Goal: Task Accomplishment & Management: Complete application form

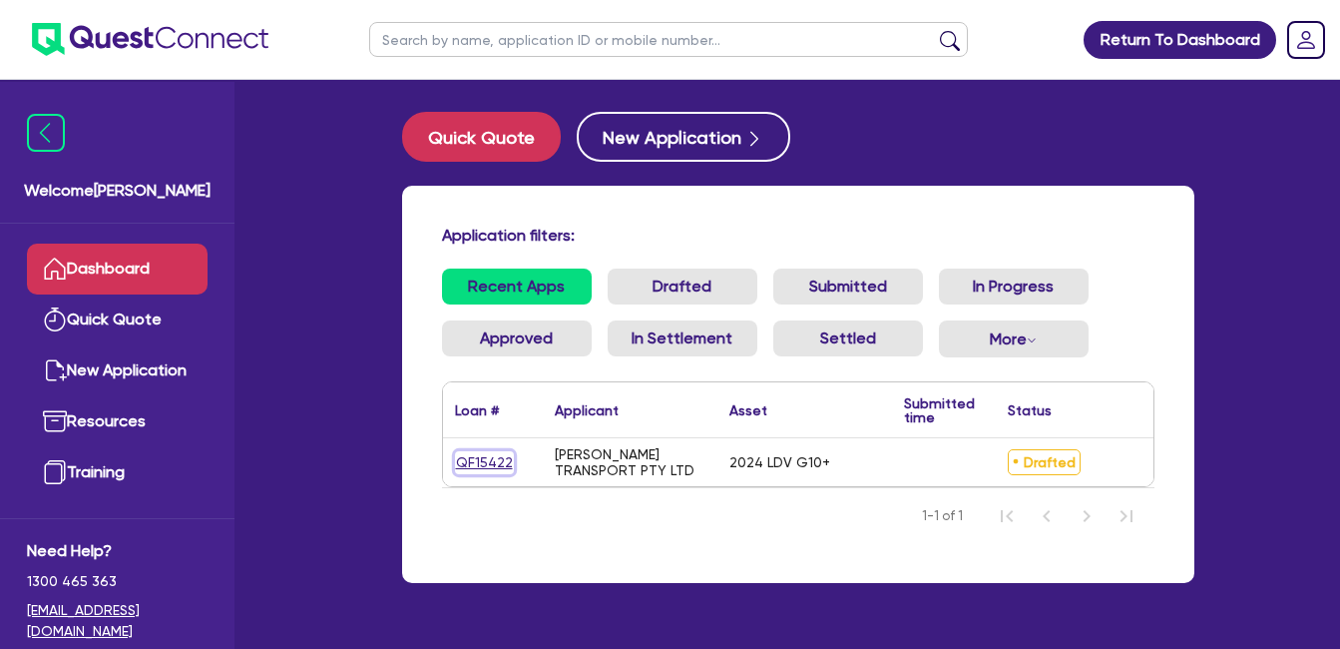
click at [482, 464] on link "QF15422" at bounding box center [484, 462] width 59 height 23
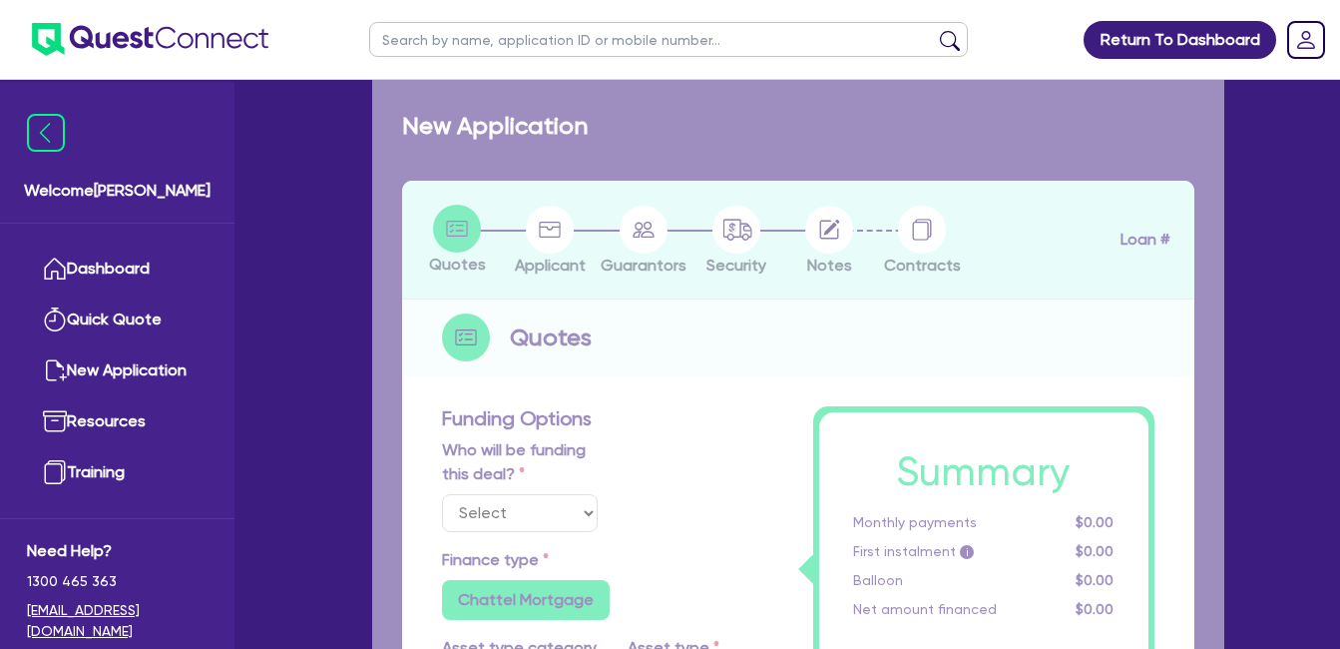
select select "Quest Finance - Own Book"
select select "CARS_AND_LIGHT_TRUCKS"
type input "2024"
radio input "false"
radio input "true"
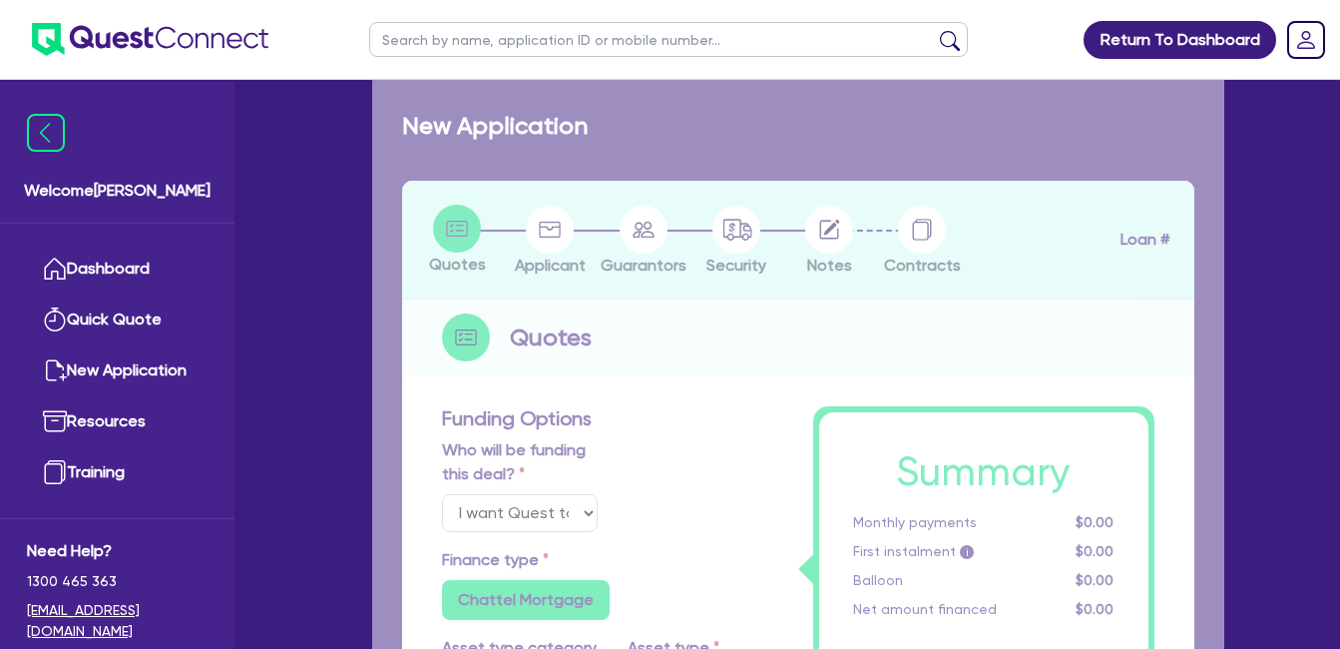
radio input "true"
type input "30,000"
type input "30"
type input "9,000"
type input "10"
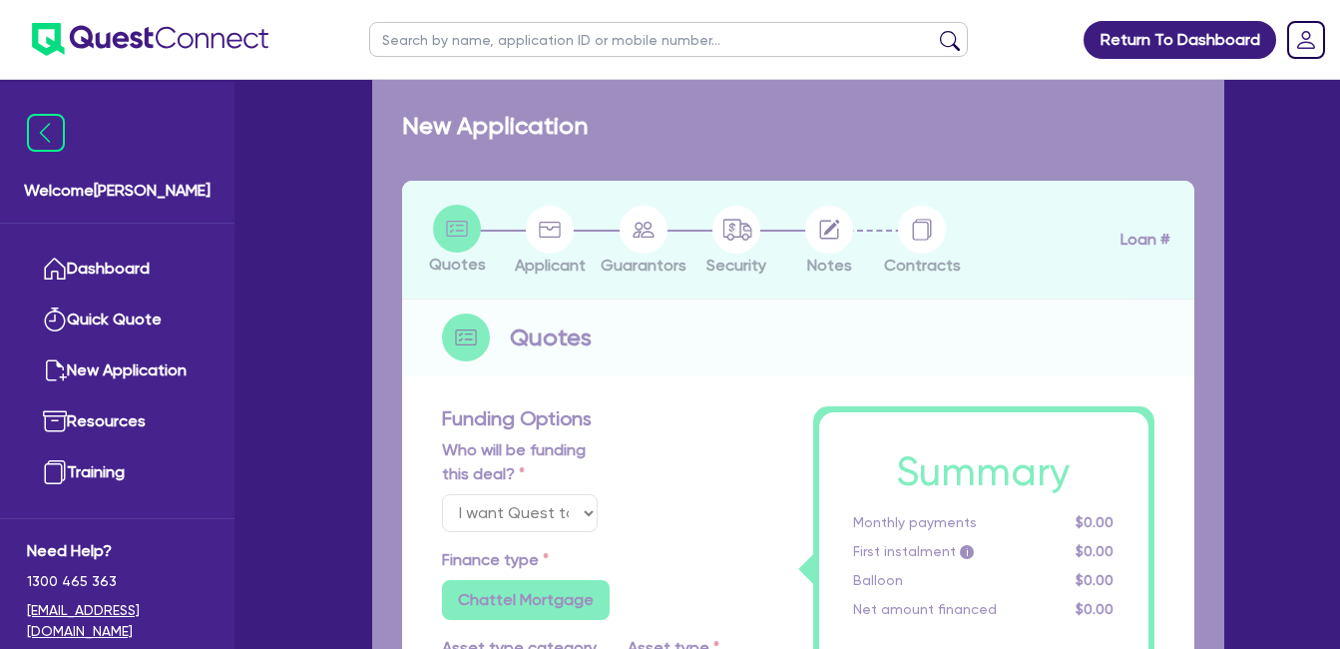
type input "3,000"
type input "17.95"
select select "VANS_AND_UTES"
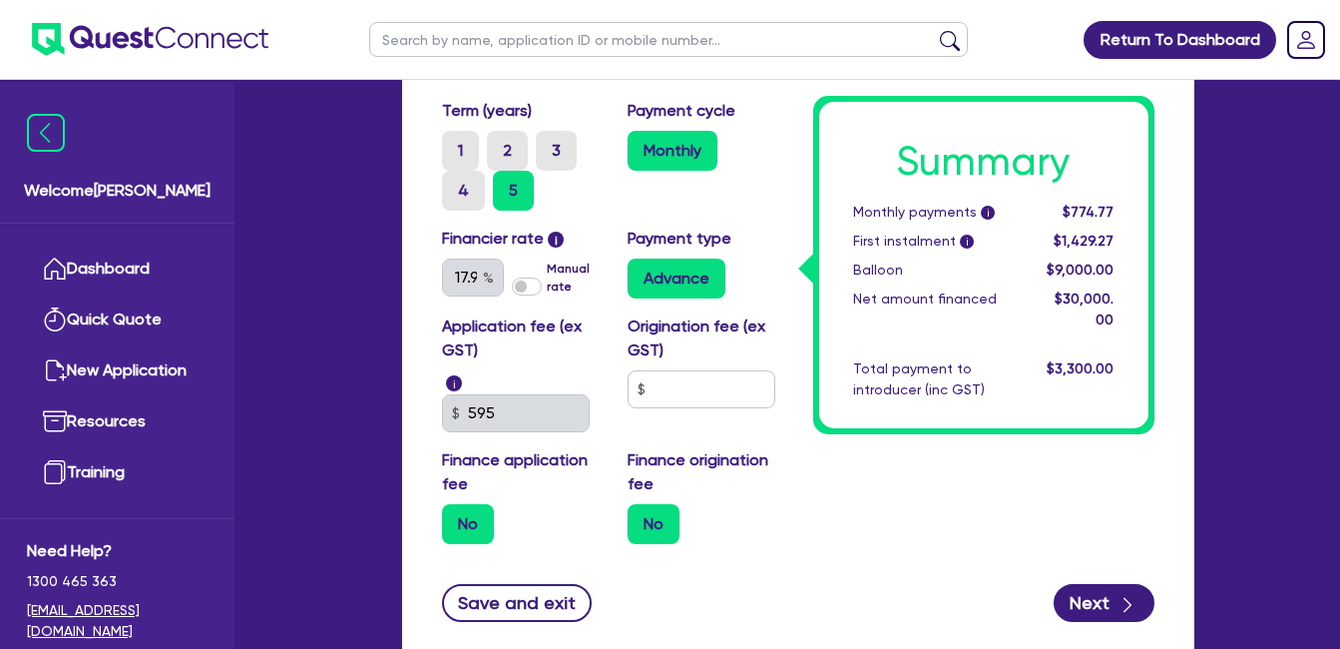
scroll to position [1330, 0]
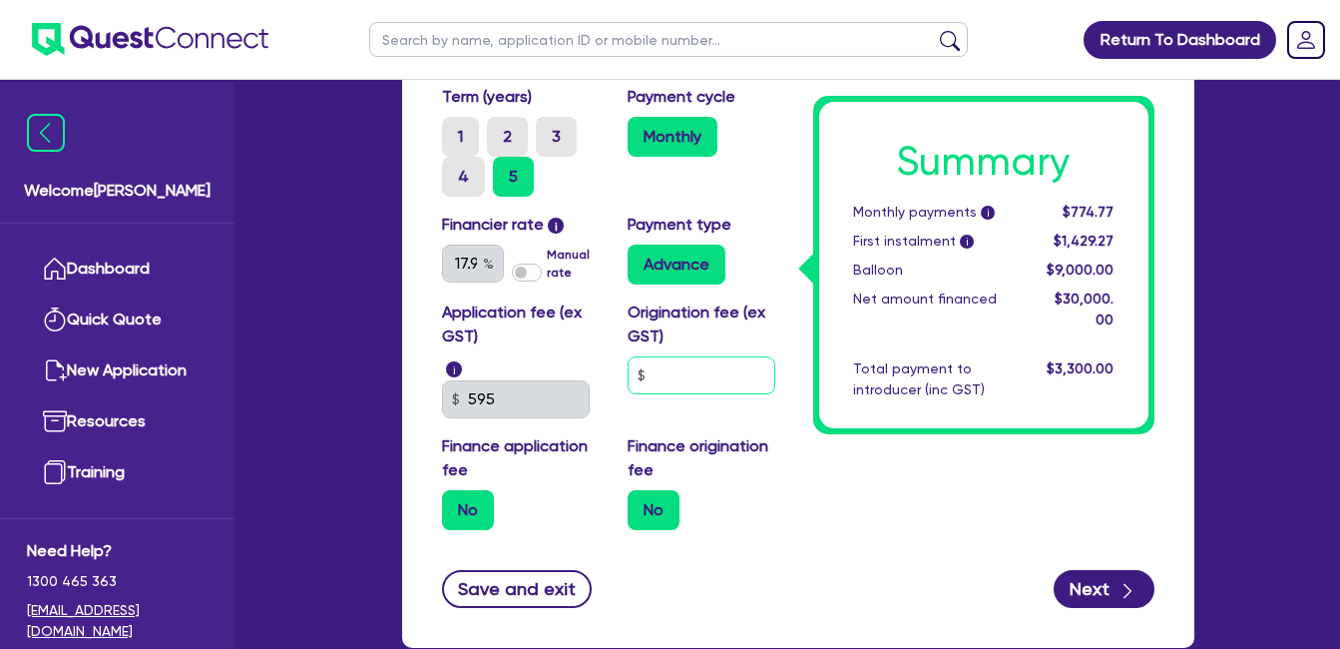
click at [686, 378] on input "text" at bounding box center [702, 375] width 148 height 38
type input "0"
type input "30,000"
type input "9,000"
type input "3,000"
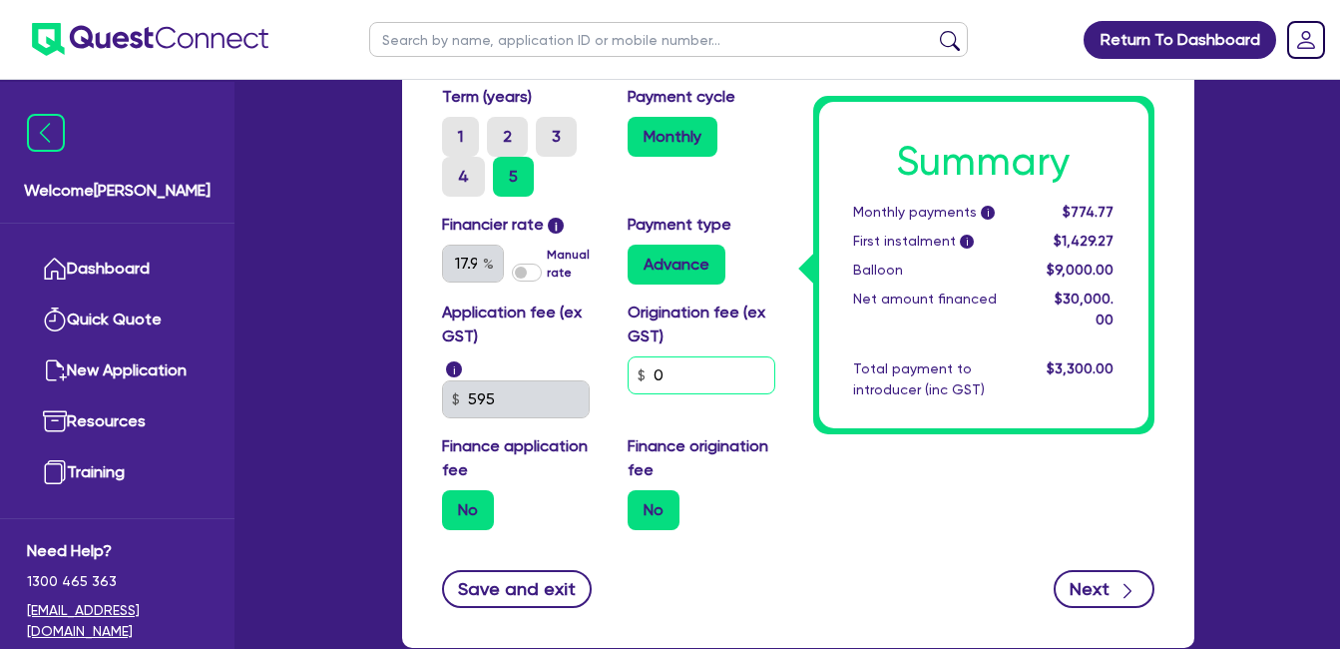
type input "0"
type input "30,000"
type input "9,000"
type input "3,000"
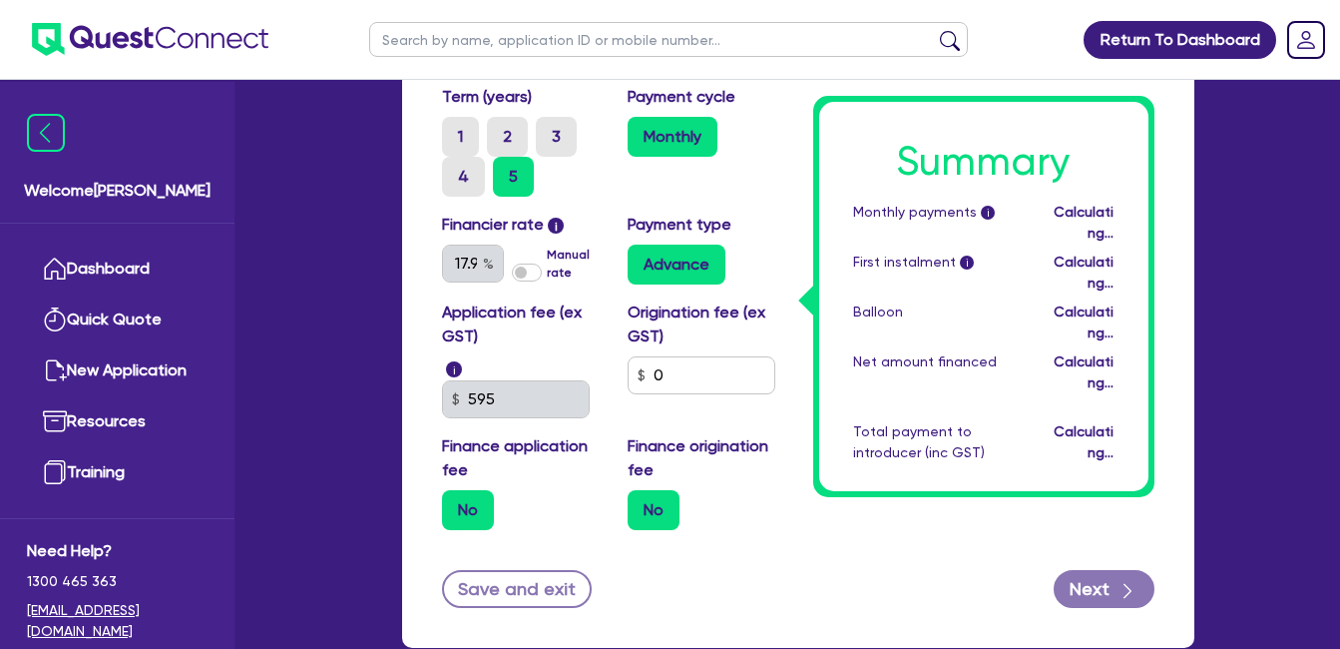
type input "30,000"
type input "9,000"
type input "3,000"
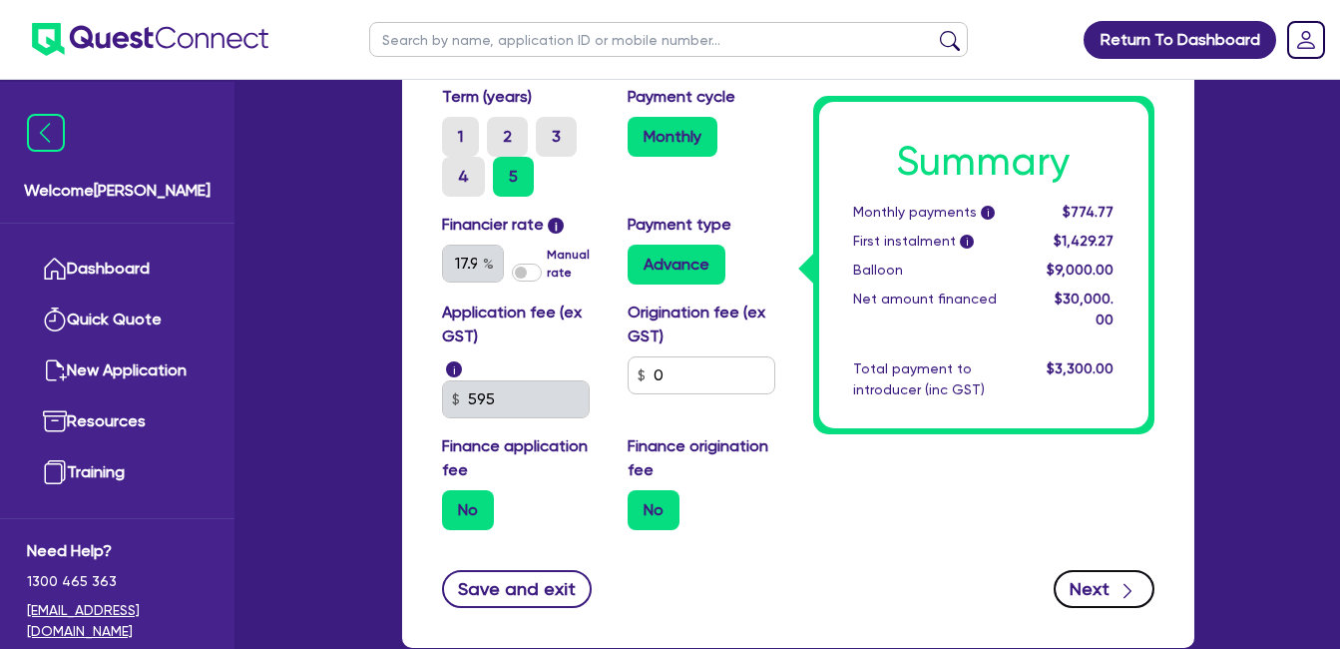
click at [1119, 590] on icon "button" at bounding box center [1128, 591] width 20 height 20
type input "30,000"
type input "9,000"
type input "3,000"
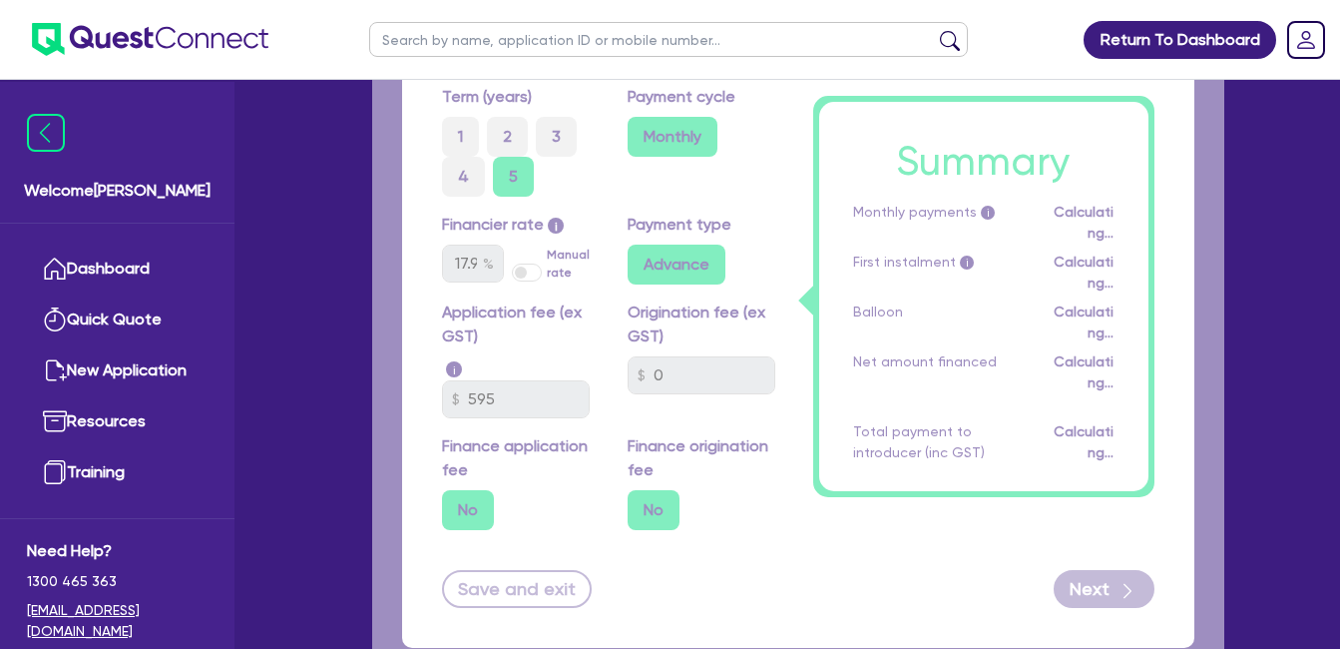
select select "COMPANY"
select select "TRANSPORT_WAREHOUSING"
select select "POSTAL_DELIVERY"
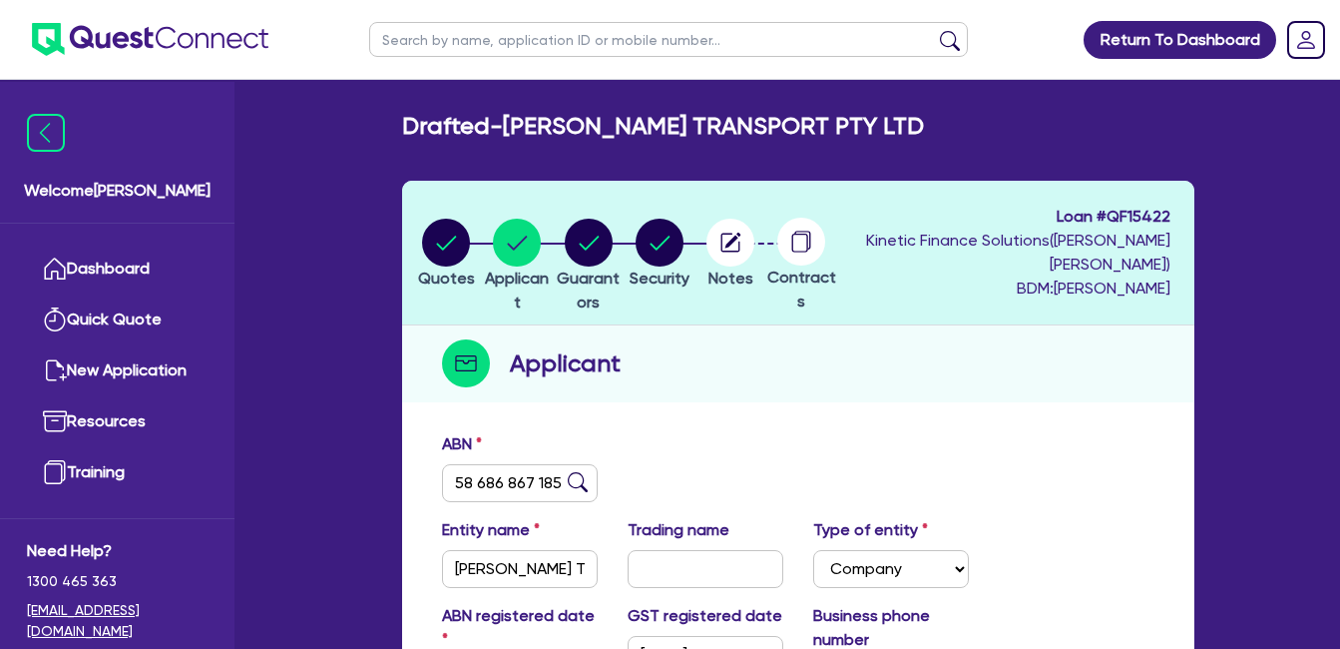
scroll to position [333, 0]
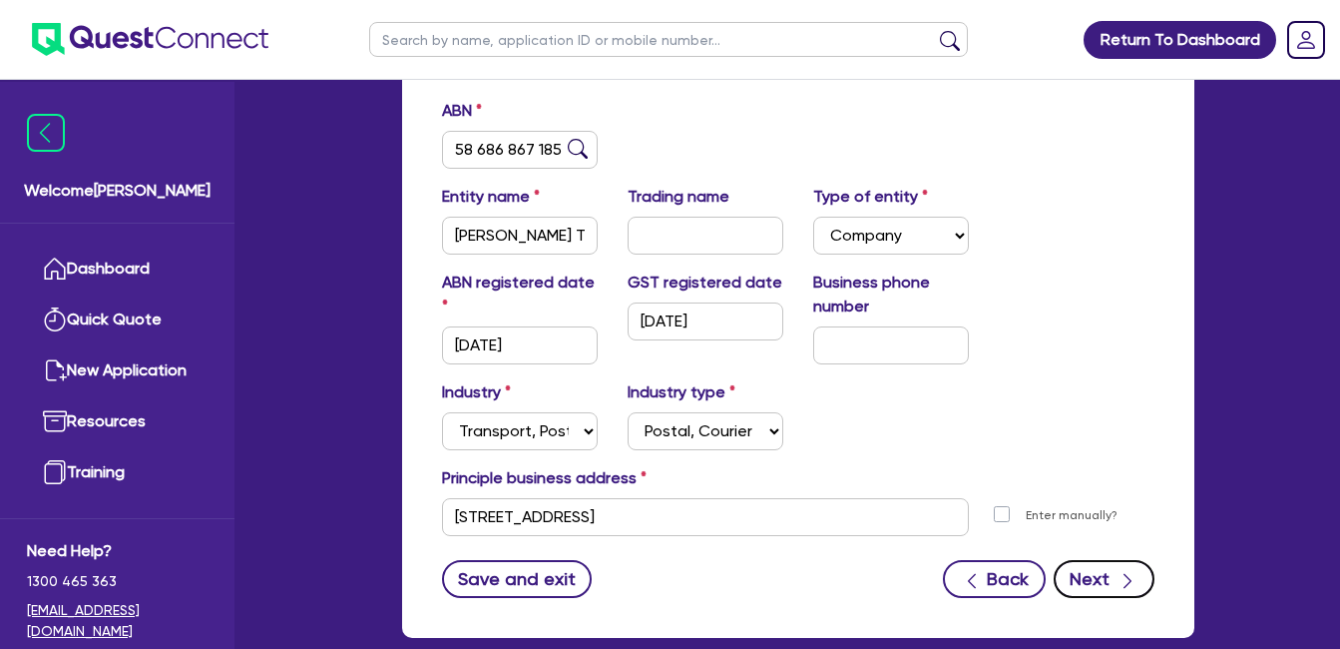
click at [1117, 580] on div "button" at bounding box center [1128, 578] width 22 height 25
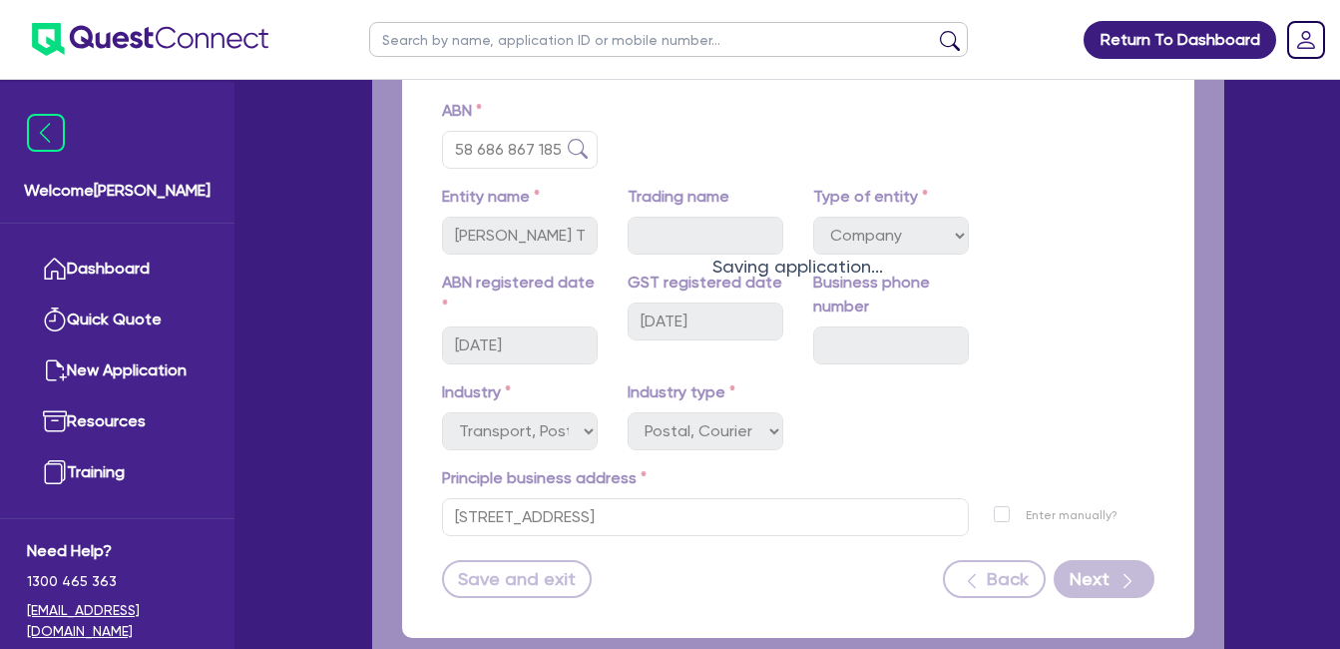
select select "MS"
select select "NSW"
select select "MARRIED"
select select "VEHICLE"
select select "CASH"
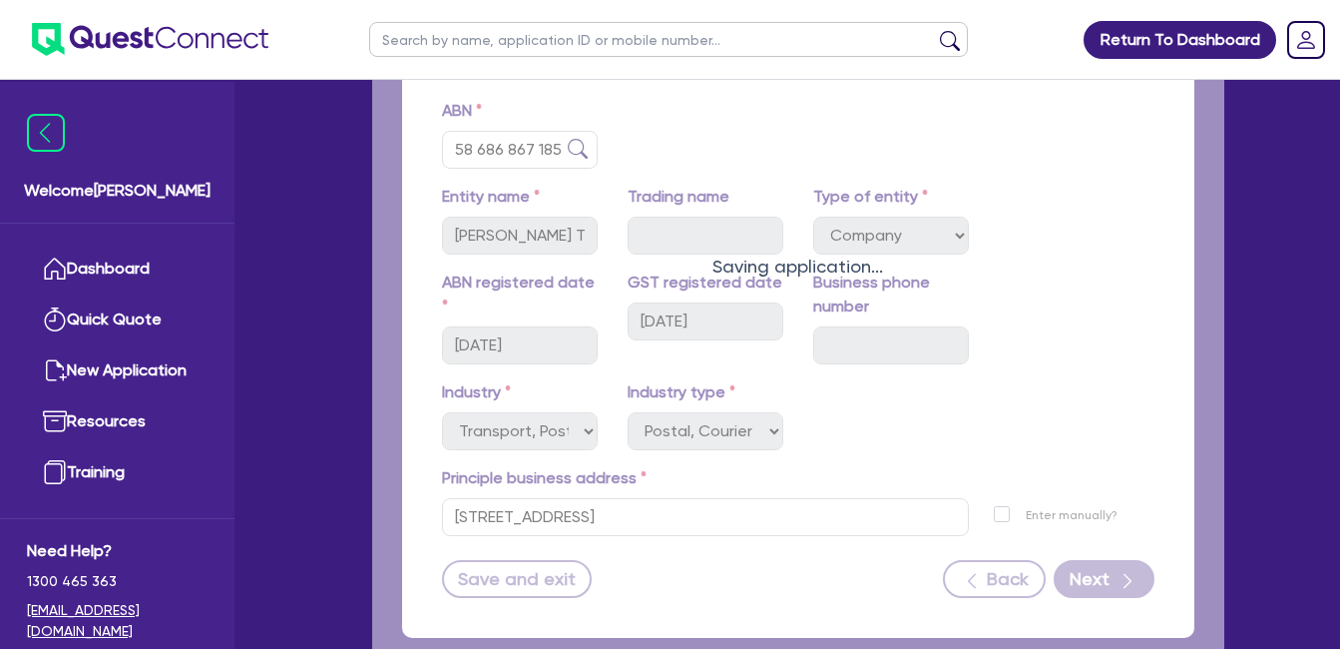
select select "INVESTMENT_PROPERTY"
select select "MORTGAGE"
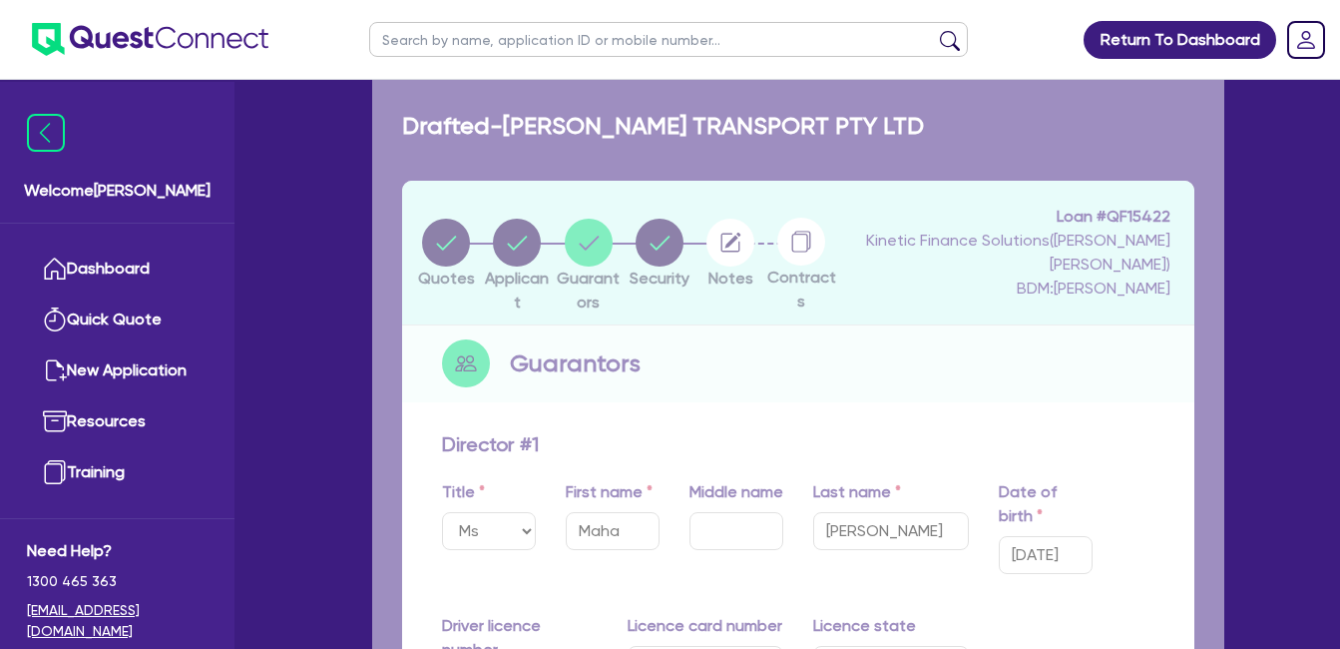
type input "2"
type input "0449 232 977"
type input "40,000"
type input "50,000"
type input "1,000,000"
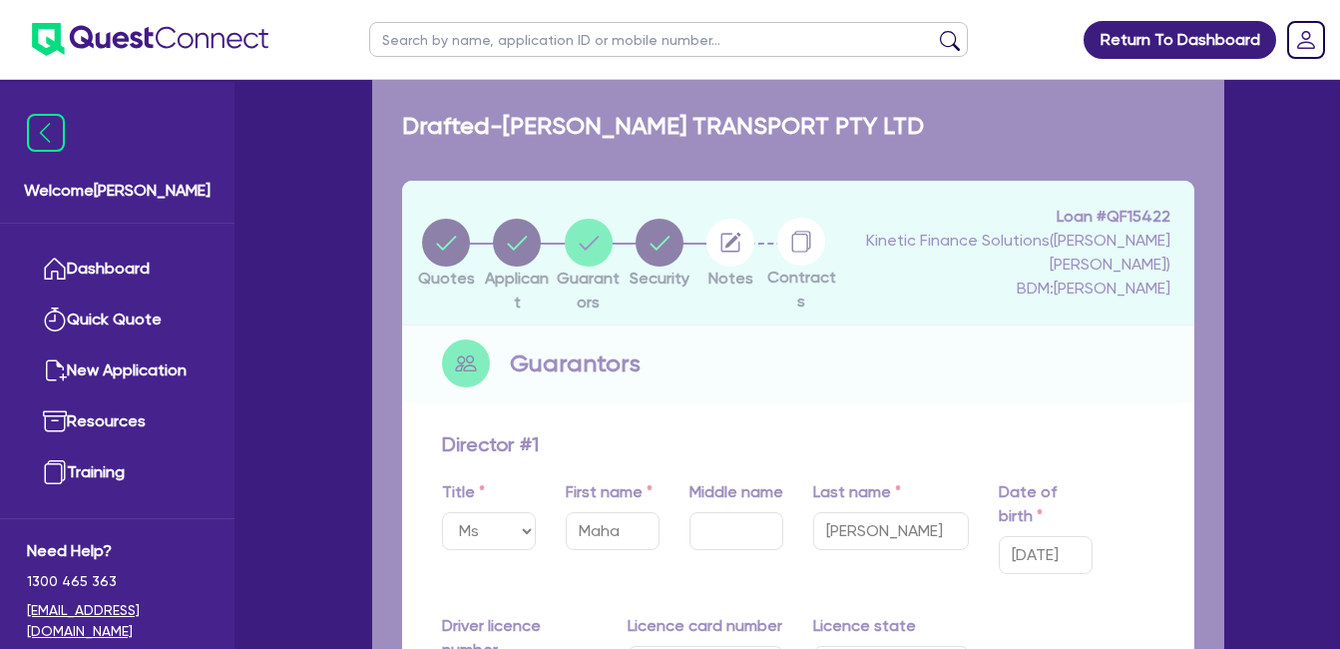
type input "820,000"
type input "4,200"
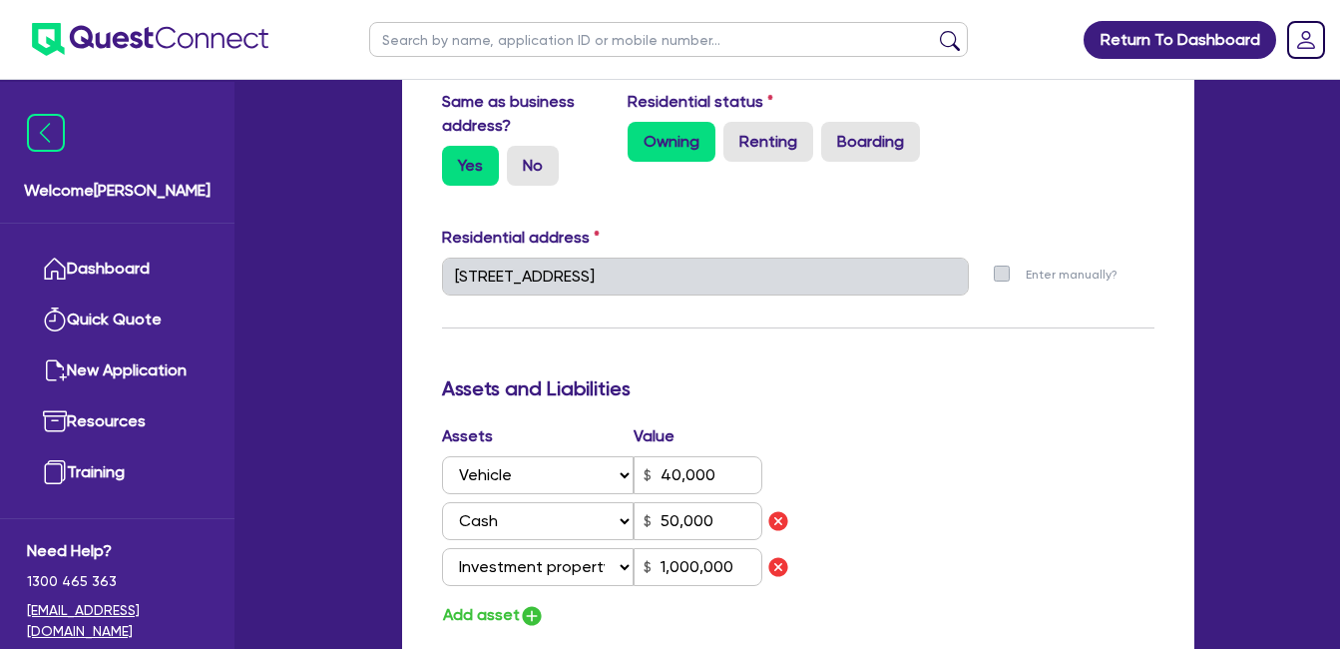
scroll to position [1330, 0]
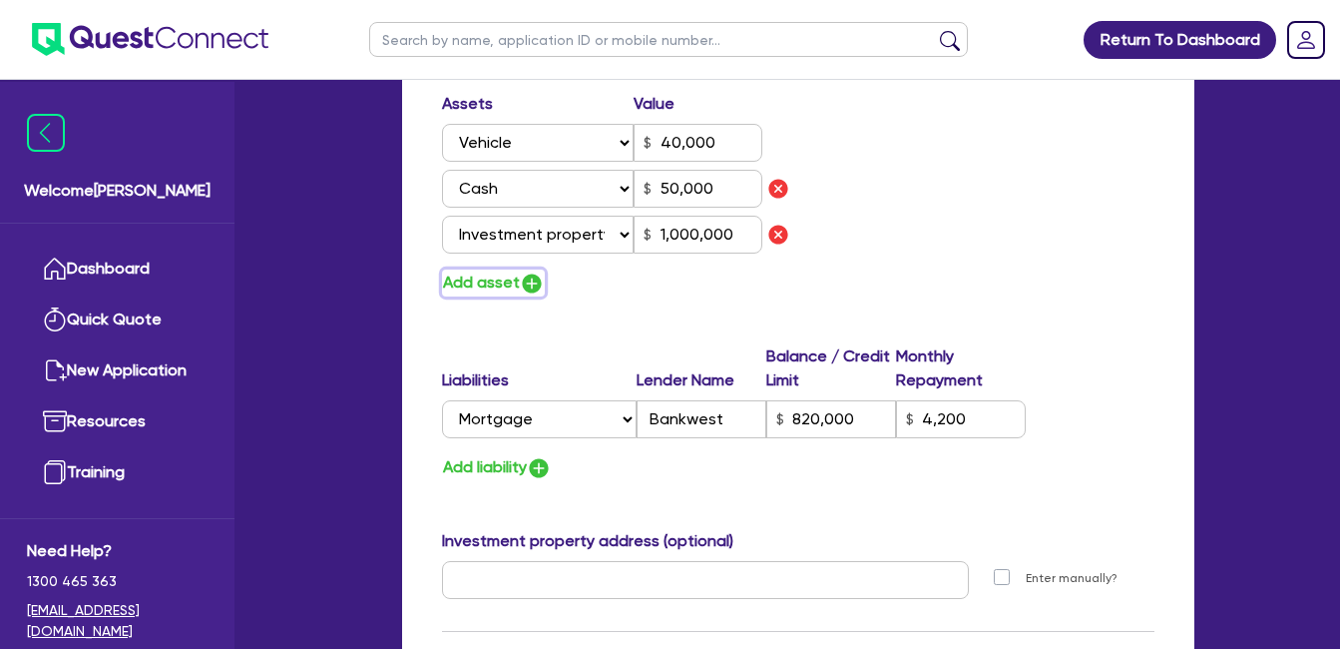
click at [531, 282] on img "button" at bounding box center [532, 283] width 24 height 24
type input "2"
type input "0449 232 977"
type input "40,000"
type input "50,000"
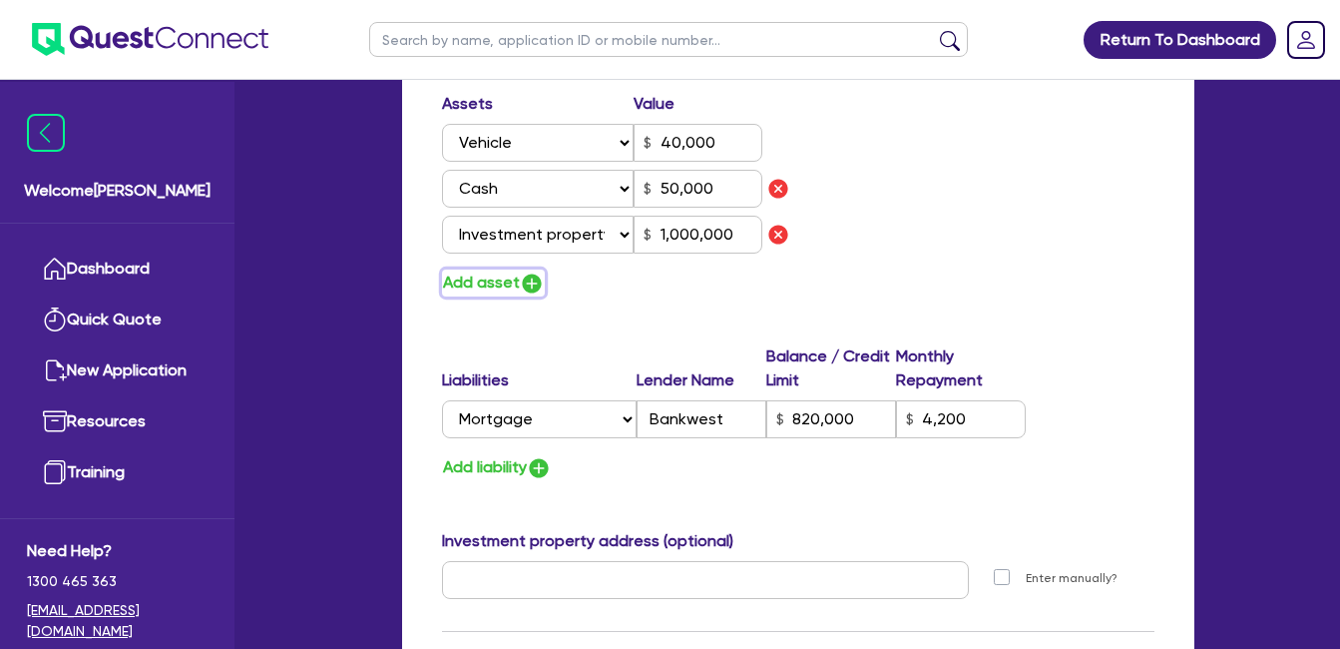
type input "1,000,000"
type input "820,000"
type input "4,200"
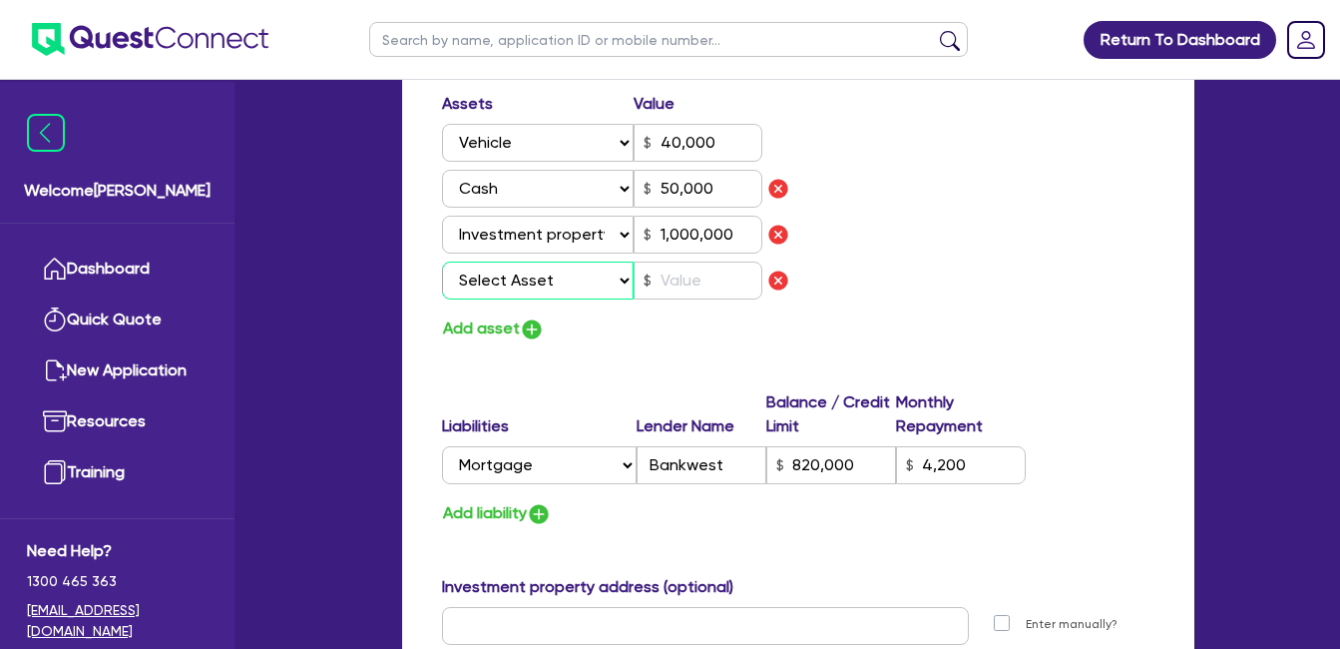
click at [599, 277] on select "Select Asset Cash Property Investment property Vehicle Truck Trailer Equipment …" at bounding box center [538, 280] width 193 height 38
select select "VEHICLE"
click at [442, 261] on select "Select Asset Cash Property Investment property Vehicle Truck Trailer Equipment …" at bounding box center [538, 280] width 193 height 38
type input "2"
type input "0449 232 977"
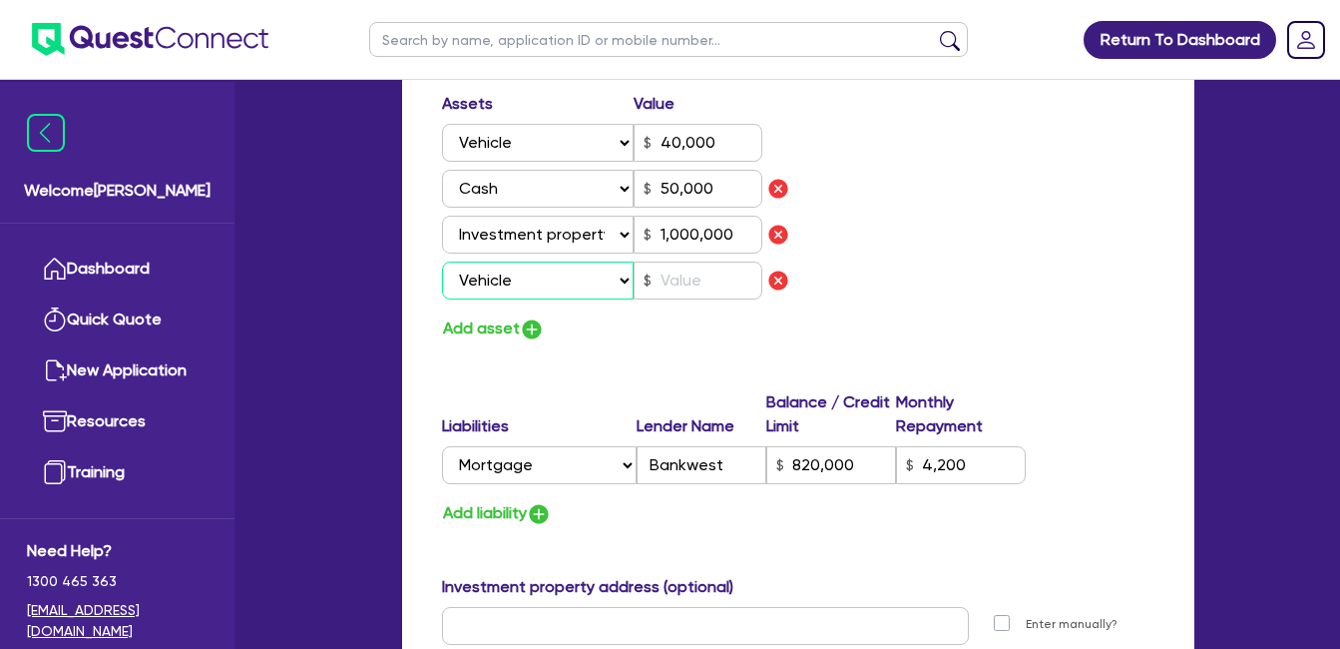
type input "40,000"
type input "50,000"
type input "1,000,000"
type input "820,000"
type input "4,200"
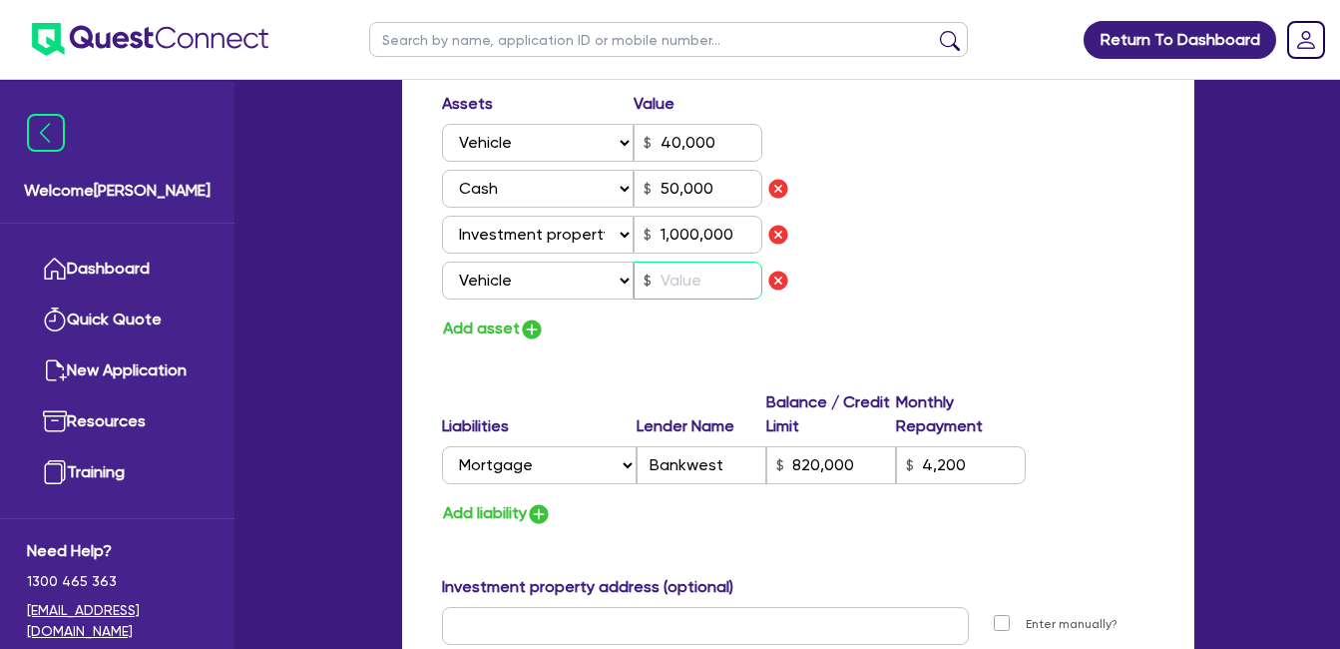
click at [697, 276] on input "text" at bounding box center [698, 280] width 129 height 38
type input "2"
type input "0449 232 977"
type input "40,000"
type input "50,000"
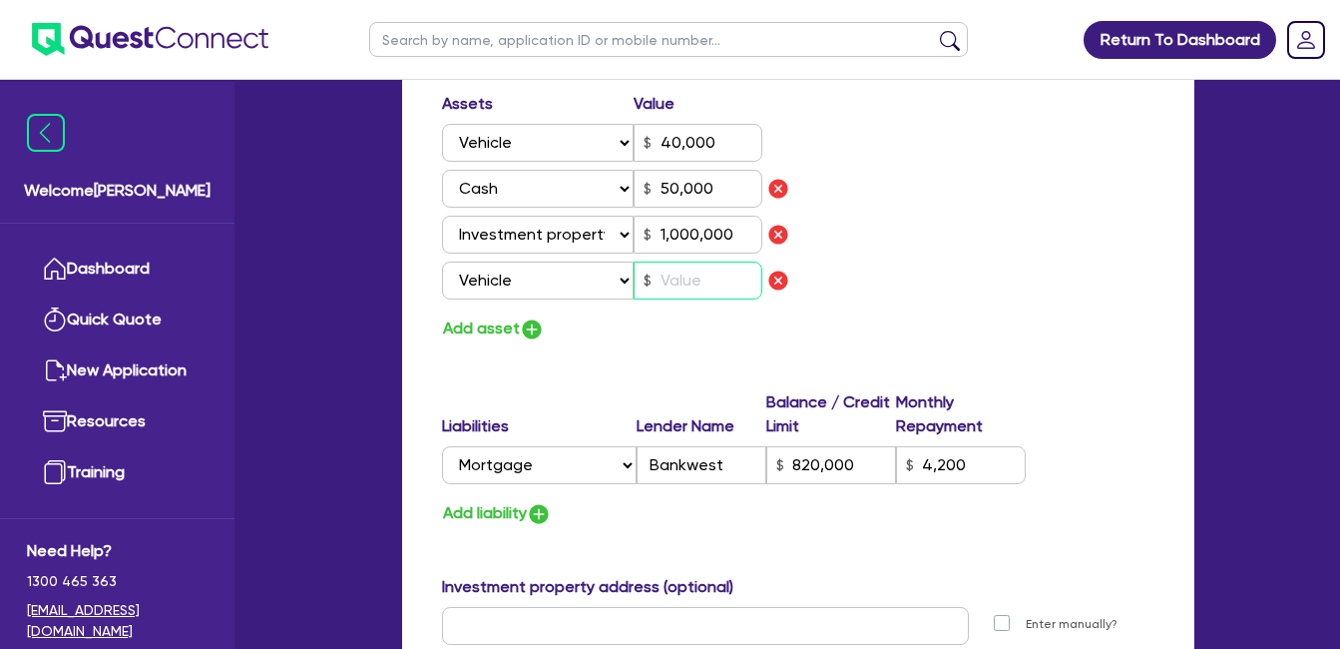
type input "1,000,000"
type input "820,000"
type input "4,200"
type input "2"
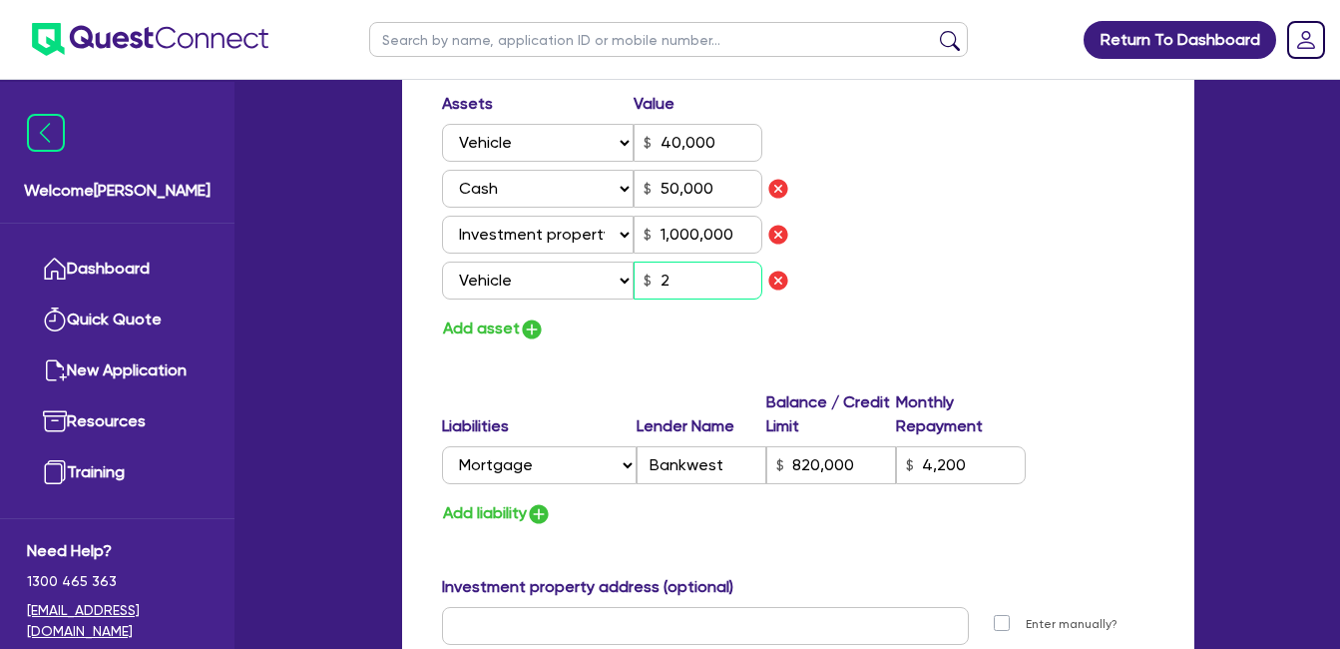
type input "0449 232 977"
type input "40,000"
type input "50,000"
type input "1,000,000"
type input "820,000"
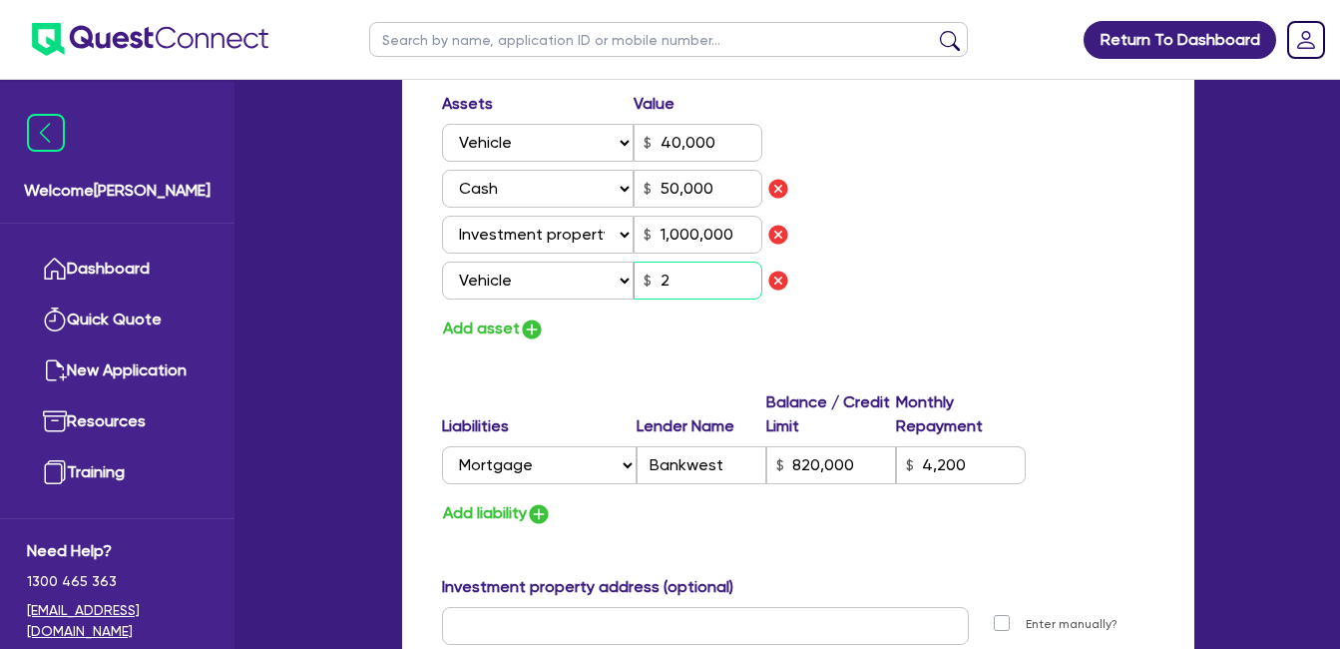
type input "4,200"
type input "25"
type input "2"
type input "0449 232 977"
type input "40,000"
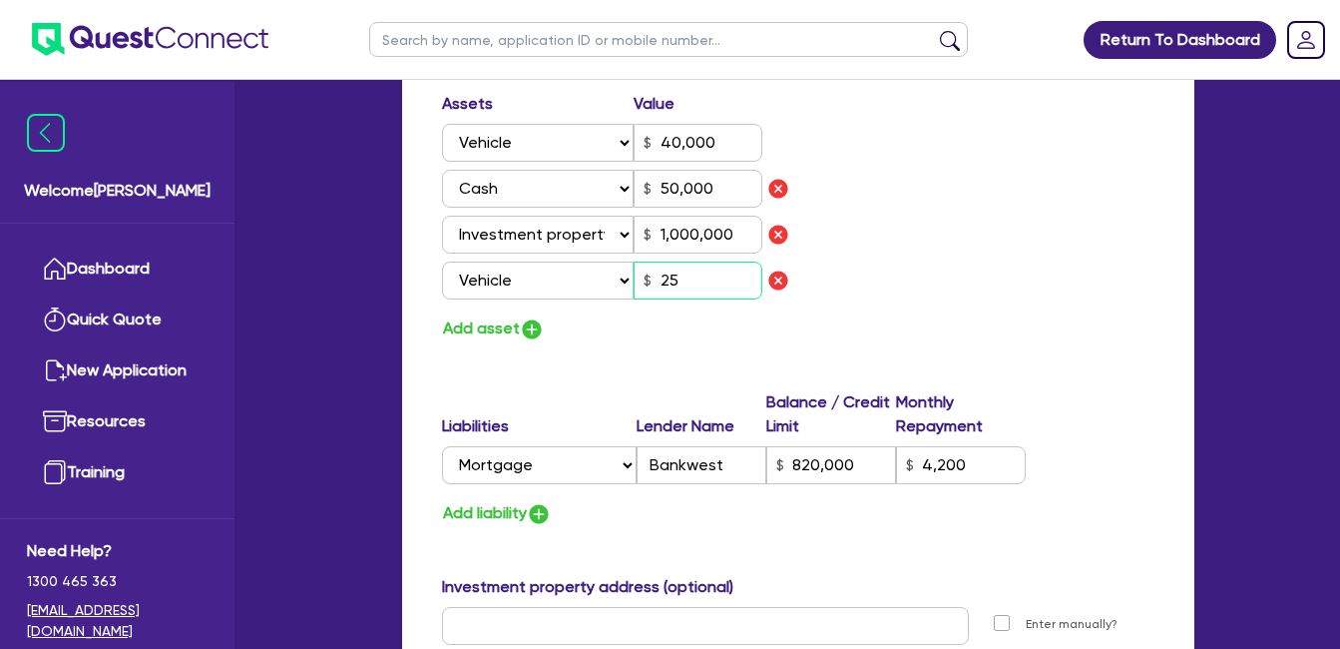
type input "50,000"
type input "1,000,000"
type input "820,000"
type input "4,200"
type input "250"
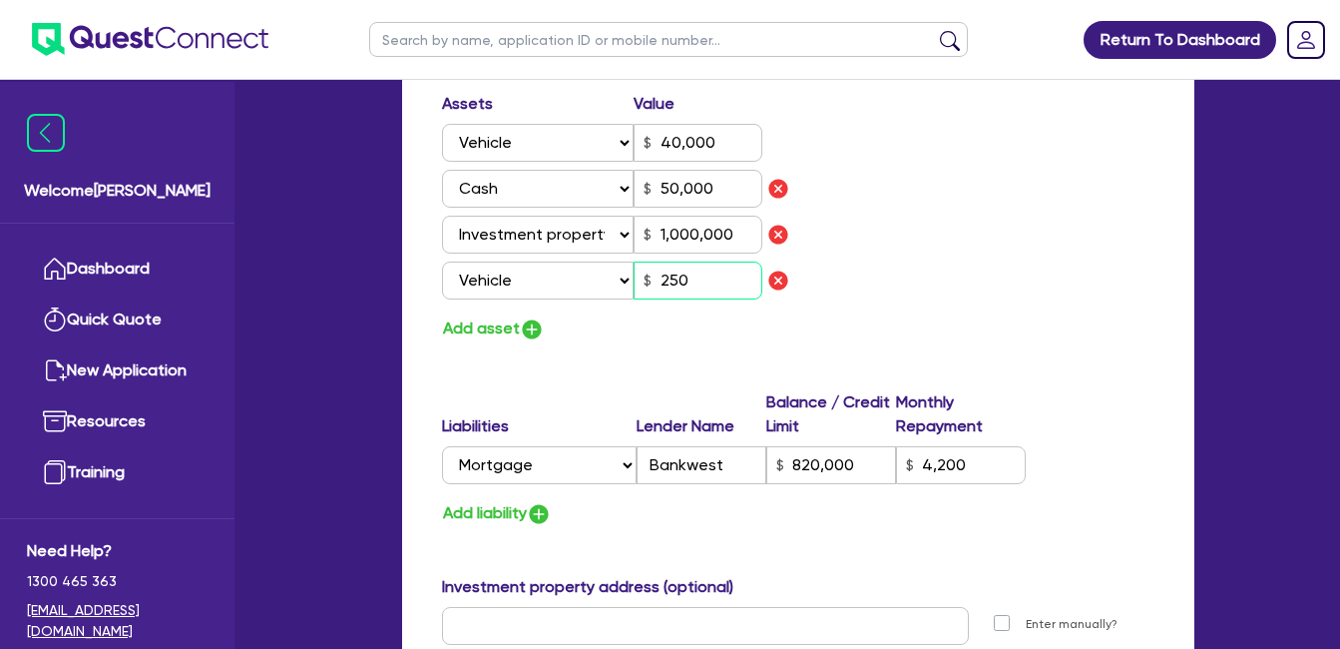
type input "2"
type input "0449 232 977"
type input "40,000"
type input "50,000"
type input "1,000,000"
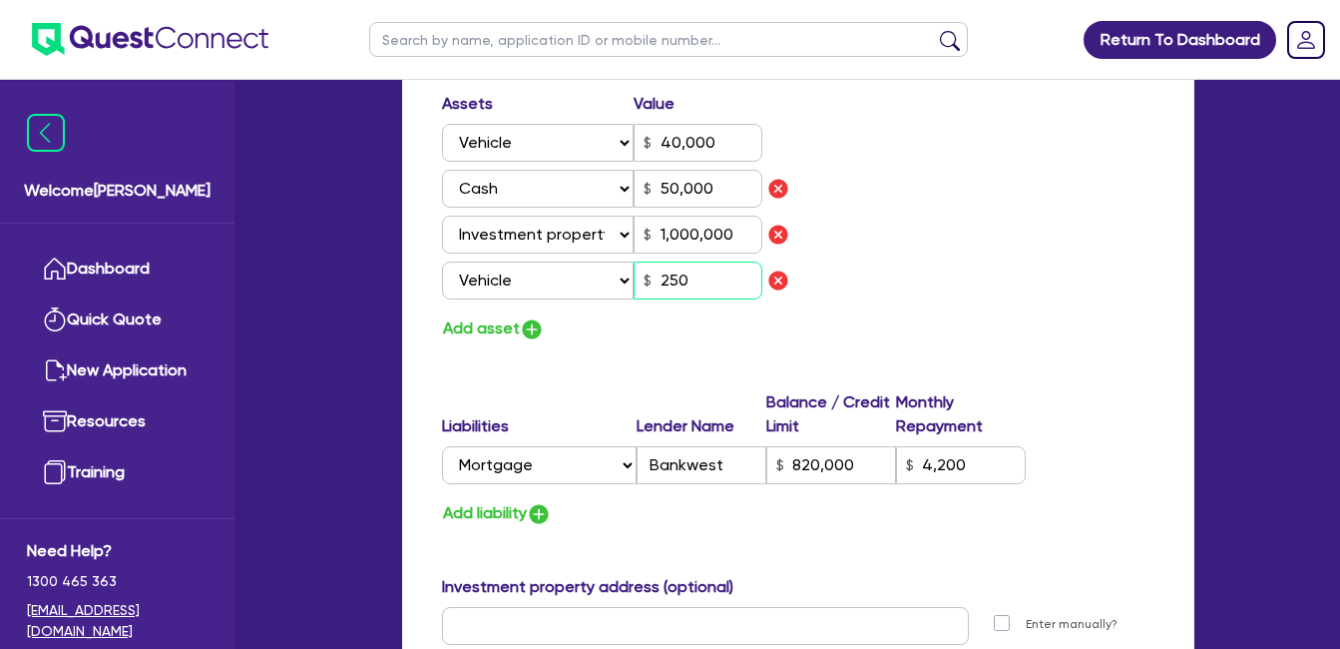
type input "820,000"
type input "4,200"
type input "2,500"
type input "2"
type input "0449 232 977"
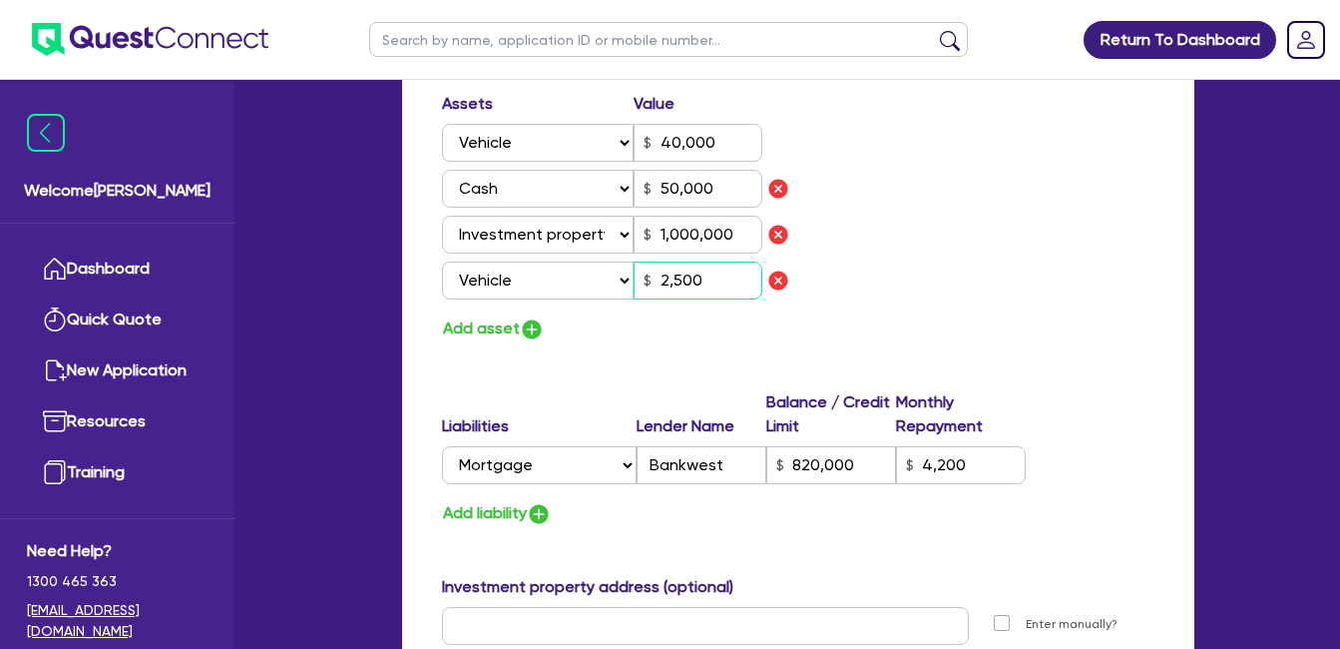
type input "40,000"
type input "50,000"
type input "1,000,000"
type input "820,000"
type input "4,200"
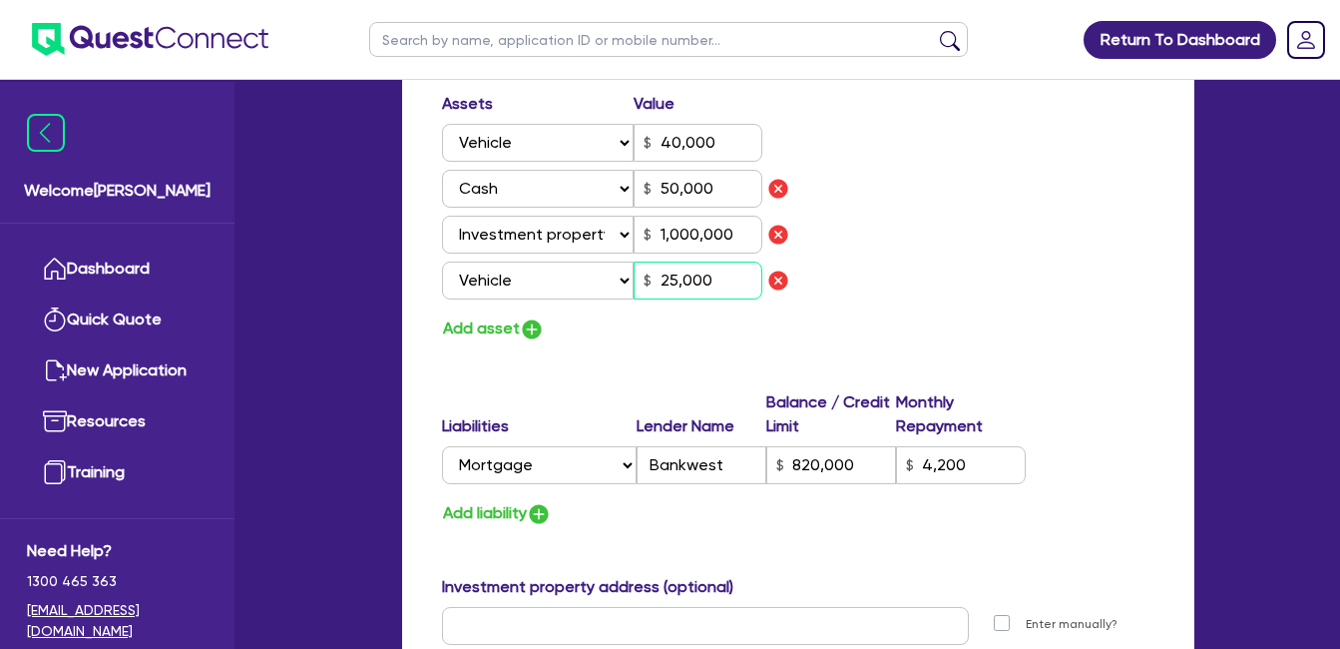
type input "25,000"
click at [547, 518] on img "button" at bounding box center [539, 514] width 24 height 24
type input "2"
type input "0449 232 977"
type input "40,000"
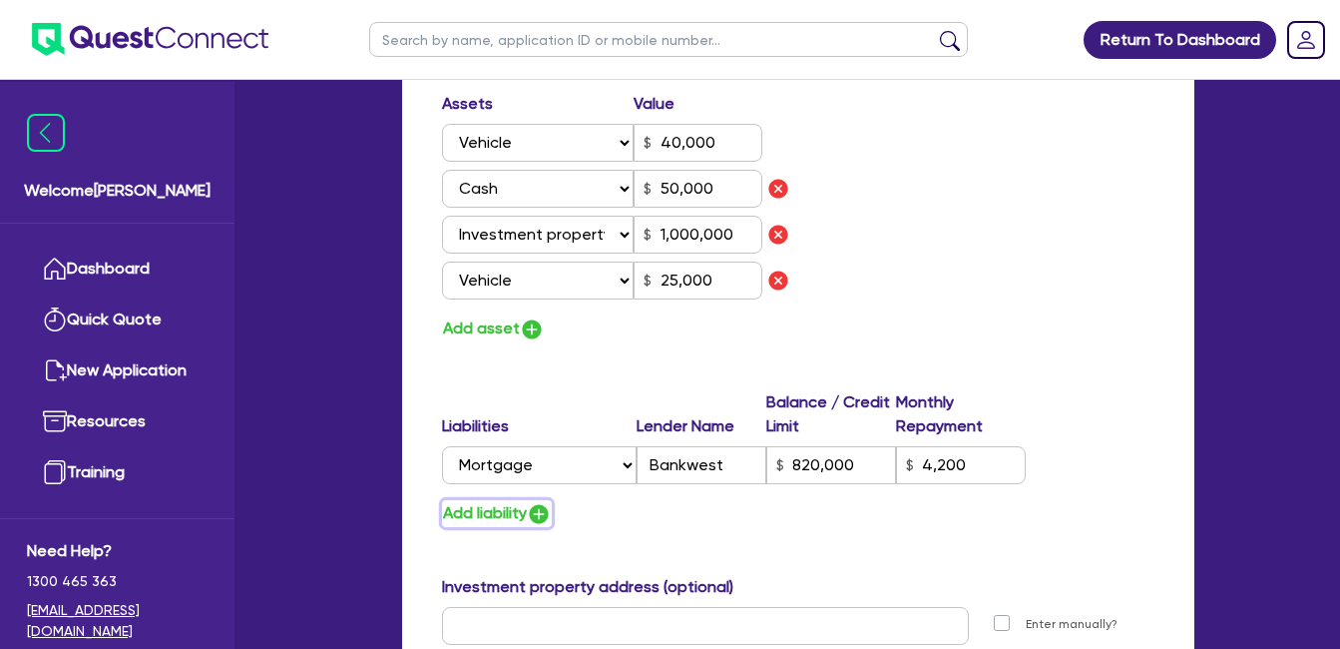
type input "50,000"
type input "1,000,000"
type input "820,000"
type input "4,200"
type input "25,000"
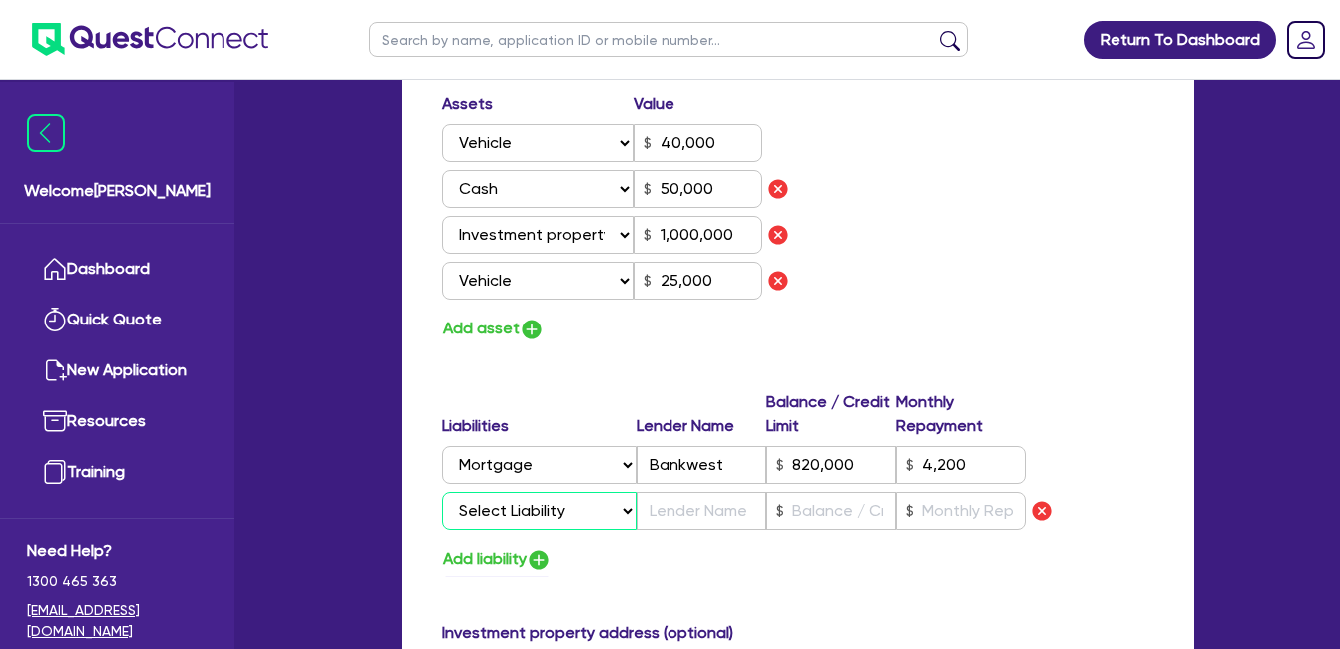
drag, startPoint x: 532, startPoint y: 513, endPoint x: 542, endPoint y: 507, distance: 11.6
click at [532, 513] on select "Select Liability Credit card Mortgage Investment property loan Vehicle loan Tru…" at bounding box center [539, 511] width 195 height 38
select select "VEHICLE_LOAN"
click at [442, 492] on select "Select Liability Credit card Mortgage Investment property loan Vehicle loan Tru…" at bounding box center [539, 511] width 195 height 38
type input "2"
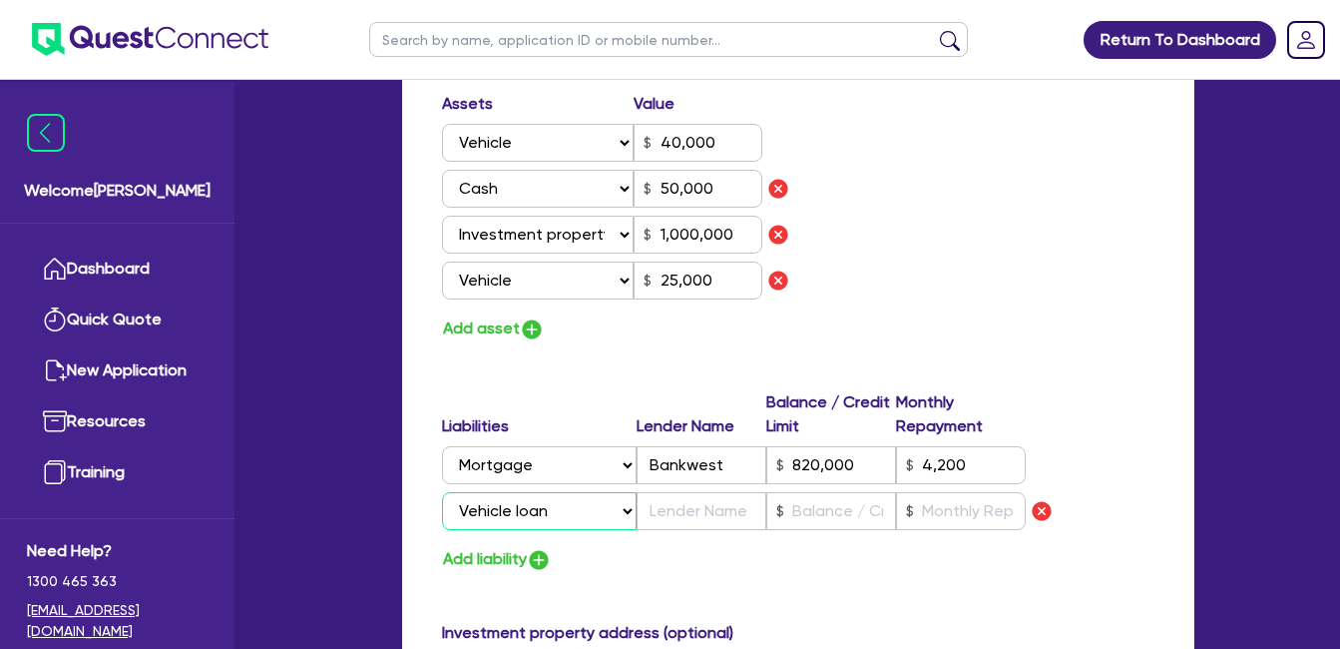
type input "0449 232 977"
type input "40,000"
type input "50,000"
type input "1,000,000"
type input "820,000"
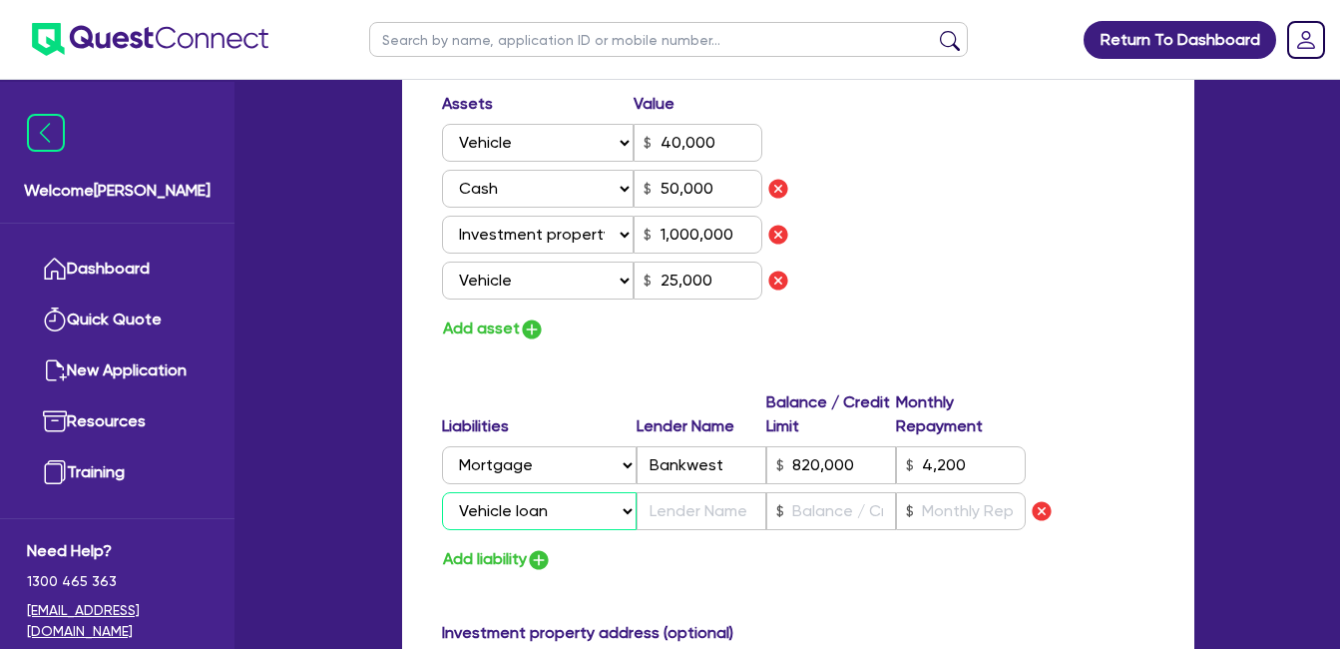
type input "4,200"
type input "25,000"
click at [700, 513] on input "text" at bounding box center [702, 511] width 130 height 38
type input "2"
type input "0449 232 977"
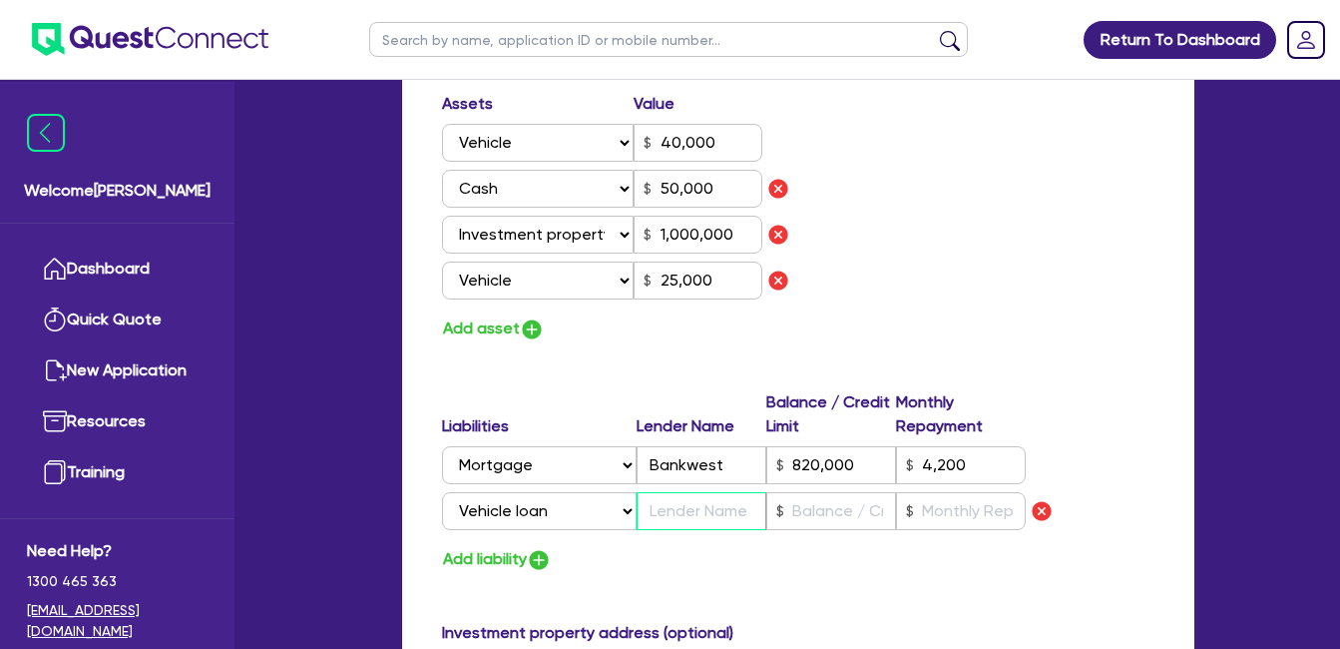
type input "40,000"
type input "50,000"
type input "1,000,000"
type input "820,000"
type input "4,200"
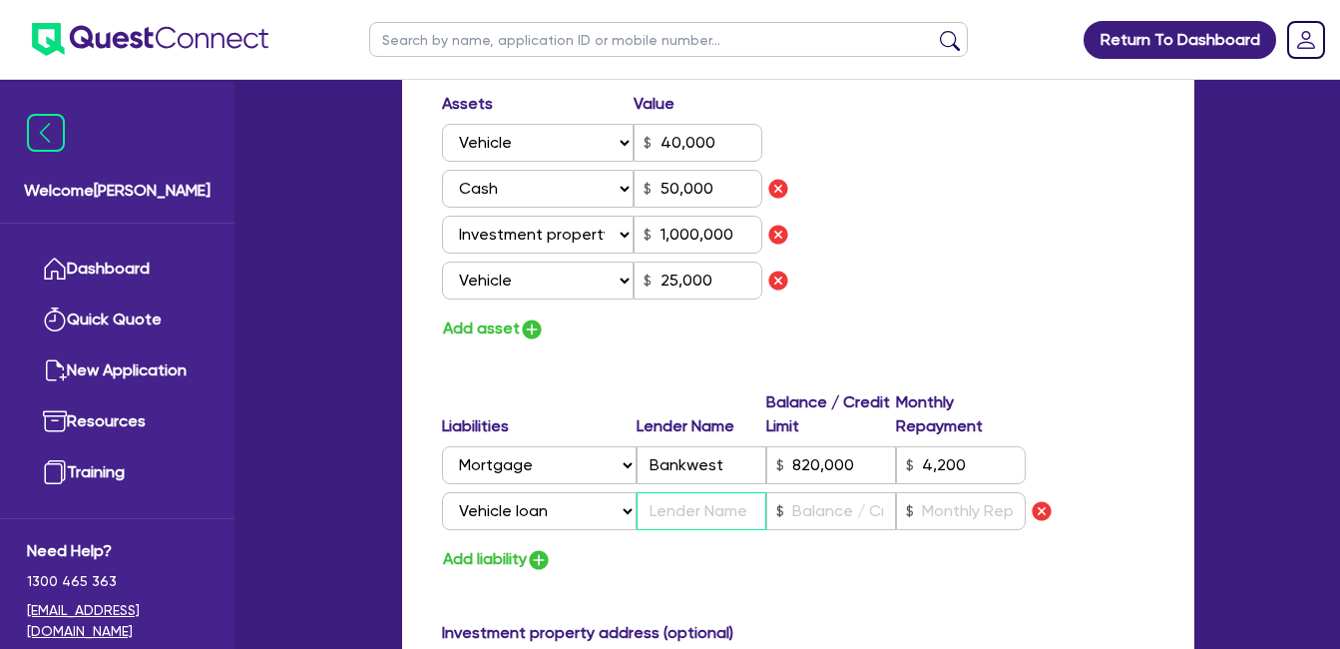
type input "25,000"
type input "A"
type input "2"
type input "0449 232 977"
type input "40,000"
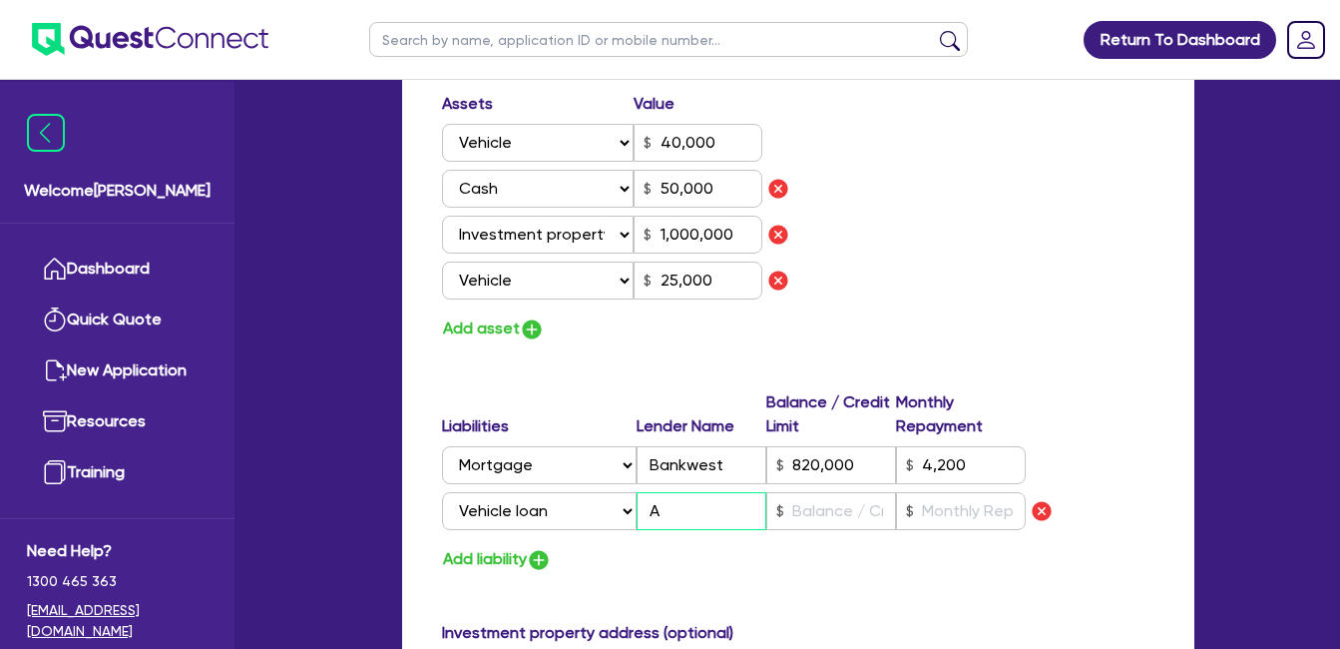
type input "50,000"
type input "1,000,000"
type input "820,000"
type input "4,200"
type input "25,000"
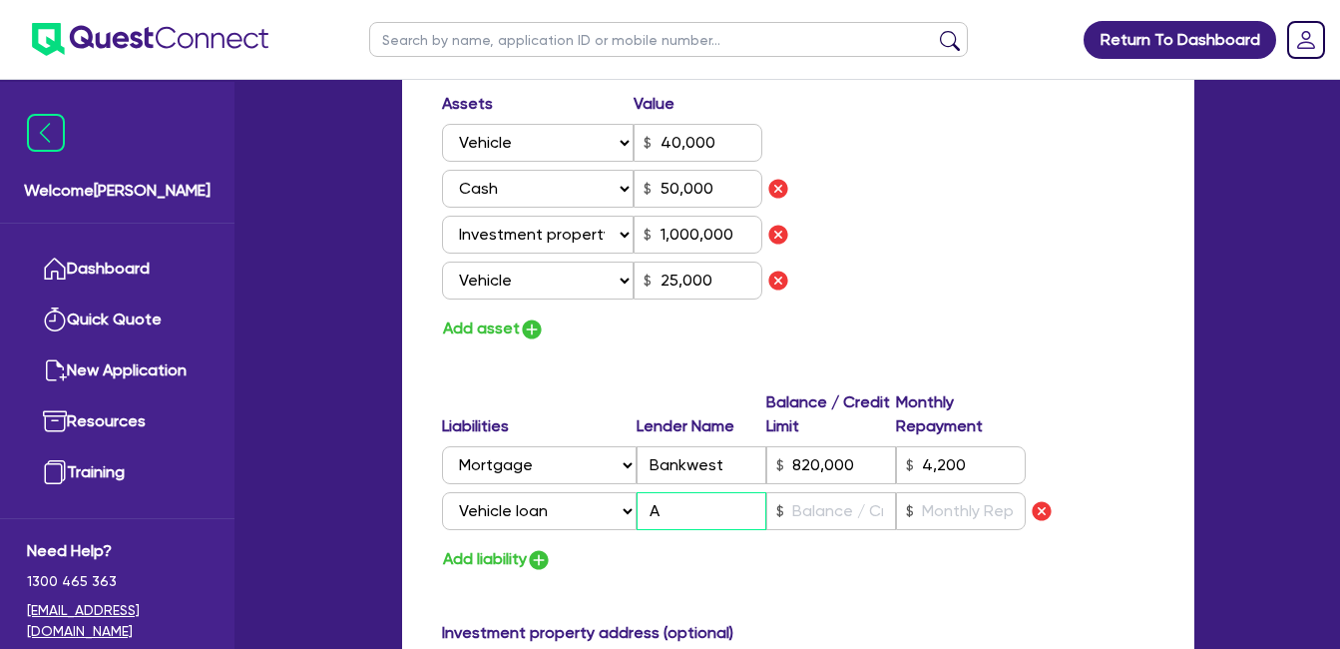
type input "An"
type input "2"
type input "0449 232 977"
type input "40,000"
type input "50,000"
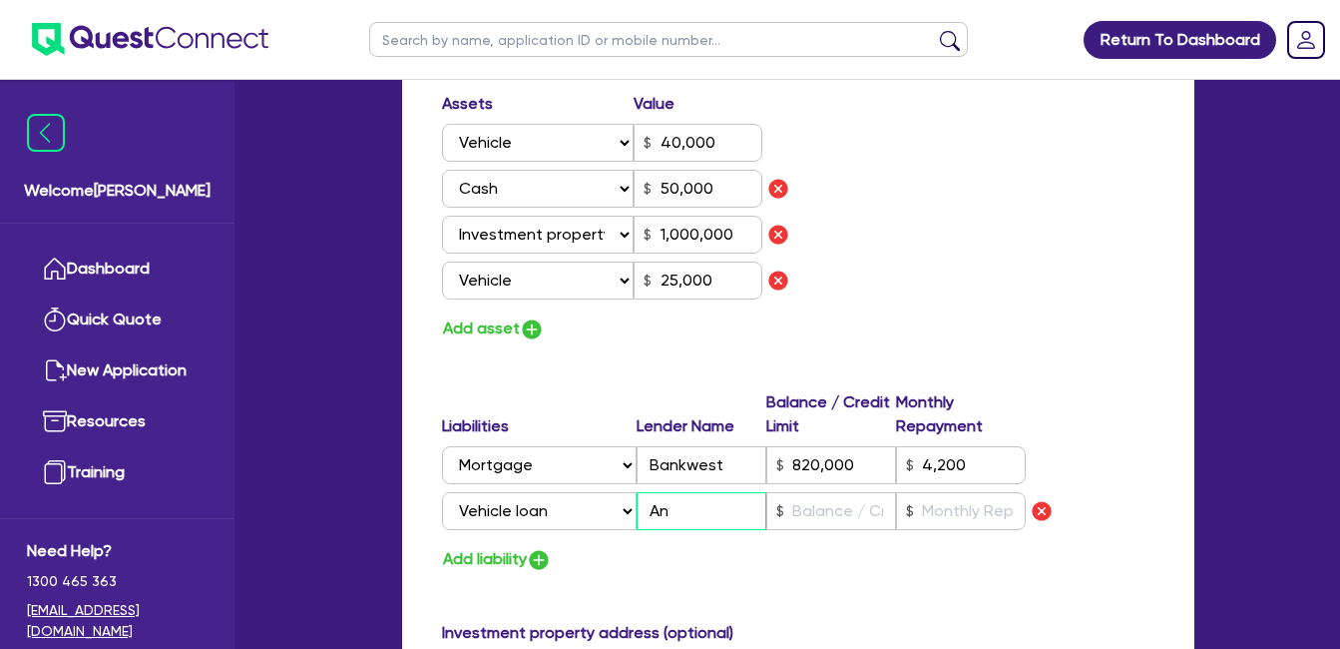
type input "1,000,000"
type input "820,000"
type input "4,200"
type input "25,000"
type input "Ang"
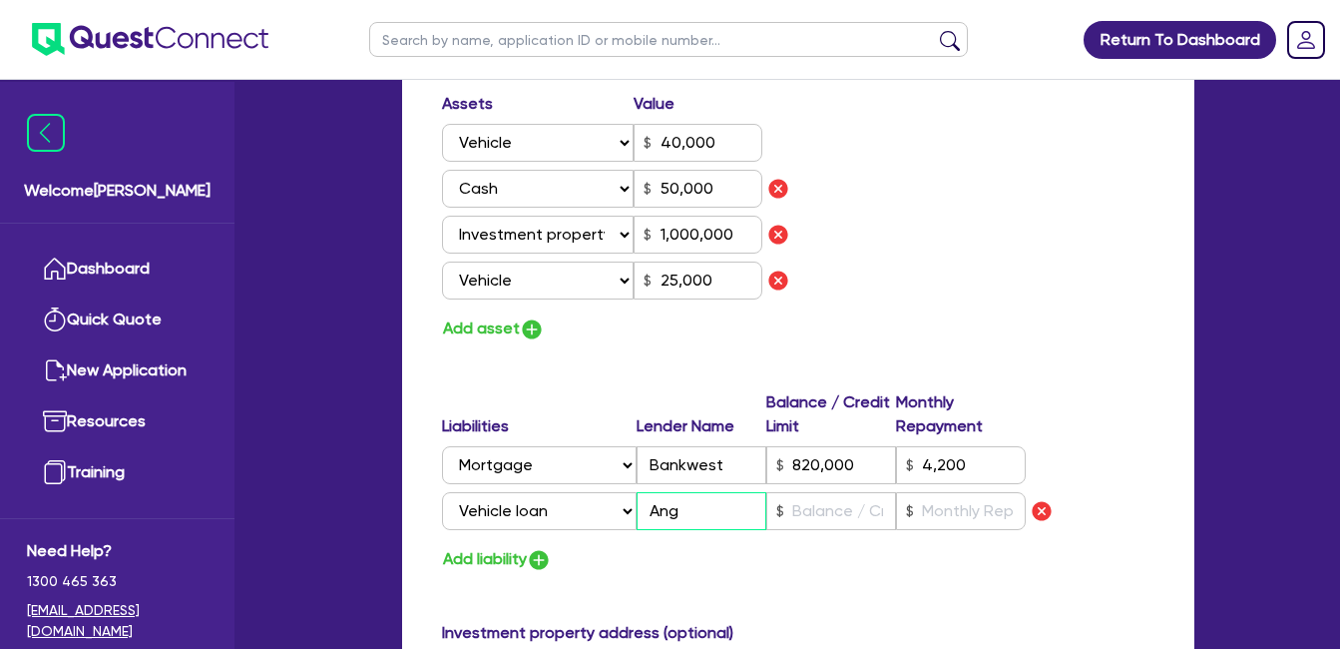
type input "2"
type input "0449 232 977"
type input "40,000"
type input "50,000"
type input "1,000,000"
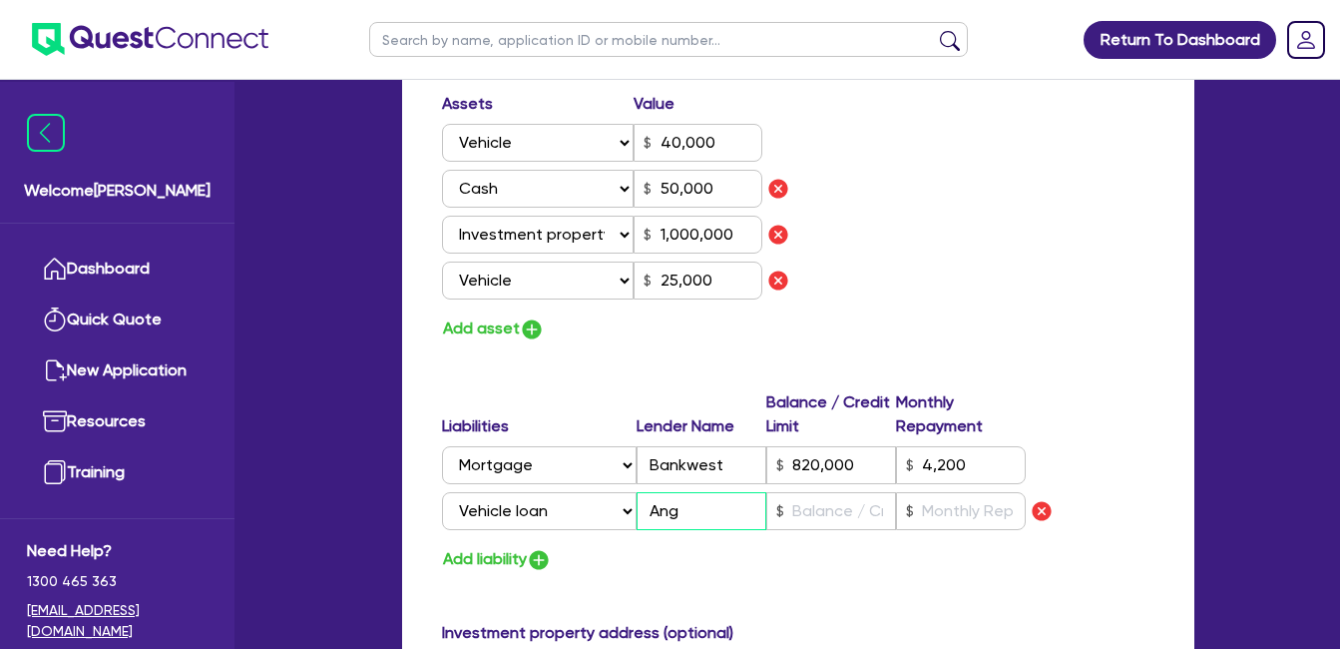
type input "820,000"
type input "4,200"
type input "25,000"
type input "Angl"
type input "2"
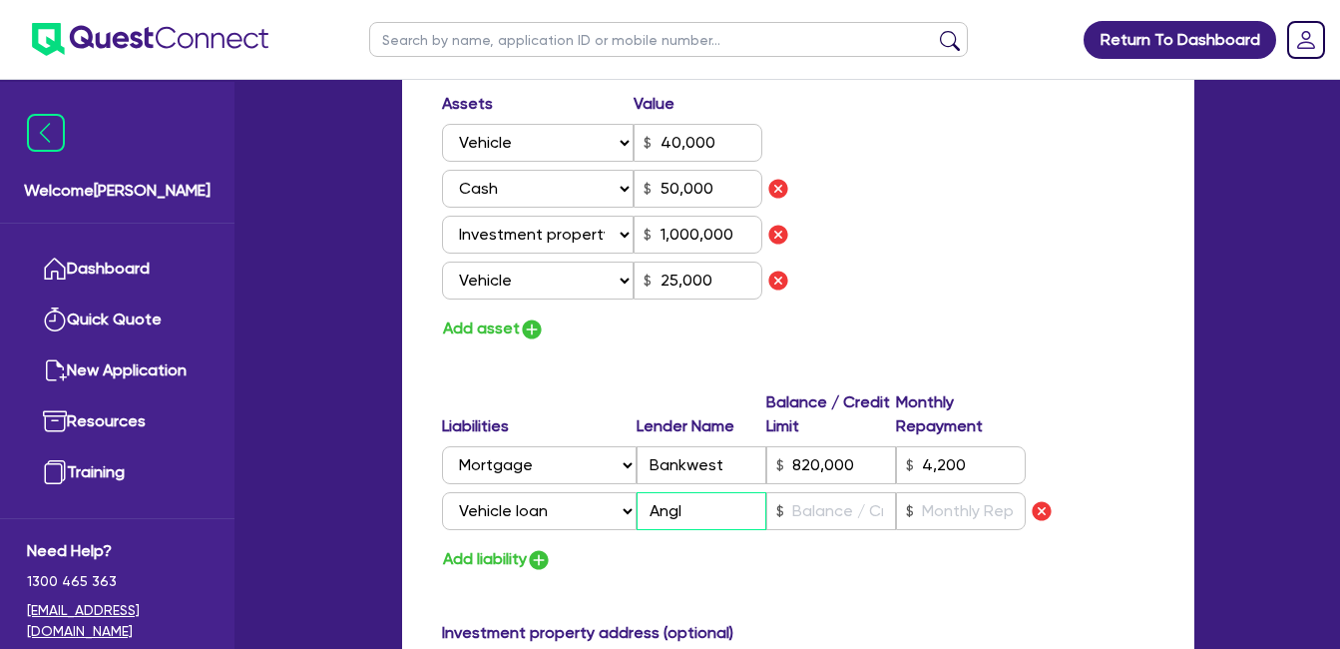
type input "0449 232 977"
type input "40,000"
type input "50,000"
type input "1,000,000"
type input "820,000"
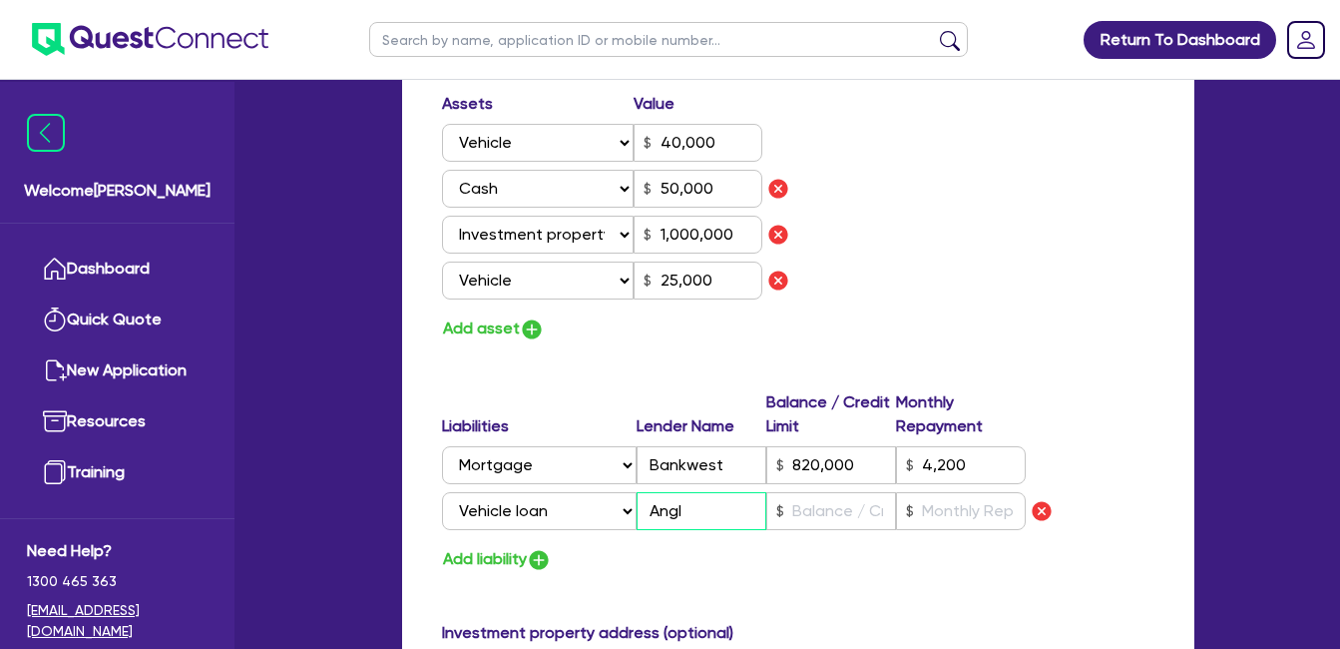
type input "4,200"
type input "25,000"
type input "Angle"
type input "2"
type input "0449 232 977"
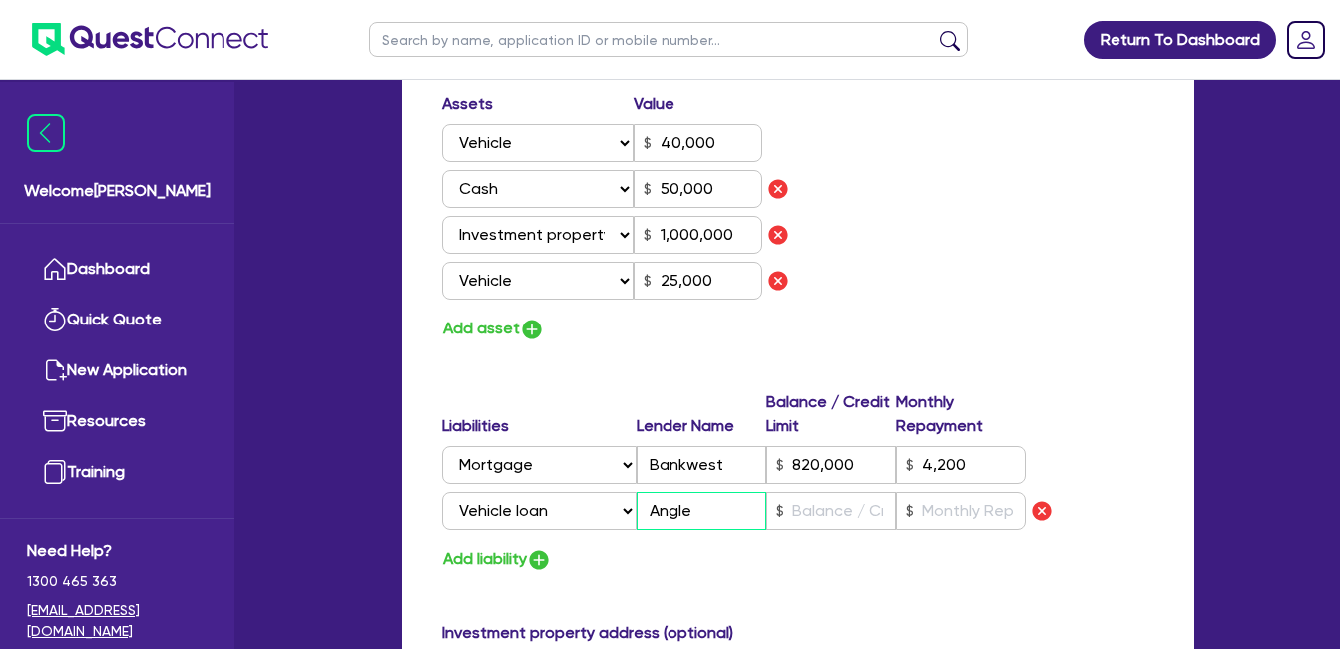
type input "40,000"
type input "50,000"
type input "1,000,000"
type input "820,000"
type input "4,200"
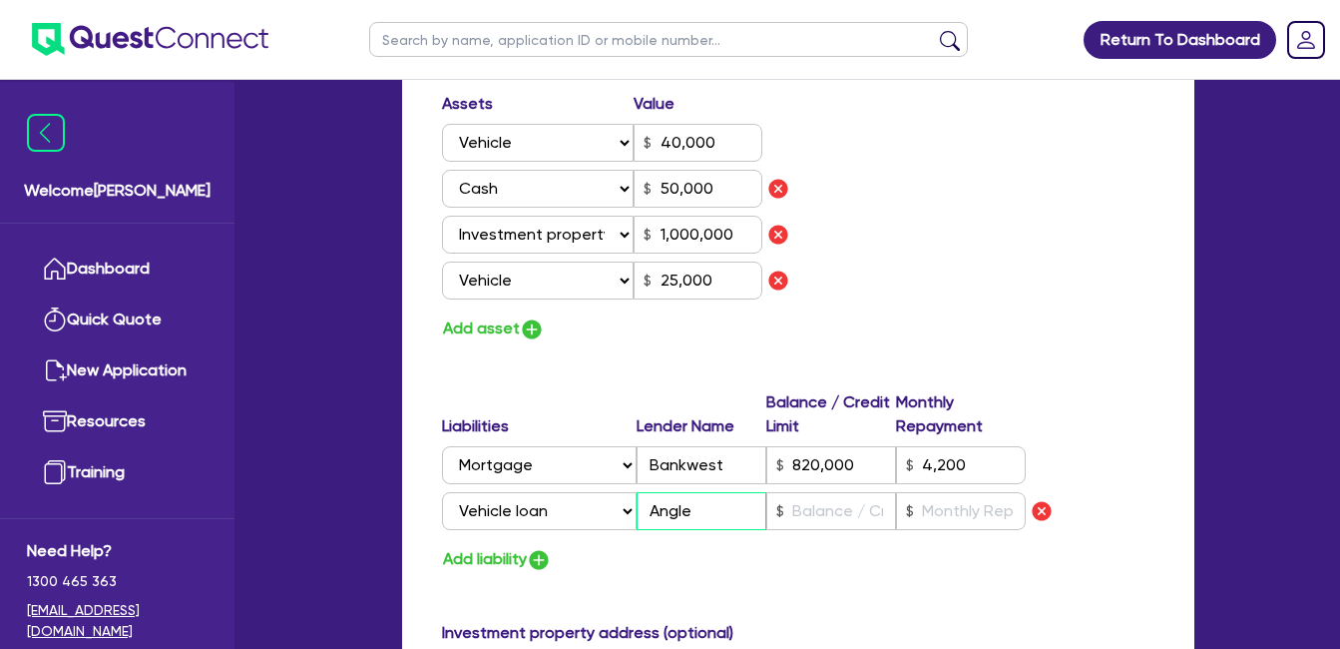
type input "25,000"
type input "2"
type input "0449 232 977"
type input "40,000"
type input "50,000"
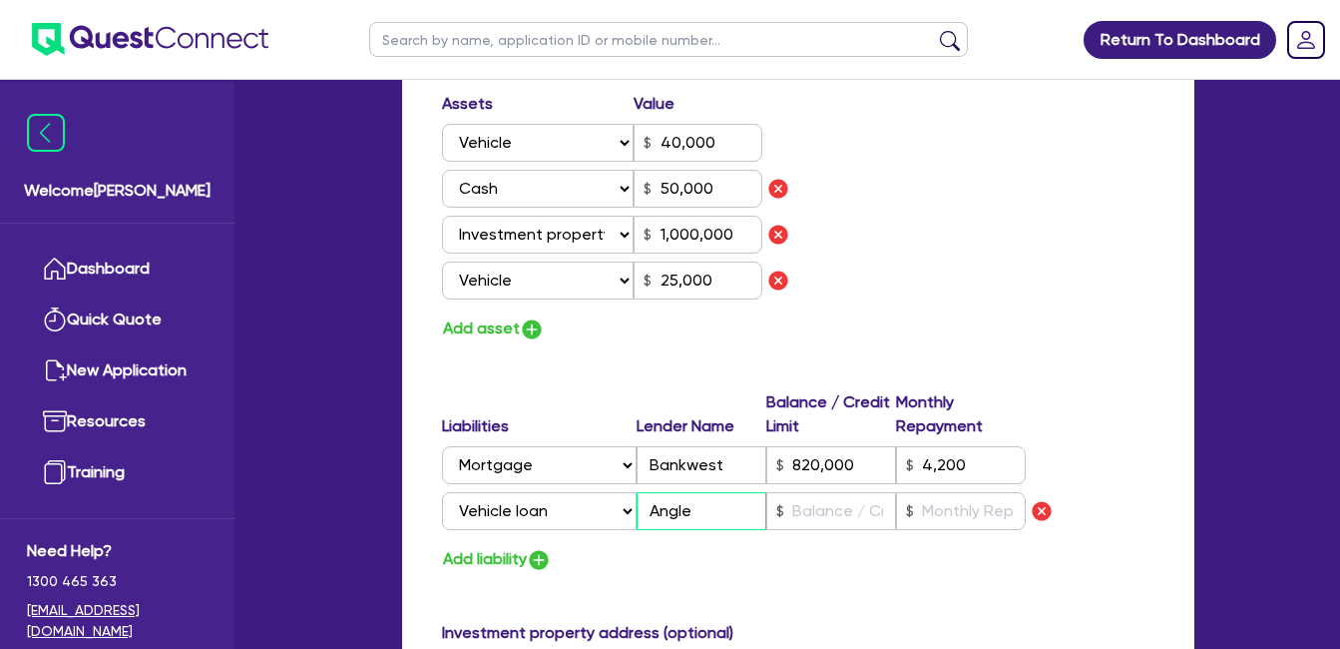
type input "1,000,000"
type input "820,000"
type input "4,200"
type input "25,000"
type input "Angle A"
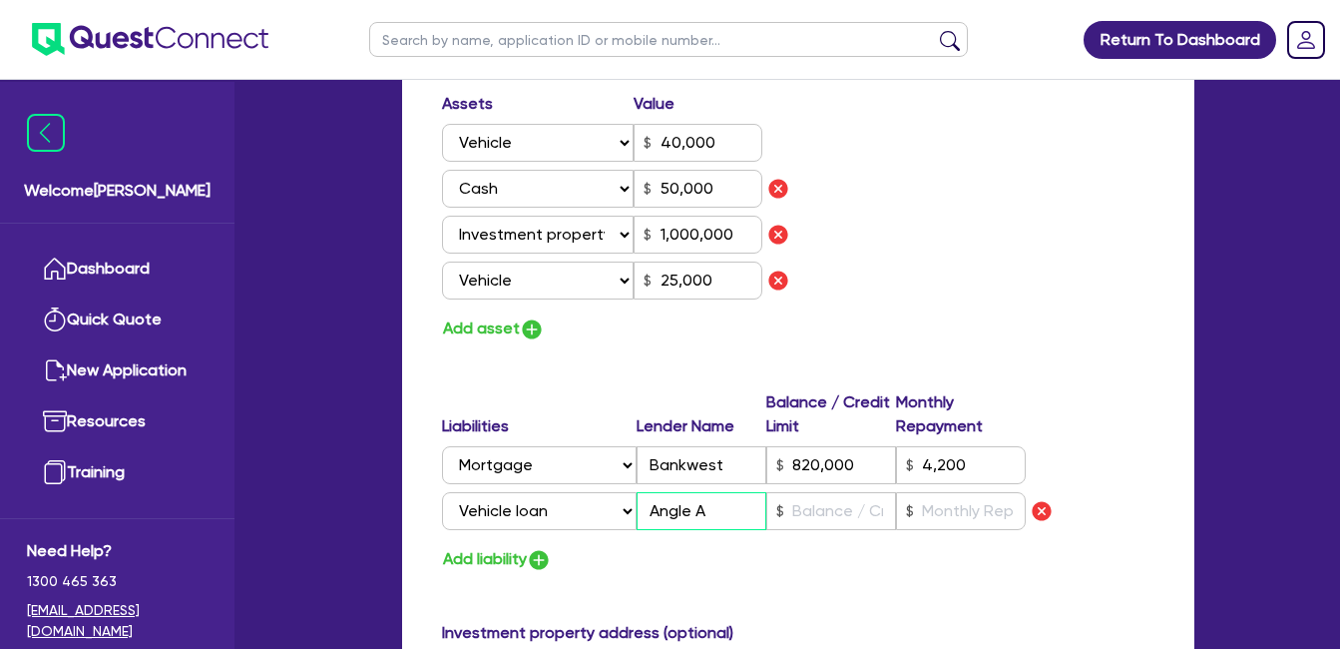
type input "2"
type input "0449 232 977"
type input "40,000"
type input "50,000"
type input "1,000,000"
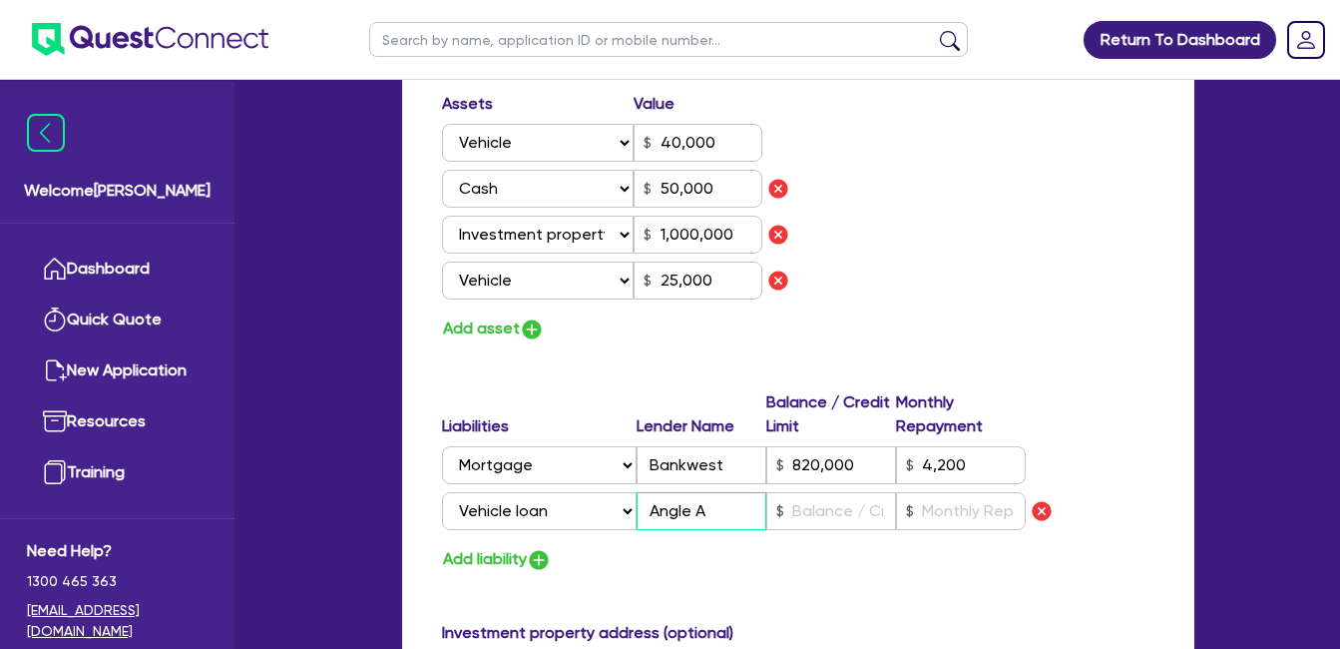
type input "820,000"
type input "4,200"
type input "25,000"
type input "Angle Au"
type input "2"
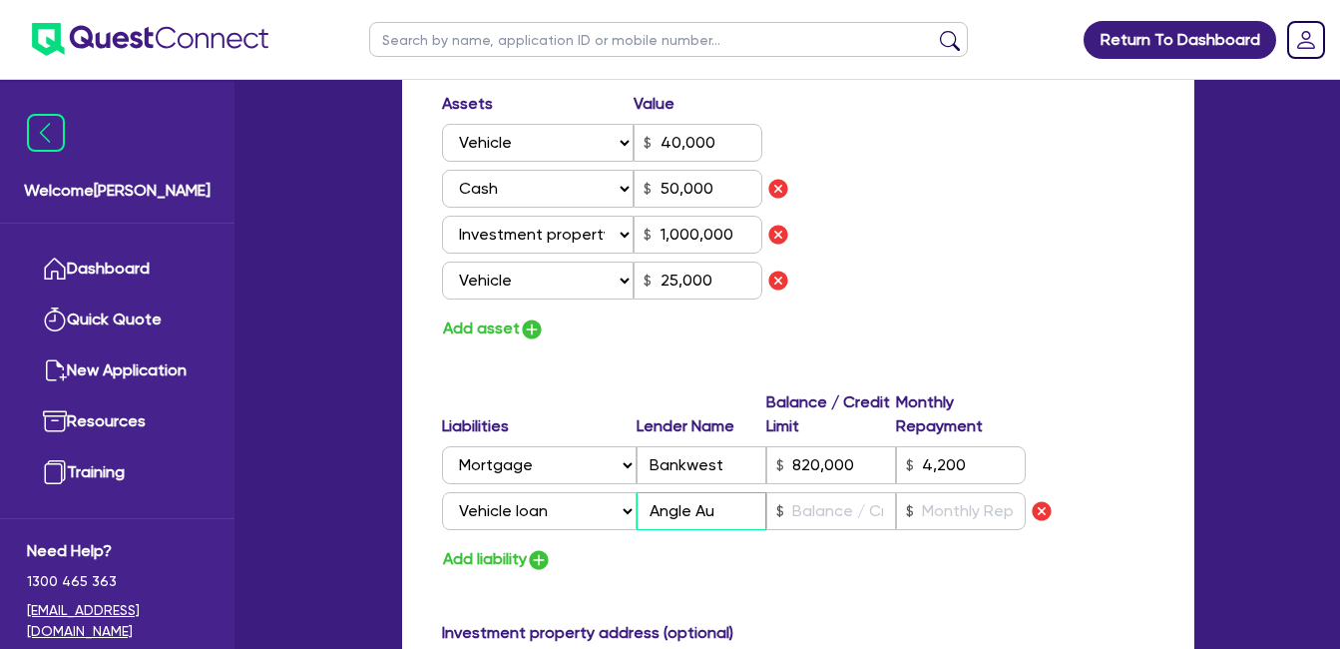
type input "0449 232 977"
type input "40,000"
type input "50,000"
type input "1,000,000"
type input "820,000"
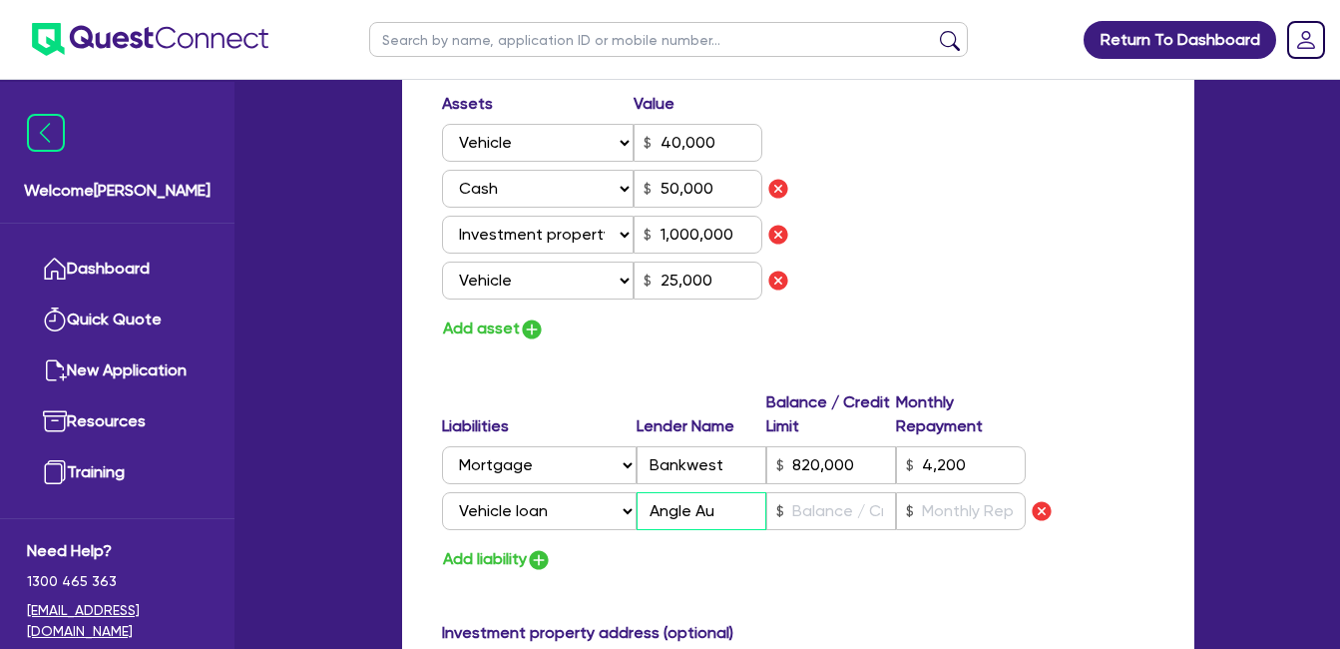
type input "4,200"
type input "25,000"
type input "Angle Aut"
type input "2"
type input "0449 232 977"
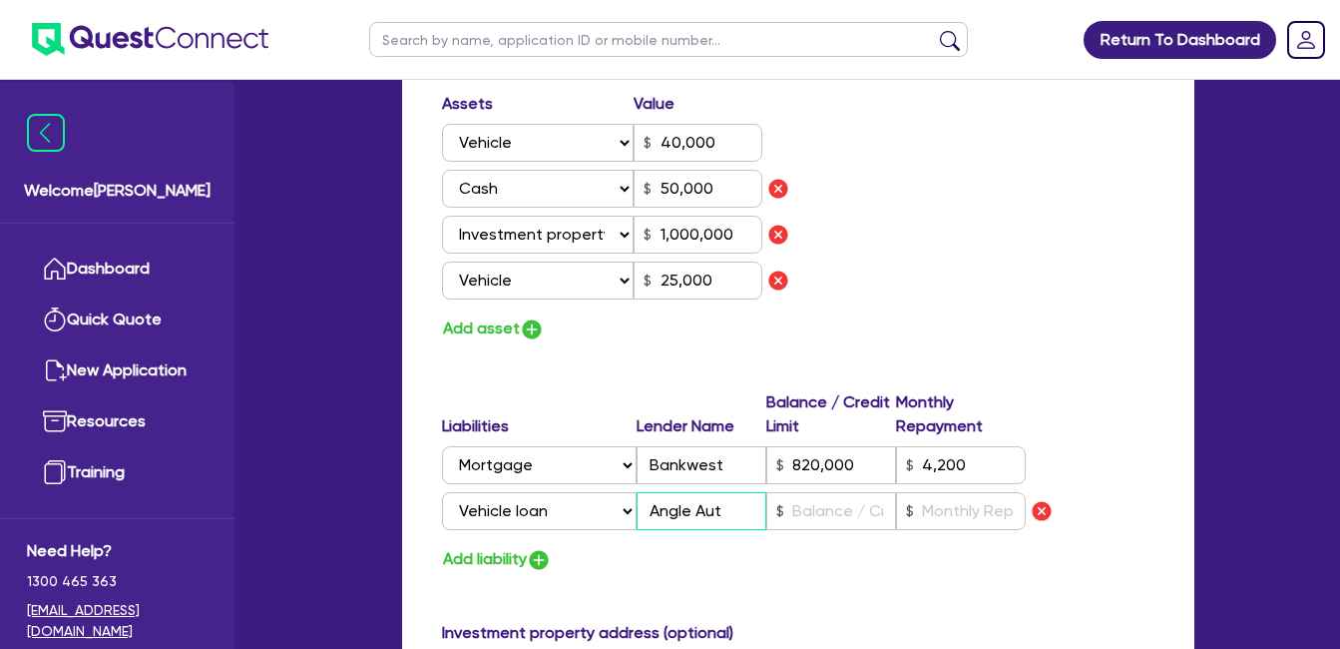
type input "40,000"
type input "50,000"
click at [827, 500] on input "text" at bounding box center [831, 511] width 130 height 38
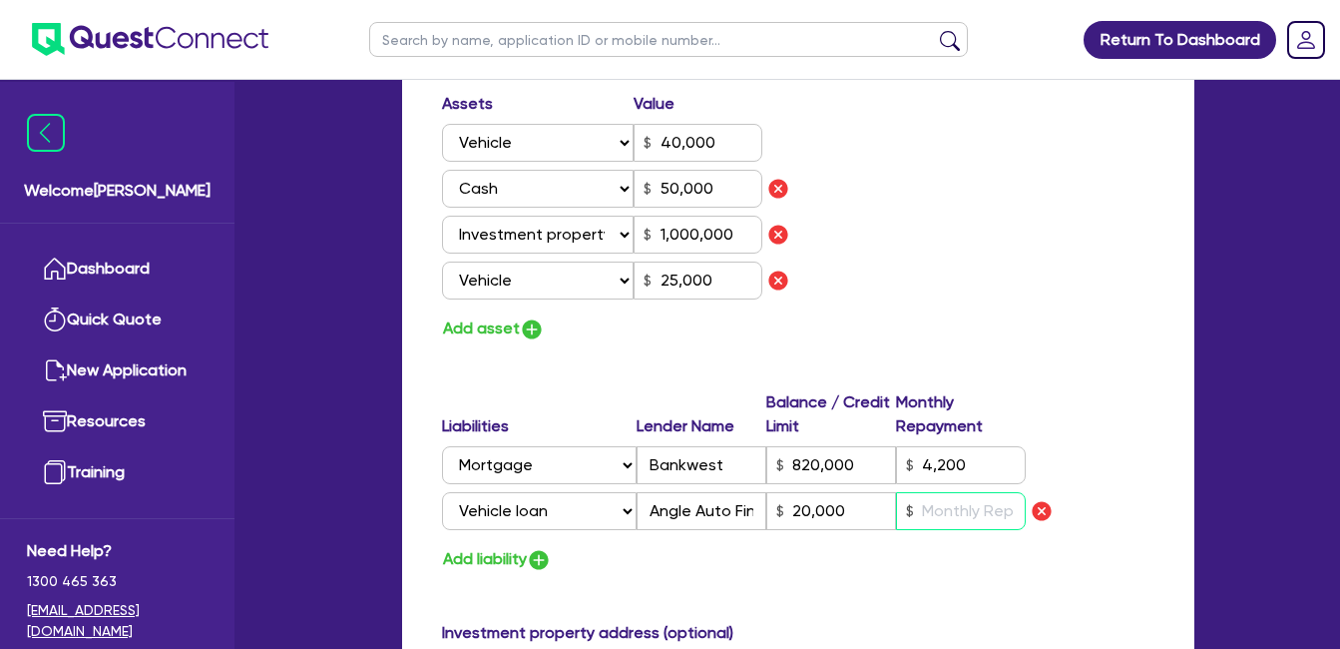
click at [960, 523] on input "text" at bounding box center [961, 511] width 130 height 38
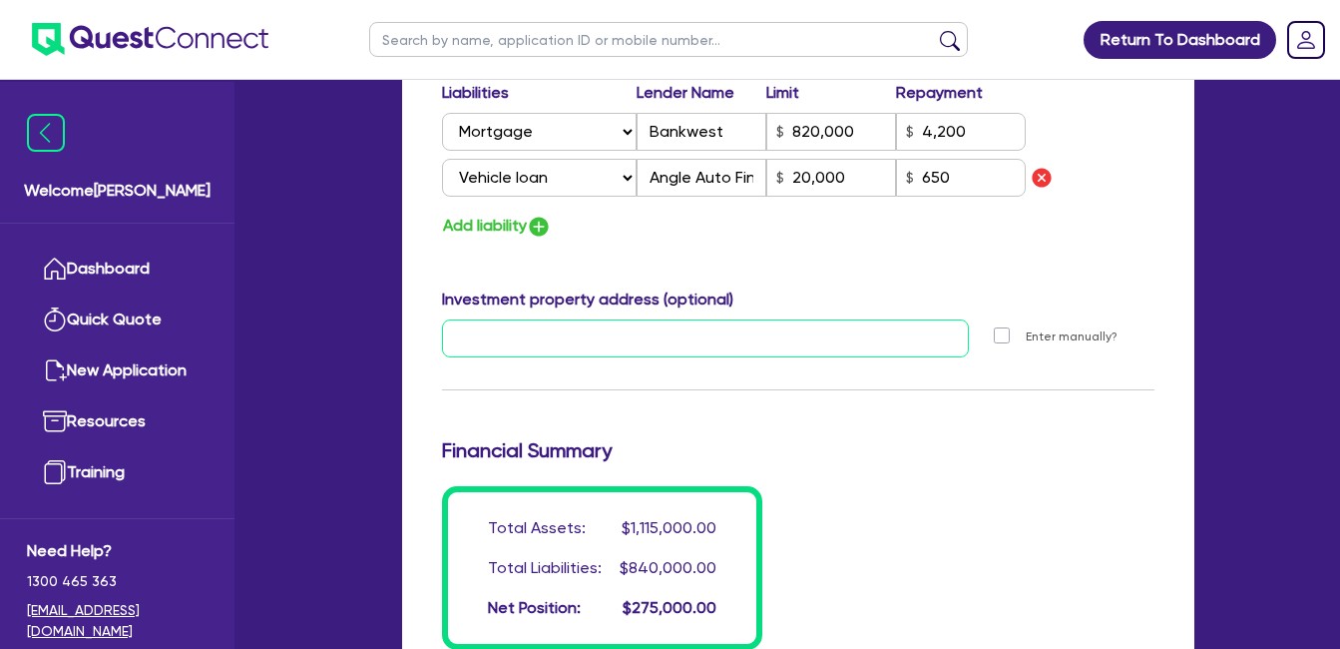
click at [619, 337] on input "text" at bounding box center [705, 338] width 527 height 38
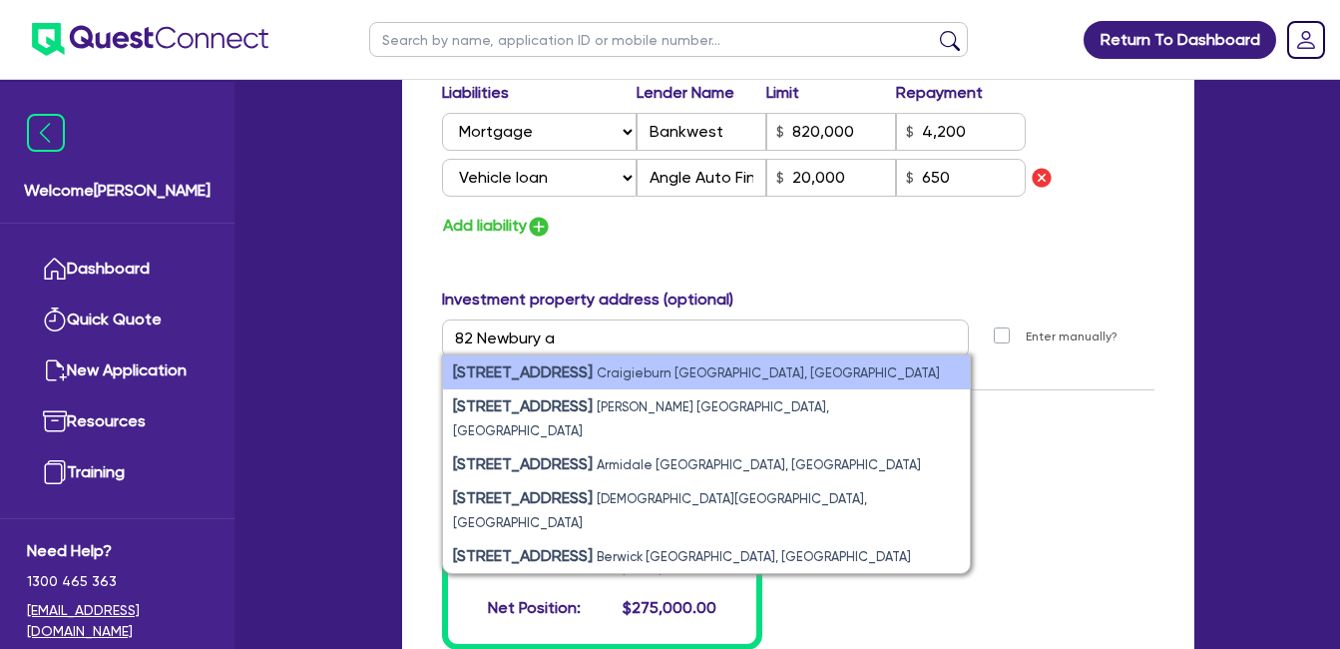
click at [593, 368] on strong "82 Newbury Boulevard" at bounding box center [523, 371] width 140 height 19
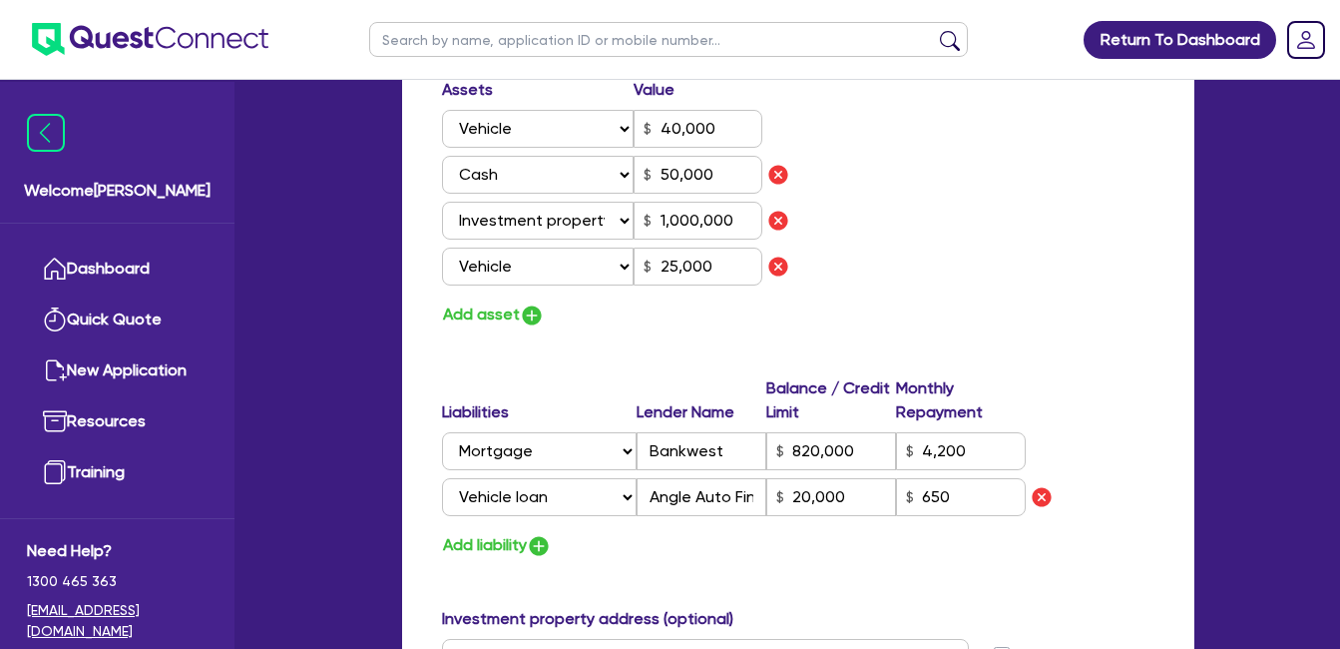
scroll to position [1330, 0]
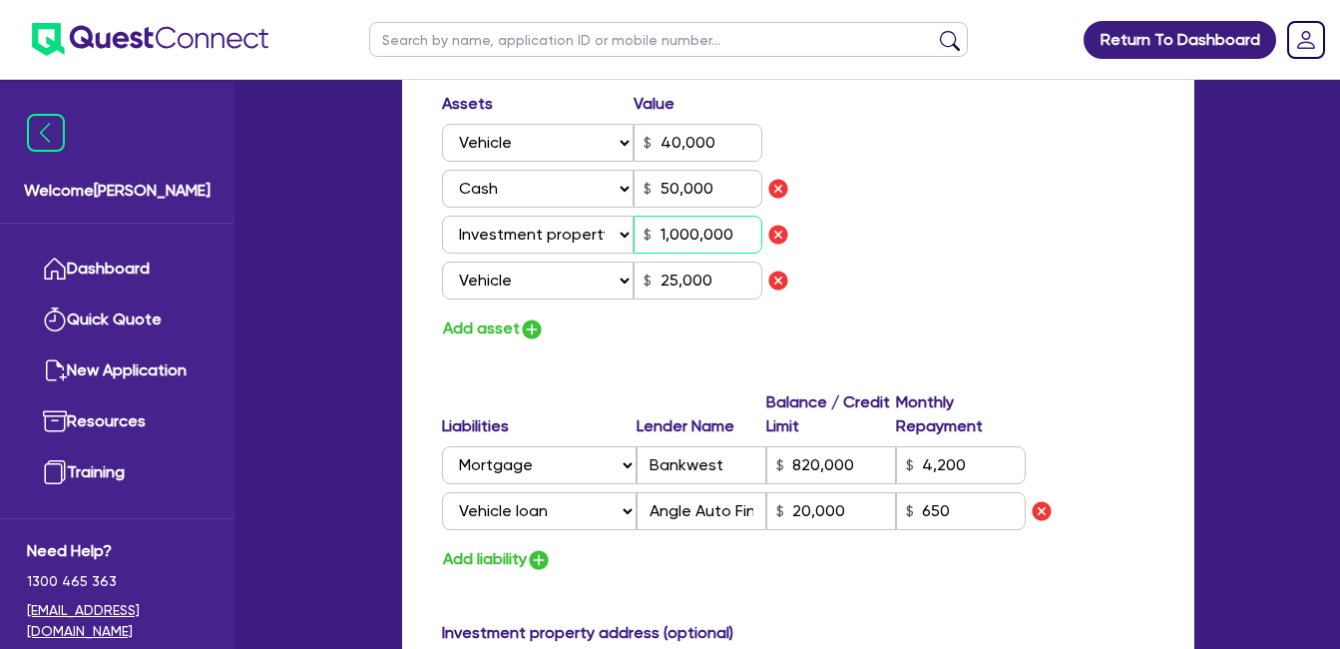
click at [672, 233] on input "1,000,000" at bounding box center [698, 235] width 129 height 38
click at [885, 246] on div "Assets Value Select Asset Cash Property Investment property Vehicle Truck Trail…" at bounding box center [798, 217] width 742 height 250
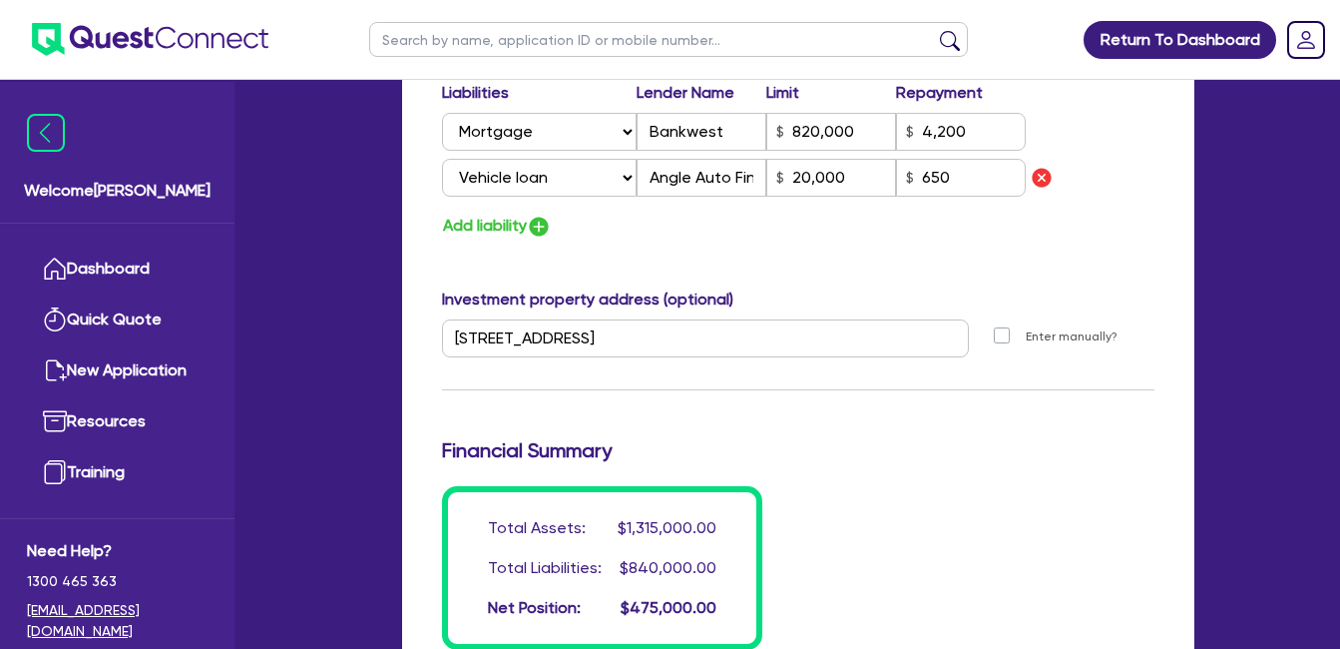
scroll to position [1996, 0]
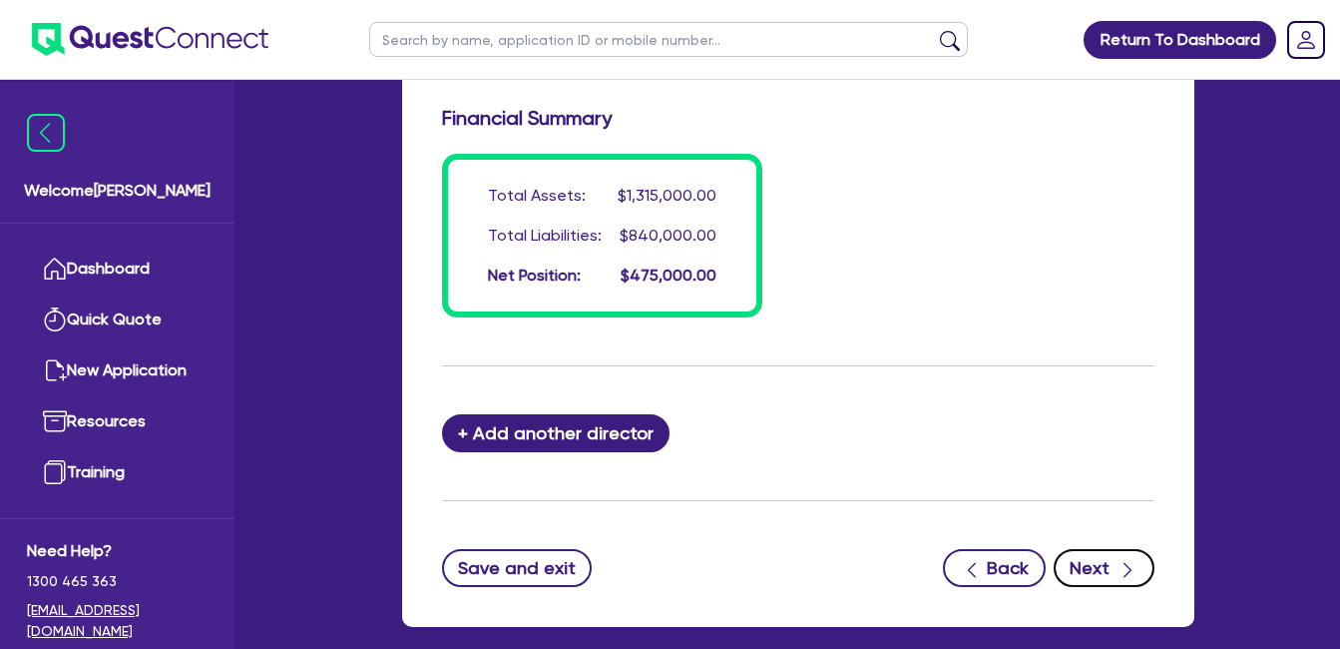
click at [1097, 565] on button "Next" at bounding box center [1104, 568] width 101 height 38
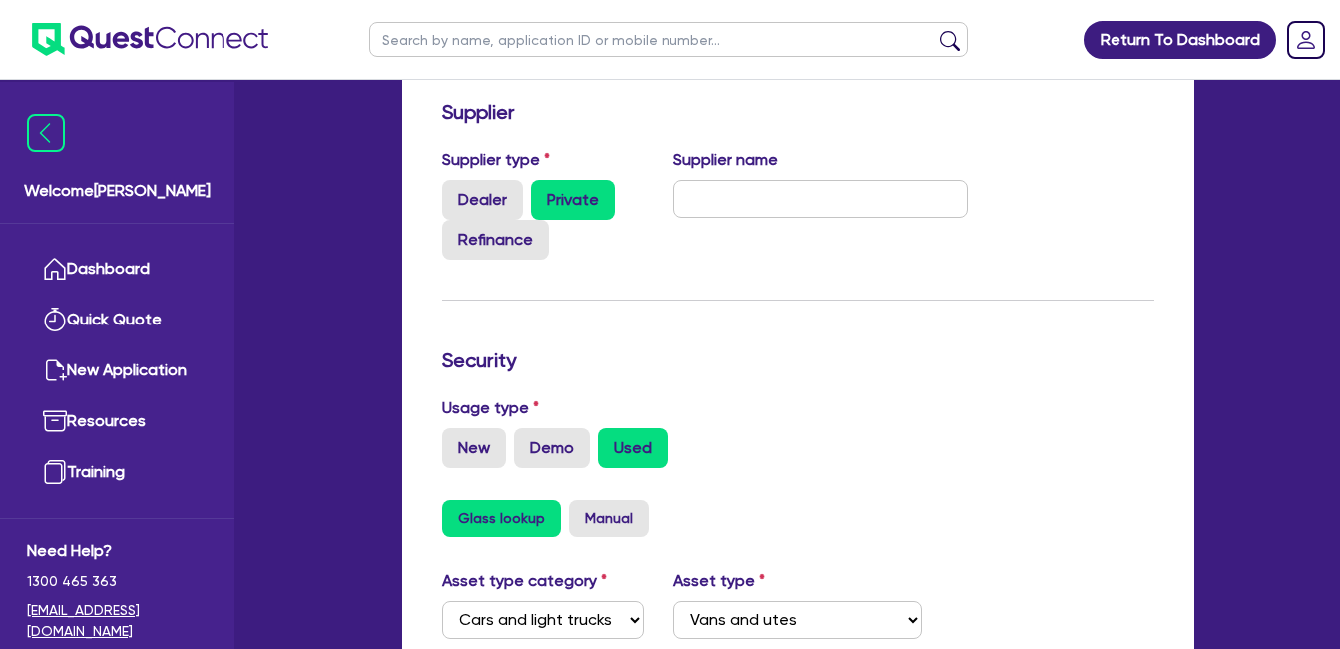
scroll to position [1031, 0]
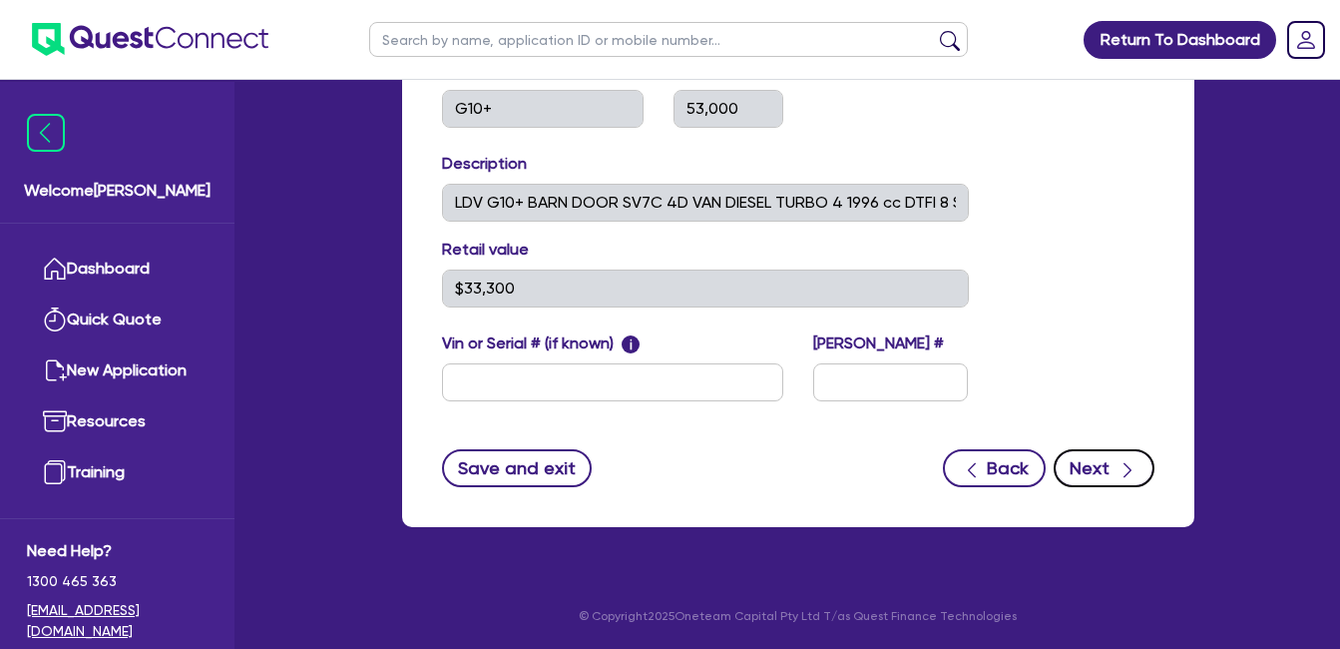
click at [1105, 464] on button "Next" at bounding box center [1104, 468] width 101 height 38
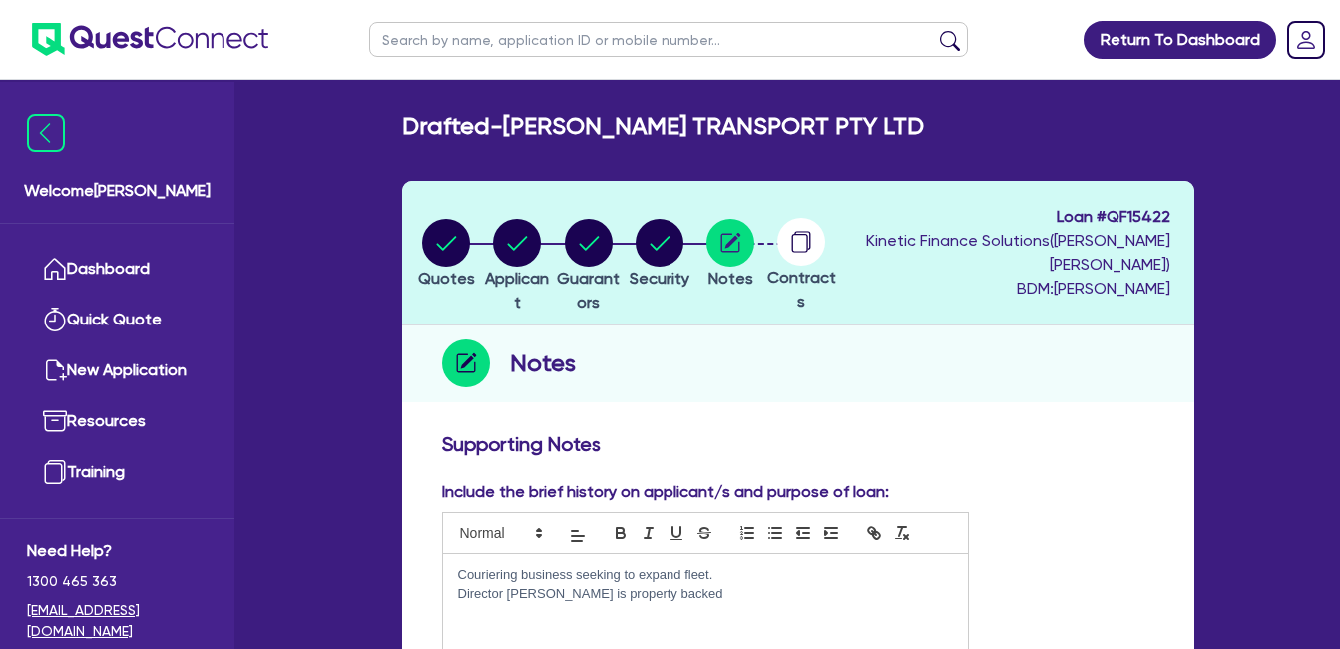
click at [731, 567] on p "Couriering business seeking to expand fleet." at bounding box center [705, 575] width 495 height 18
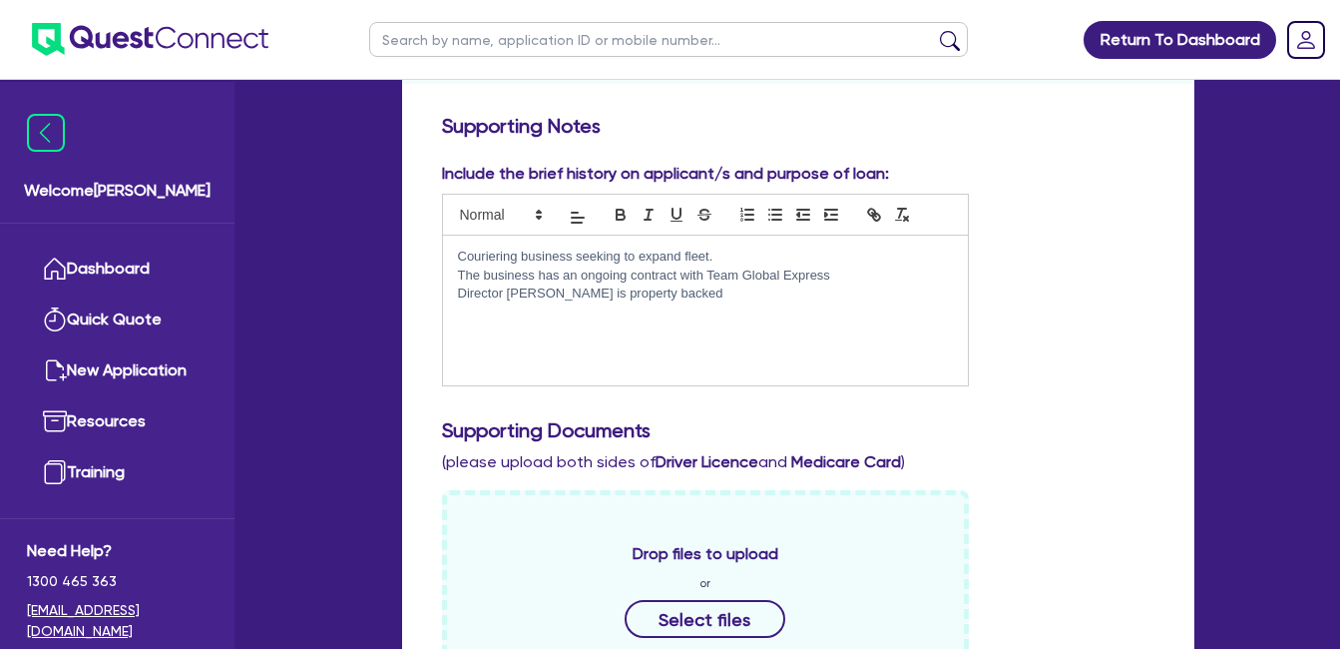
scroll to position [332, 0]
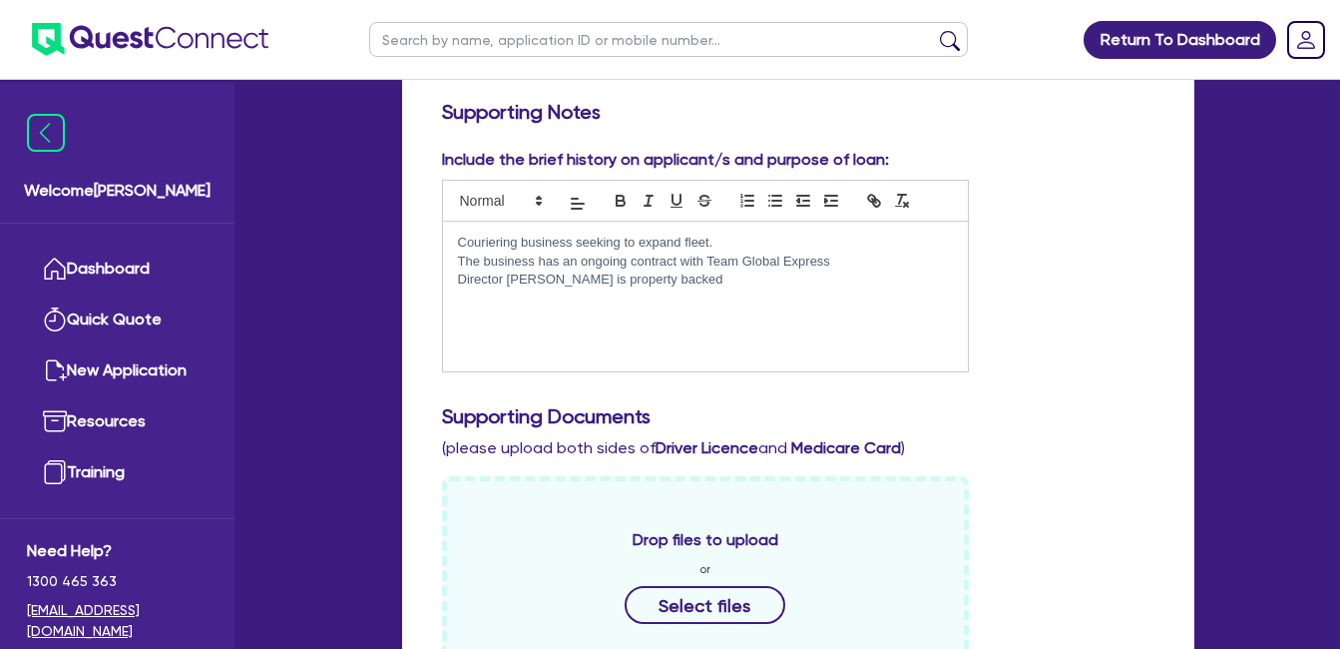
click at [659, 280] on p "Director Maha is property backed" at bounding box center [705, 279] width 495 height 18
click at [540, 277] on p "Director Maha is property backed" at bounding box center [705, 279] width 495 height 18
click at [668, 280] on p "Director Maha (along with husband) is property backed" at bounding box center [705, 279] width 495 height 18
click at [796, 285] on p "Director Maha (along with husband) are property backed" at bounding box center [705, 279] width 495 height 18
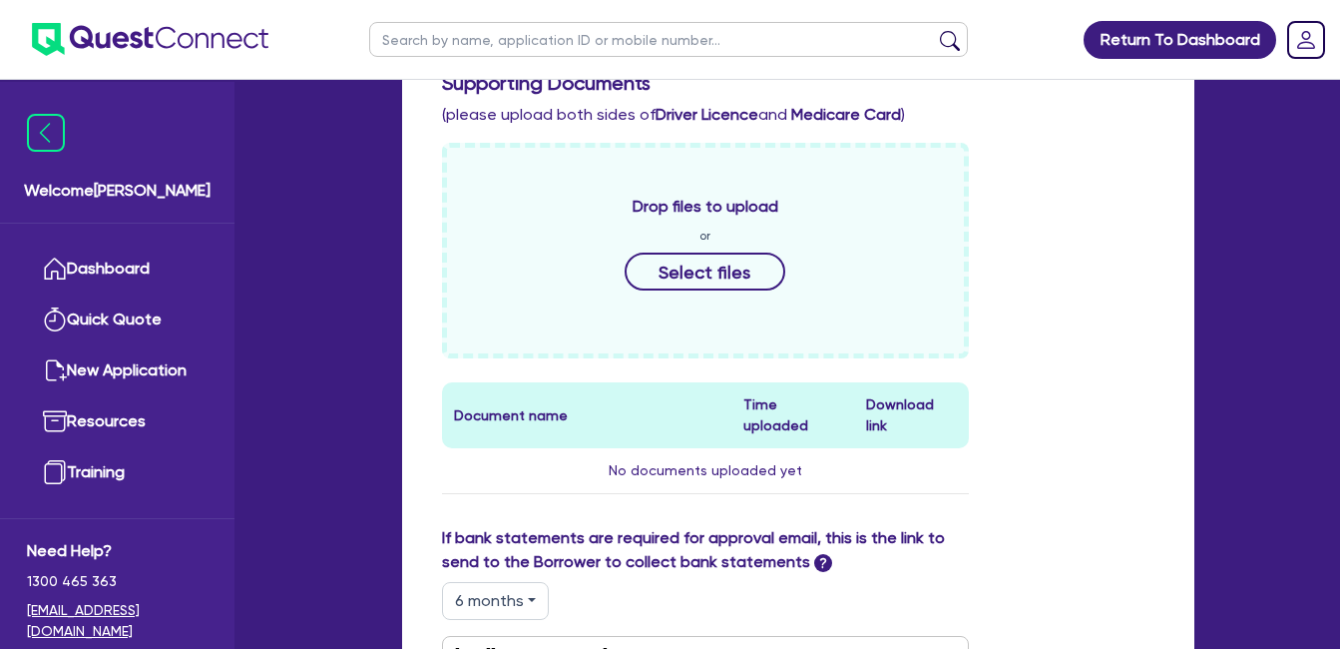
scroll to position [998, 0]
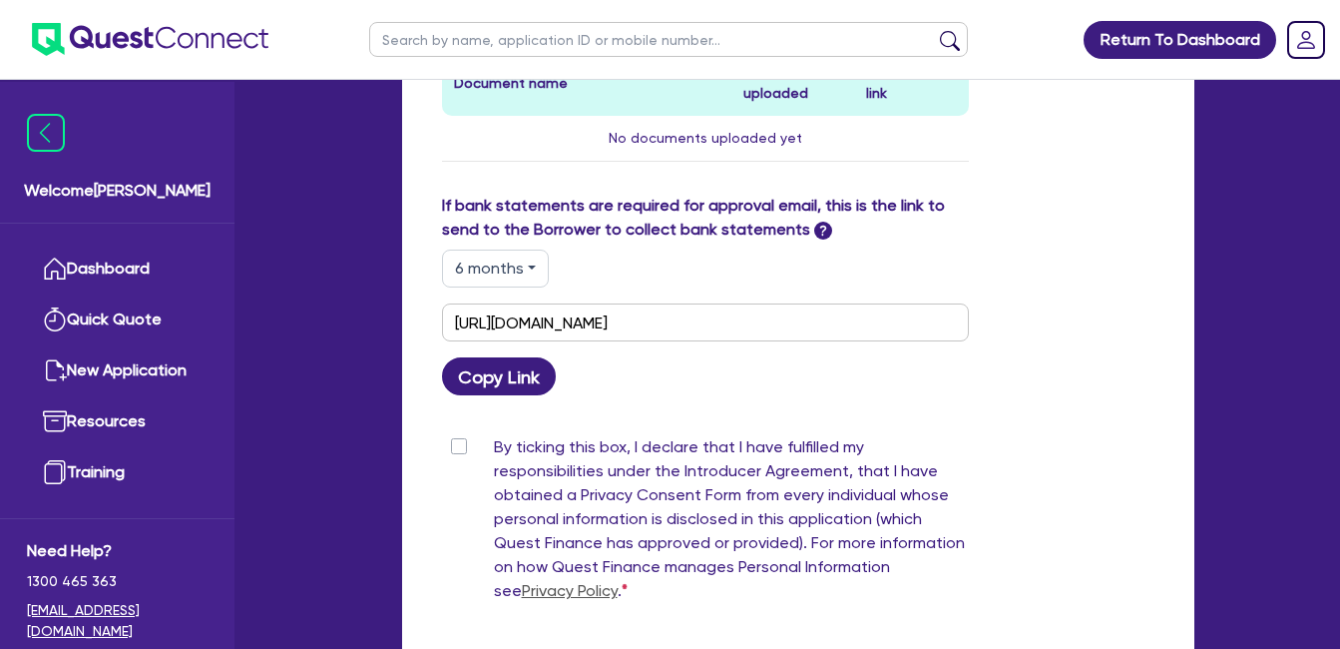
click at [531, 249] on button "6 months" at bounding box center [495, 268] width 107 height 38
click at [727, 250] on div "6 months 3 months 6 months 12 months" at bounding box center [705, 268] width 527 height 38
click at [494, 435] on label "By ticking this box, I declare that I have fulfilled my responsibilities under …" at bounding box center [731, 523] width 475 height 176
click at [458, 435] on input "By ticking this box, I declare that I have fulfilled my responsibilities under …" at bounding box center [450, 444] width 16 height 19
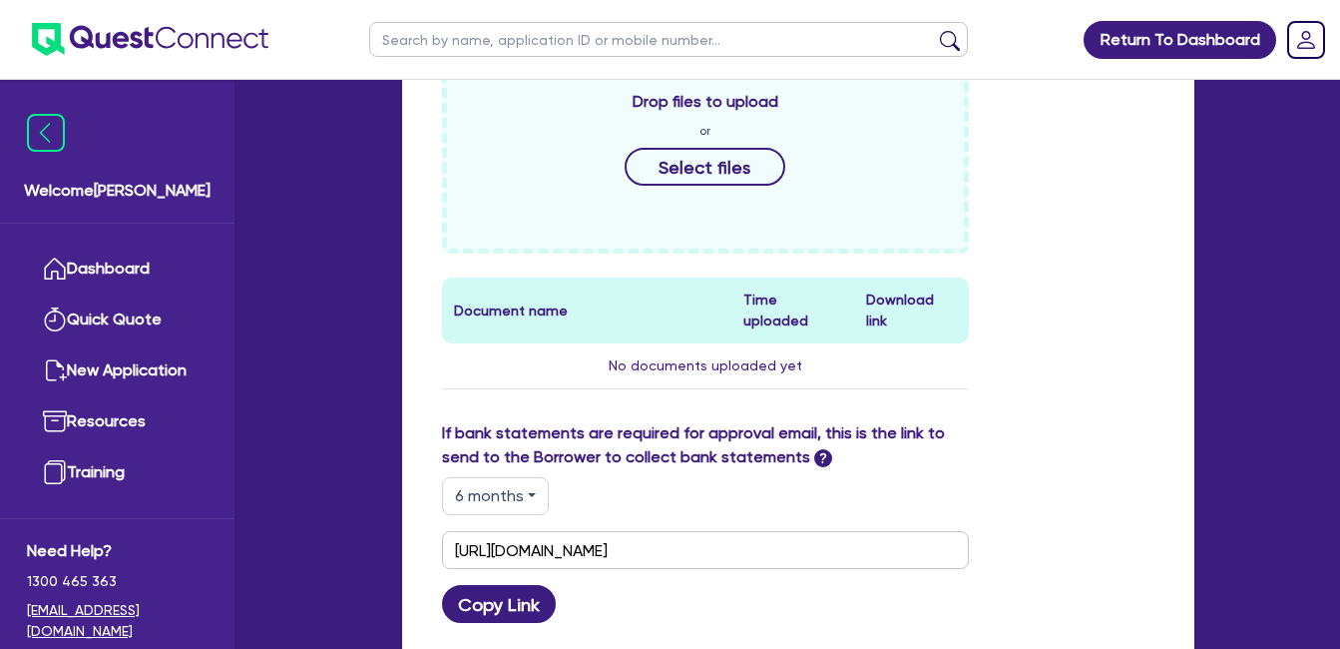
scroll to position [666, 0]
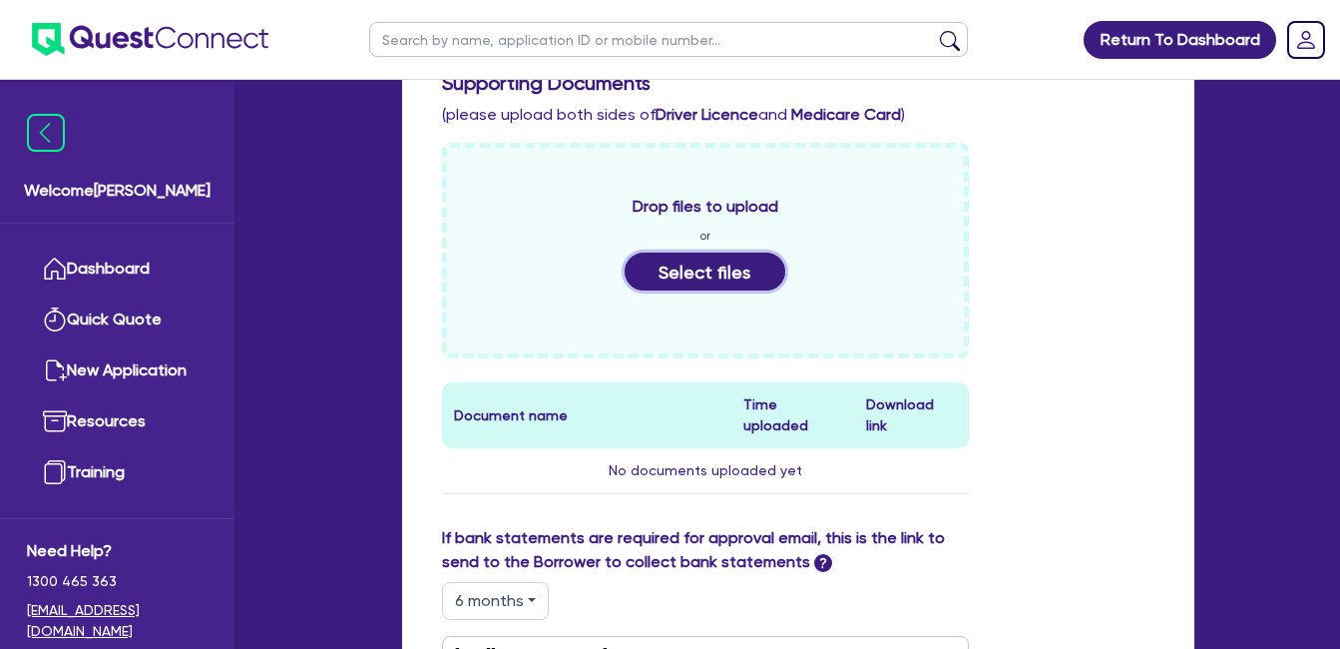
click at [727, 274] on button "Select files" at bounding box center [706, 271] width 162 height 38
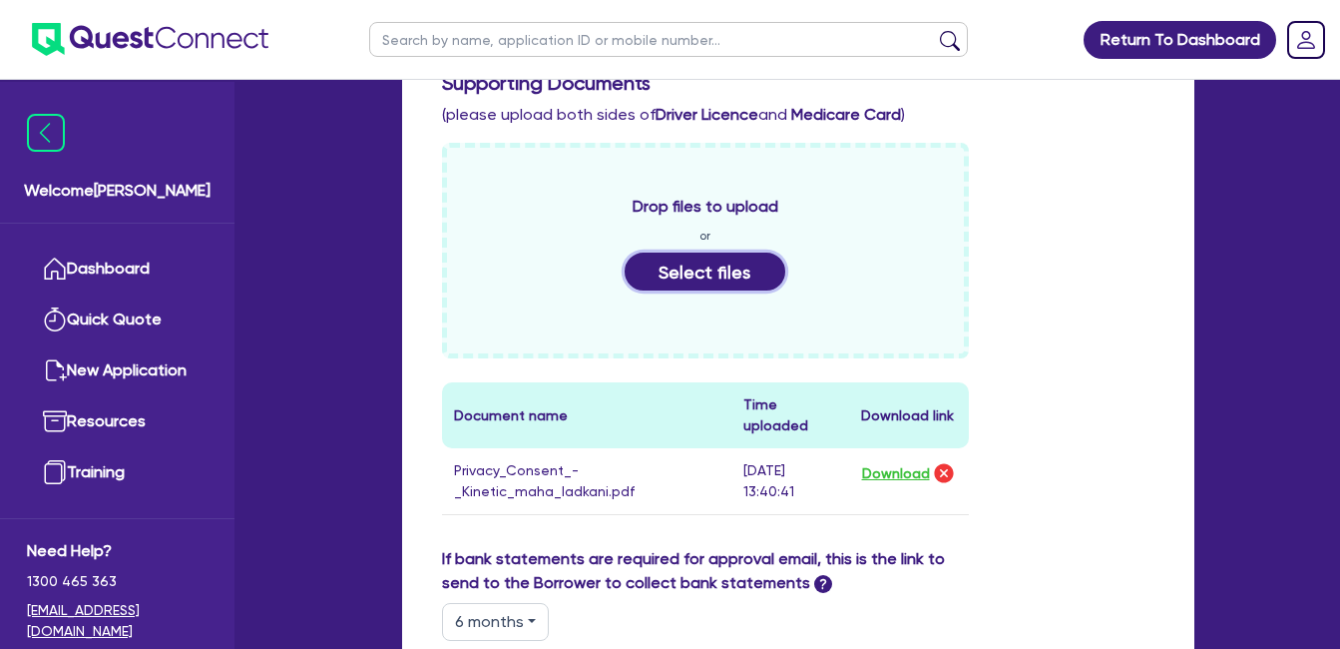
click at [690, 269] on button "Select files" at bounding box center [706, 271] width 162 height 38
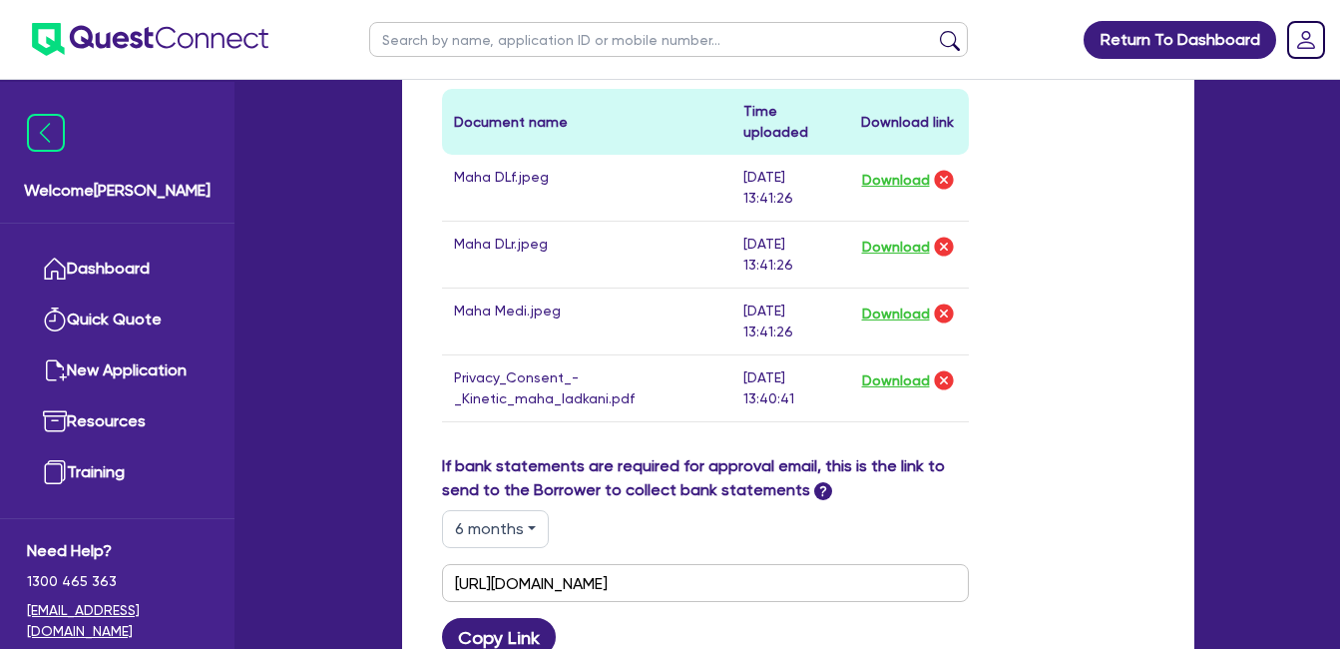
scroll to position [998, 0]
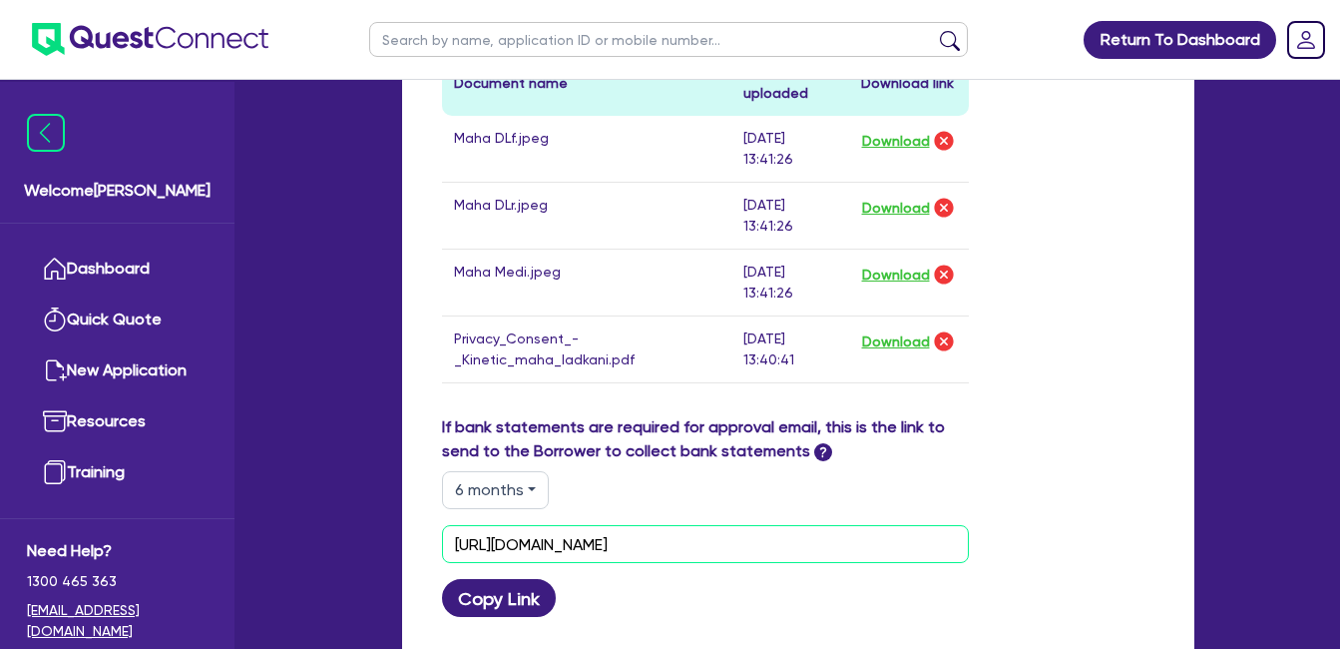
drag, startPoint x: 864, startPoint y: 538, endPoint x: 397, endPoint y: 557, distance: 467.4
click at [397, 557] on div "Quotes Applicant Guarantors Security Notes Contracts Loan # QF15422 Kinetic Fin…" at bounding box center [798, 83] width 822 height 1801
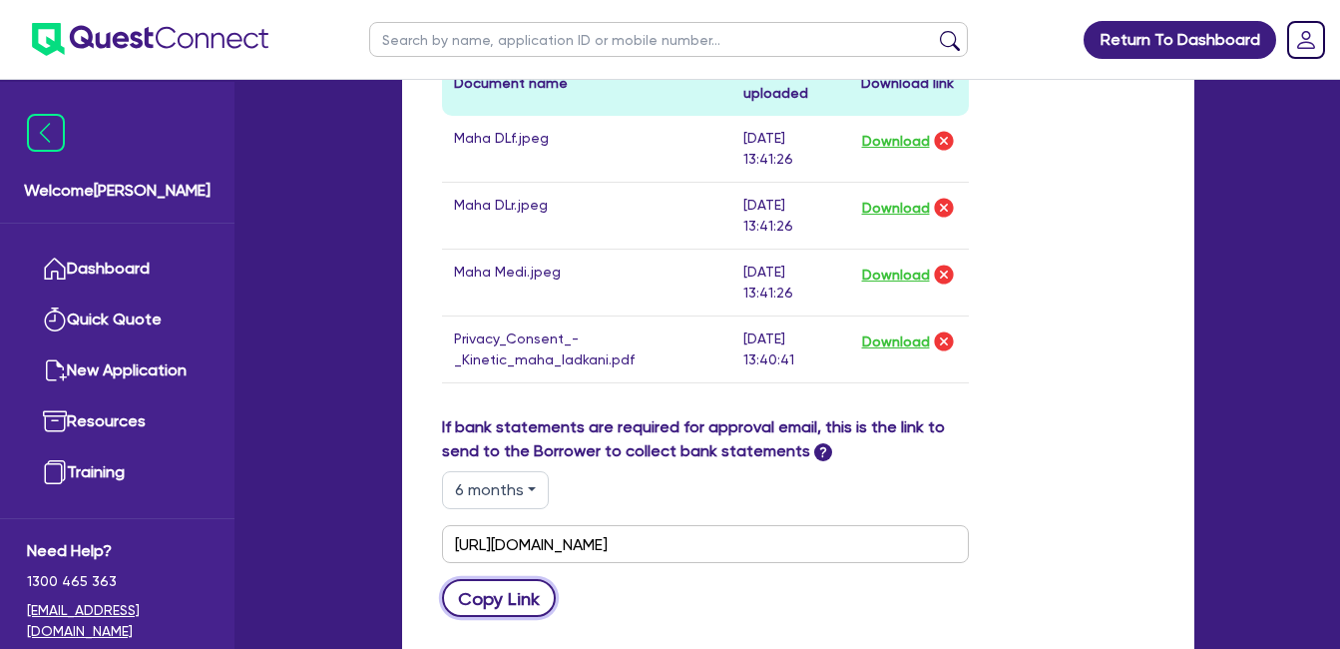
click at [521, 598] on button "Copy Link" at bounding box center [499, 598] width 115 height 38
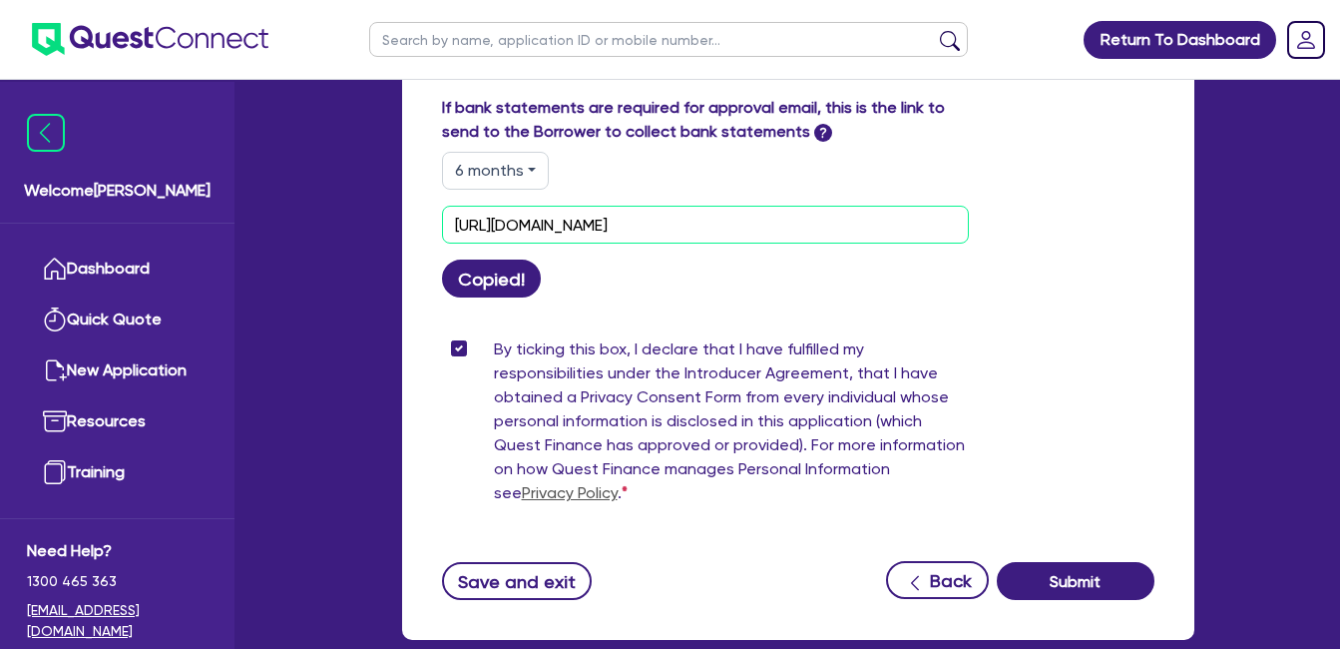
scroll to position [1330, 0]
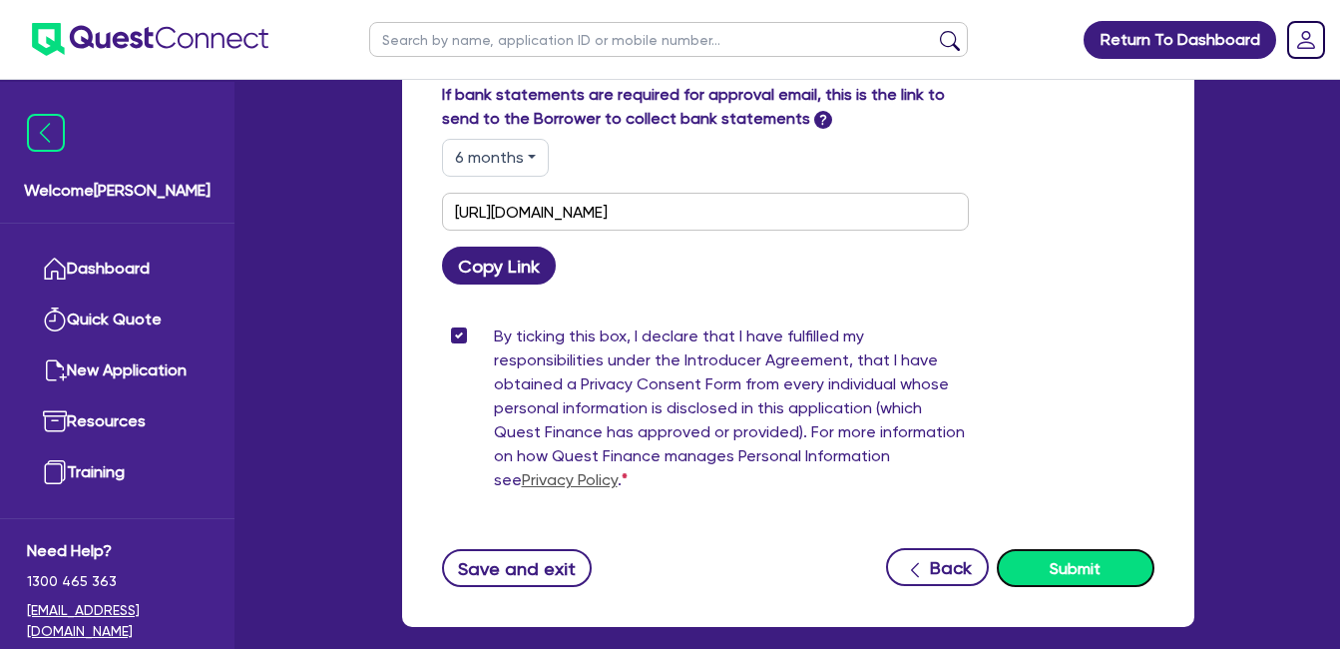
click at [1059, 564] on button "Submit" at bounding box center [1076, 568] width 158 height 38
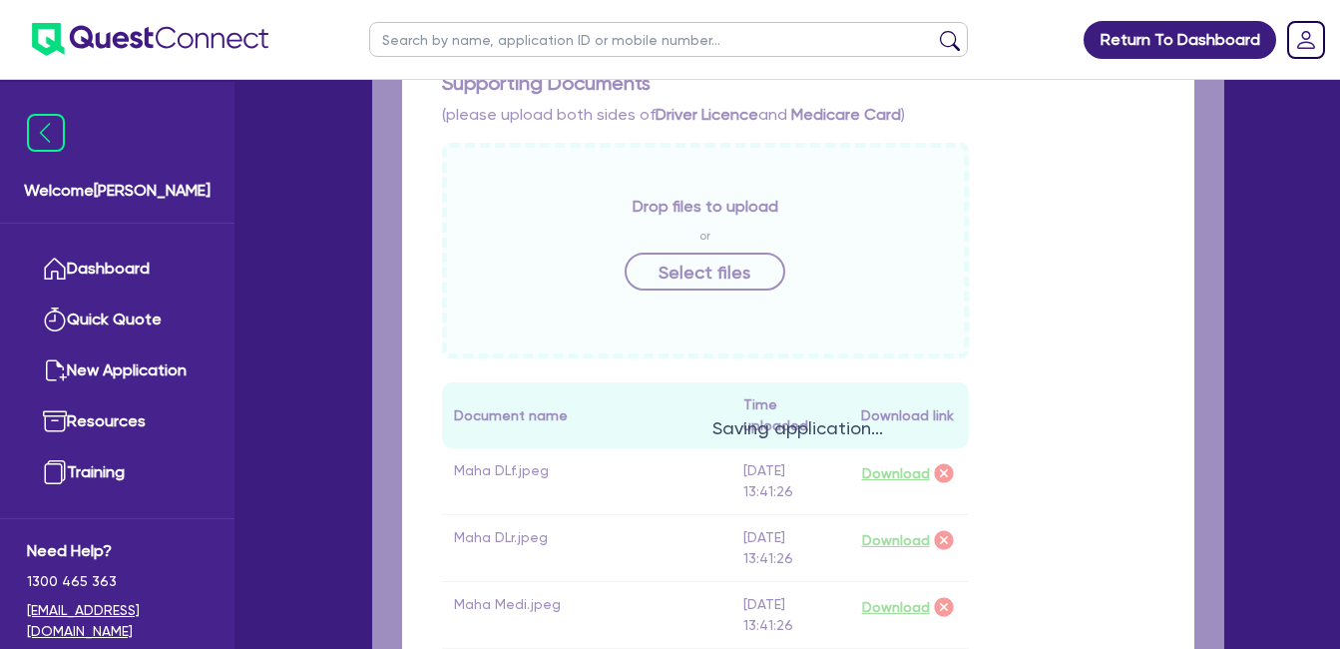
scroll to position [0, 0]
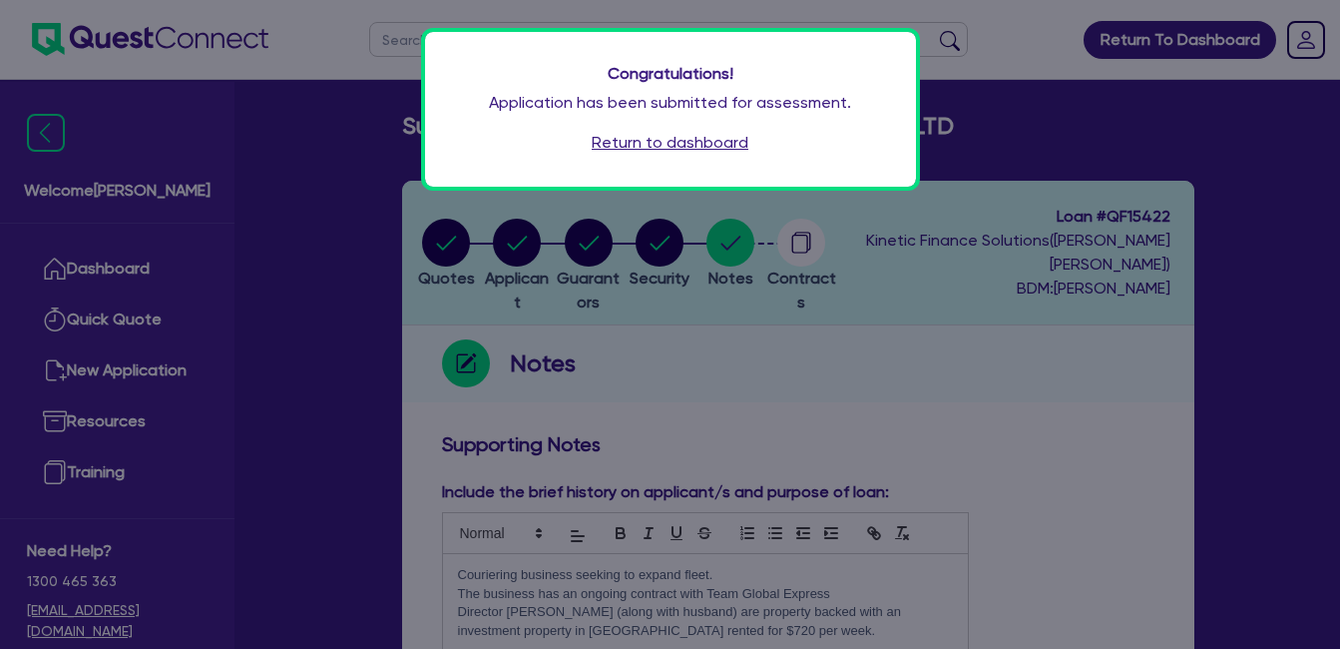
click at [693, 124] on div "Congratulations! Application has been submitted for assessment. Return to dashb…" at bounding box center [670, 109] width 491 height 155
click at [689, 148] on link "Return to dashboard" at bounding box center [670, 143] width 157 height 24
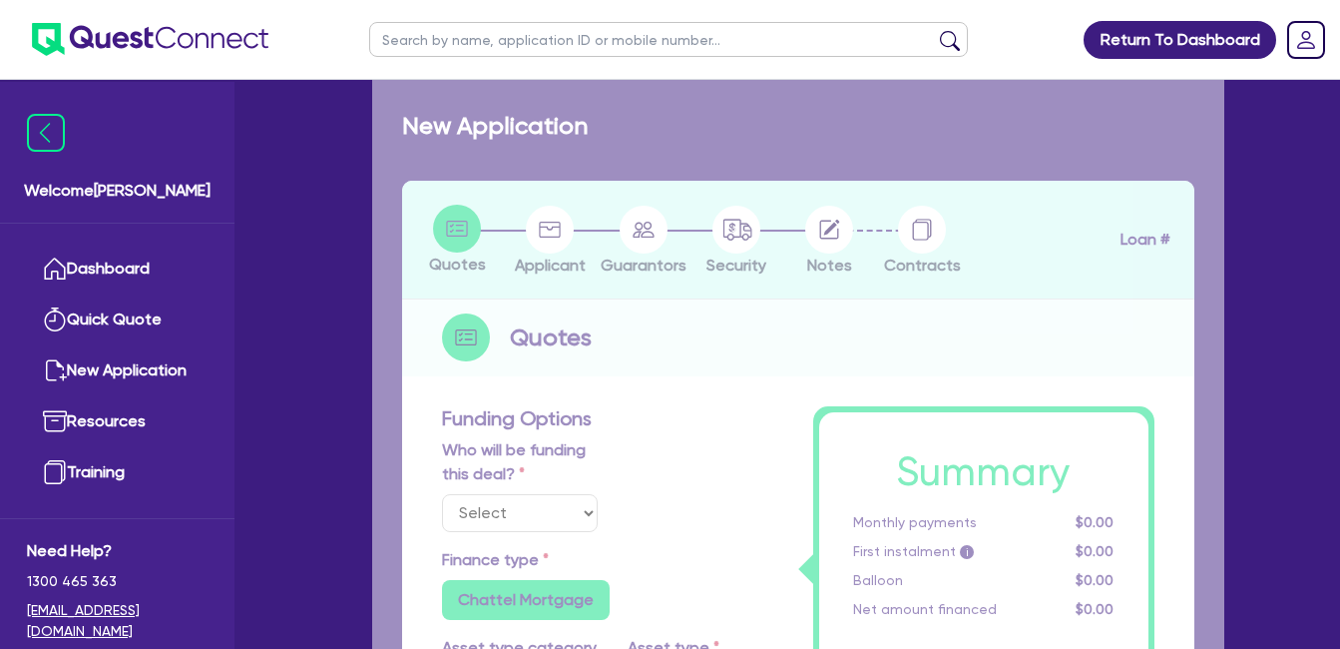
select select "Quest Finance - Own Book"
select select "CARS_AND_LIGHT_TRUCKS"
type input "2024"
radio input "false"
radio input "true"
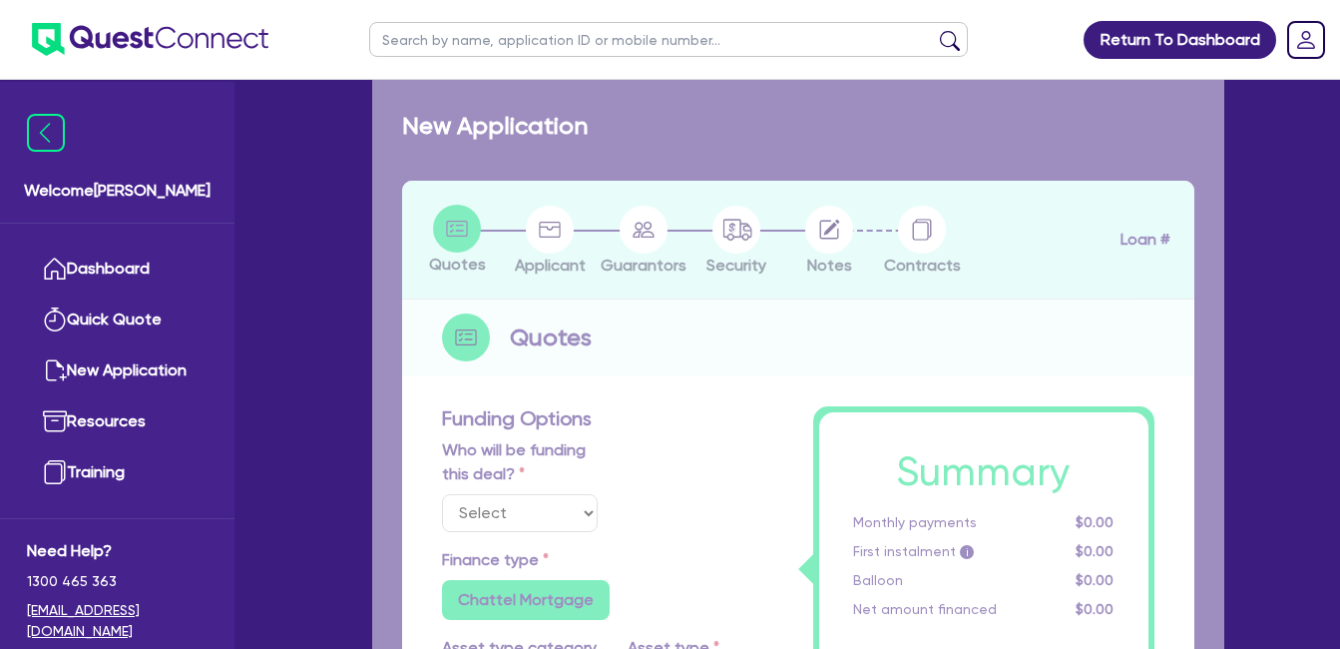
radio input "true"
type input "30,000"
type input "30"
type input "9,000"
type input "10"
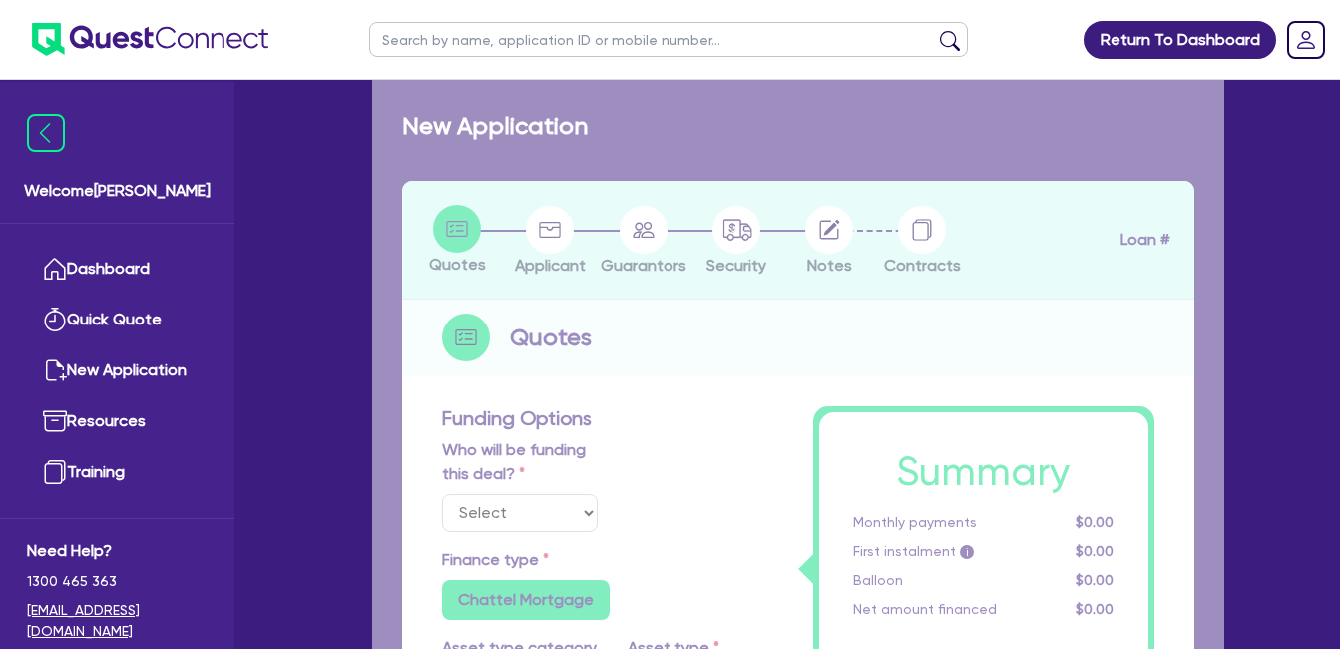
type input "3,000"
type input "17.95"
select select "VANS_AND_UTES"
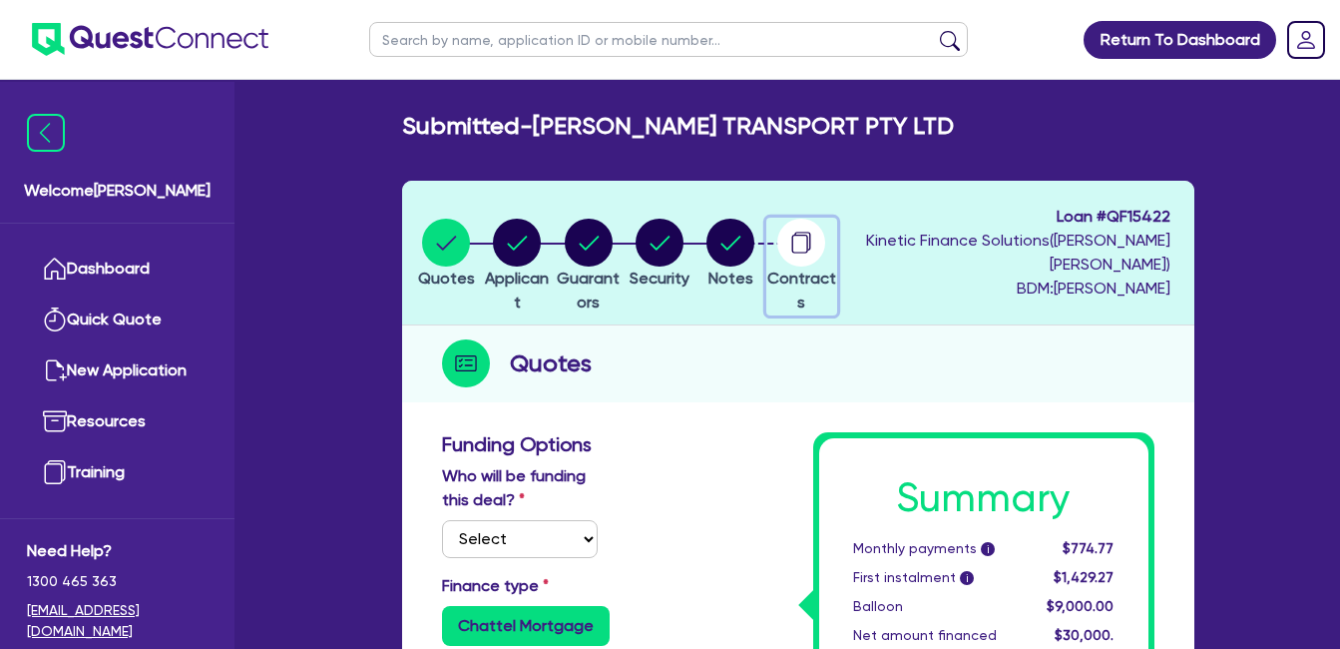
click at [825, 243] on circle "button" at bounding box center [801, 243] width 48 height 48
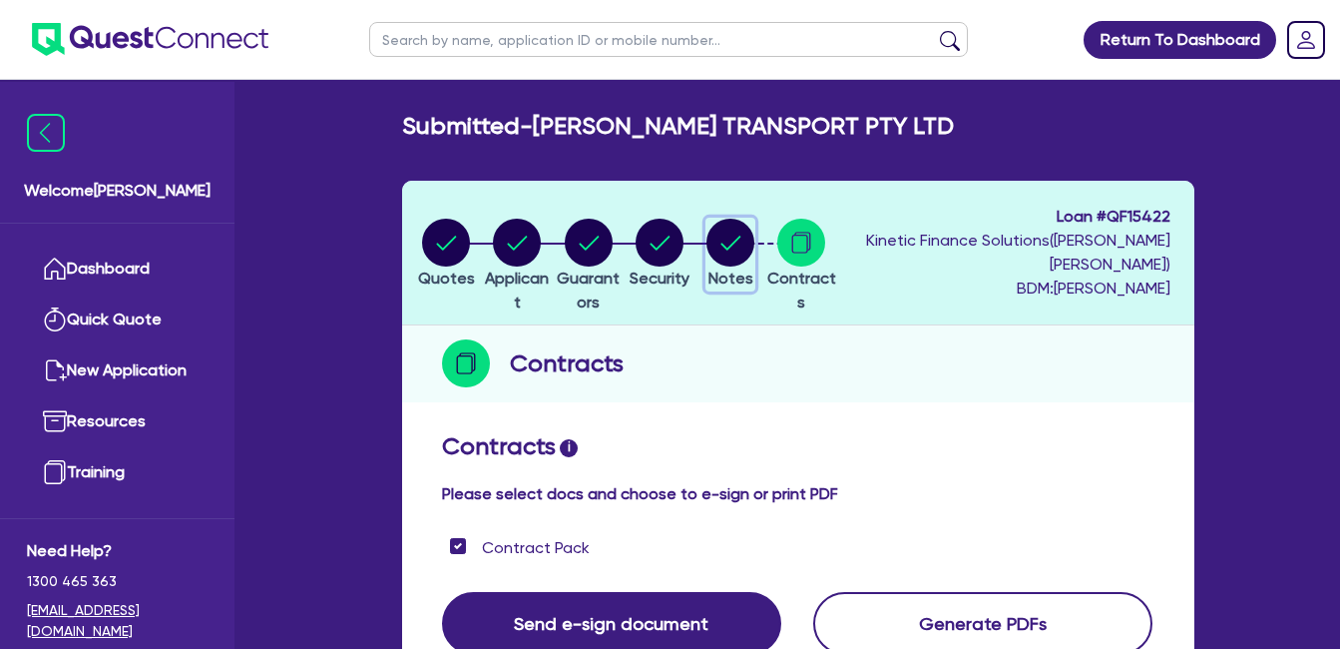
click at [741, 246] on icon "button" at bounding box center [731, 242] width 20 height 14
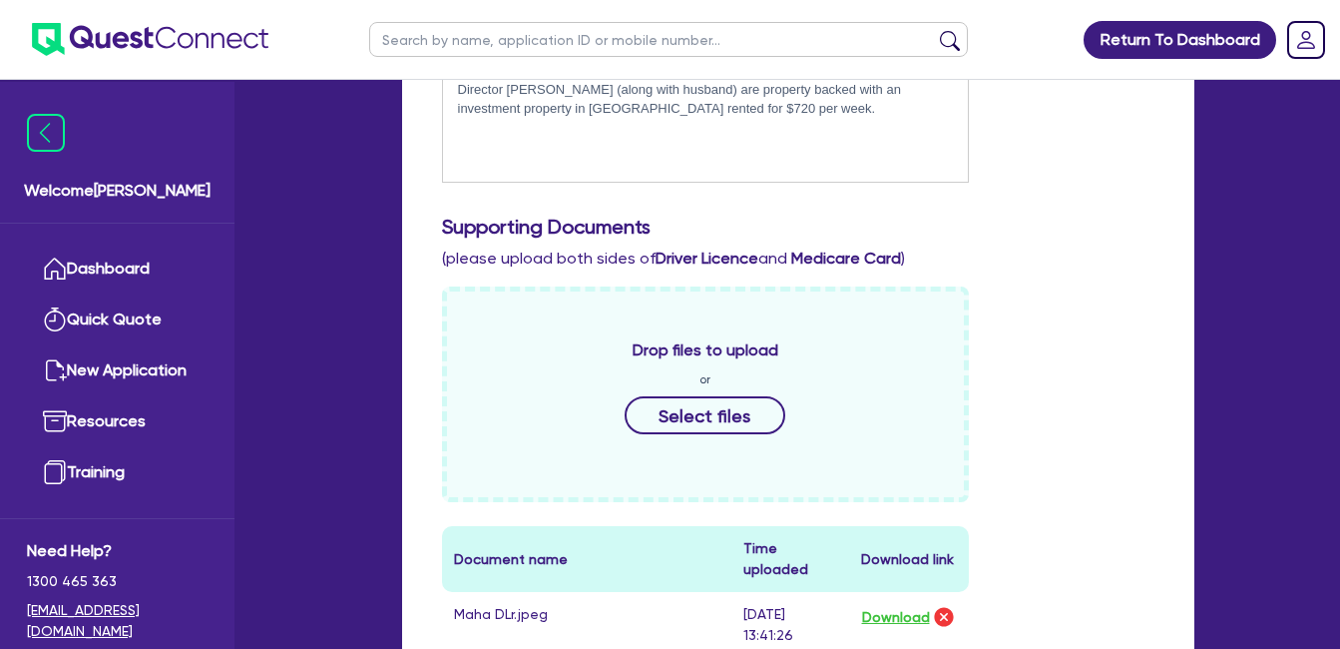
scroll to position [100, 0]
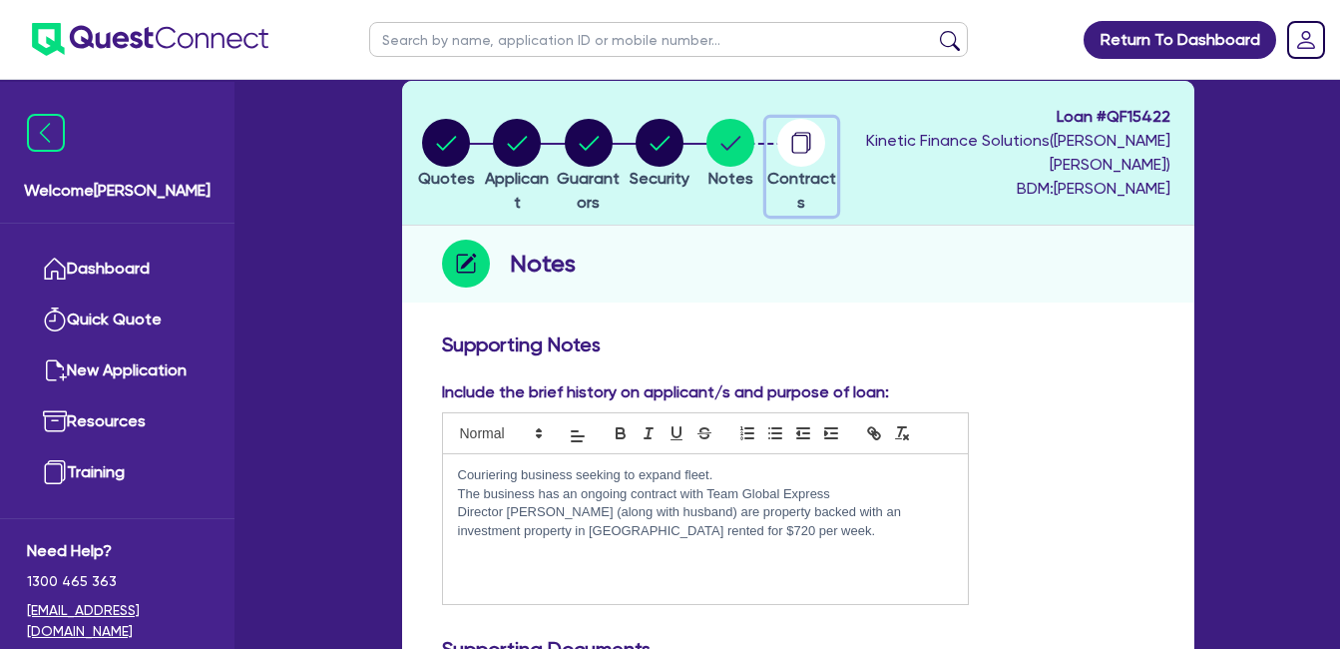
click at [825, 149] on circle "button" at bounding box center [801, 143] width 48 height 48
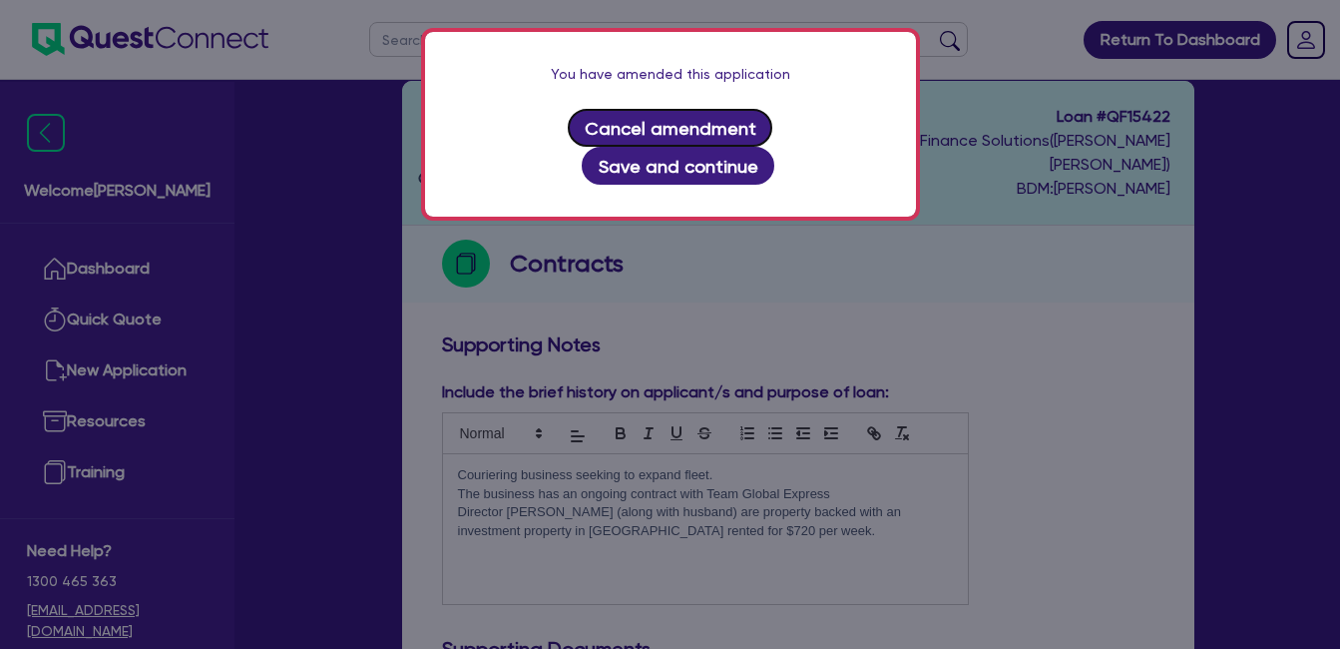
click at [593, 139] on button "Cancel amendment" at bounding box center [670, 128] width 205 height 38
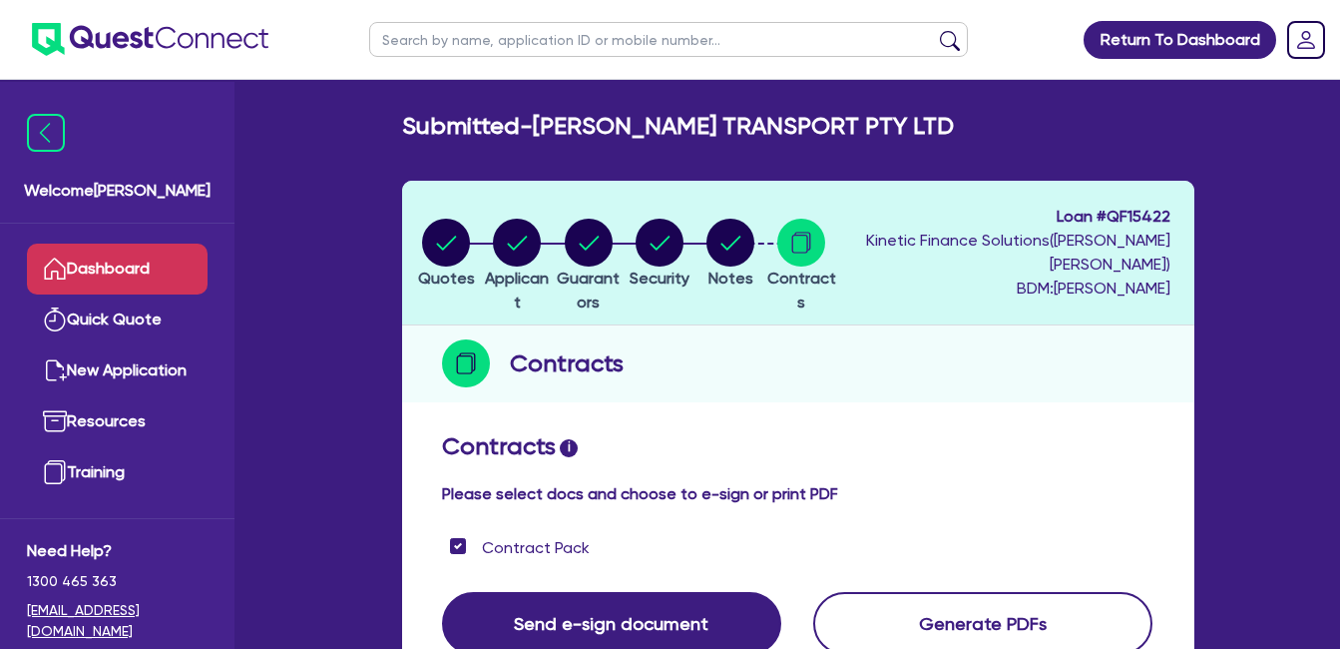
click at [95, 258] on link "Dashboard" at bounding box center [117, 268] width 181 height 51
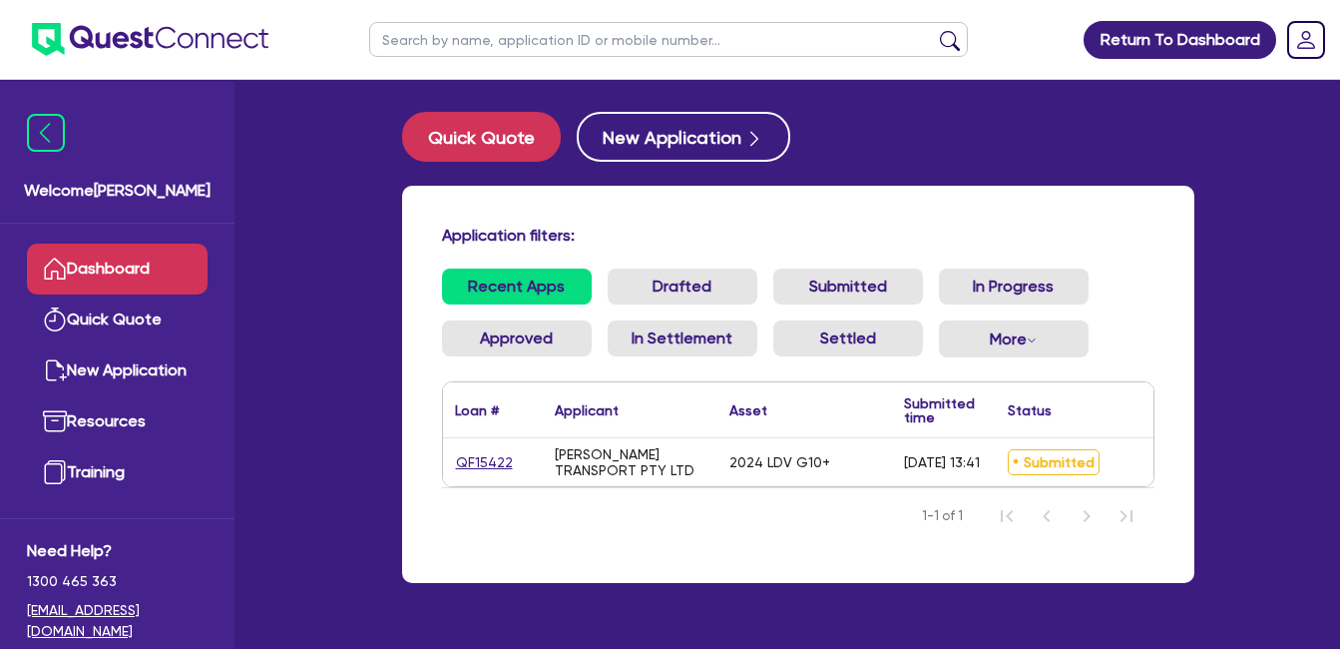
scroll to position [0, 221]
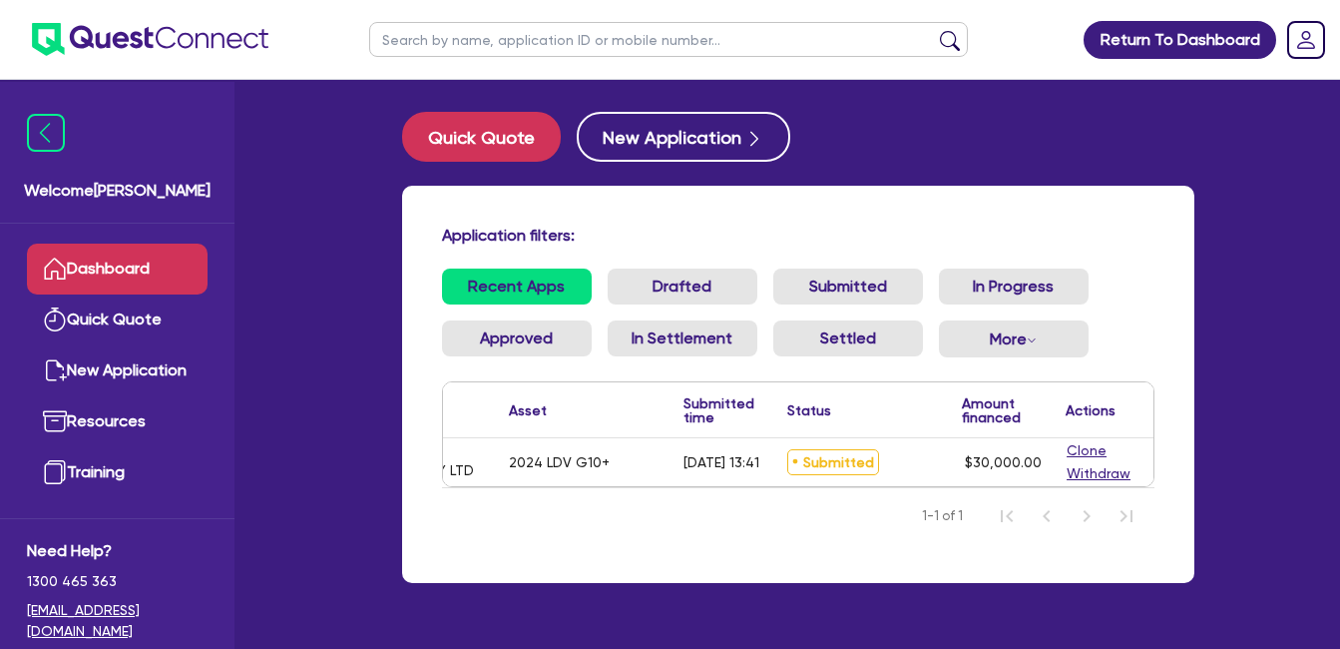
click at [692, 209] on div "Application filters: Recent Apps Drafted Submitted In Progress Approved In Sett…" at bounding box center [798, 384] width 792 height 397
click at [1076, 450] on button "Clone" at bounding box center [1087, 450] width 42 height 23
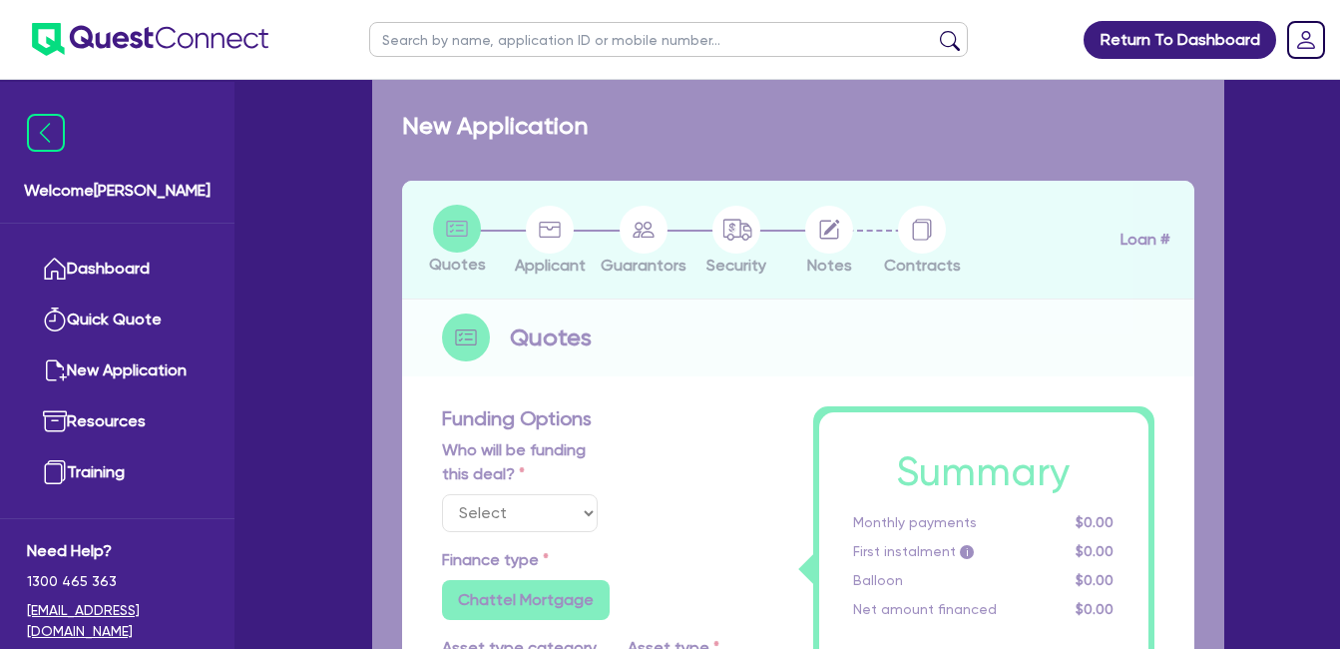
select select "Quest Finance - Own Book"
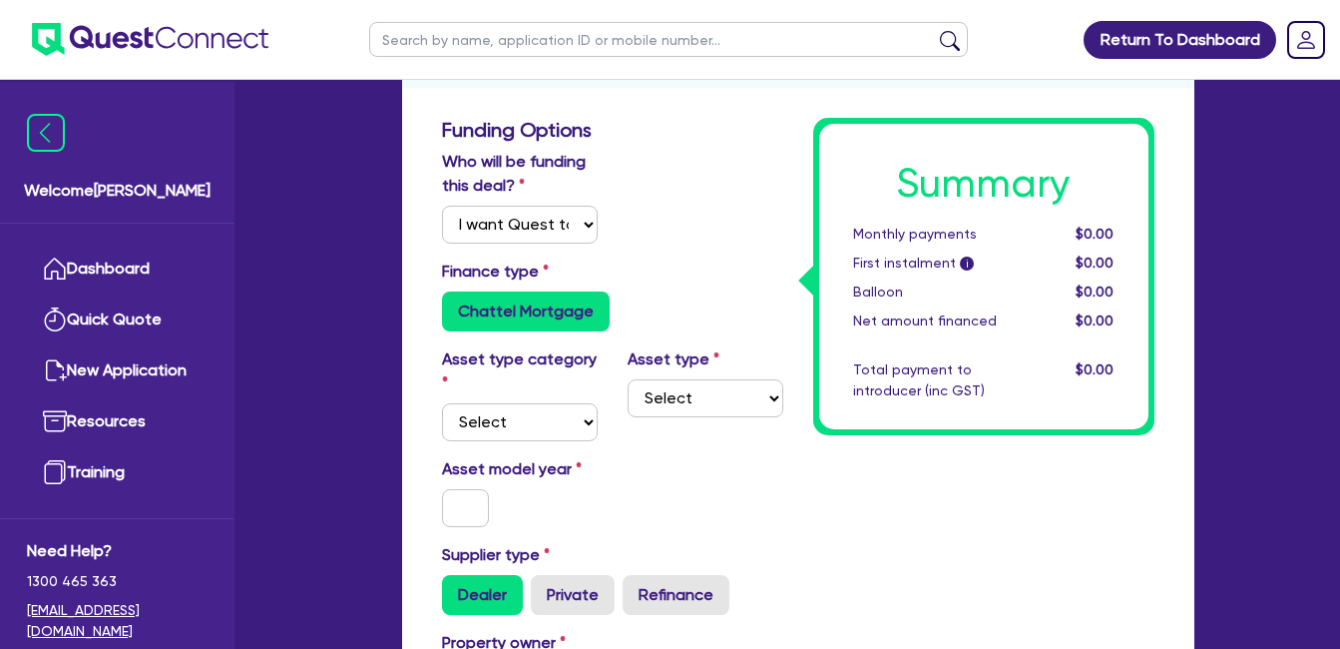
scroll to position [332, 0]
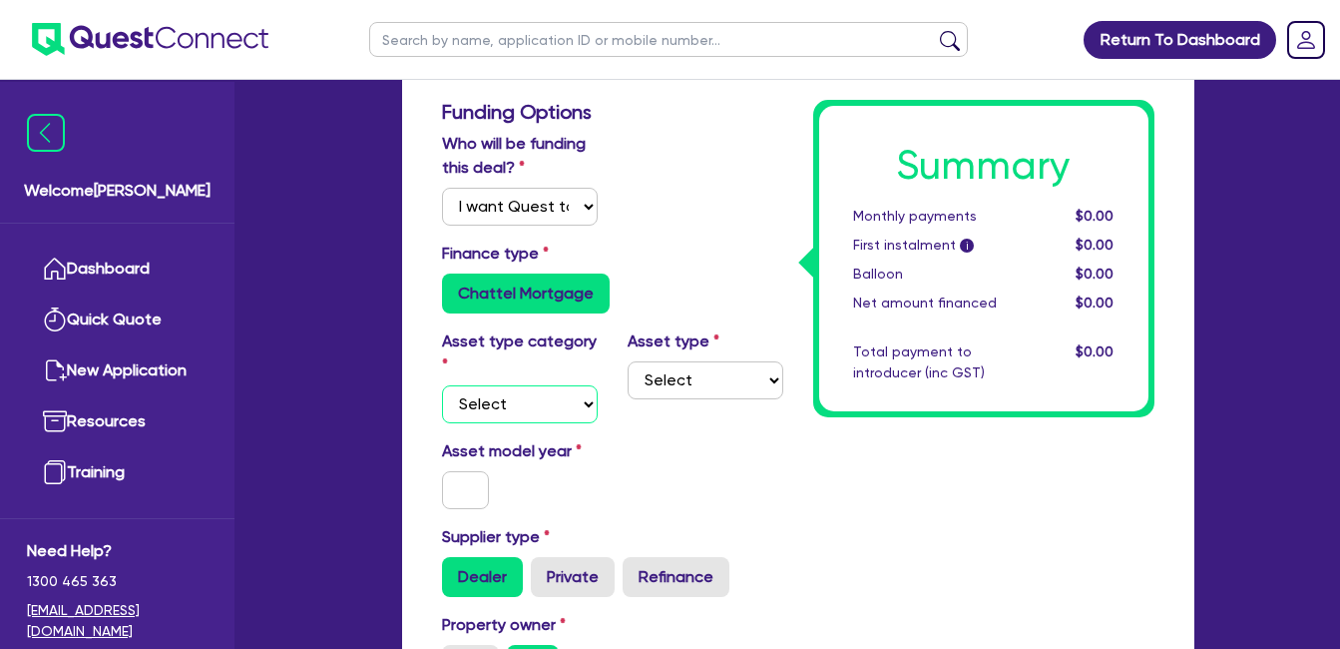
click at [552, 395] on select "Select Cars and light trucks Primary assets Secondary assets Tertiary assets" at bounding box center [520, 404] width 156 height 38
select select "CARS_AND_LIGHT_TRUCKS"
click at [442, 385] on select "Select Cars and light trucks Primary assets Secondary assets Tertiary assets" at bounding box center [520, 404] width 156 height 38
click at [728, 375] on select "Select Passenger vehicles Vans and utes Light trucks up to 4.5 tonne" at bounding box center [706, 380] width 156 height 38
select select "PASSENGER_VEHICLES"
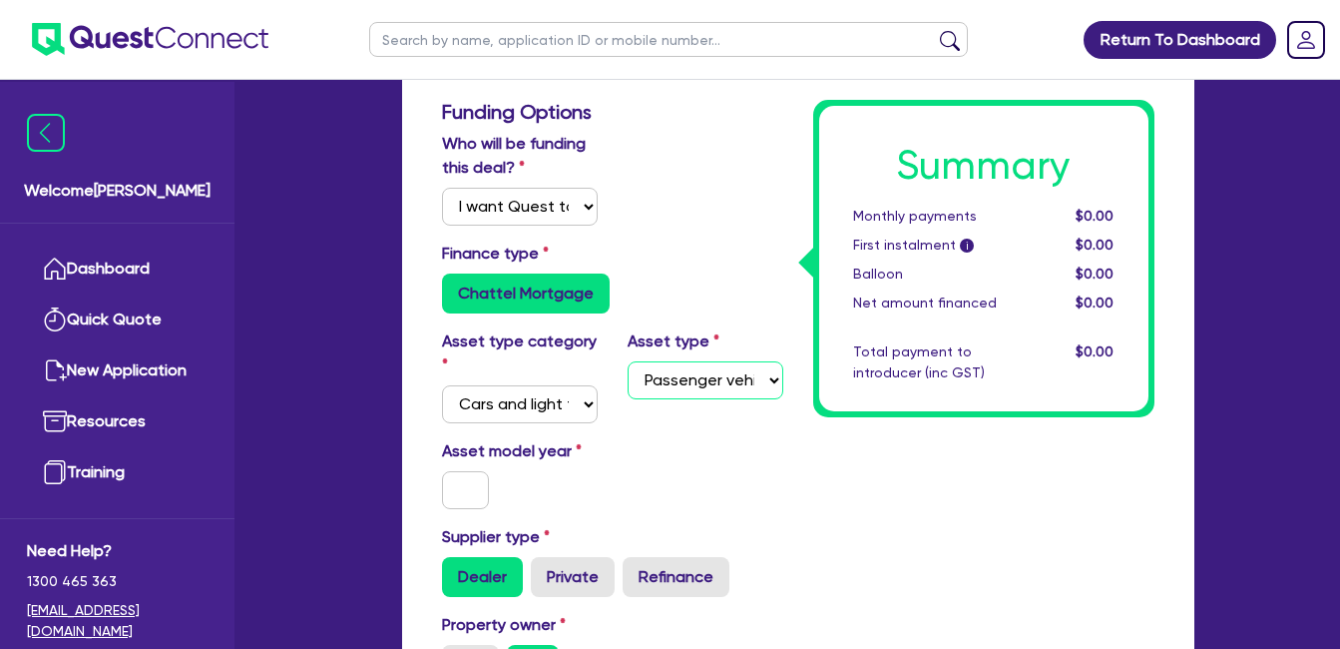
click at [628, 361] on select "Select Passenger vehicles Vans and utes Light trucks up to 4.5 tonne" at bounding box center [706, 380] width 156 height 38
click at [481, 483] on input "text" at bounding box center [466, 490] width 48 height 38
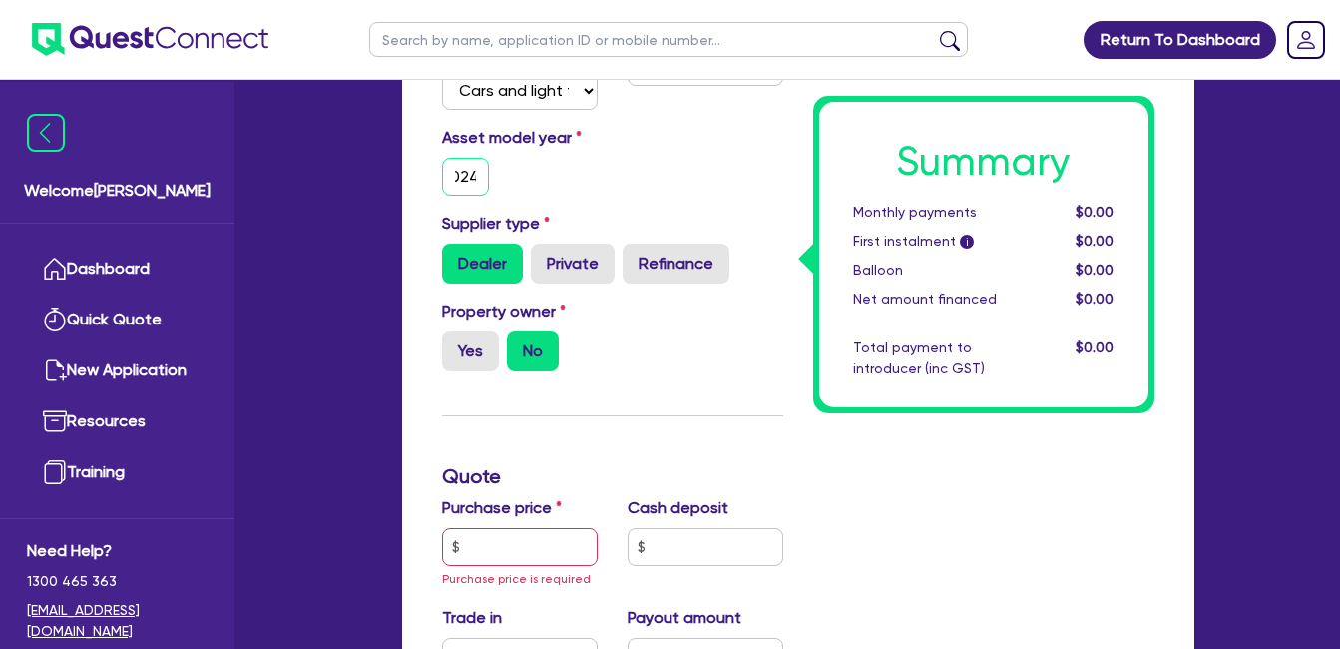
scroll to position [666, 0]
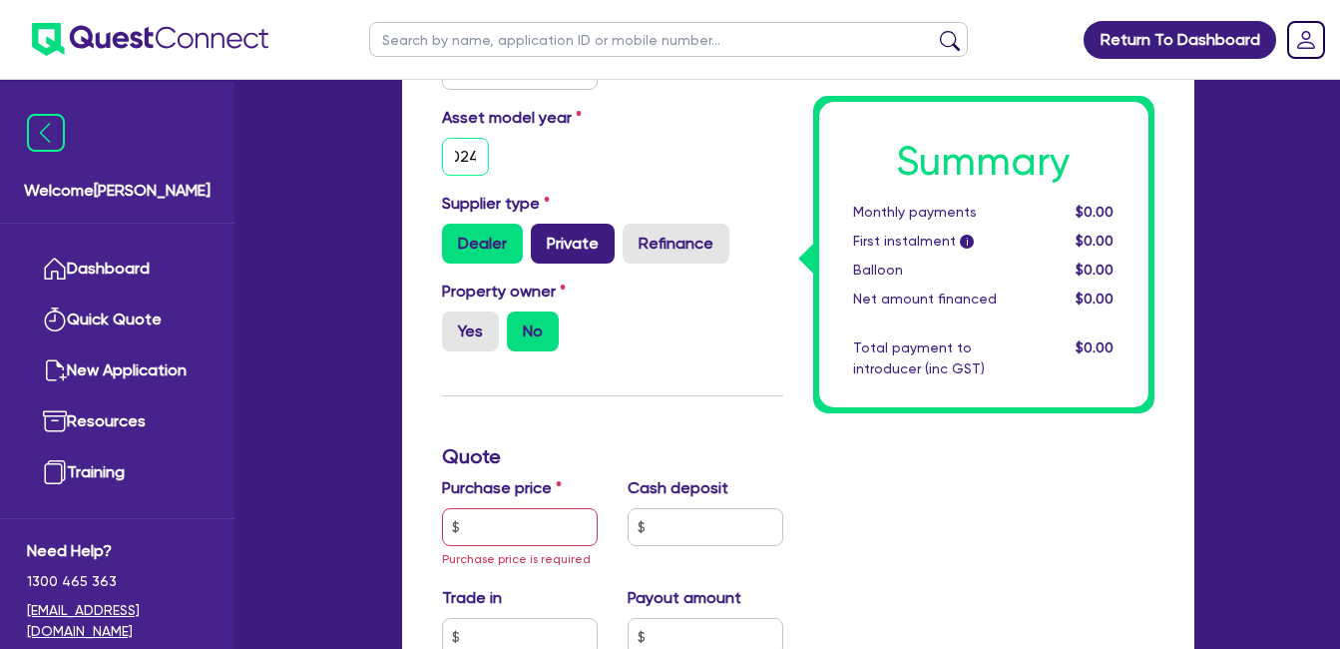
type input "2024"
click at [574, 241] on label "Private" at bounding box center [573, 244] width 84 height 40
click at [544, 236] on input "Private" at bounding box center [537, 230] width 13 height 13
radio input "true"
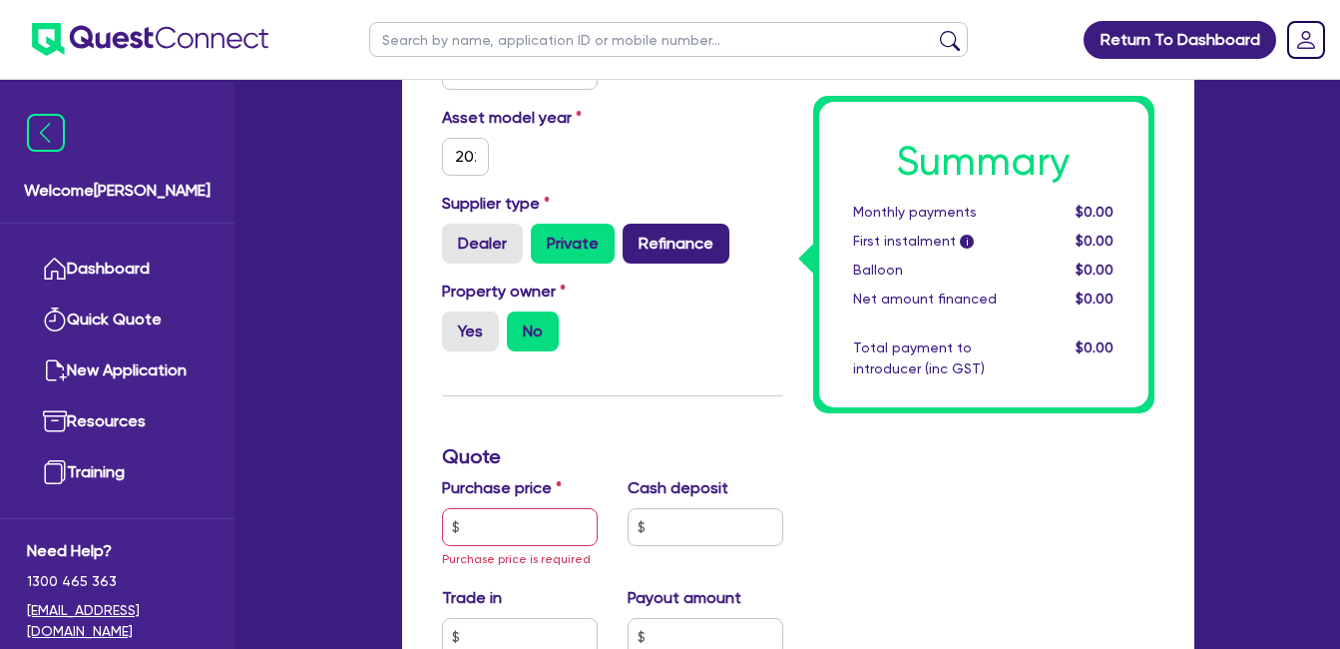
click at [666, 239] on label "Refinance" at bounding box center [676, 244] width 107 height 40
click at [636, 236] on input "Refinance" at bounding box center [629, 230] width 13 height 13
radio input "true"
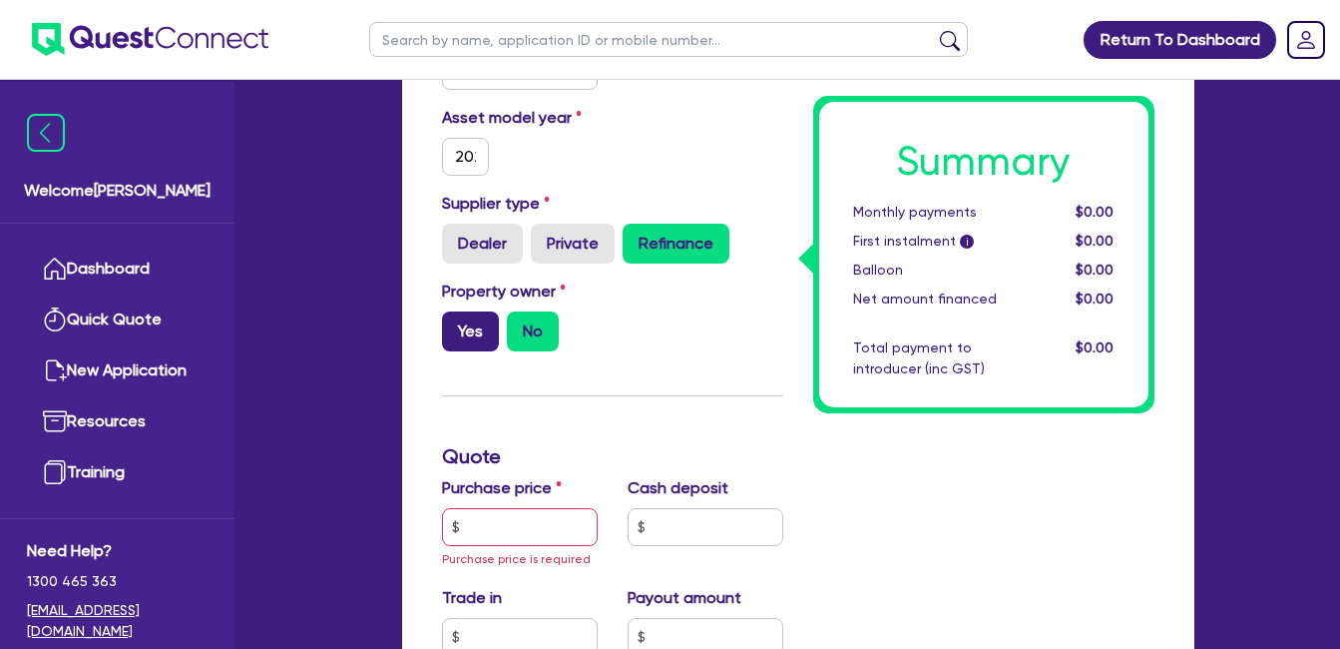
click at [471, 341] on label "Yes" at bounding box center [470, 331] width 57 height 40
click at [455, 324] on input "Yes" at bounding box center [448, 317] width 13 height 13
radio input "true"
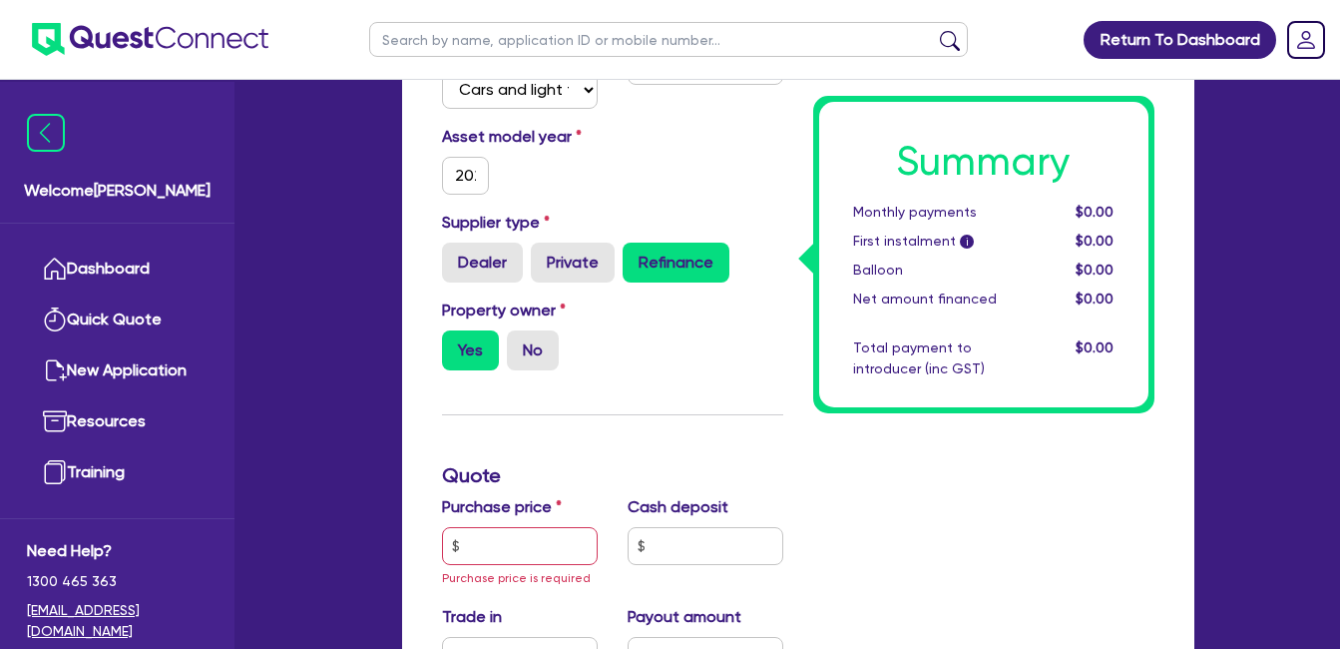
scroll to position [666, 0]
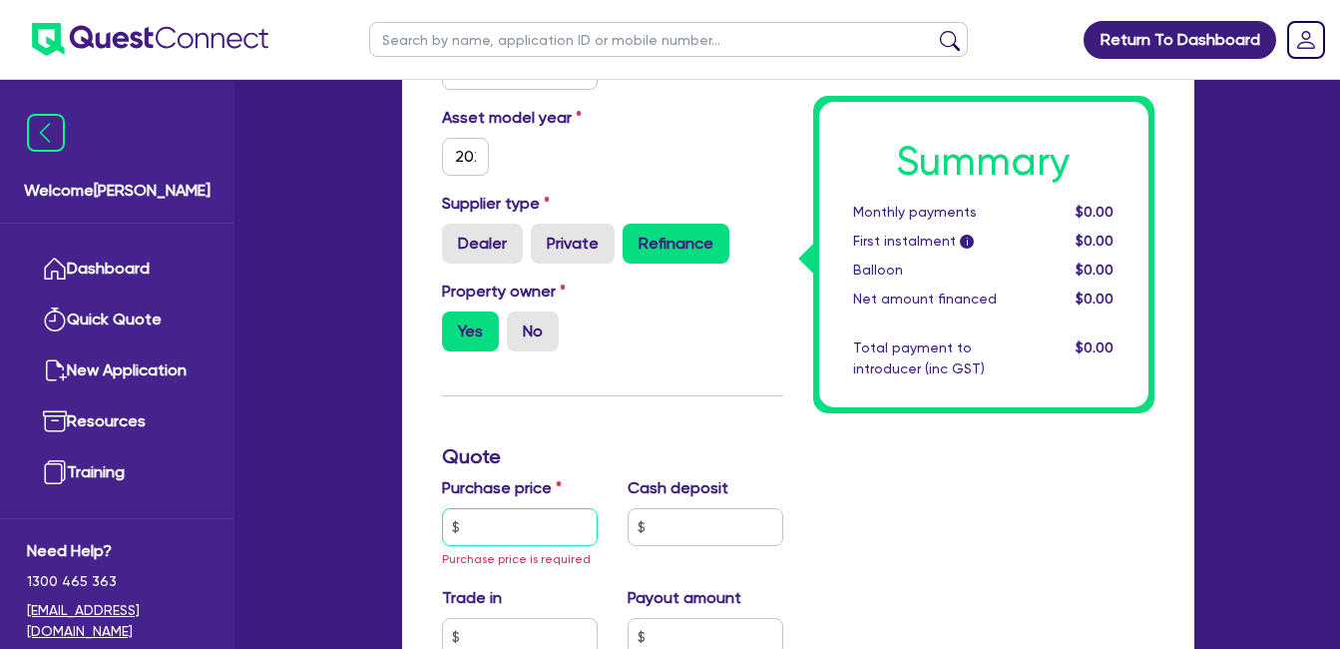
click at [533, 534] on input "text" at bounding box center [520, 527] width 156 height 38
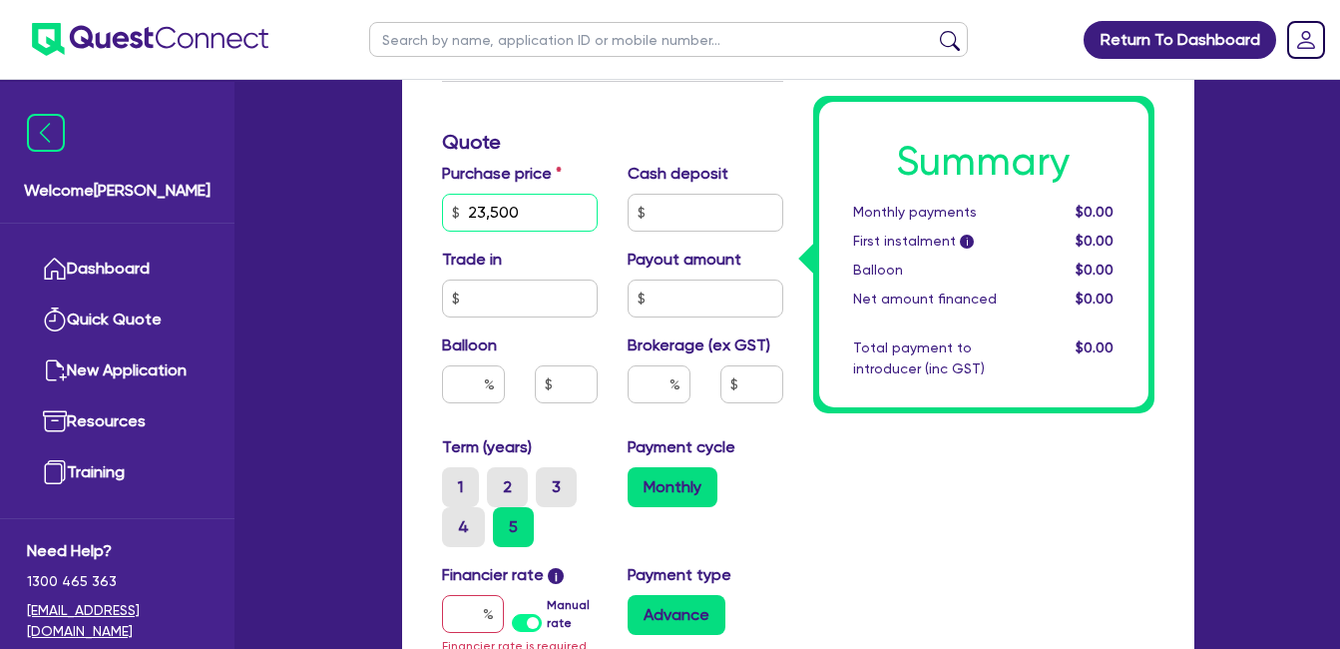
scroll to position [998, 0]
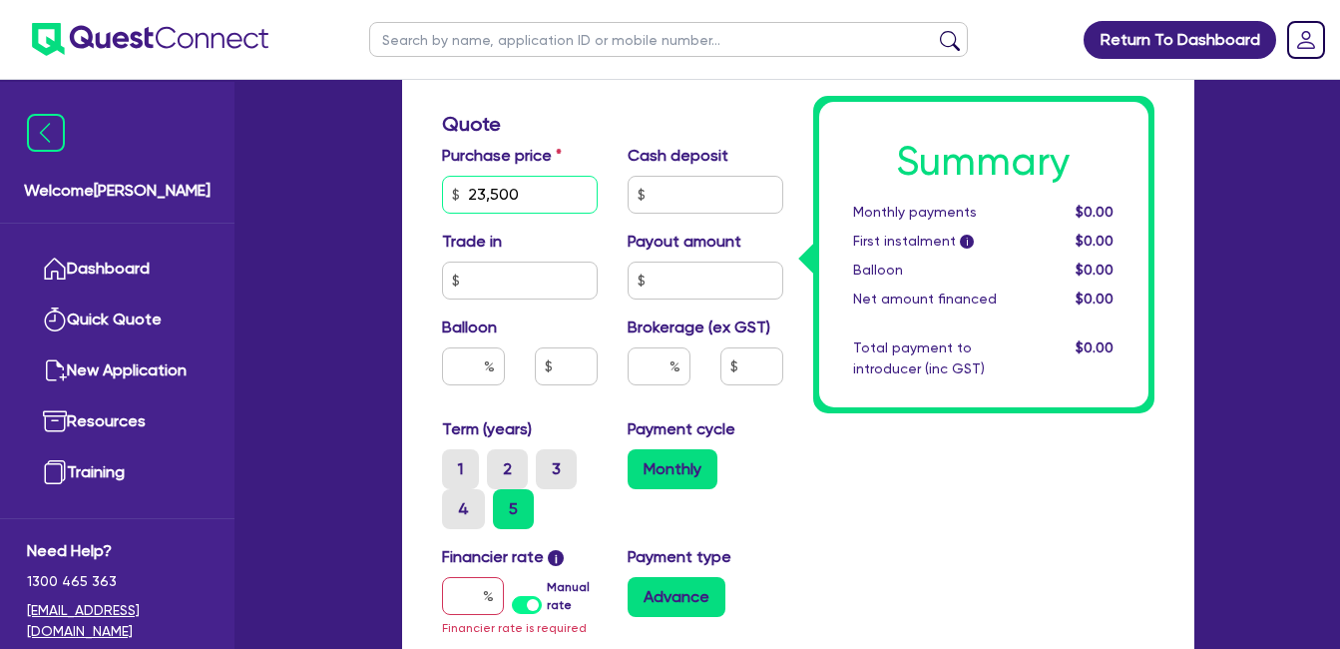
type input "23,500"
click at [467, 369] on input "text" at bounding box center [473, 366] width 63 height 38
type input "30"
click at [638, 358] on input "text" at bounding box center [659, 366] width 63 height 38
type input "10"
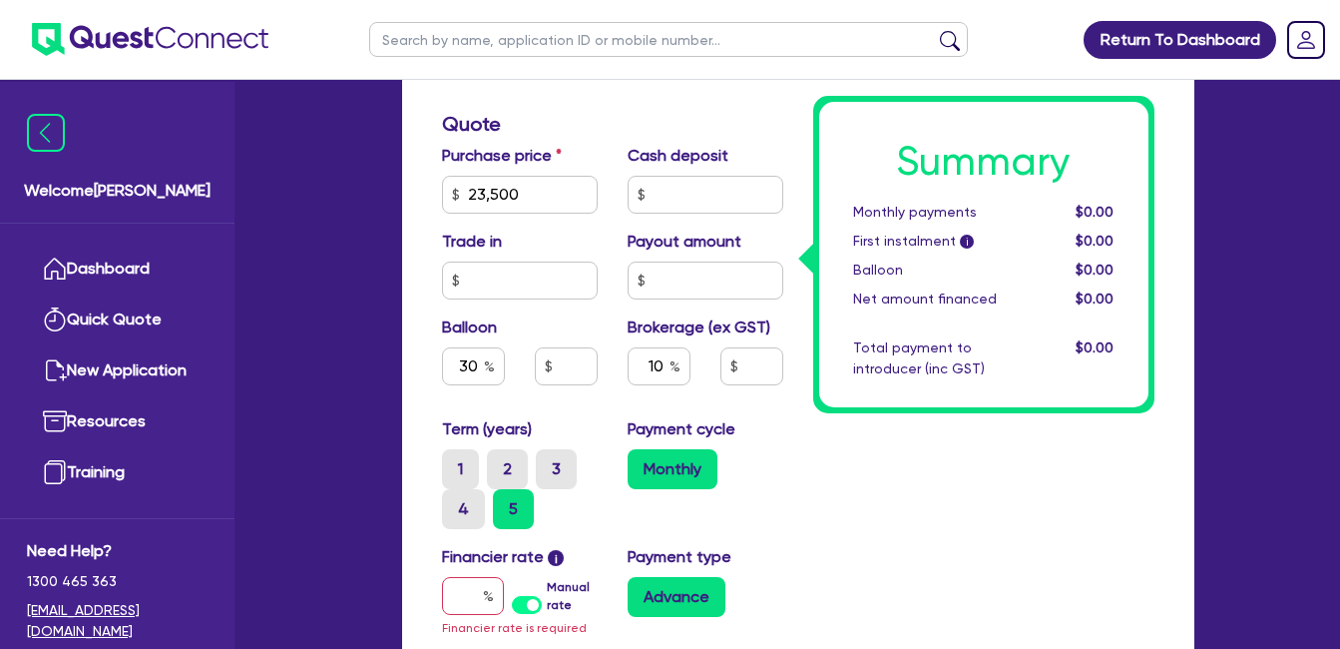
click at [937, 495] on div "Summary Monthly payments $0.00 First instalment i $0.00 Balloon $0.00 Net amoun…" at bounding box center [983, 167] width 371 height 1466
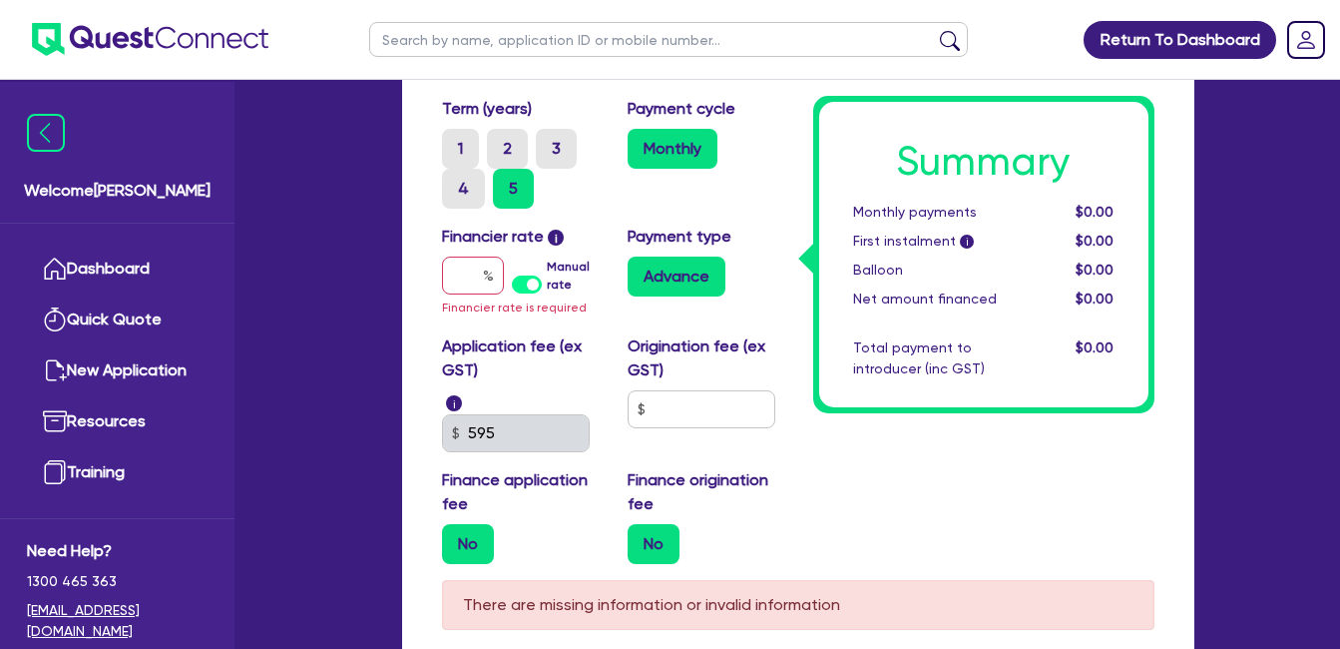
scroll to position [1330, 0]
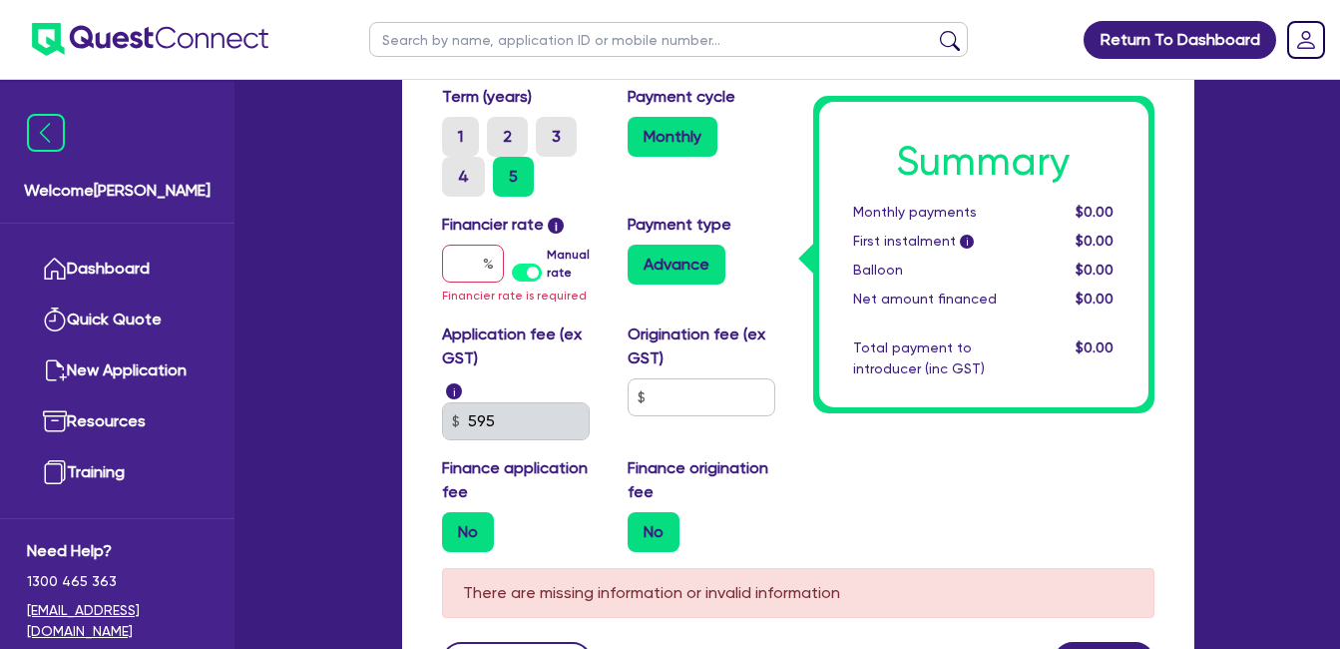
click at [547, 265] on label "Manual rate" at bounding box center [572, 263] width 50 height 36
click at [0, 0] on input "Manual rate" at bounding box center [0, 0] width 0 height 0
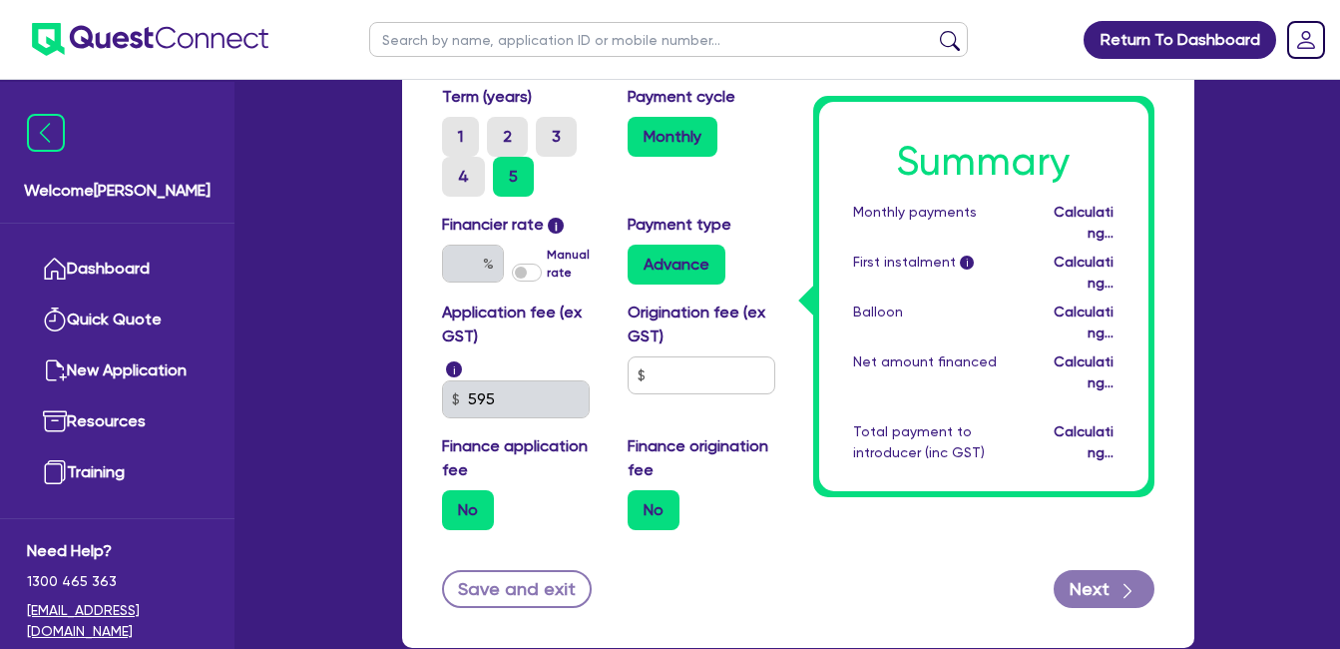
type input "7,050"
type input "2,350"
type input "17.95"
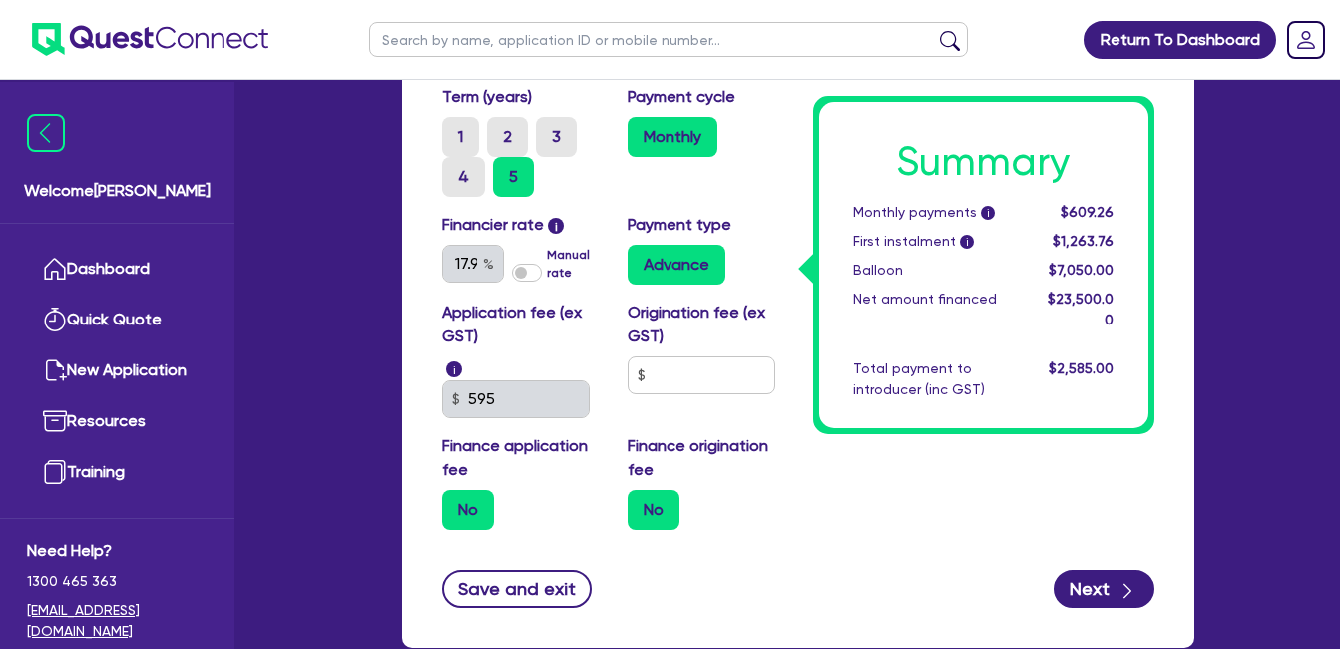
click at [556, 351] on div "Application fee (ex GST) i 595" at bounding box center [520, 359] width 186 height 118
click at [716, 374] on input "text" at bounding box center [702, 375] width 148 height 38
type input "7,050"
type input "2,350"
type input "9"
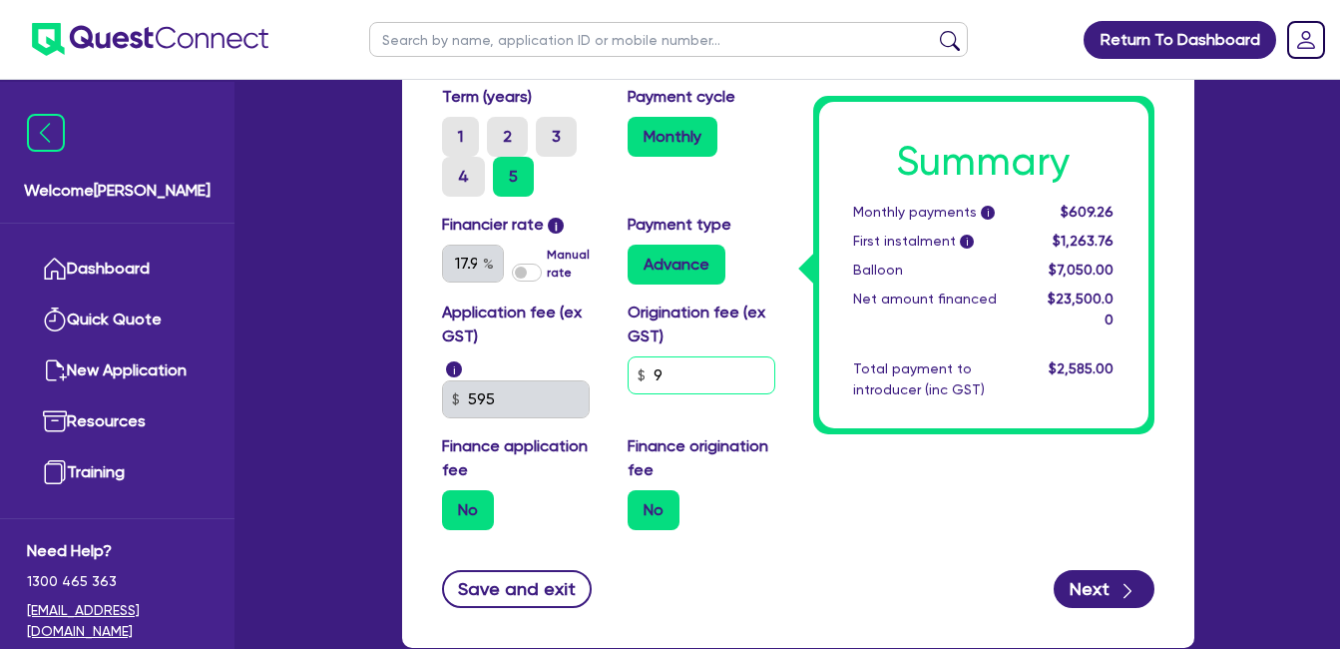
type input "7,050"
type input "2,350"
type input "99"
type input "7,050"
type input "2,350"
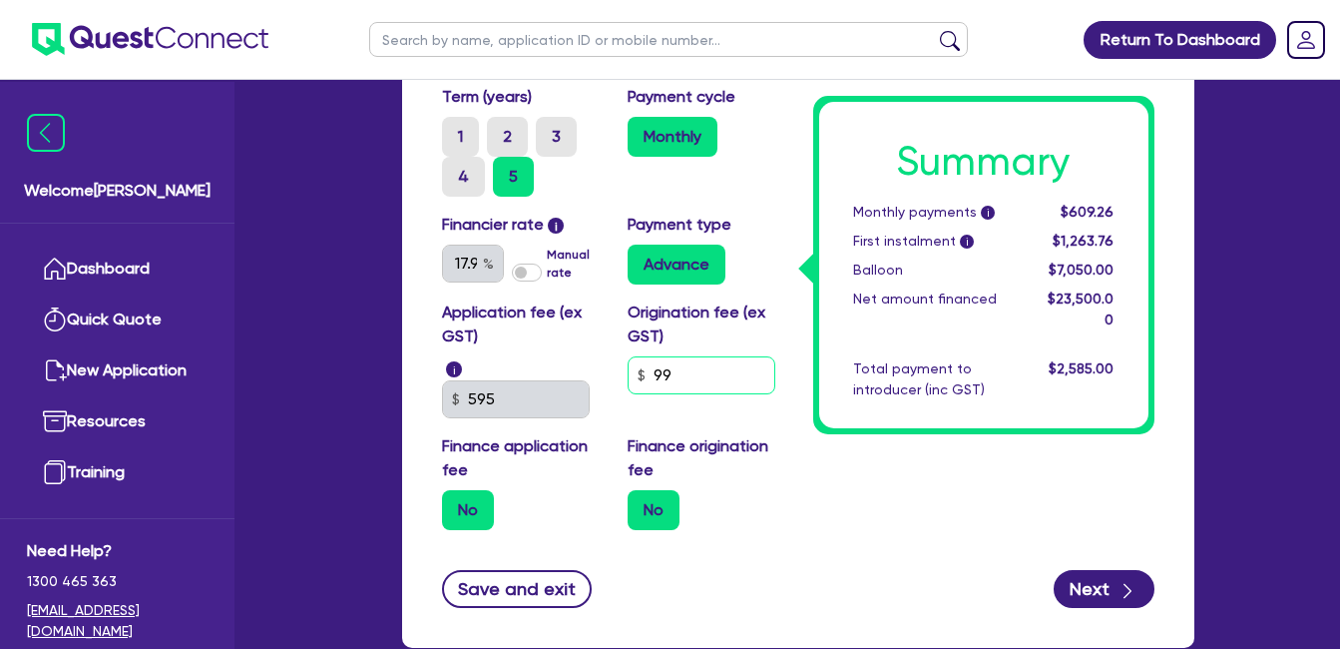
type input "990"
type input "7,050"
type input "2,350"
type input "99"
type input "7,050"
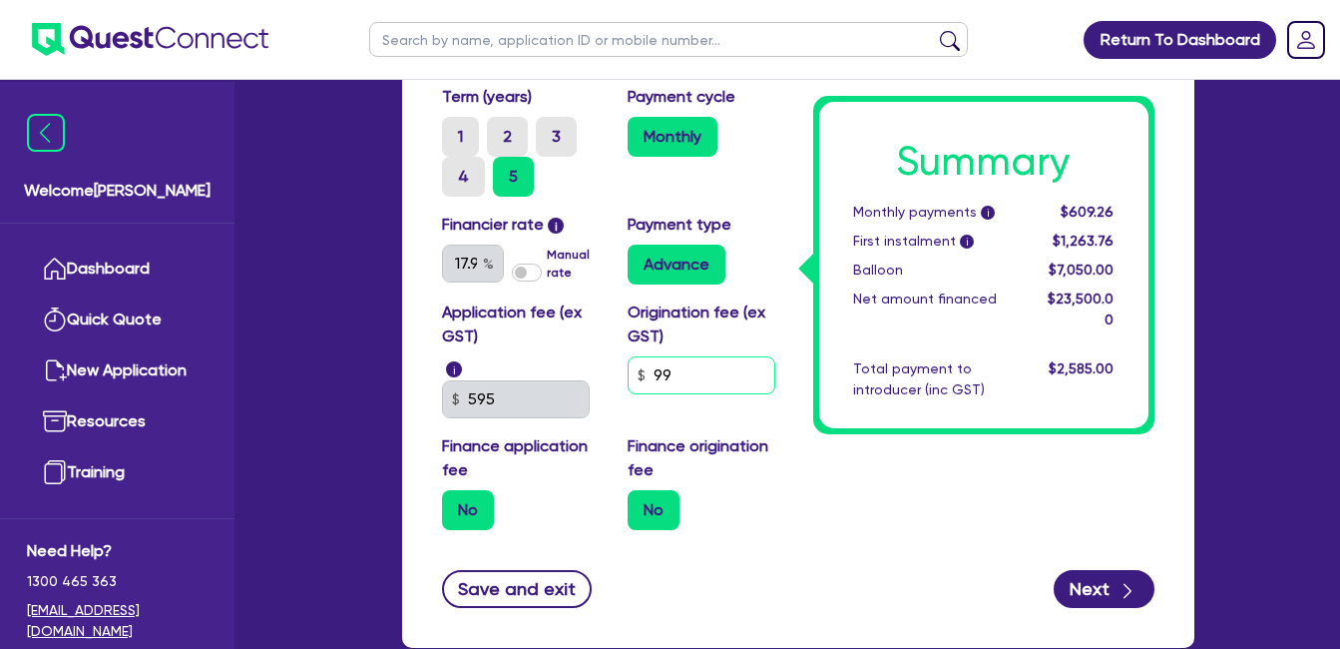
type input "2,350"
type input "9"
type input "7,050"
type input "2,350"
type input "90"
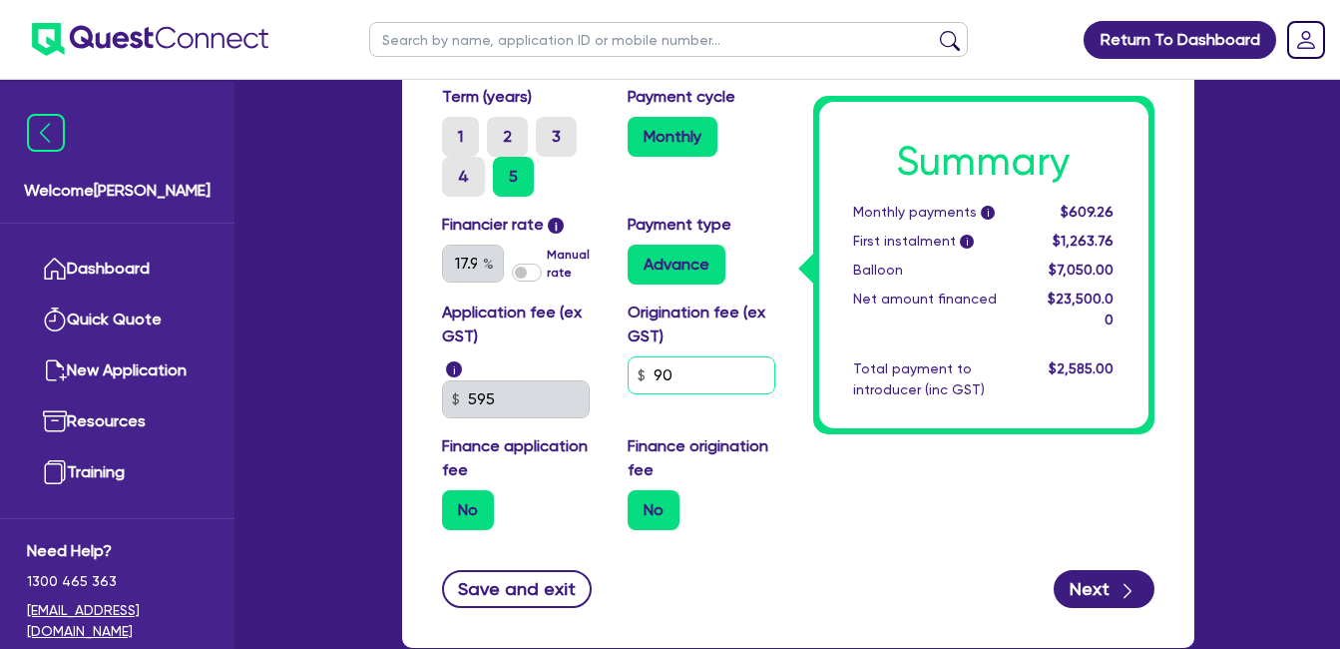
type input "7,050"
type input "2,350"
type input "900"
type input "7,050"
type input "2,350"
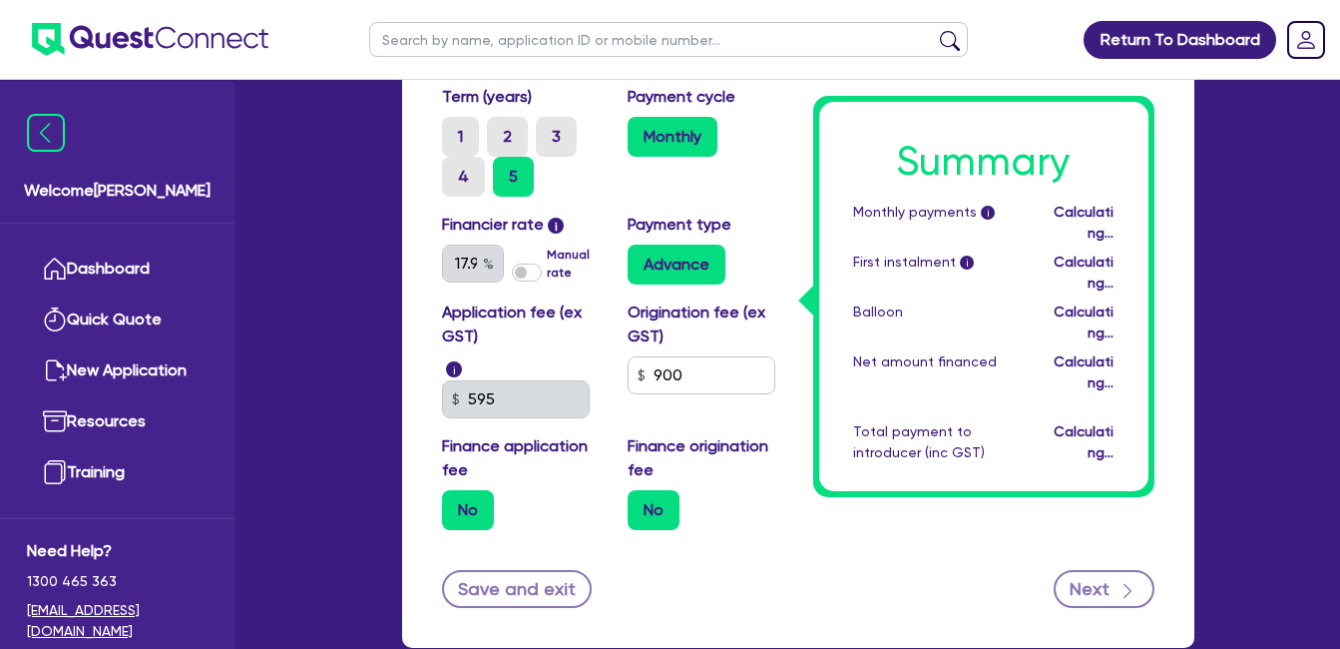
type input "7,050"
type input "2,350"
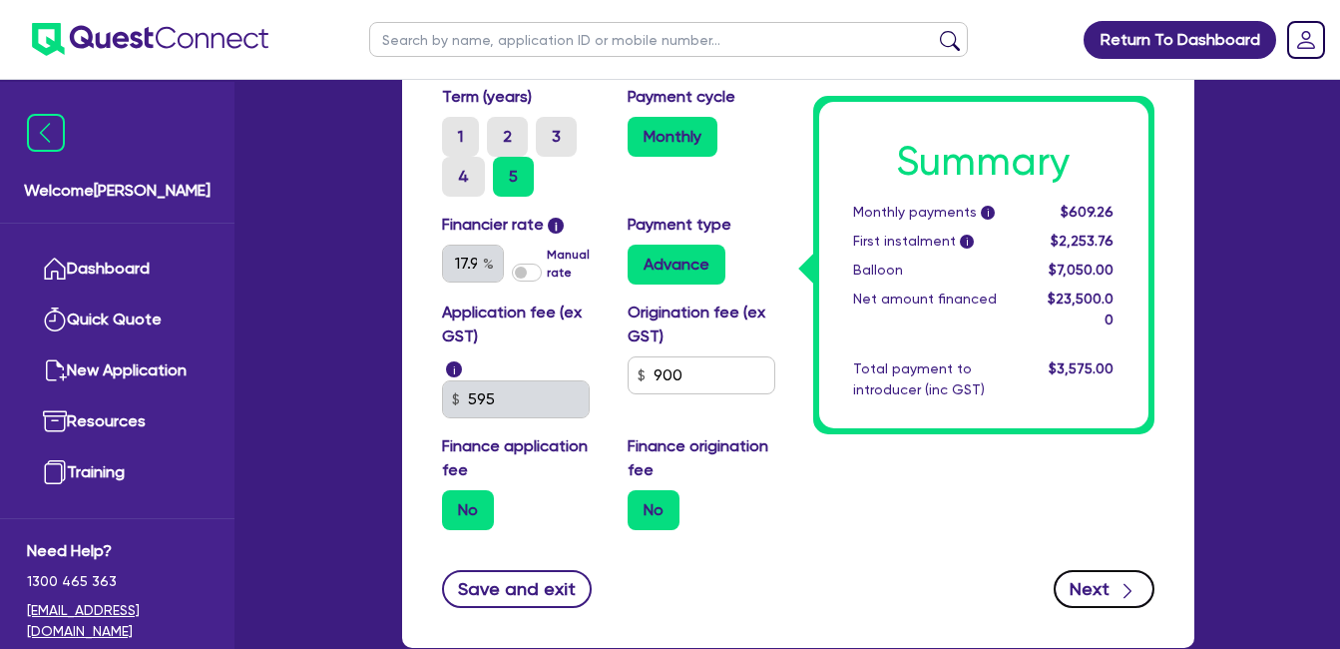
click at [1108, 582] on button "Next" at bounding box center [1104, 589] width 101 height 38
type input "7,050"
type input "2,350"
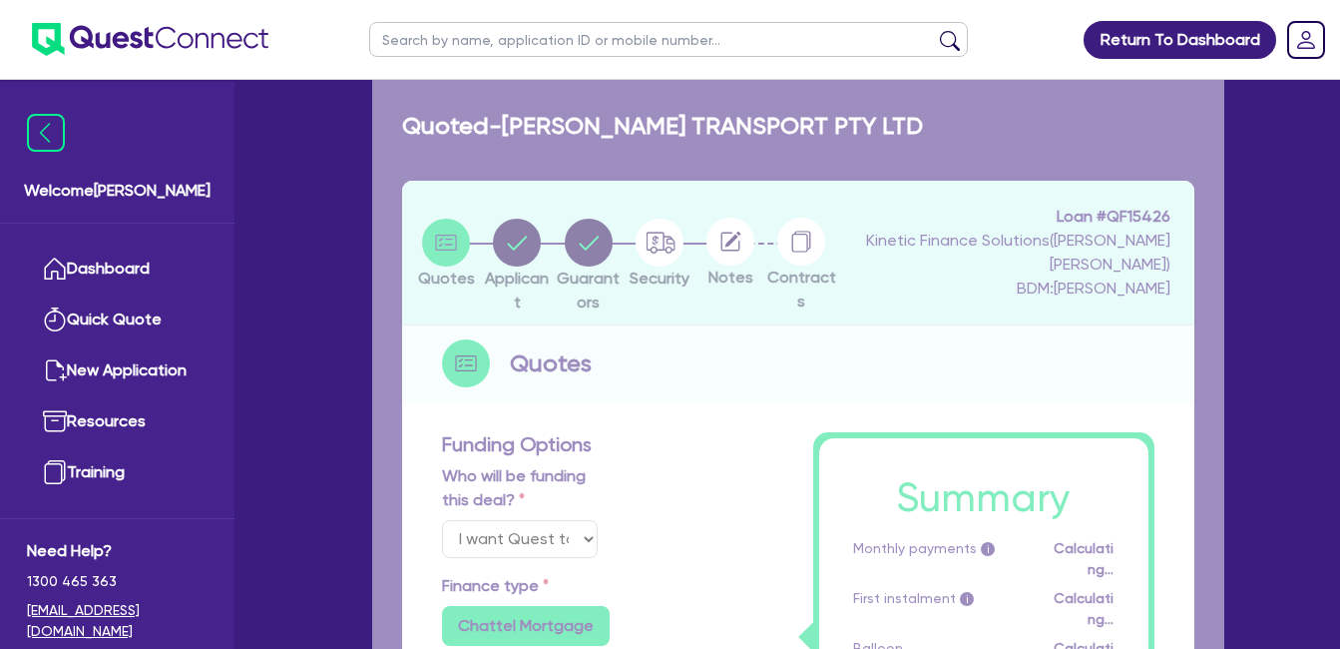
select select "COMPANY"
select select "TRANSPORT_WAREHOUSING"
select select "POSTAL_DELIVERY"
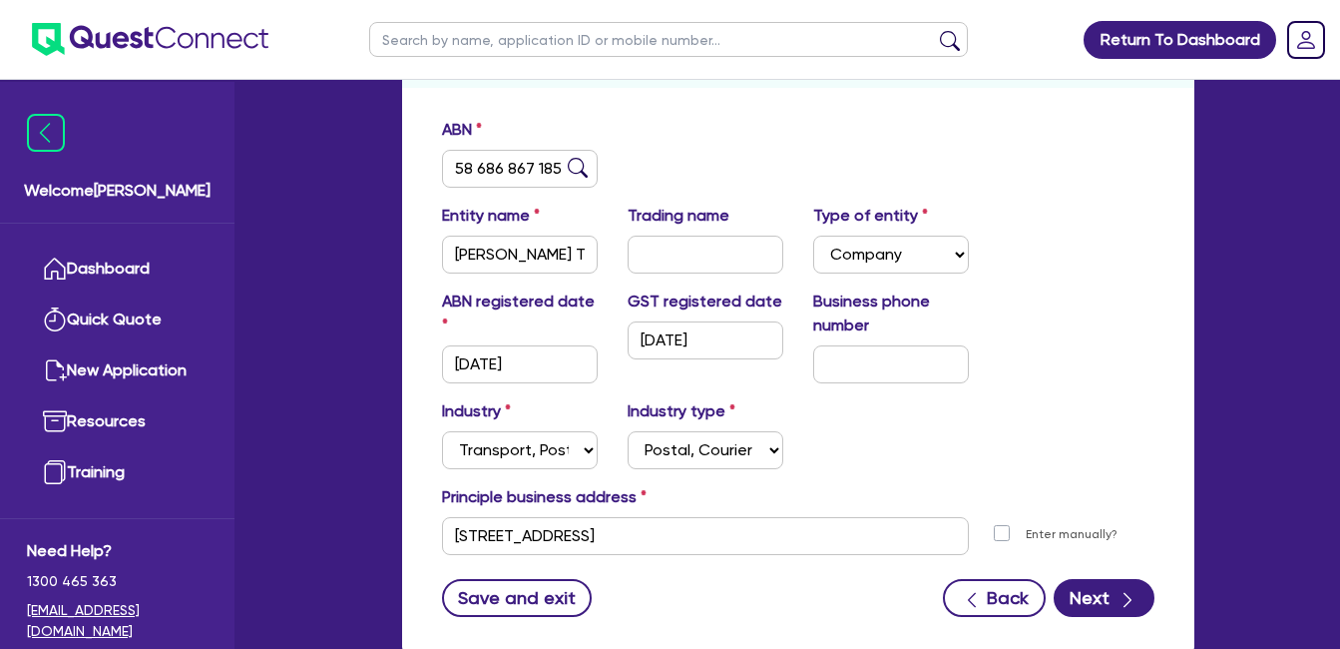
scroll to position [333, 0]
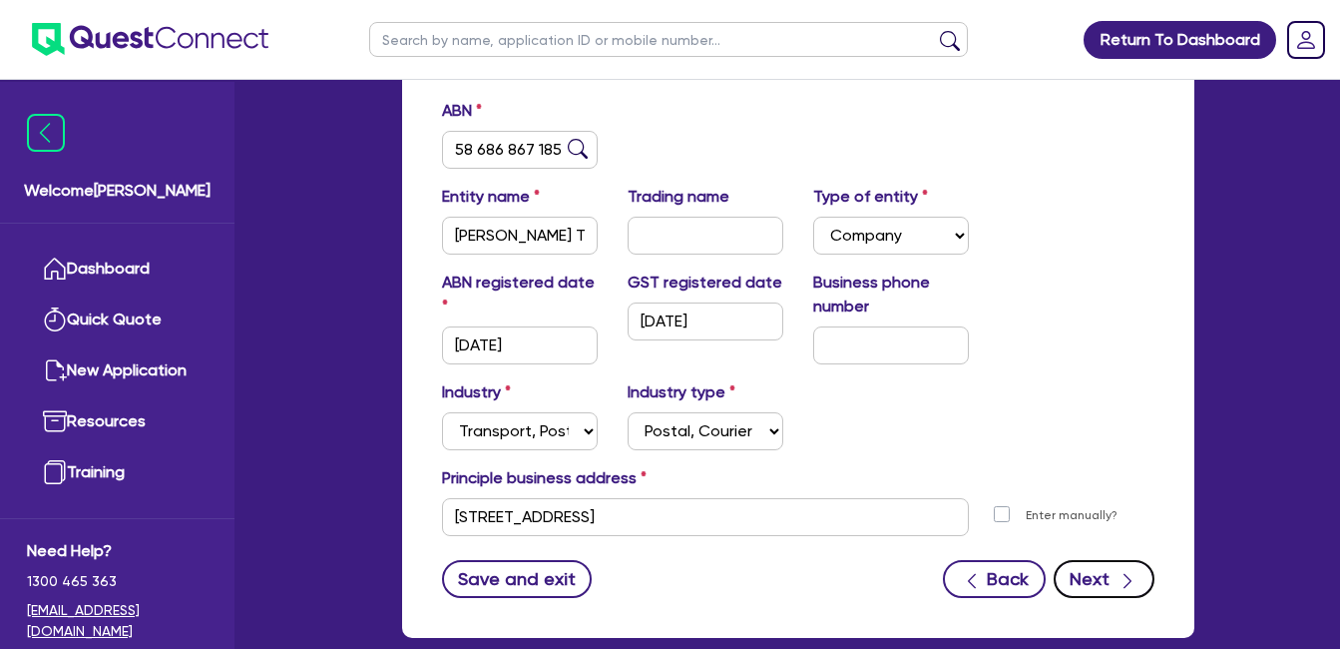
click at [1131, 582] on icon "button" at bounding box center [1128, 581] width 8 height 15
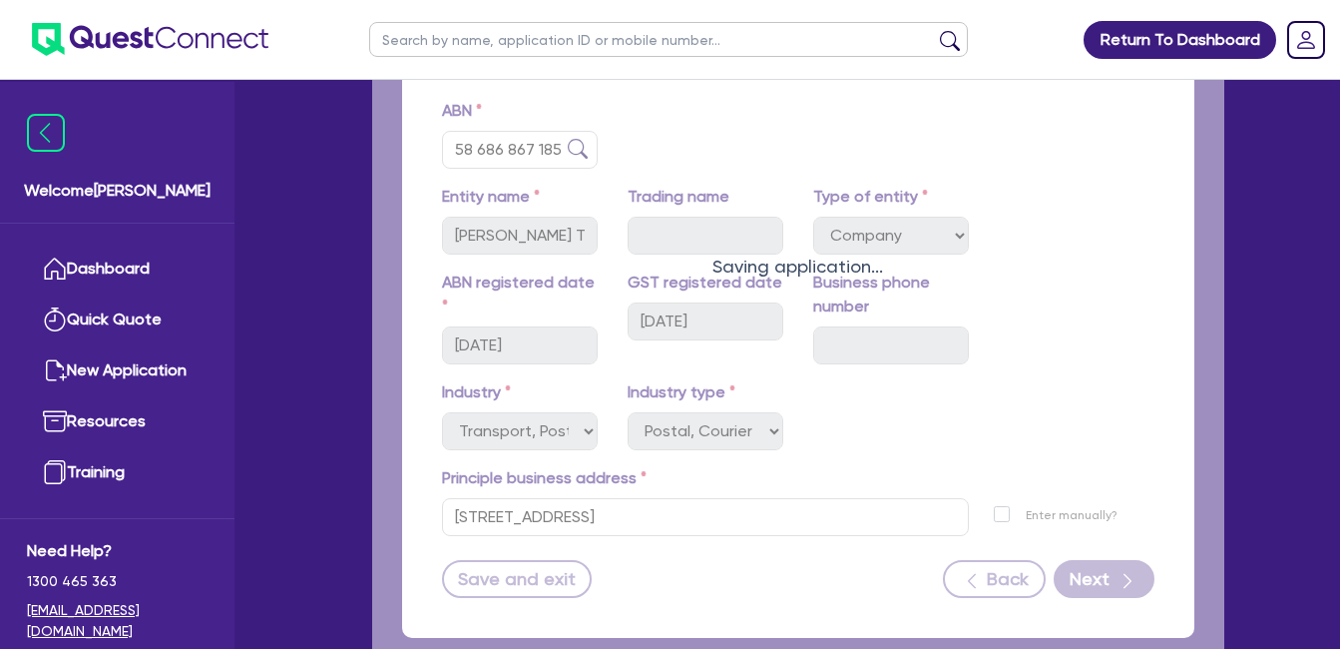
select select "MS"
select select "NSW"
select select "MARRIED"
select select "VEHICLE"
select select "CASH"
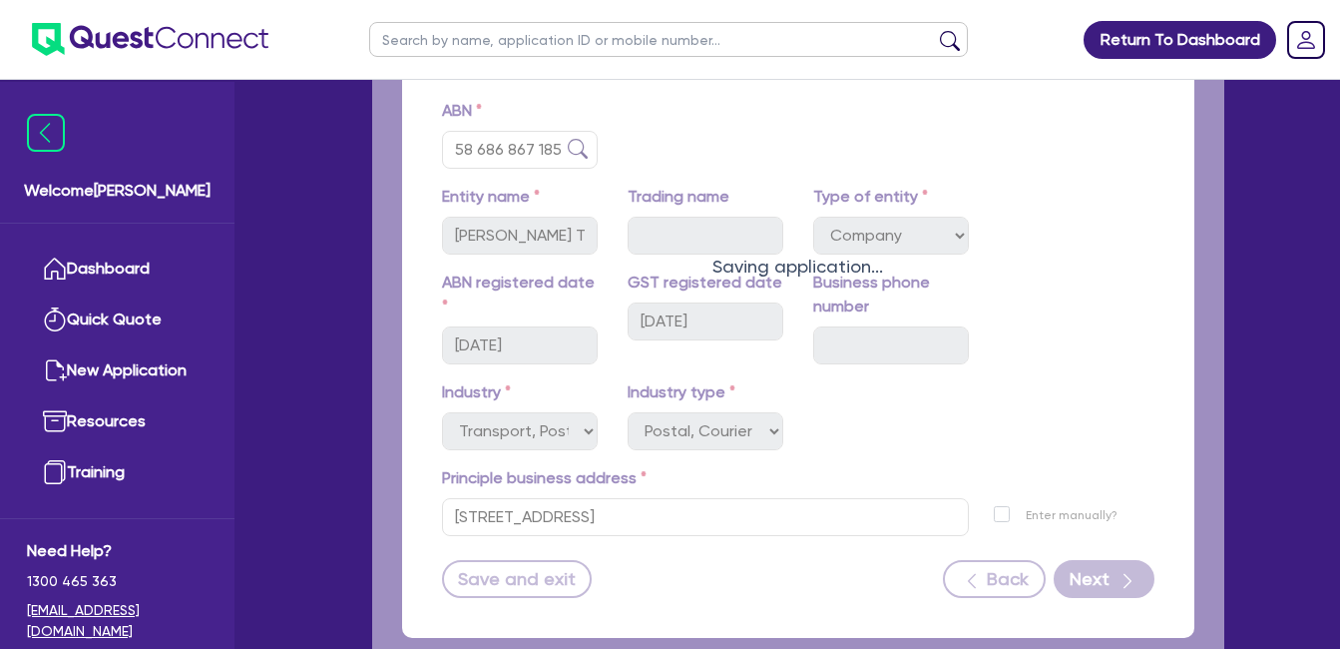
select select "INVESTMENT_PROPERTY"
select select "VEHICLE"
select select "MORTGAGE"
select select "VEHICLE_LOAN"
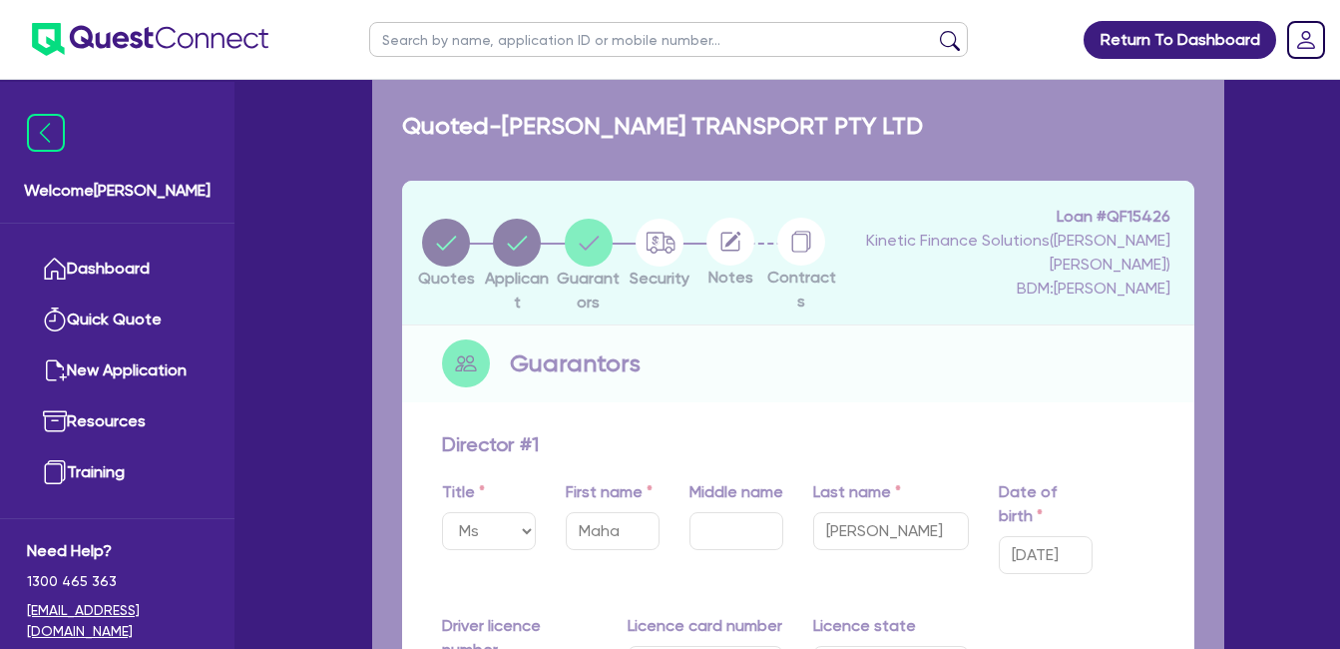
type input "2"
type input "0449 232 977"
type input "40,000"
type input "50,000"
type input "1,200,000"
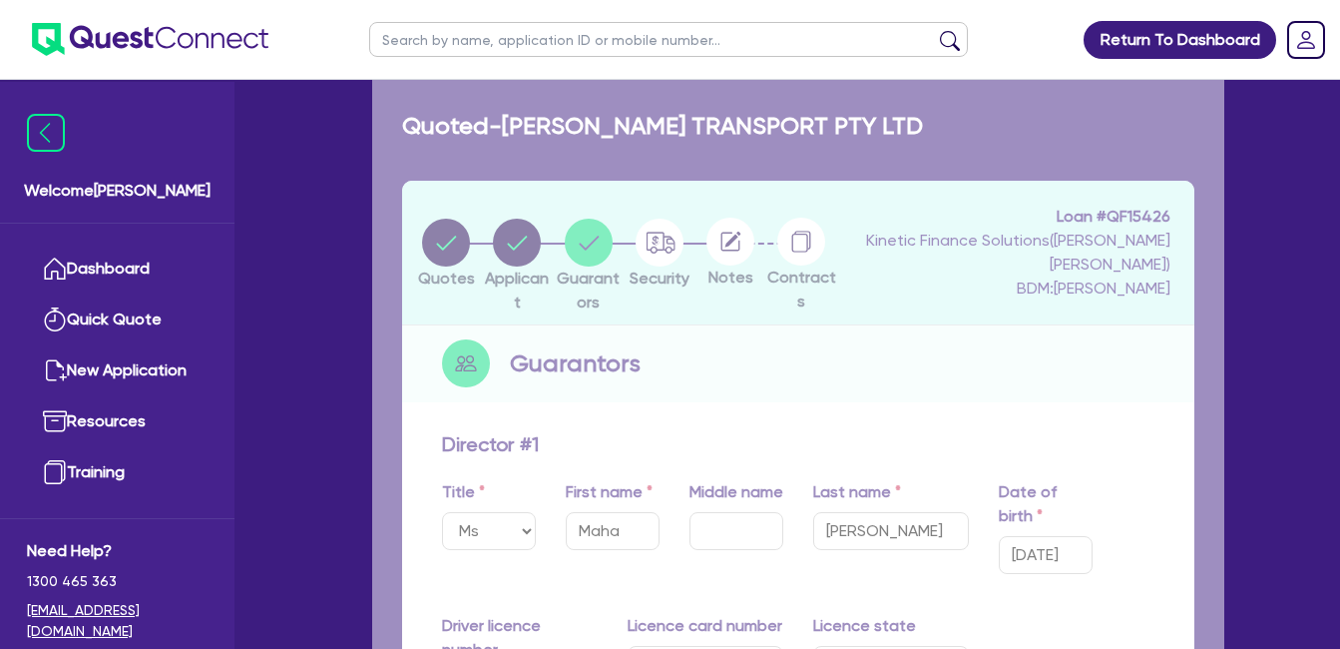
type input "25,000"
type input "820,000"
type input "4,200"
type input "20,000"
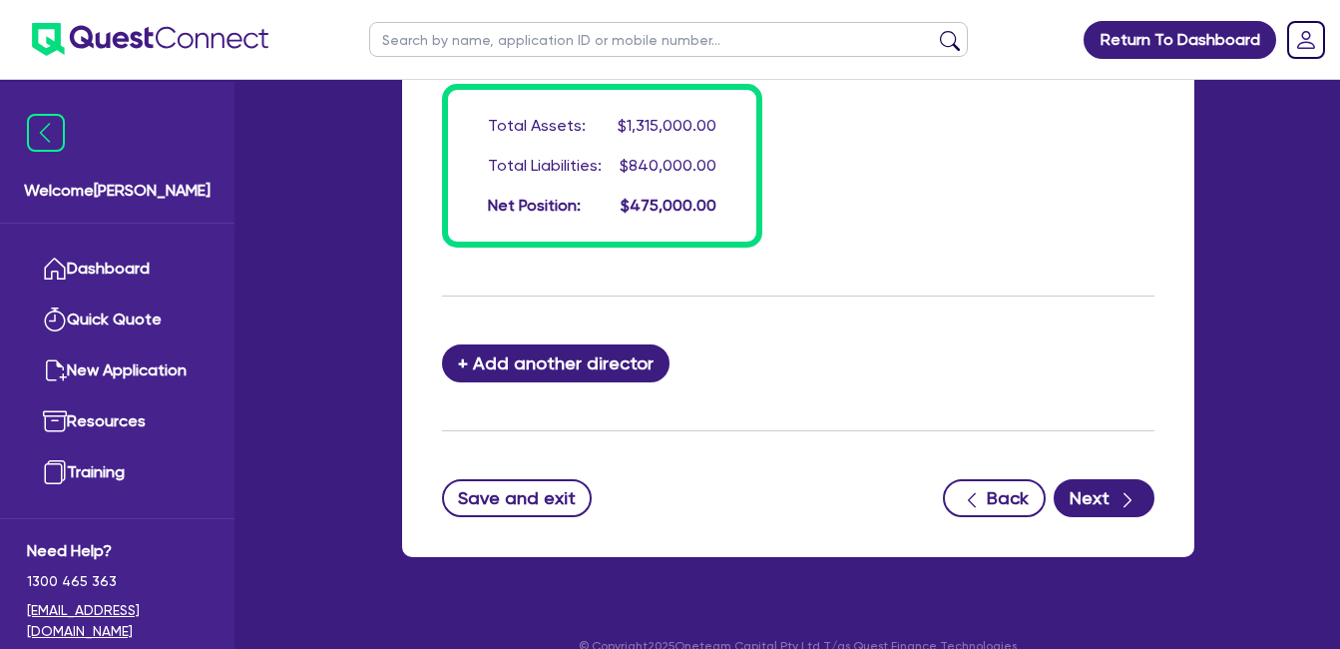
scroll to position [2095, 0]
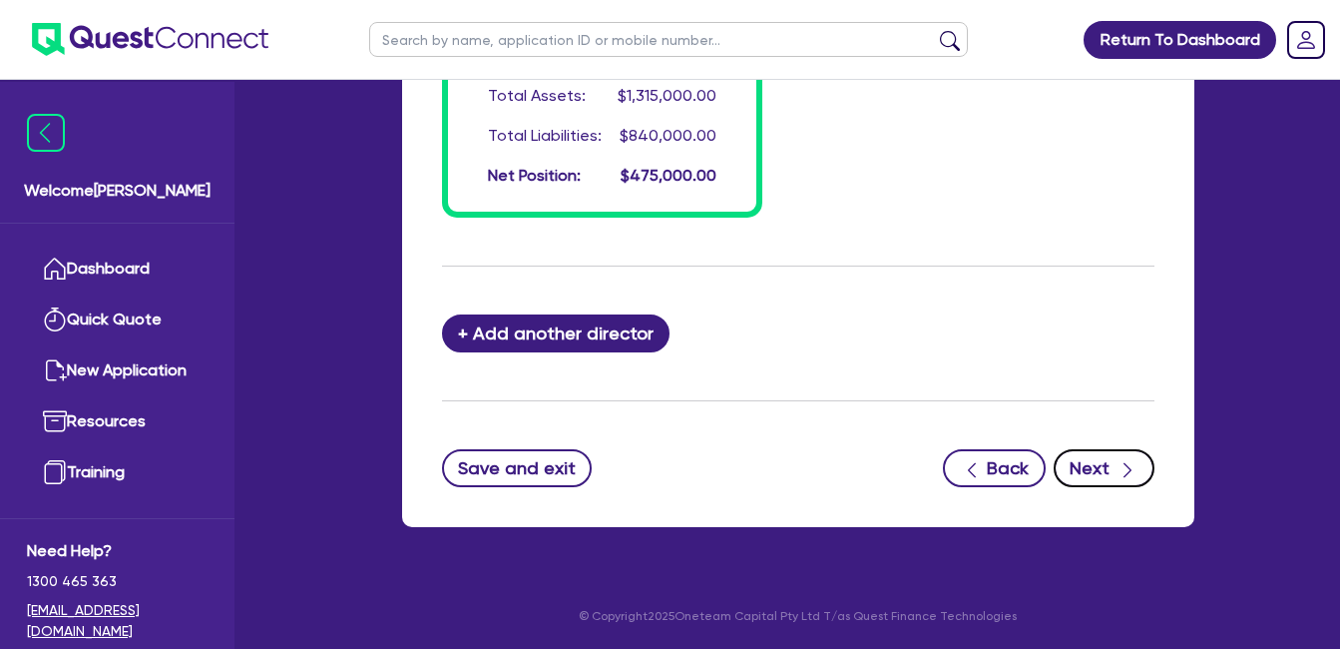
click at [1104, 462] on button "Next" at bounding box center [1104, 468] width 101 height 38
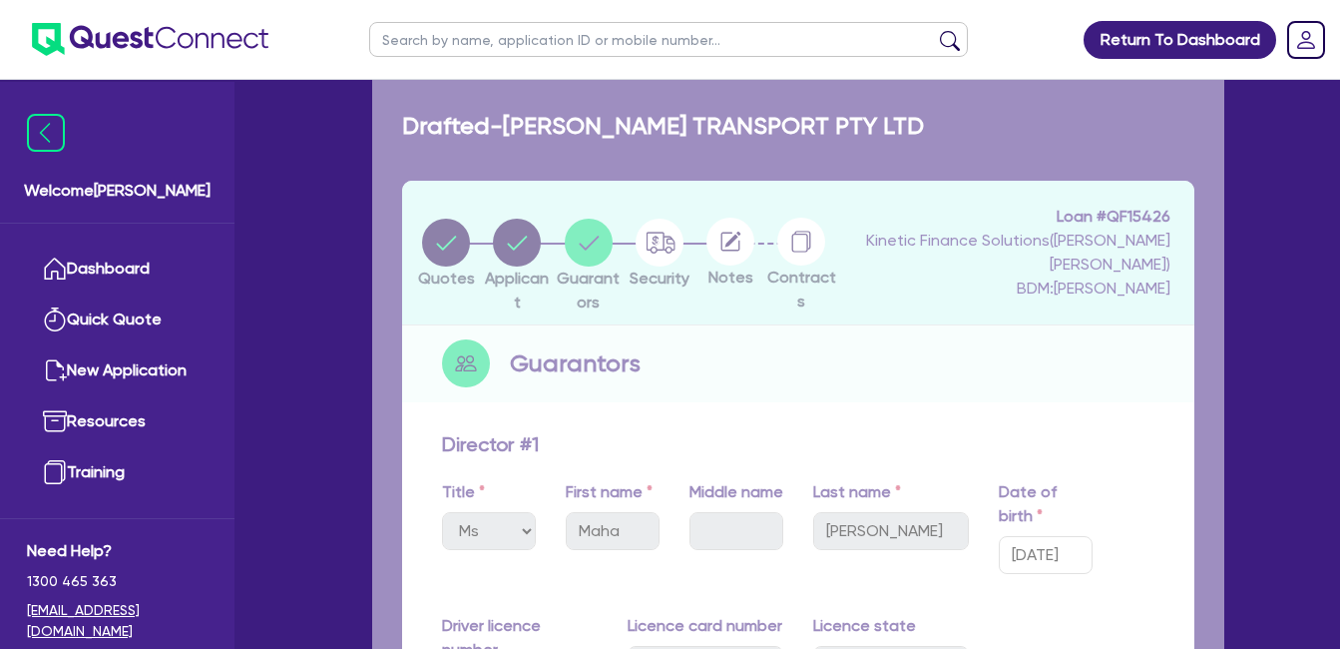
select select "CARS_AND_LIGHT_TRUCKS"
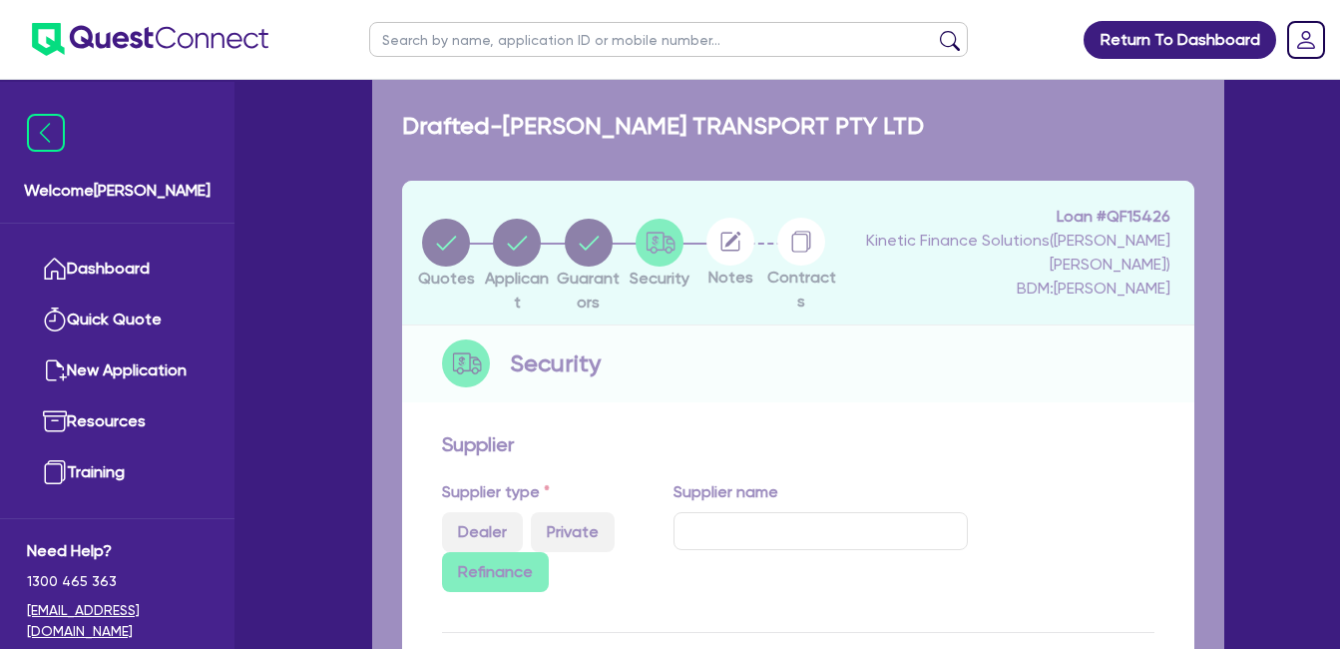
select select "PASSENGER_VEHICLES"
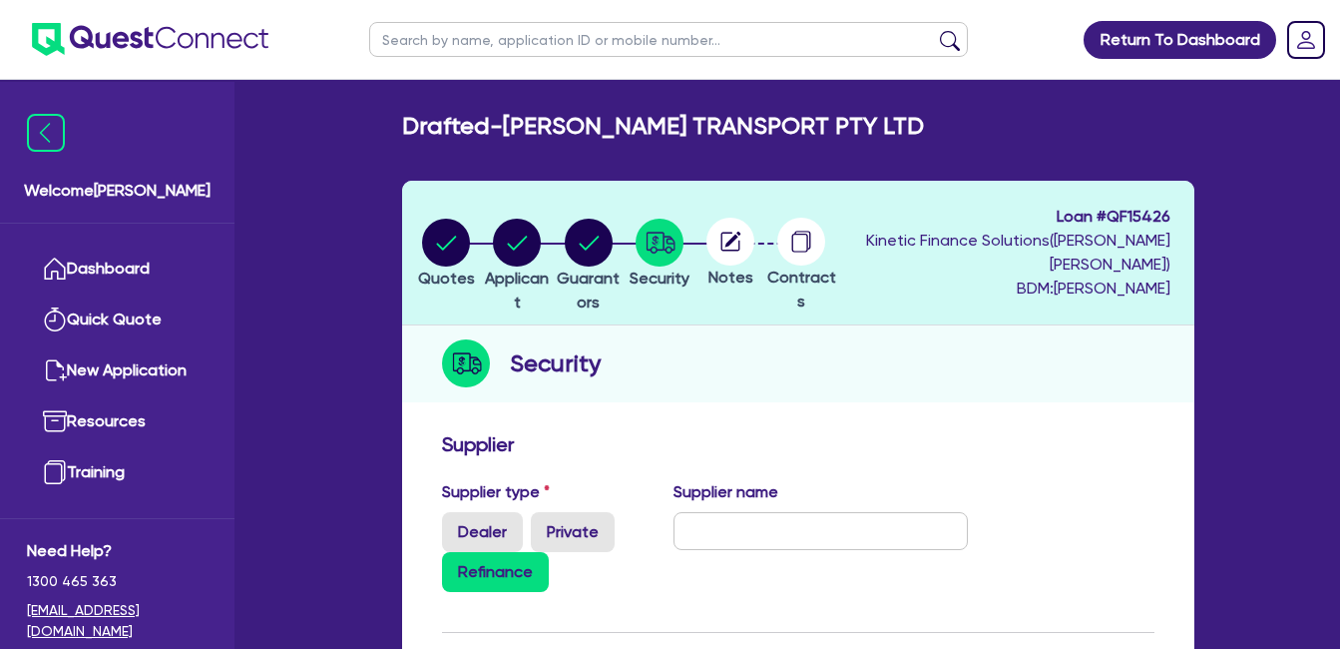
scroll to position [332, 0]
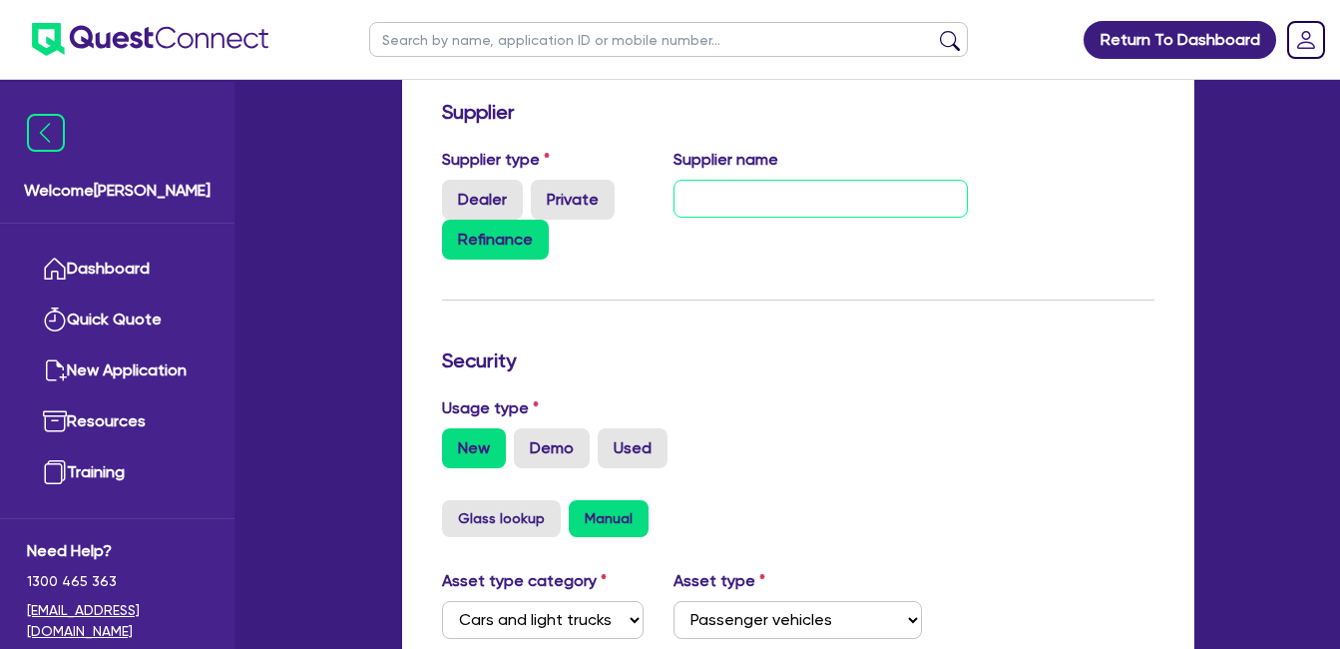
click at [710, 203] on input "text" at bounding box center [821, 199] width 294 height 38
type input "Angle Auto Finance"
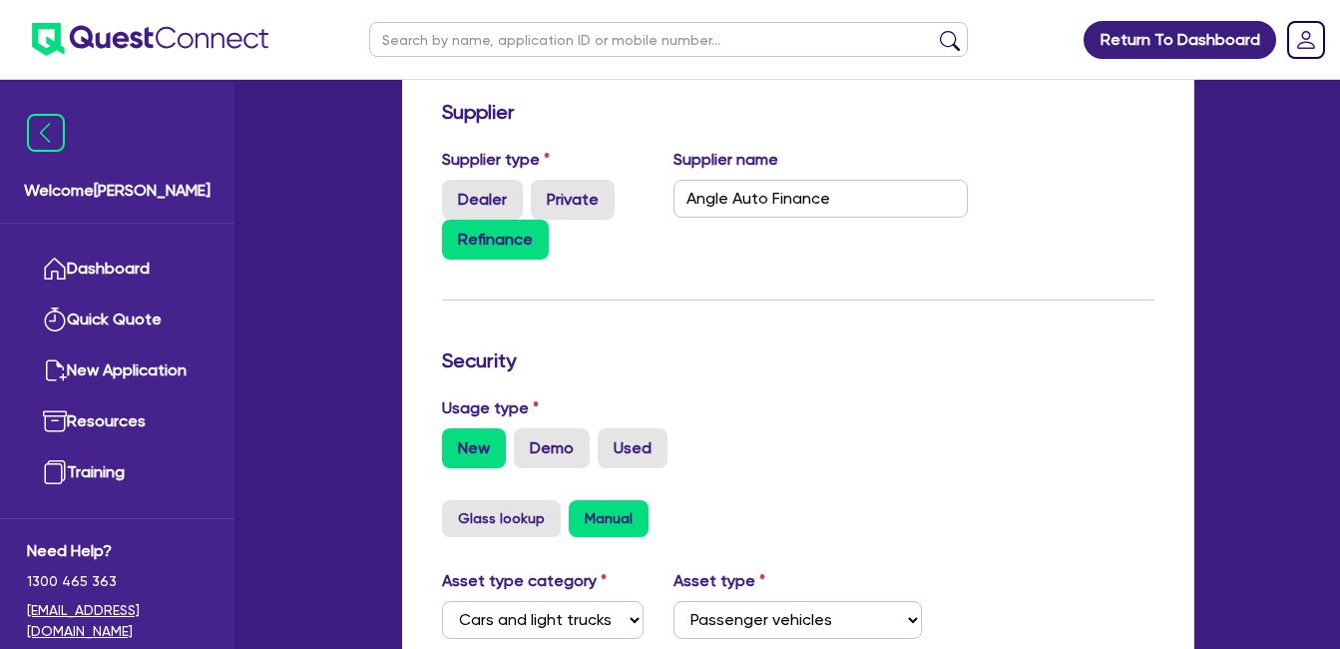
click at [779, 373] on div "Security" at bounding box center [798, 364] width 742 height 32
click at [636, 448] on label "Used" at bounding box center [633, 448] width 70 height 40
click at [611, 441] on input "Used" at bounding box center [604, 434] width 13 height 13
radio input "true"
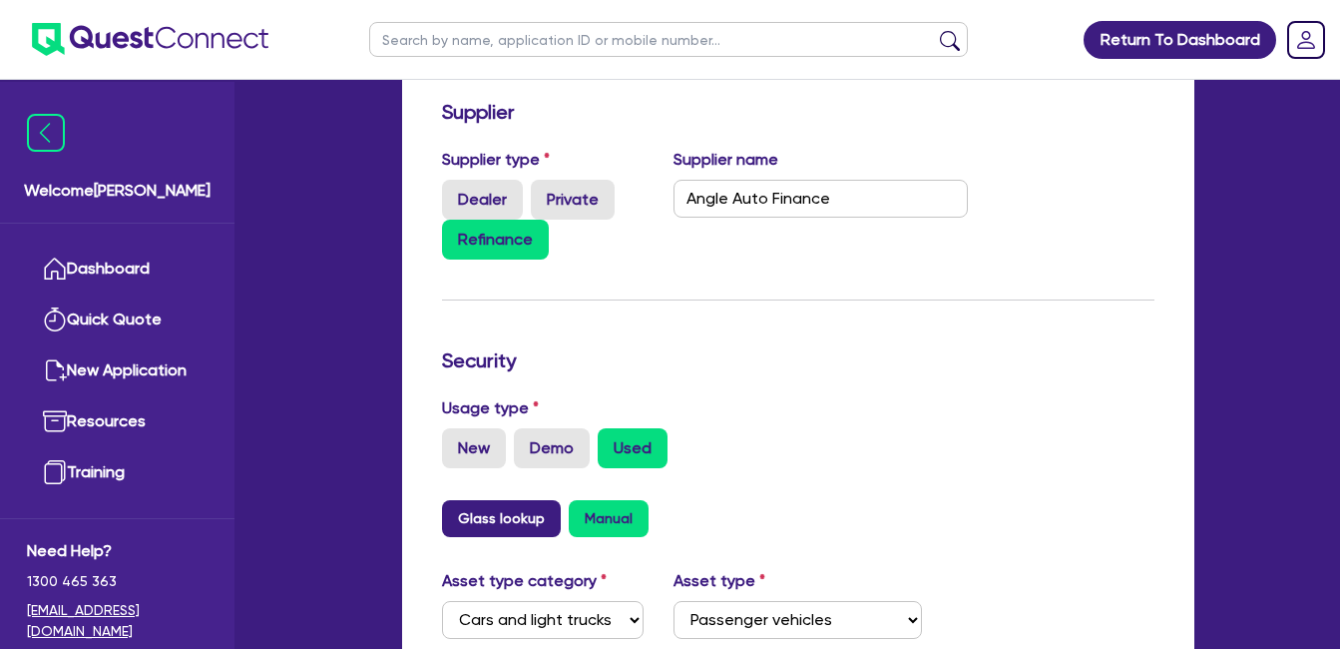
click at [479, 524] on button "Glass lookup" at bounding box center [501, 518] width 119 height 37
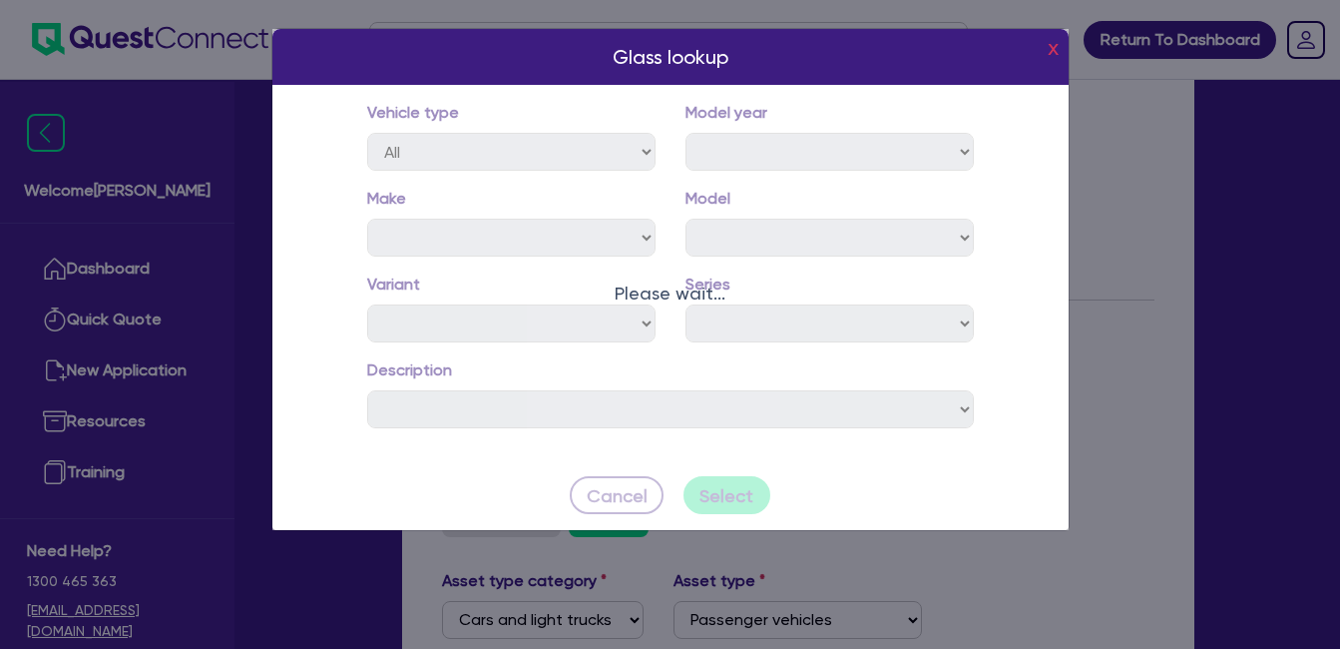
select select "2024"
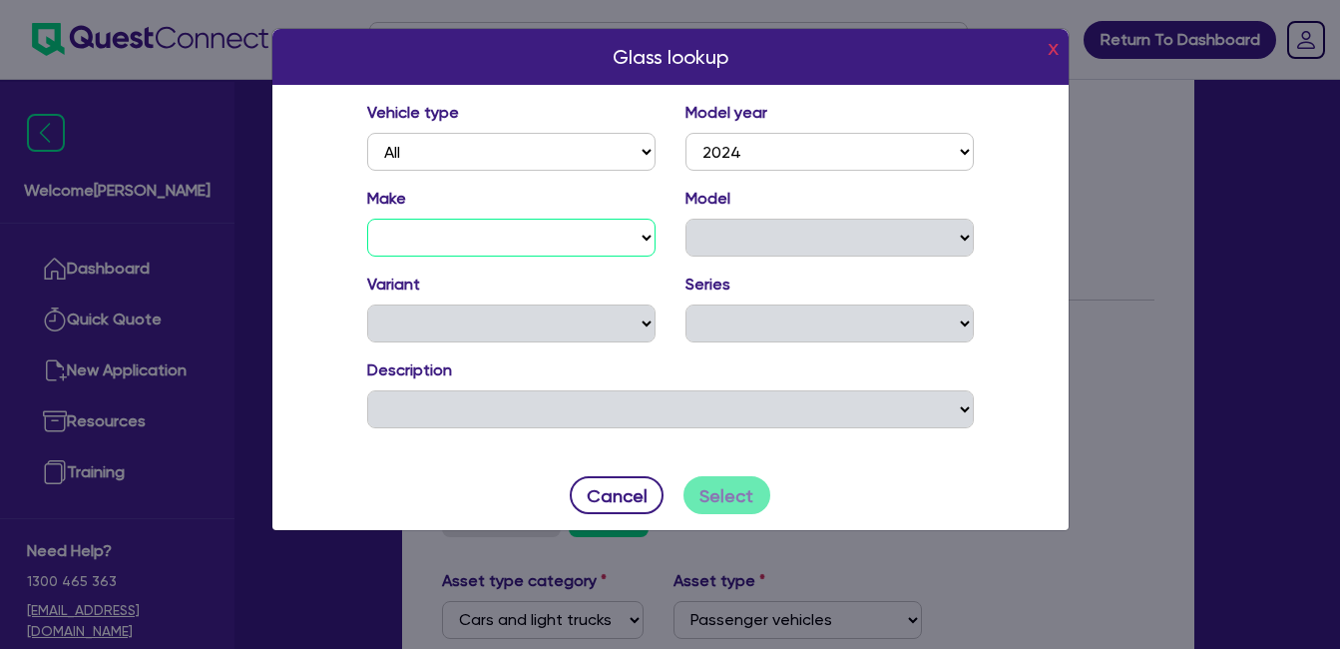
click at [518, 242] on select "ABARTH ACE EV ALFA ROMEO ALPINE ASTON MARTIN AUDI BENTLEY BMW ALPINA BMW BYD CA…" at bounding box center [511, 238] width 288 height 38
select select "MG-"
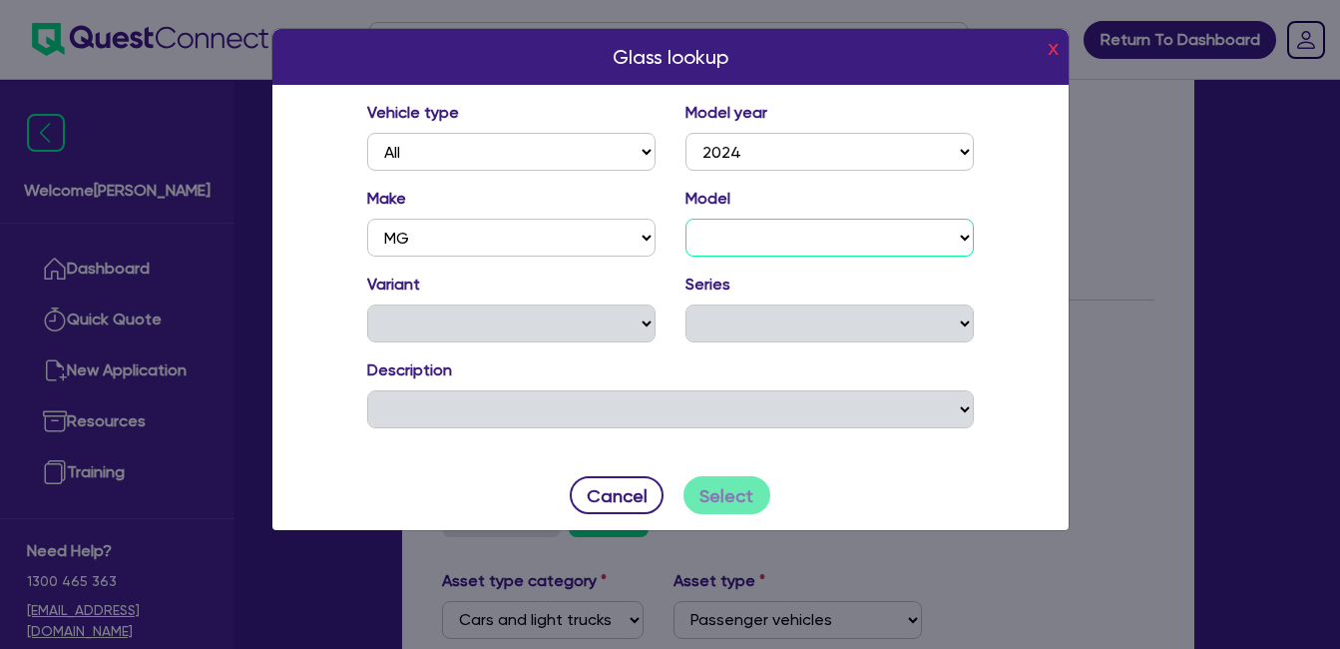
click at [730, 249] on select "MG3 AUTO CYBERSTER HS HS +EV MG3 HYBRID+ MG3 MG4 MG5 ZS EV ZS ZS HYBRID+ ZST" at bounding box center [830, 238] width 288 height 38
select select "MG5"
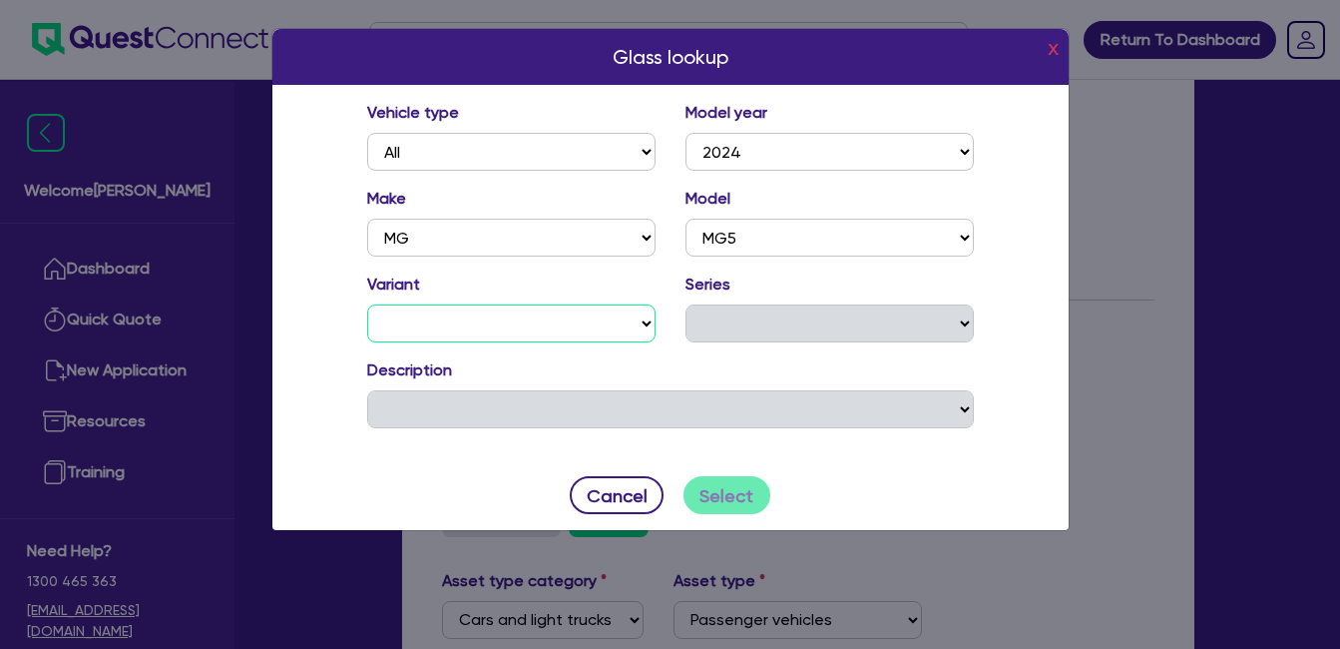
click at [582, 325] on select "ESSENCE VIBE" at bounding box center [511, 323] width 288 height 38
select select "VIBE"
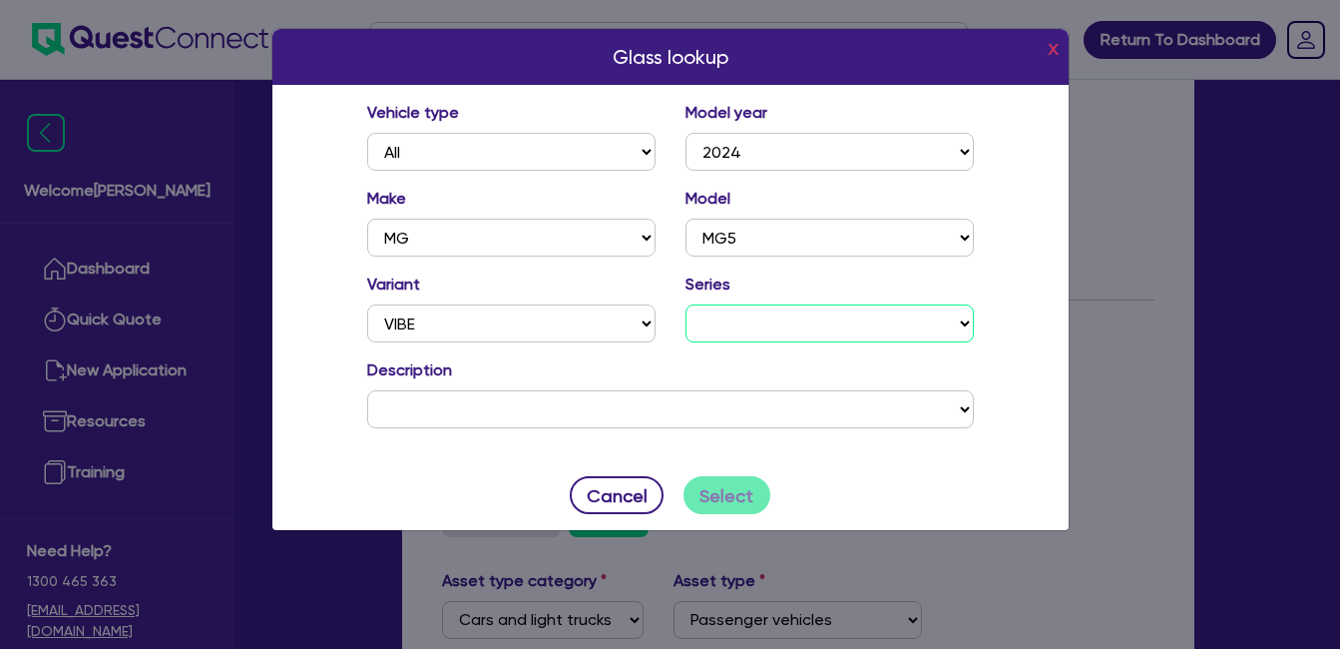
click at [791, 314] on select "MY23 MY24" at bounding box center [830, 323] width 288 height 38
select select "24"
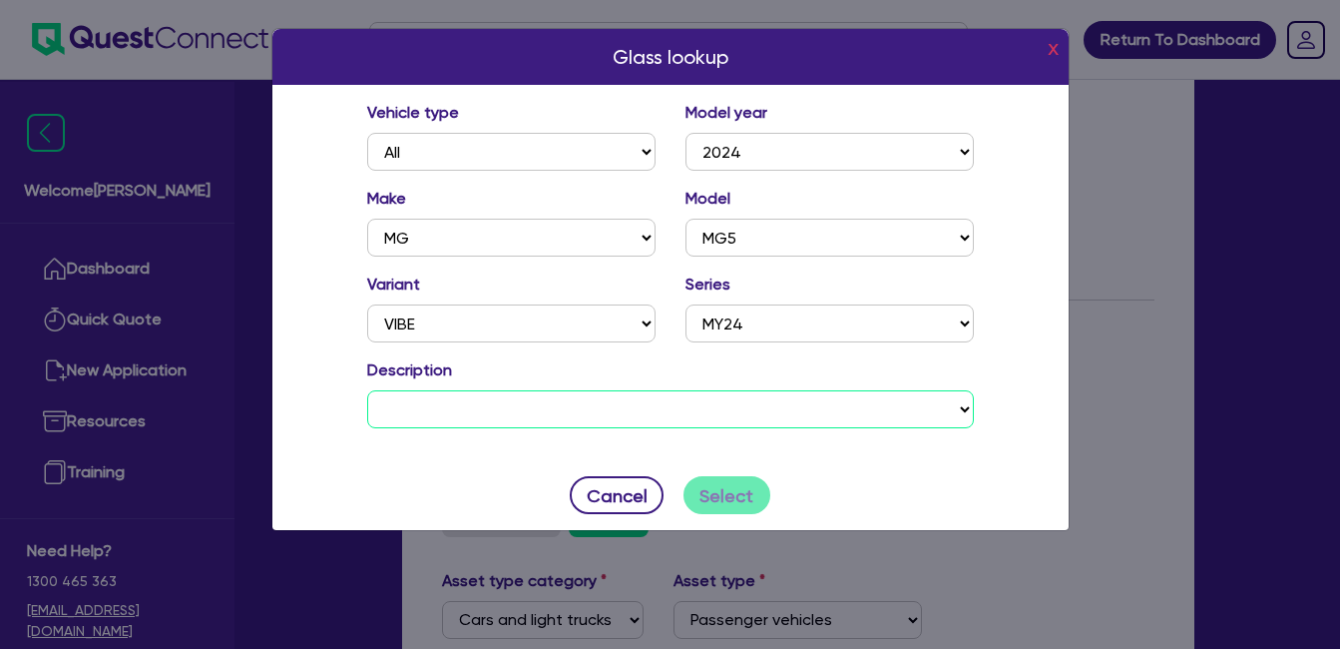
click at [553, 401] on select "MG MG5 VIBE MY24 4D SEDAN INLINE 4 1498 cc MPFI CONTINUOUS VARIABLE" at bounding box center [670, 409] width 607 height 38
select select "0EWH24"
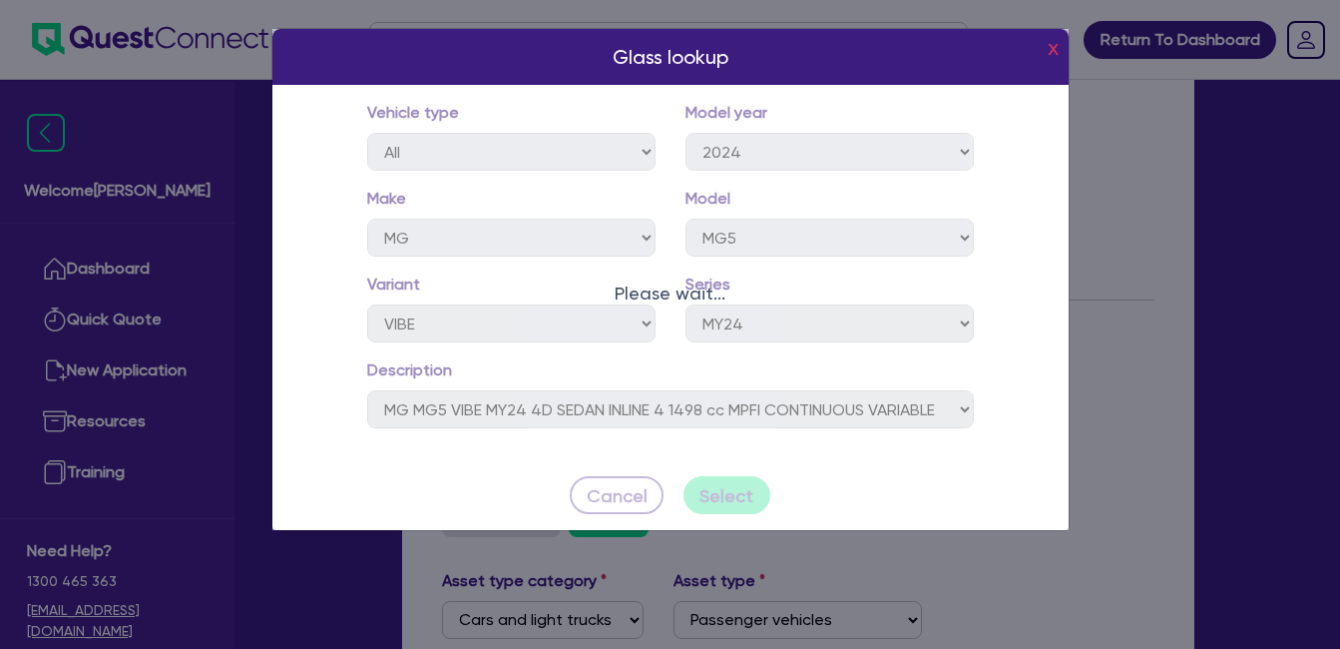
type input "25,000"
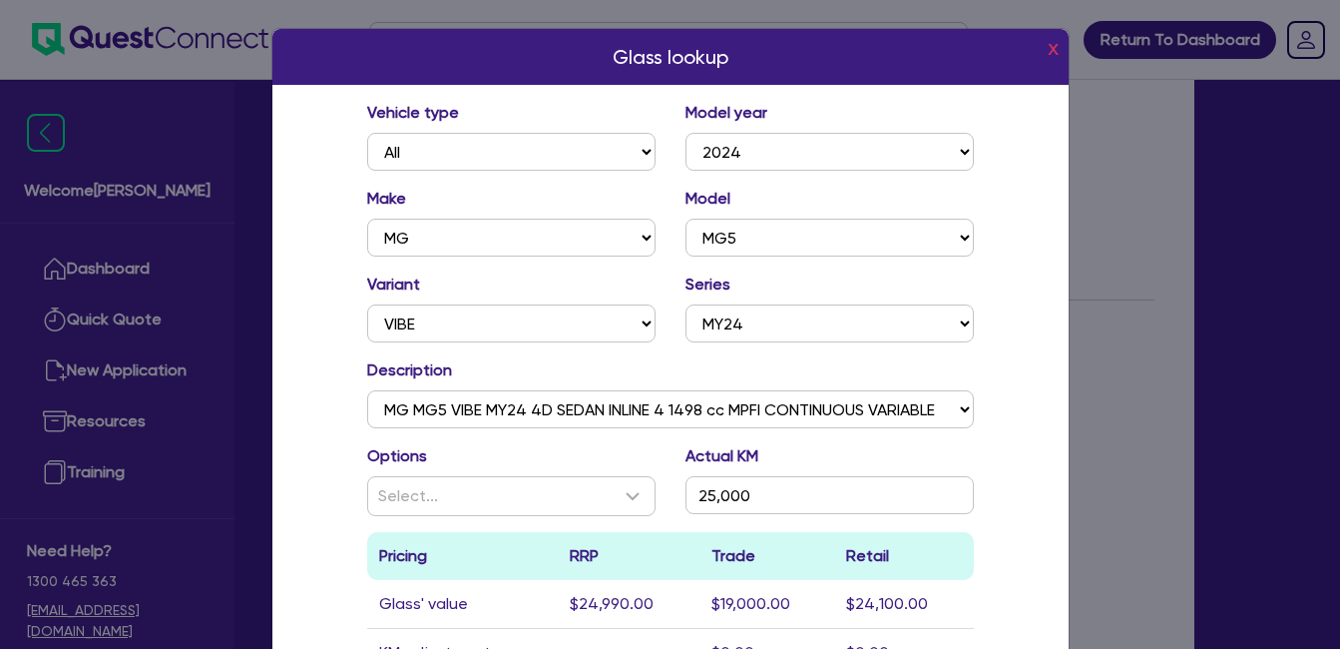
scroll to position [256, 0]
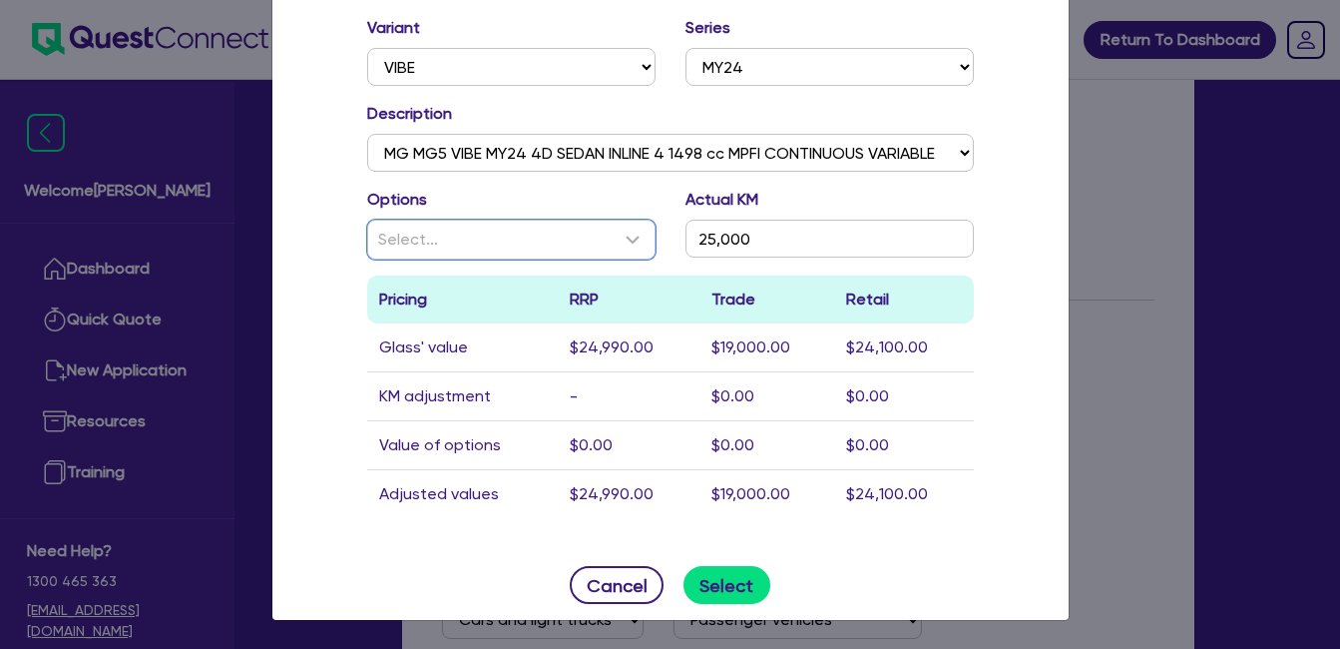
click at [490, 243] on div "Select..." at bounding box center [499, 240] width 242 height 24
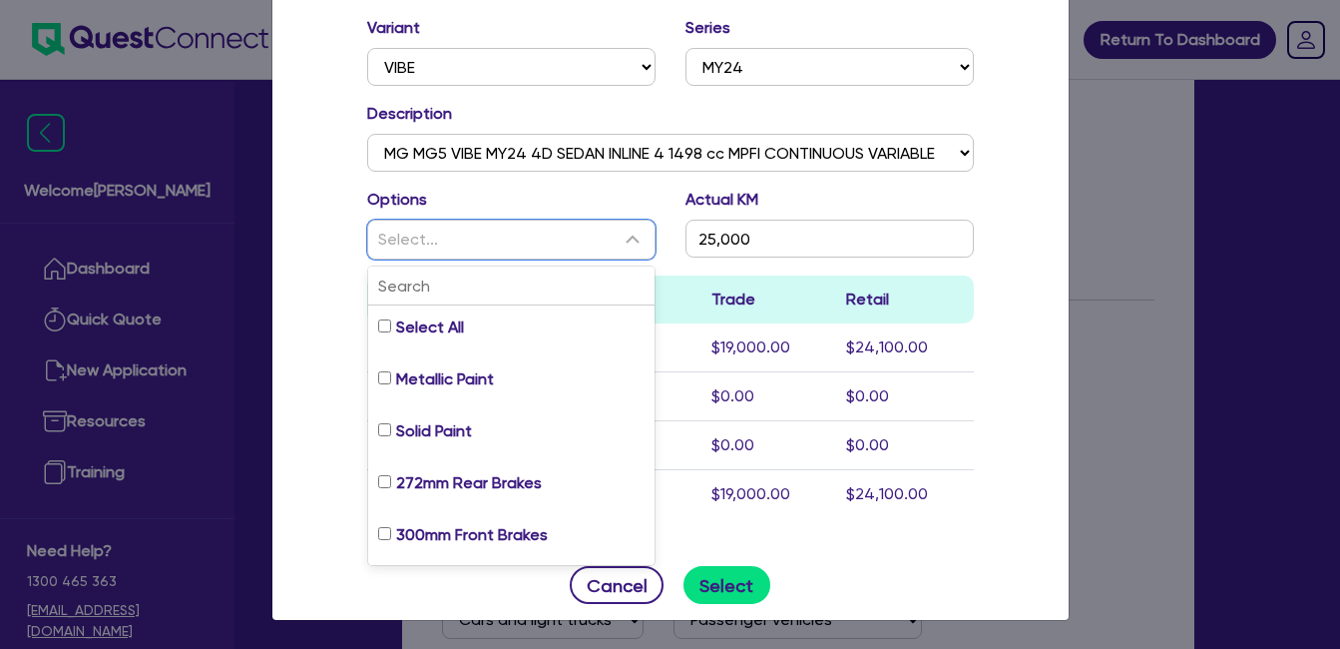
click at [448, 229] on div "Select..." at bounding box center [499, 240] width 242 height 24
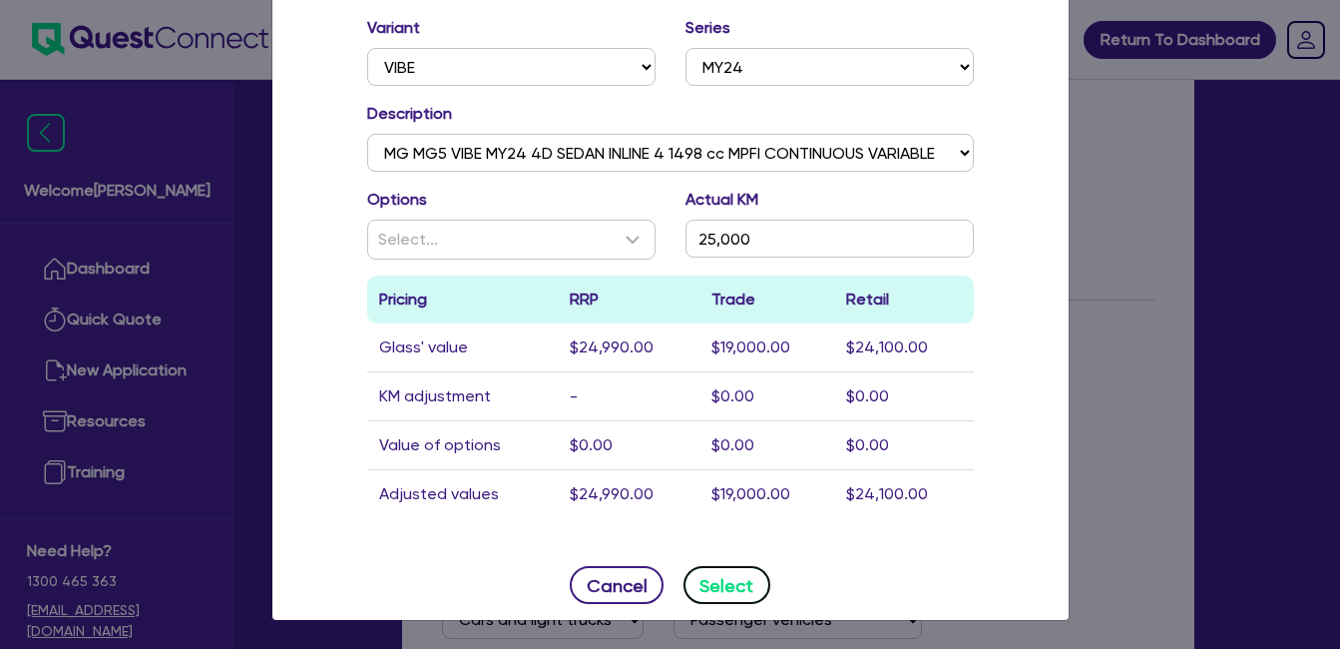
click at [717, 586] on button "Select" at bounding box center [727, 585] width 87 height 38
type input "MG"
type input "MG5"
type input "25,000"
type input "$24,100"
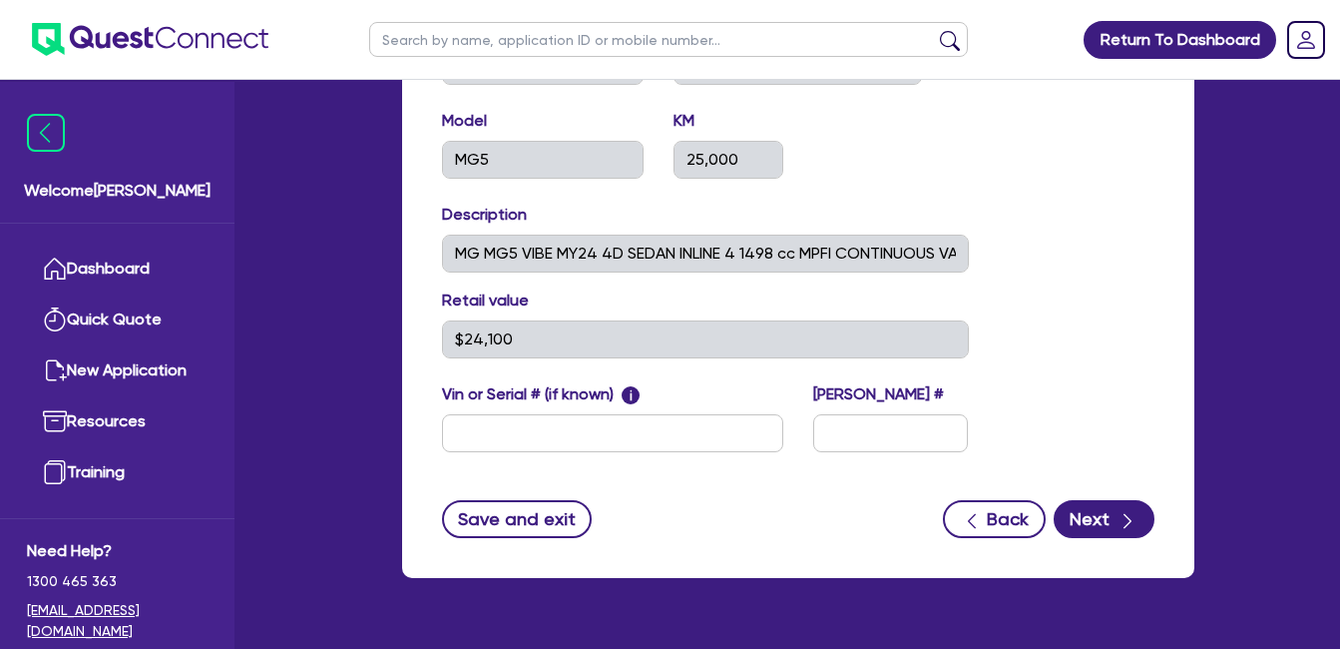
scroll to position [998, 0]
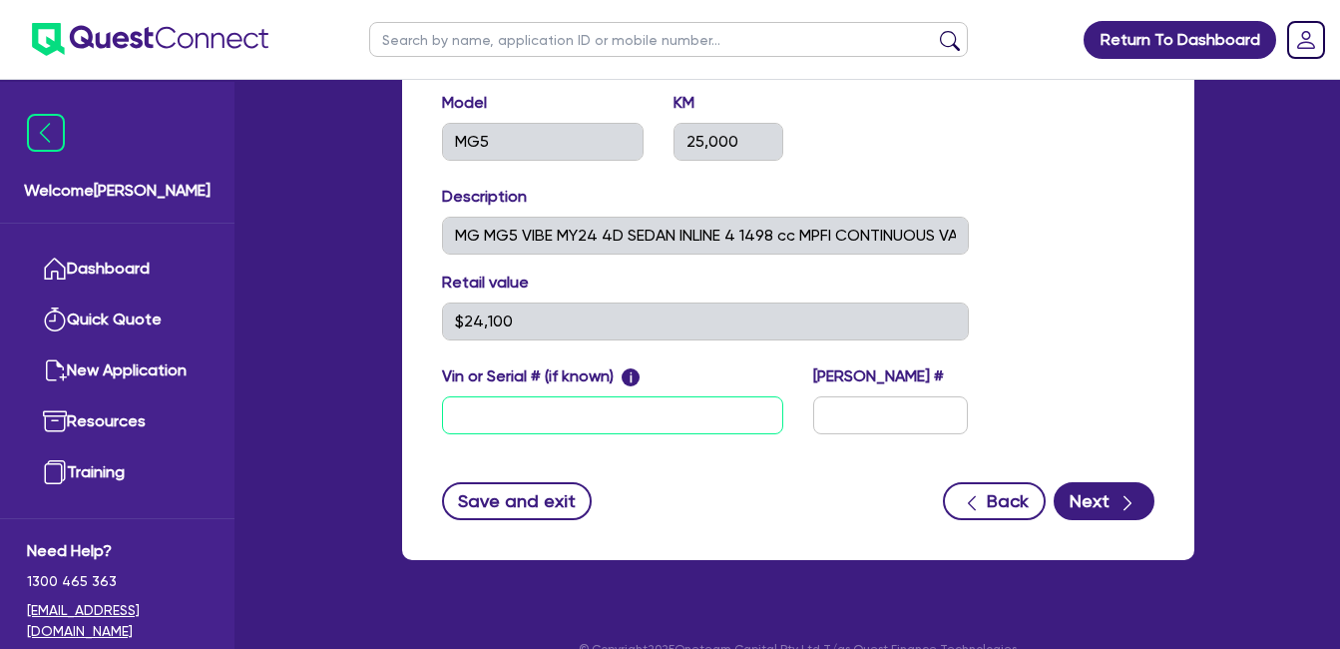
click at [544, 415] on input "text" at bounding box center [612, 415] width 341 height 38
paste input "LSJA36U91RN120251"
type input "LSJA36U91RN120251"
click at [853, 403] on input "text" at bounding box center [891, 415] width 156 height 38
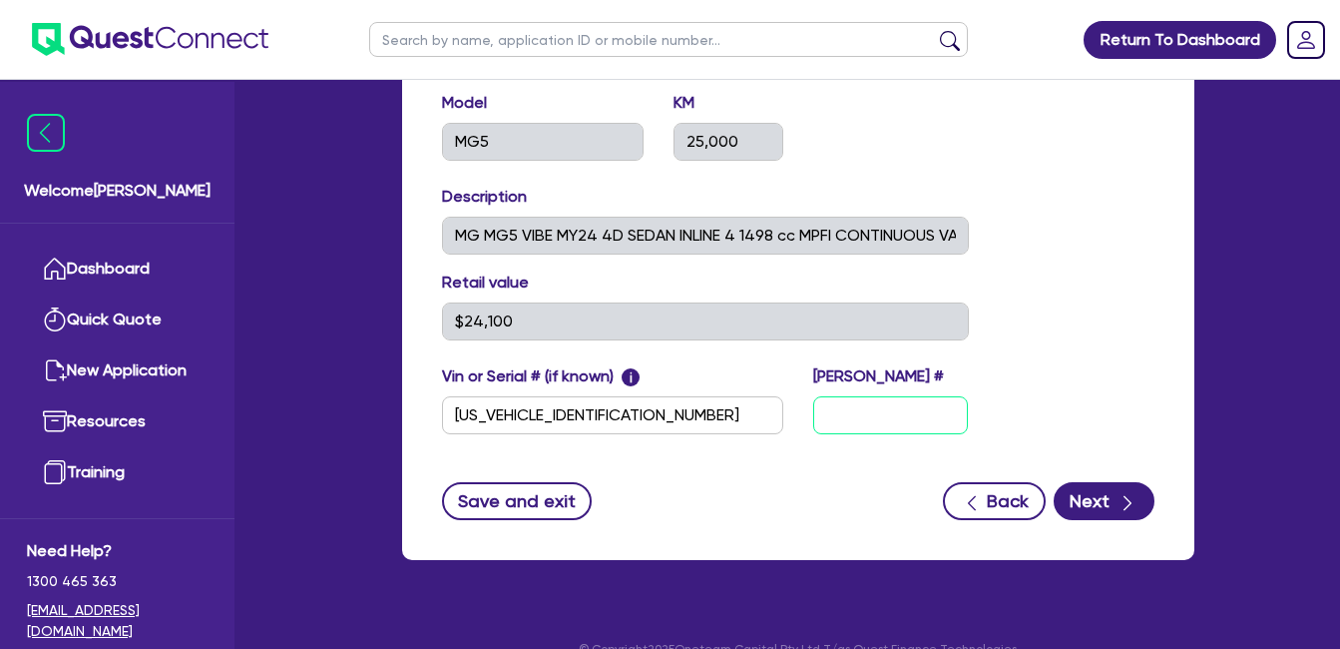
paste input "FMB25Y"
type input "FMB25Y"
click at [1106, 498] on button "Next" at bounding box center [1104, 501] width 101 height 38
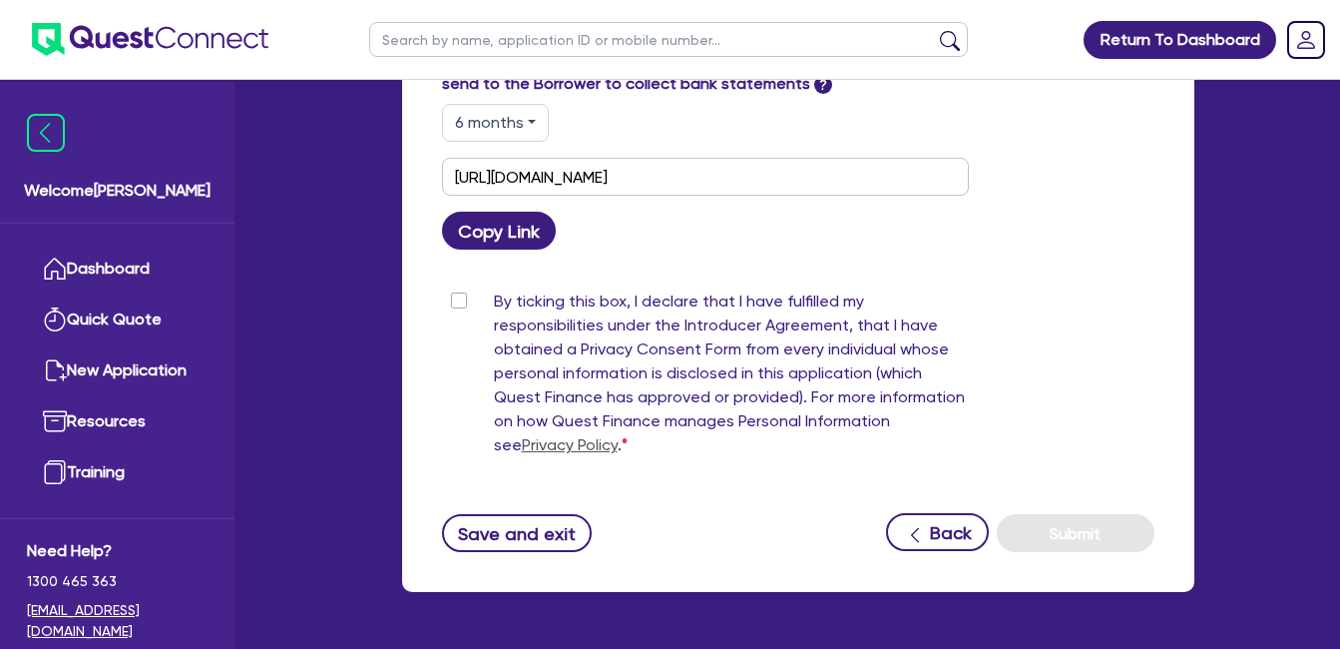
scroll to position [1187, 0]
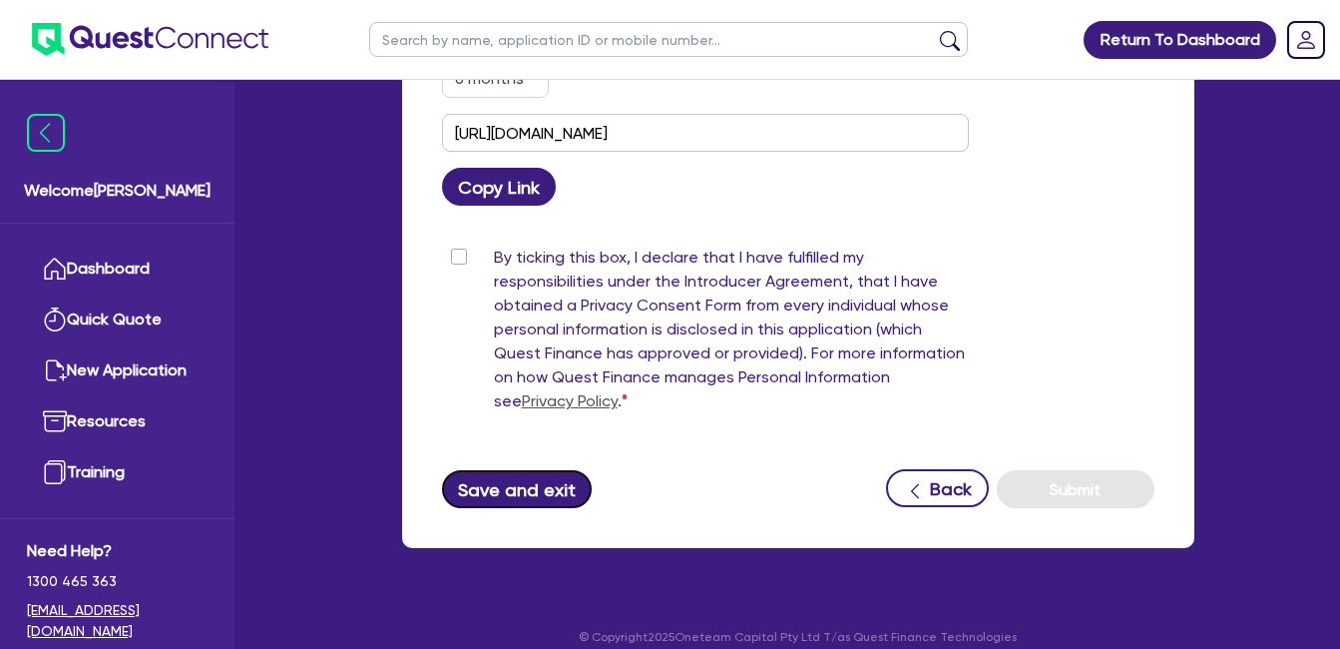
click at [528, 470] on button "Save and exit" at bounding box center [517, 489] width 151 height 38
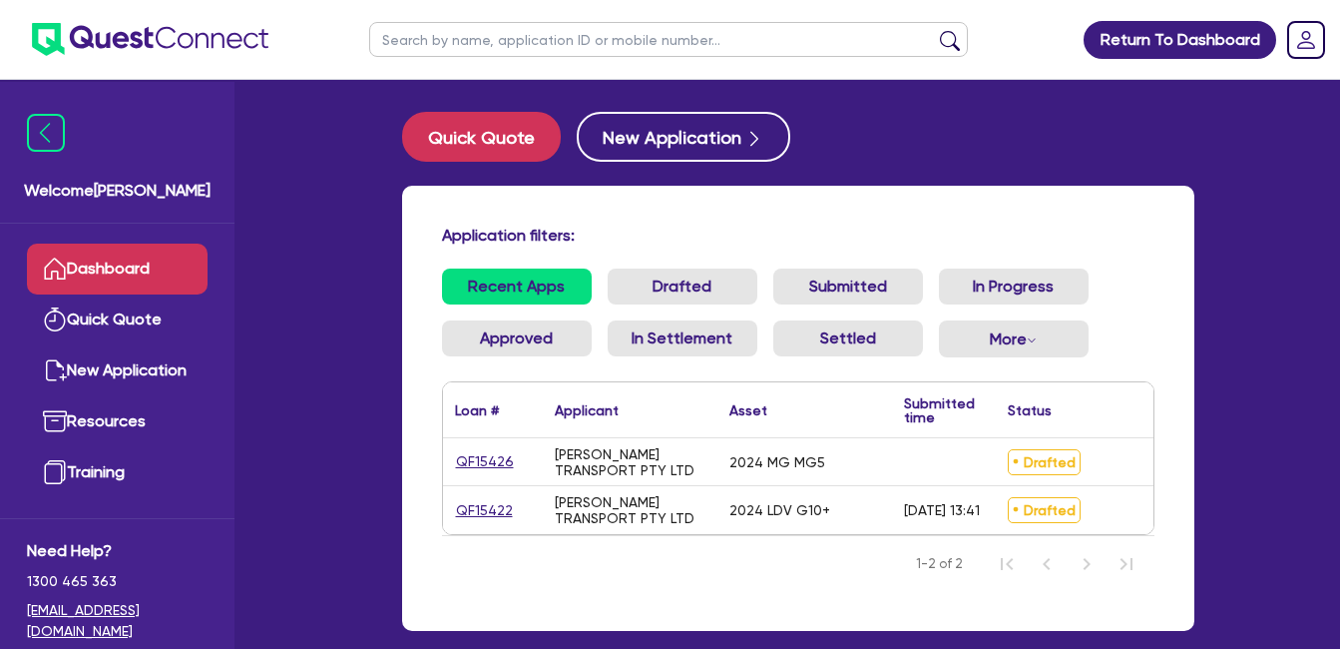
click at [936, 502] on div "29/09/2025 - 13:41" at bounding box center [942, 510] width 76 height 16
click at [1050, 508] on span "Drafted" at bounding box center [1044, 510] width 73 height 26
click at [953, 513] on div "29/09/2025 - 13:41" at bounding box center [942, 510] width 76 height 16
click at [1040, 509] on span "Drafted" at bounding box center [1044, 510] width 73 height 26
click at [468, 507] on link "QF15422" at bounding box center [484, 510] width 59 height 23
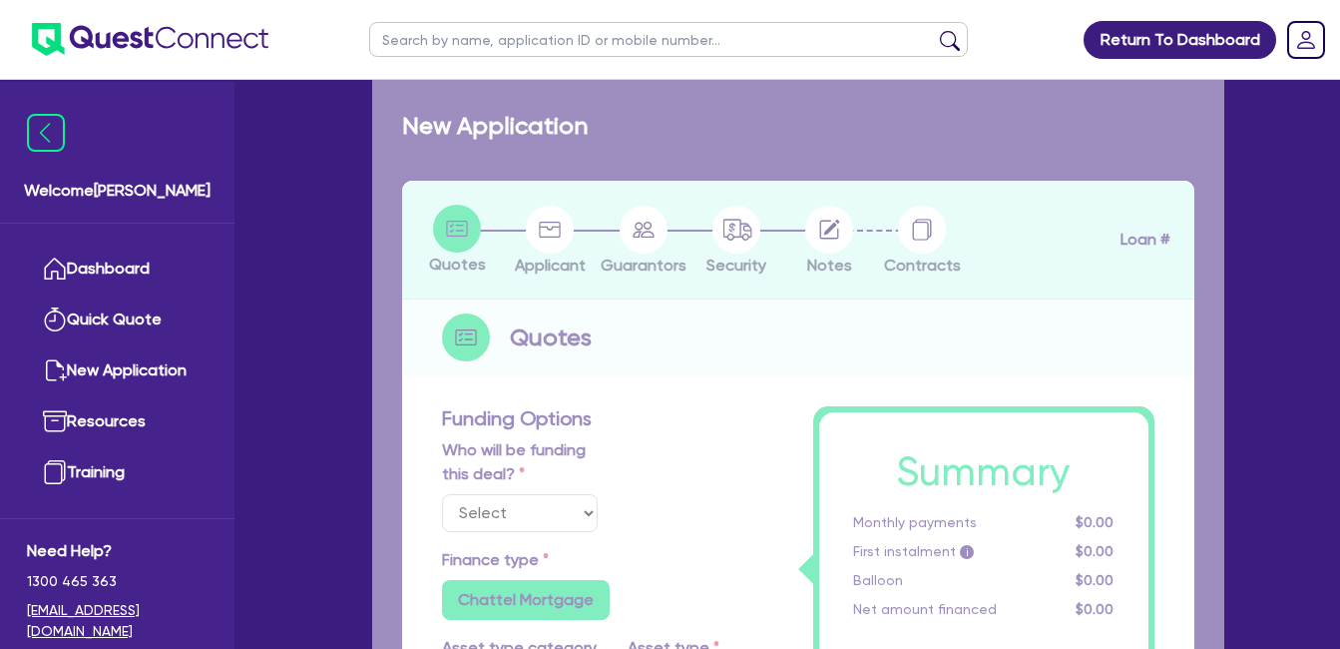
select select "Quest Finance - Own Book"
select select "CARS_AND_LIGHT_TRUCKS"
type input "2024"
radio input "false"
radio input "true"
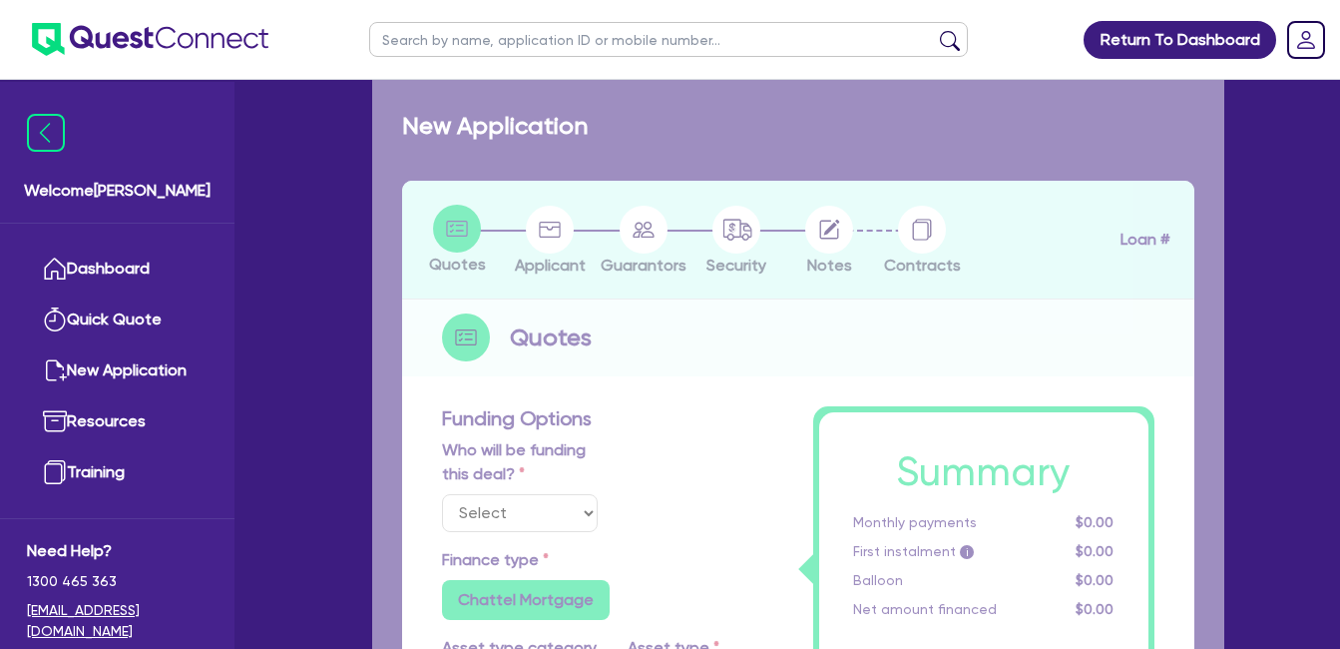
radio input "true"
type input "30,000"
type input "30"
type input "9,000"
type input "10"
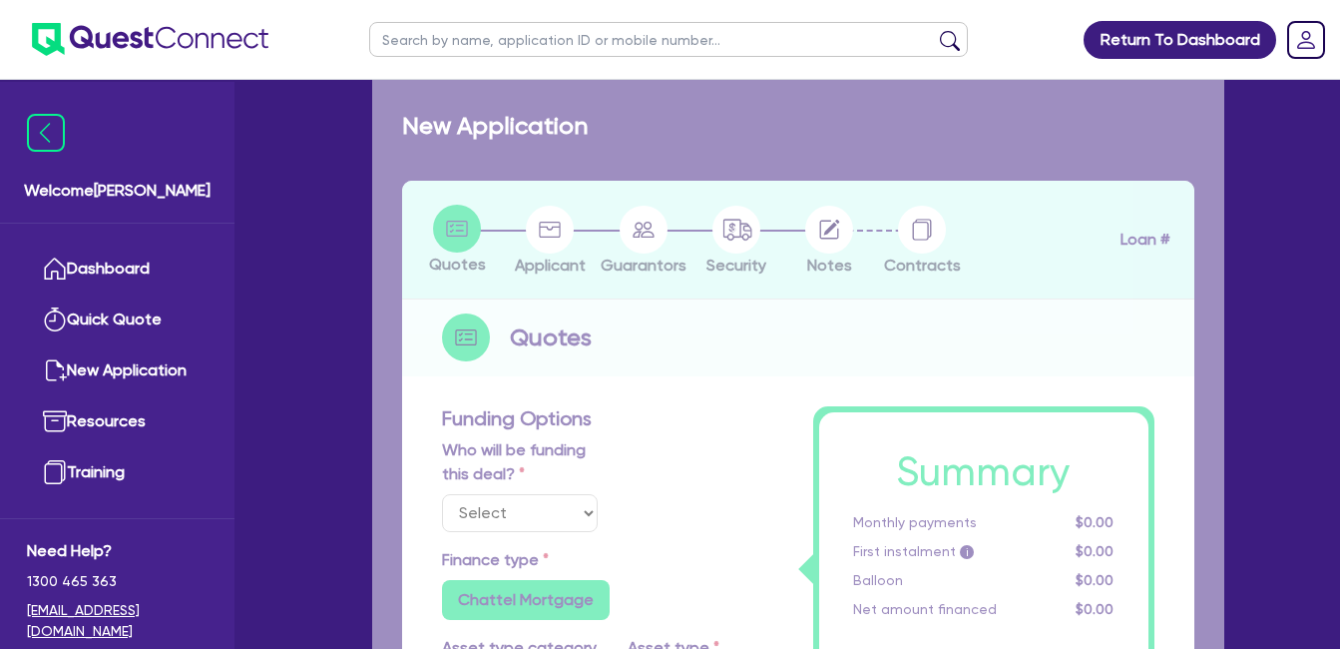
type input "3,000"
type input "17.95"
select select "VANS_AND_UTES"
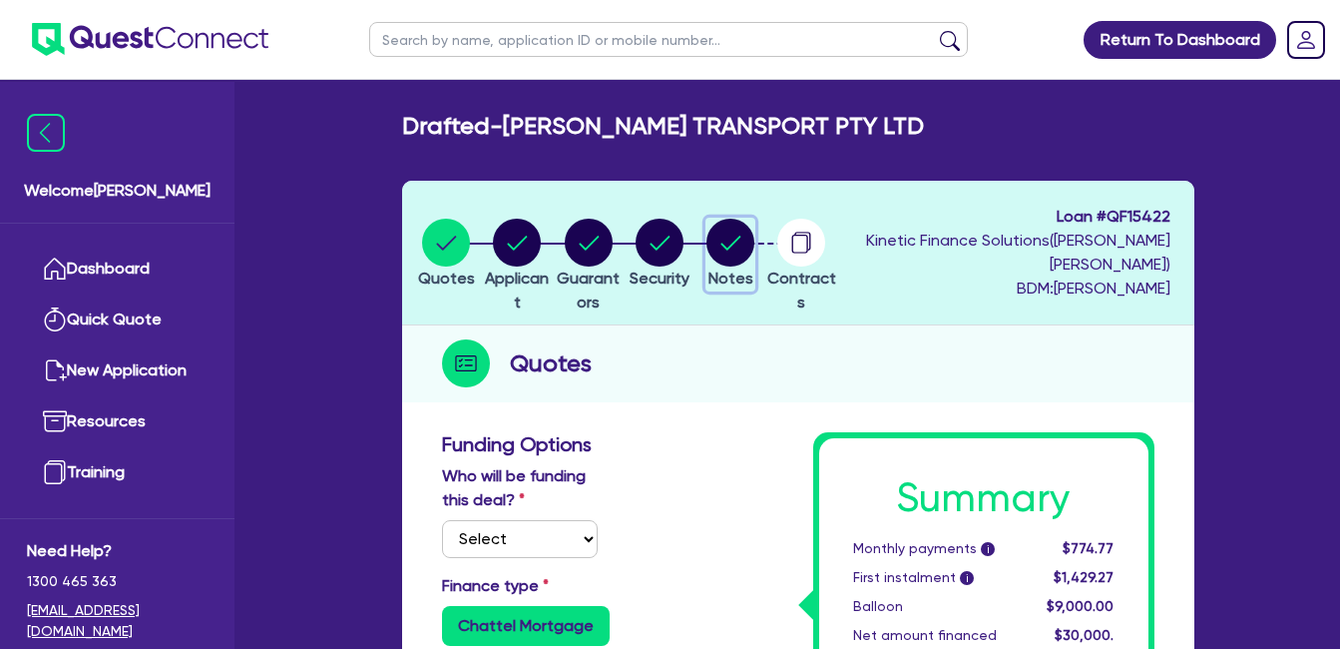
click at [754, 249] on circle "button" at bounding box center [730, 243] width 48 height 48
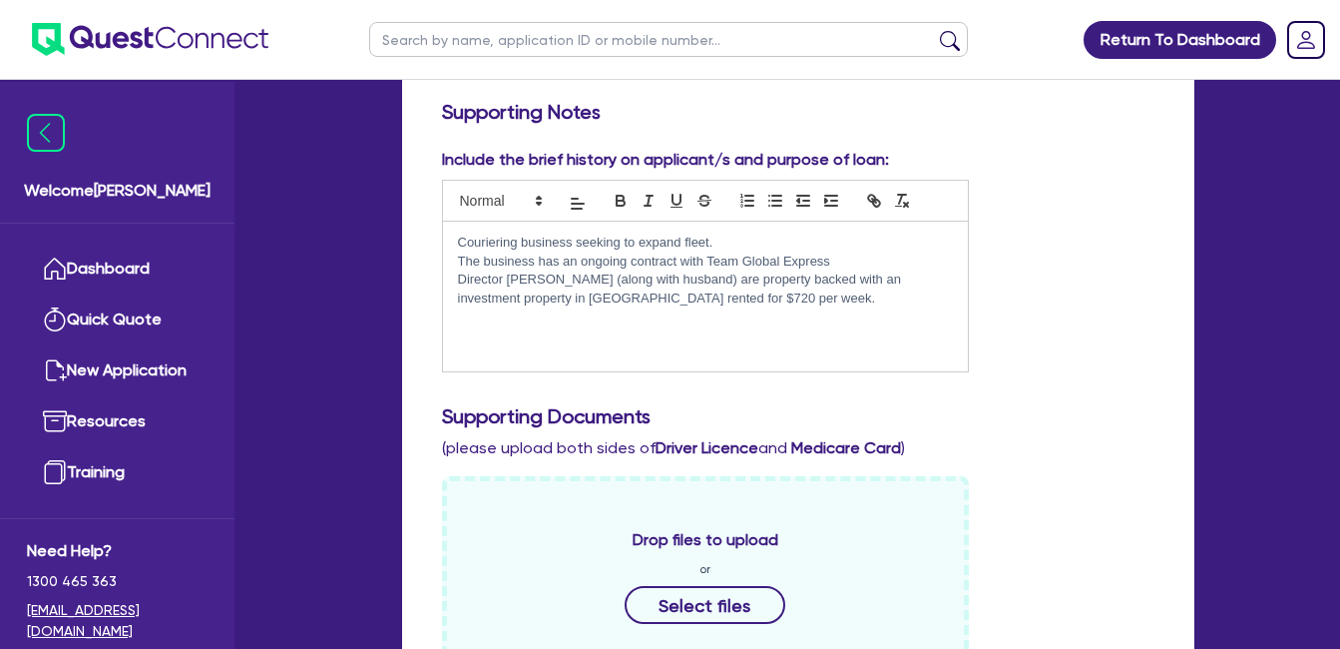
scroll to position [100, 0]
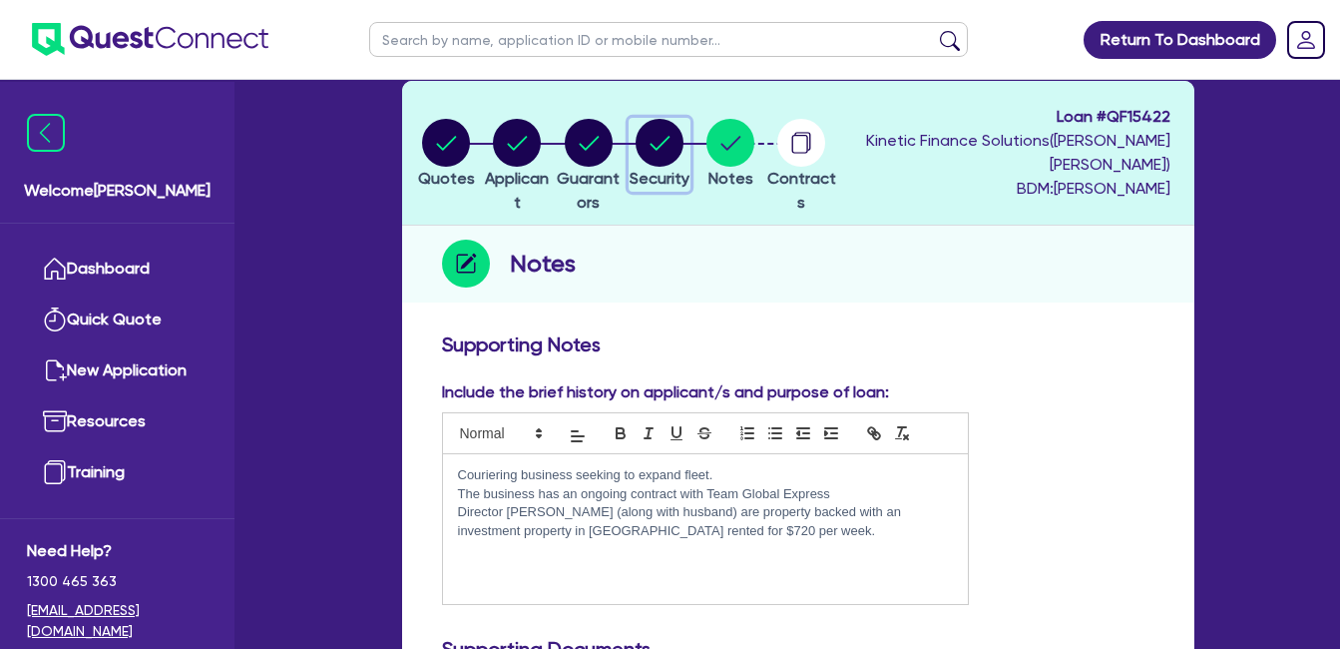
click at [684, 132] on circle "button" at bounding box center [660, 143] width 48 height 48
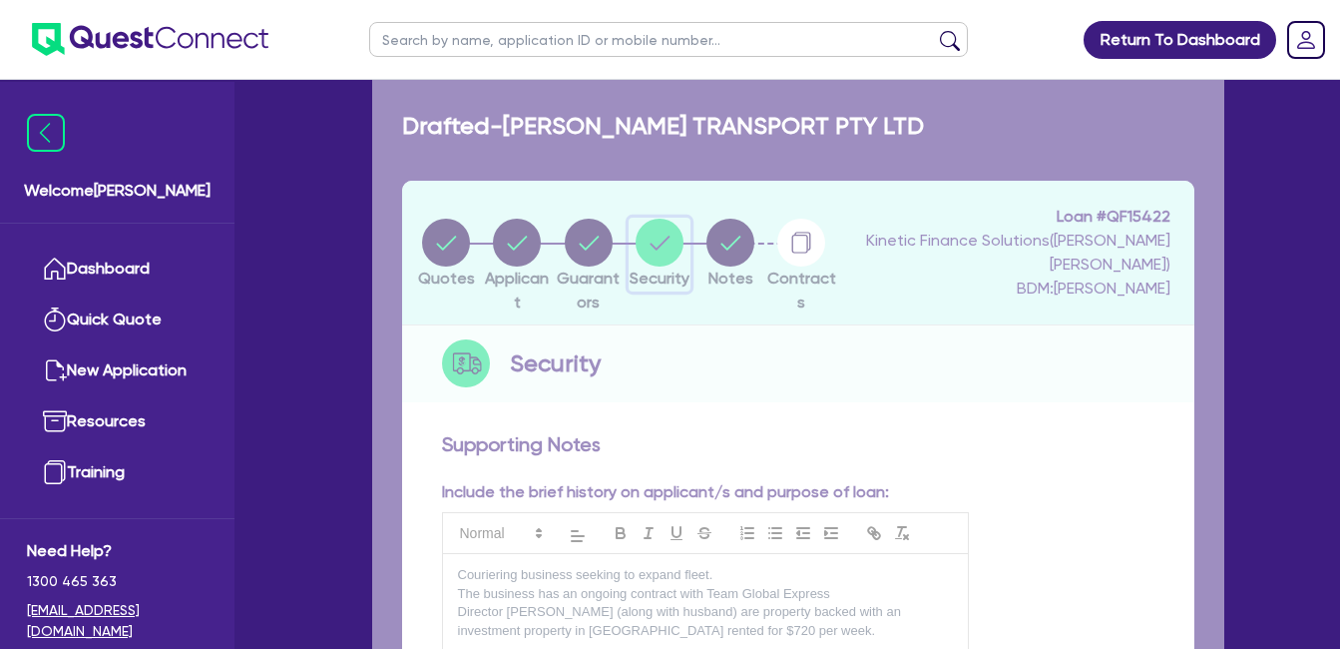
select select "CARS_AND_LIGHT_TRUCKS"
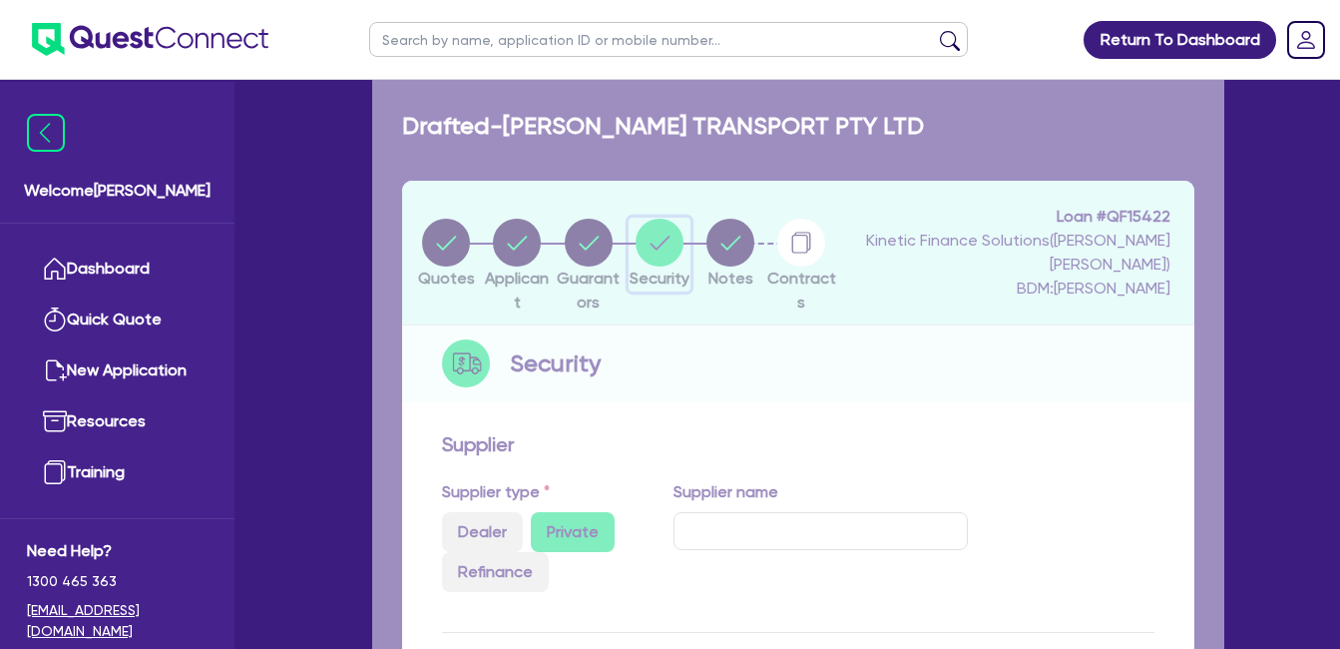
select select "VANS_AND_UTES"
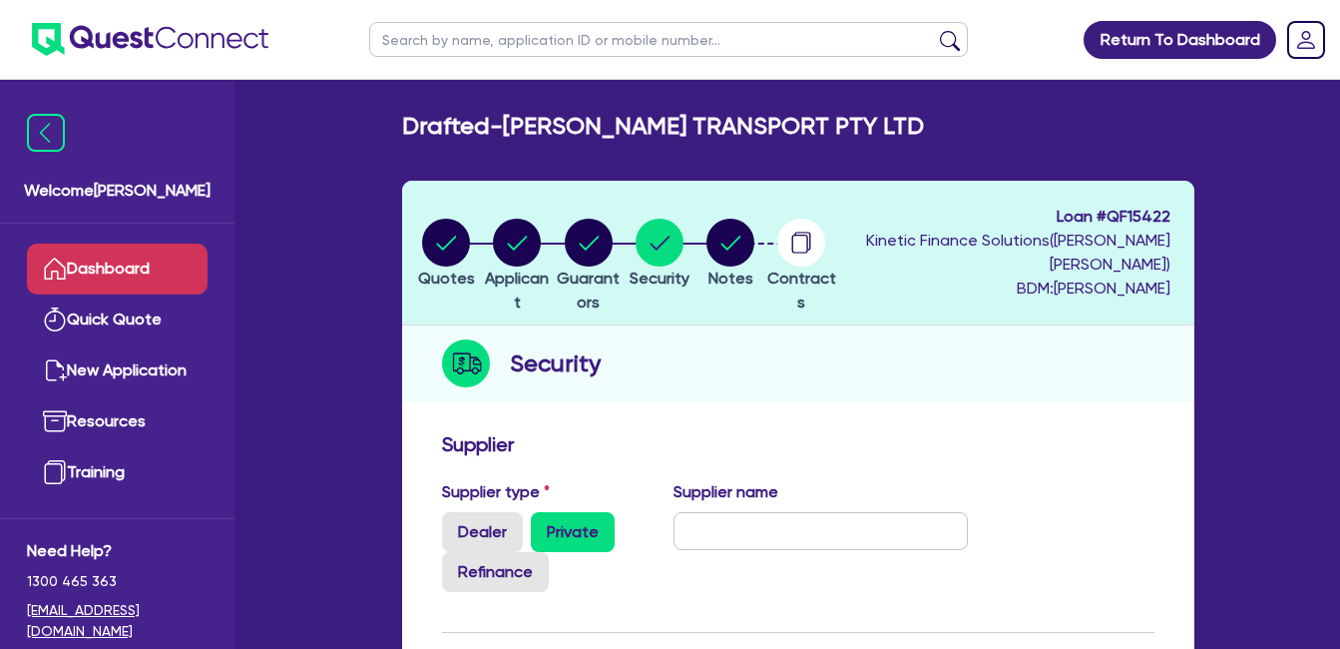
click at [124, 254] on link "Dashboard" at bounding box center [117, 268] width 181 height 51
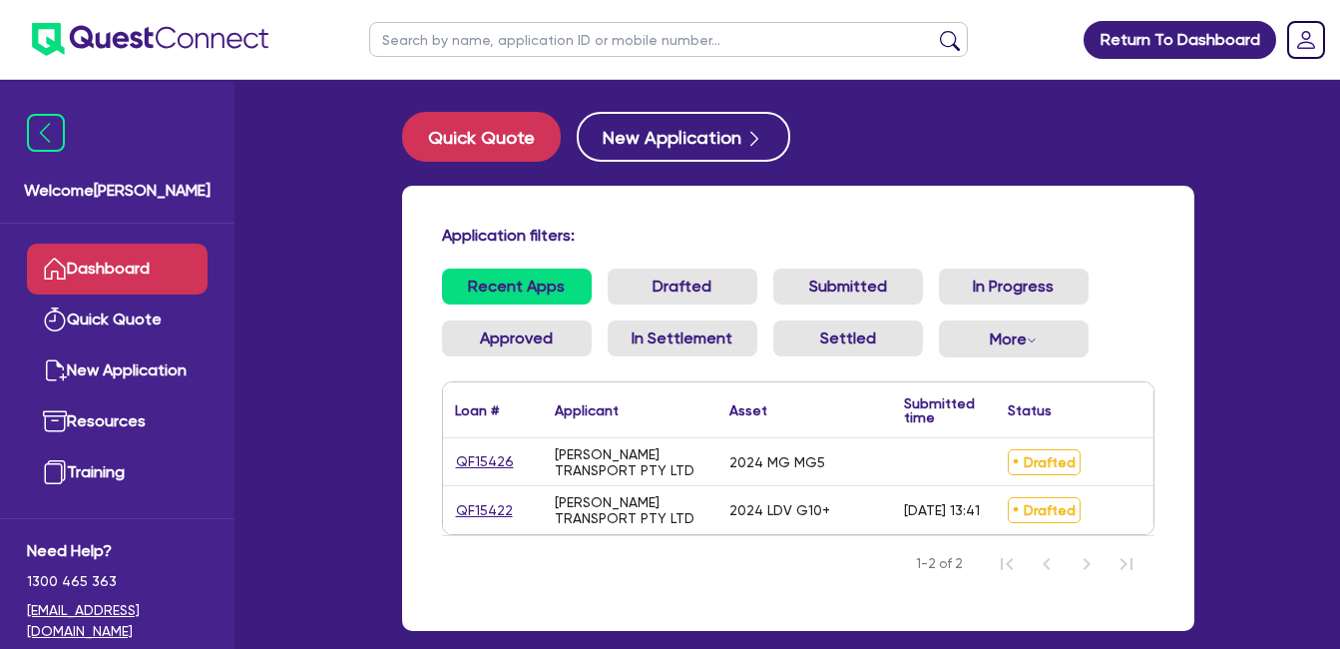
click at [352, 343] on div "Welcome Farhan Dashboard Quick Quote New Application Resources Training Need He…" at bounding box center [671, 376] width 1108 height 752
click at [709, 224] on div "Application filters: Recent Apps Drafted Submitted In Progress Approved In Sett…" at bounding box center [798, 408] width 792 height 445
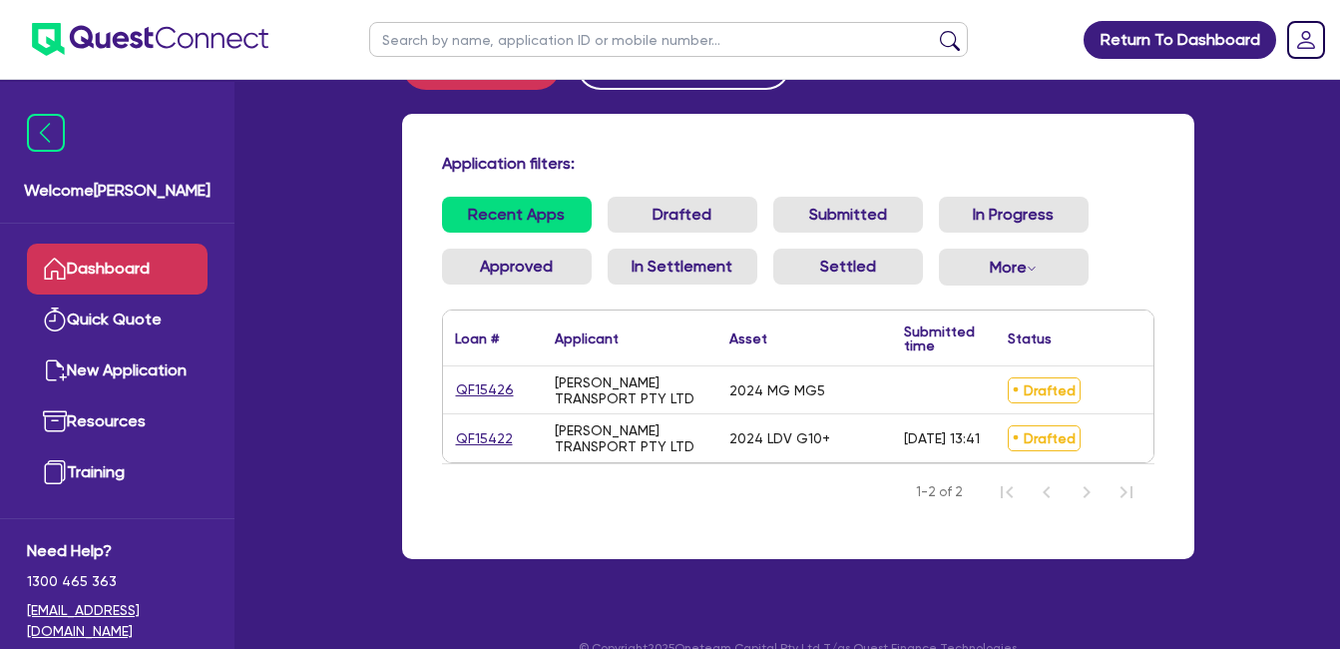
scroll to position [119, 0]
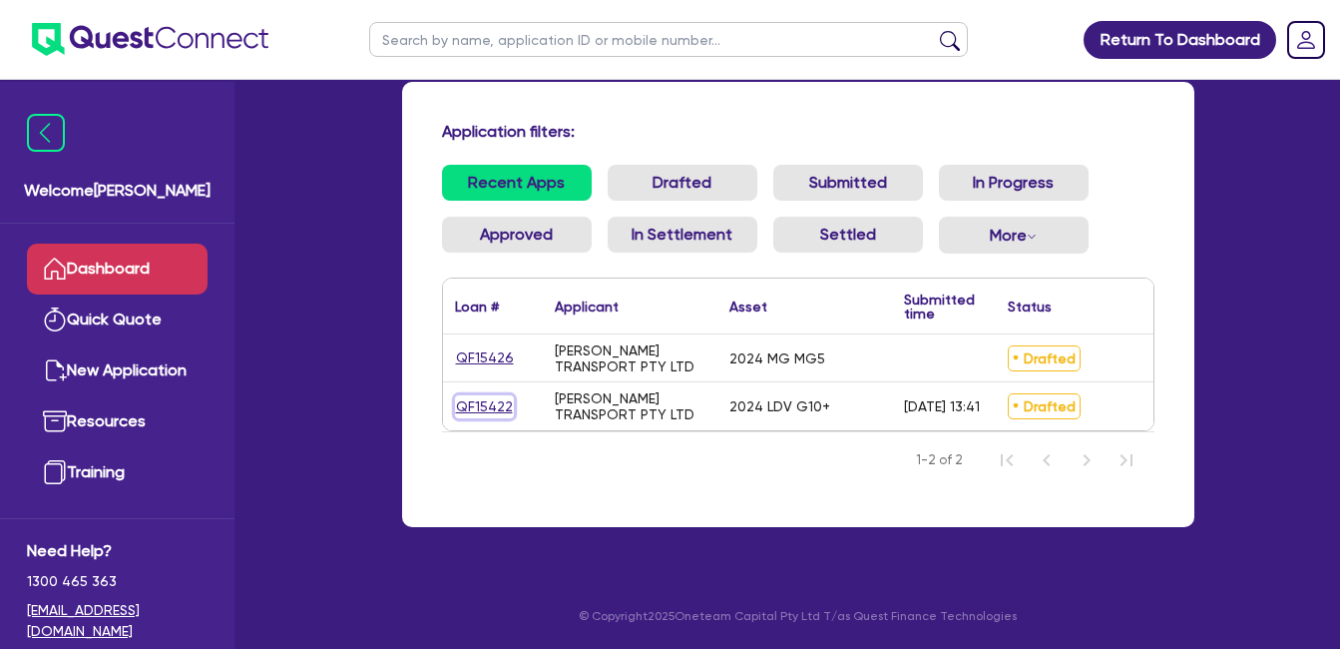
click at [498, 395] on link "QF15422" at bounding box center [484, 406] width 59 height 23
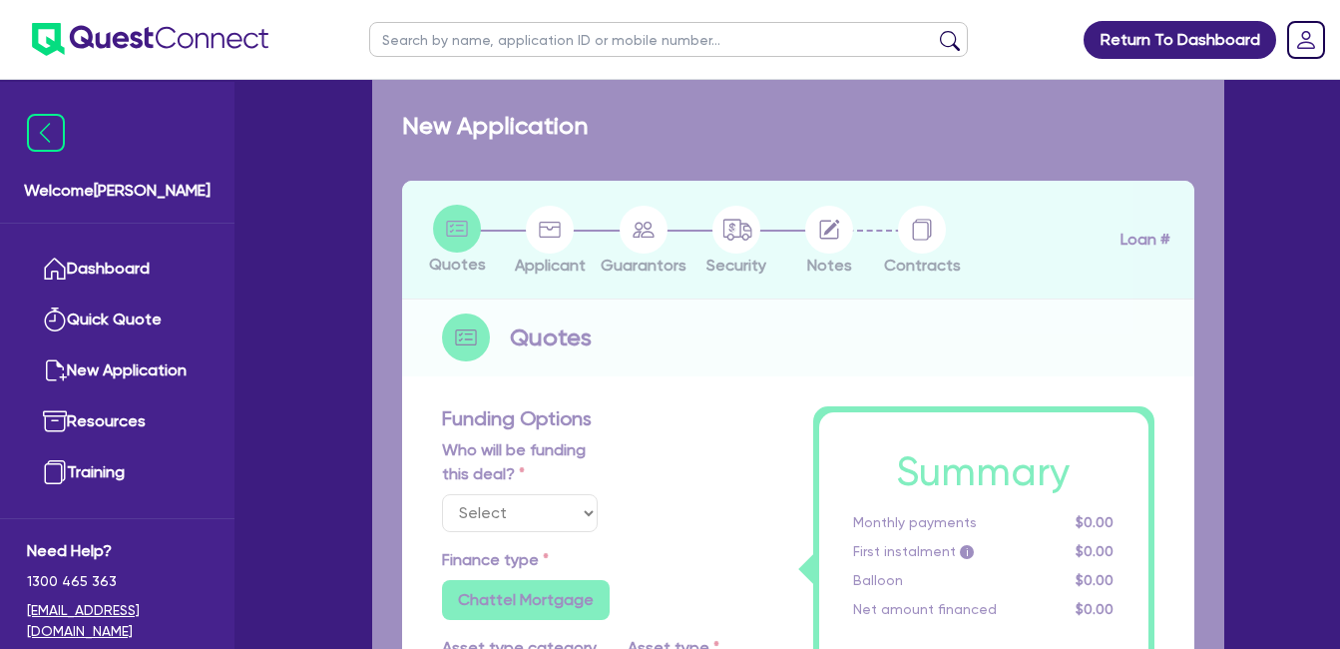
select select "Quest Finance - Own Book"
select select "CARS_AND_LIGHT_TRUCKS"
type input "2024"
radio input "false"
radio input "true"
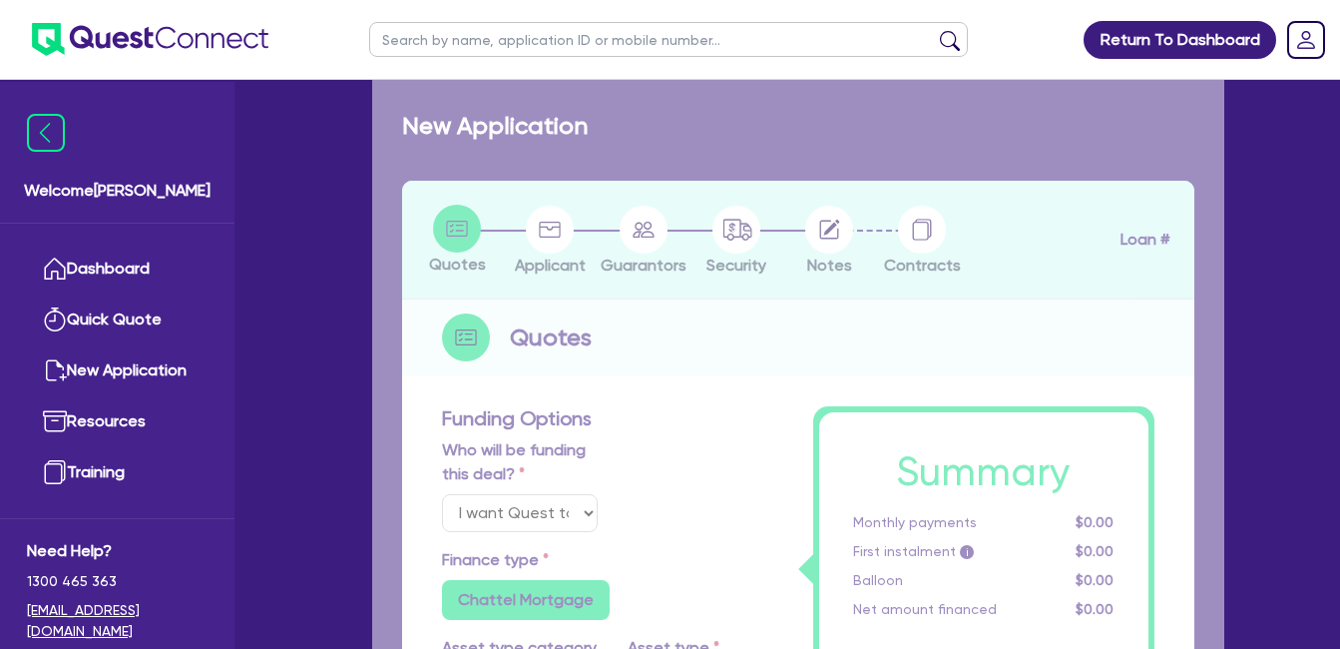
radio input "true"
type input "30,000"
type input "30"
type input "9,000"
type input "10"
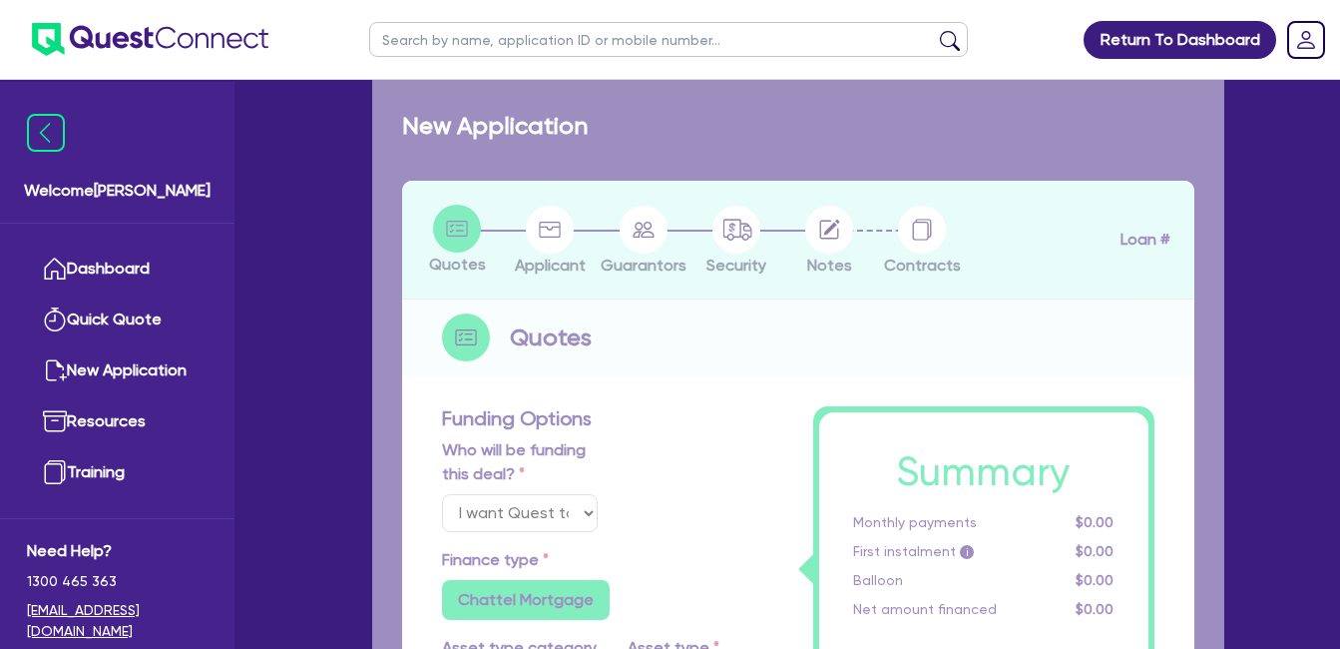
type input "3,000"
type input "17.95"
select select "VANS_AND_UTES"
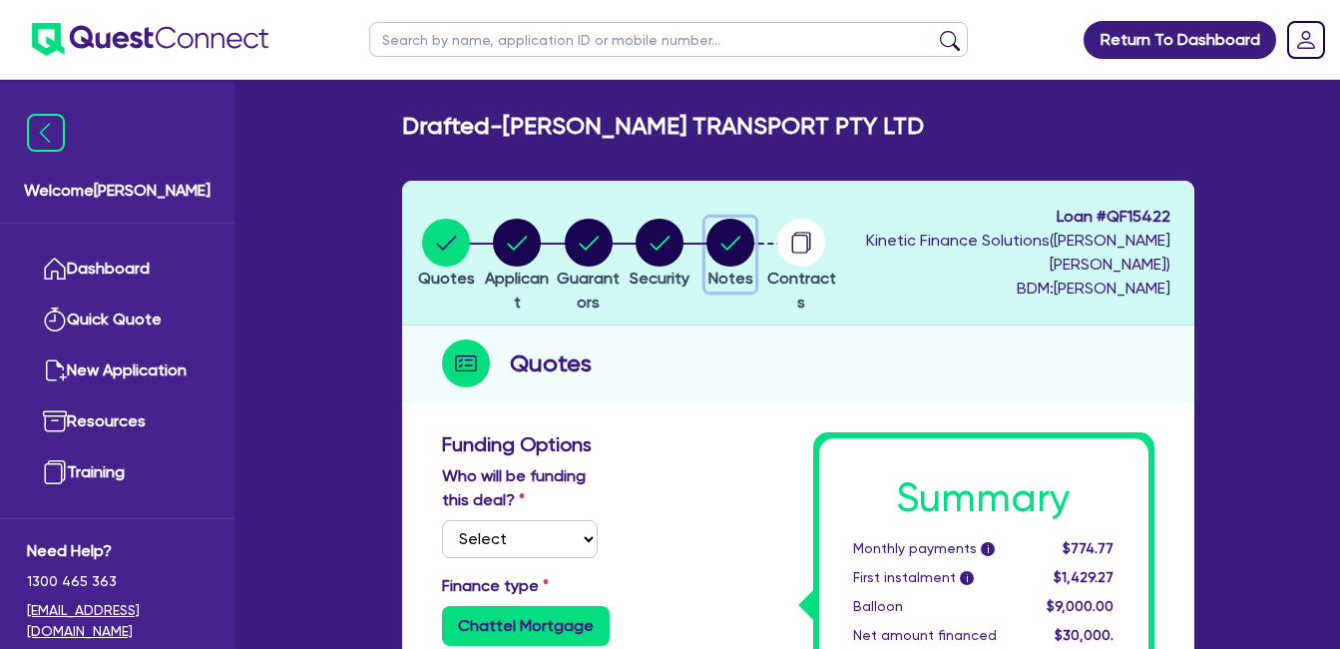
click at [754, 250] on circle "button" at bounding box center [730, 243] width 48 height 48
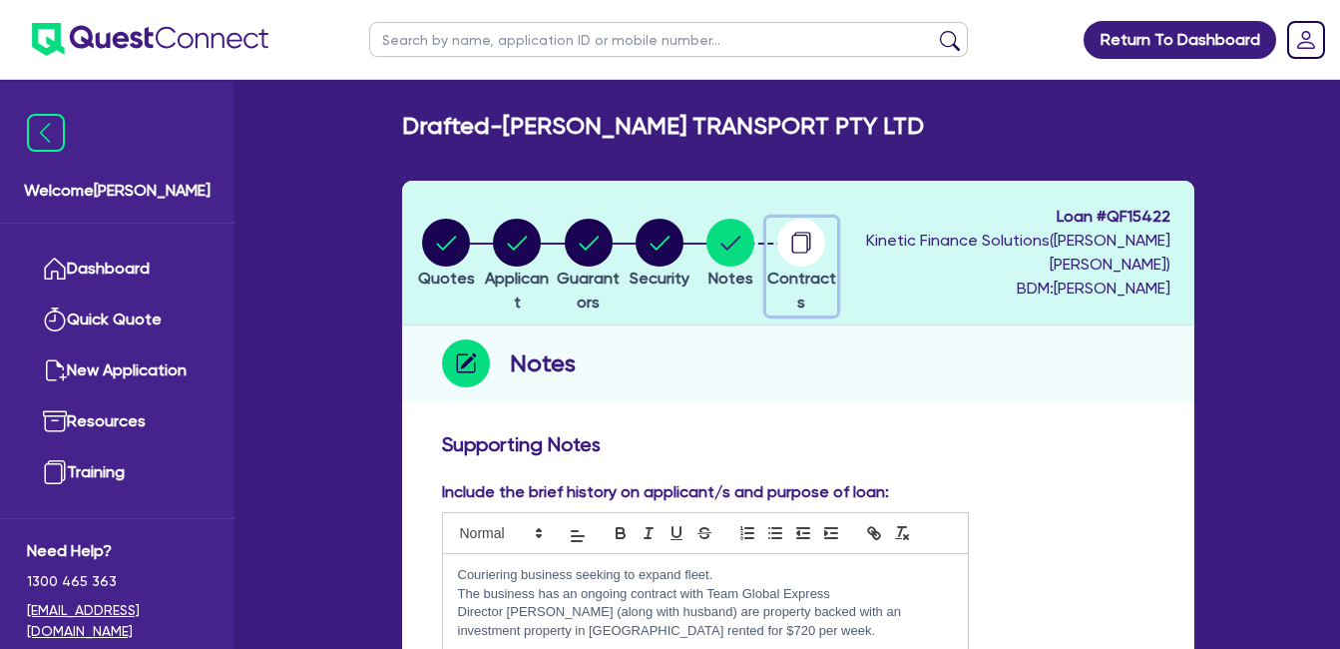
click at [825, 238] on circle "button" at bounding box center [801, 243] width 48 height 48
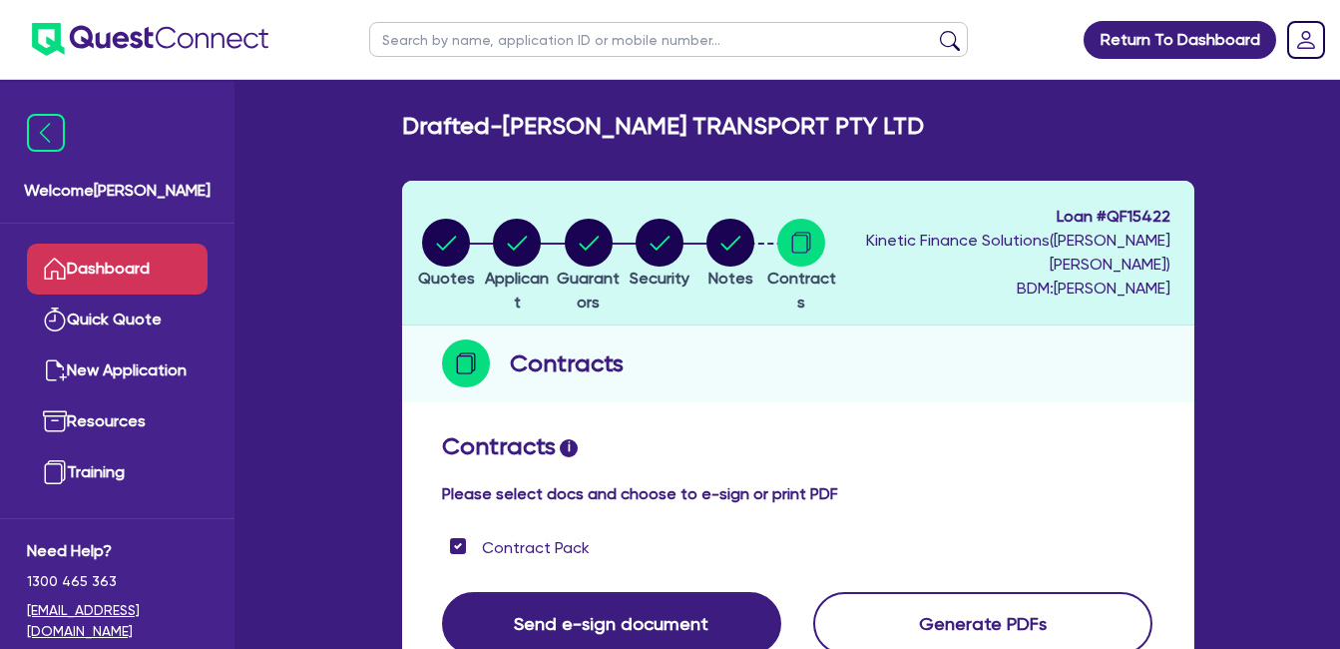
click at [115, 274] on link "Dashboard" at bounding box center [117, 268] width 181 height 51
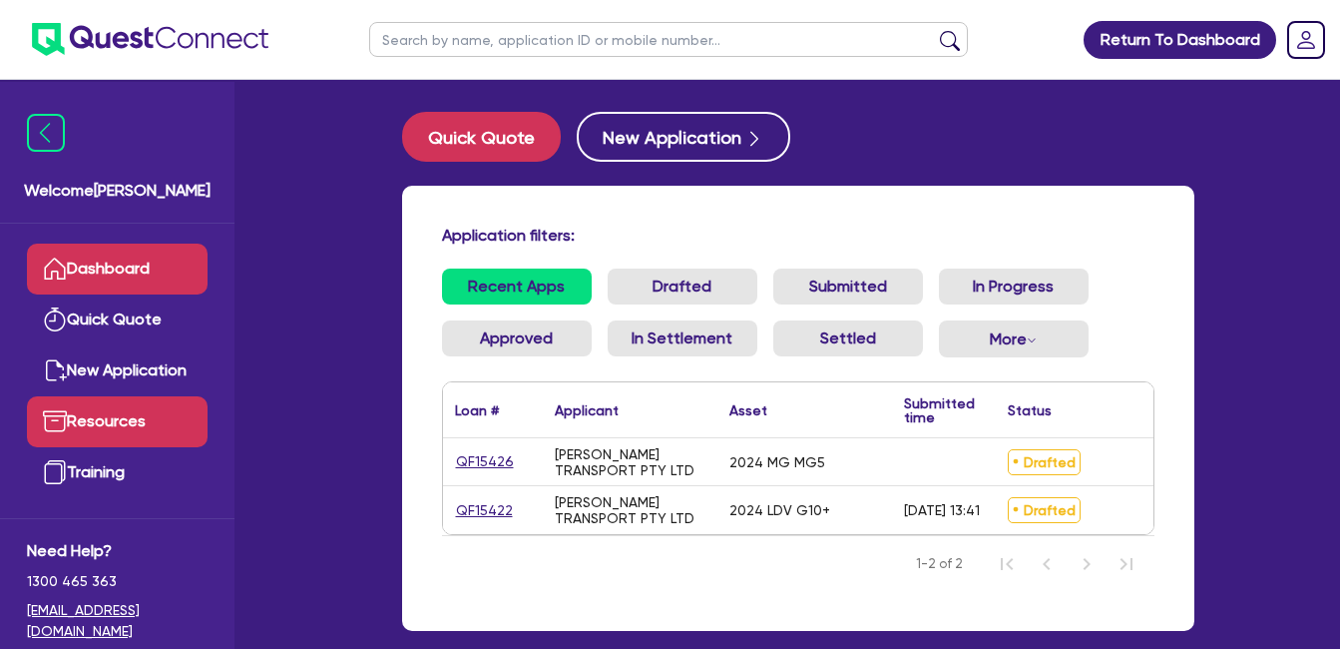
click at [100, 422] on link "Resources" at bounding box center [117, 421] width 181 height 51
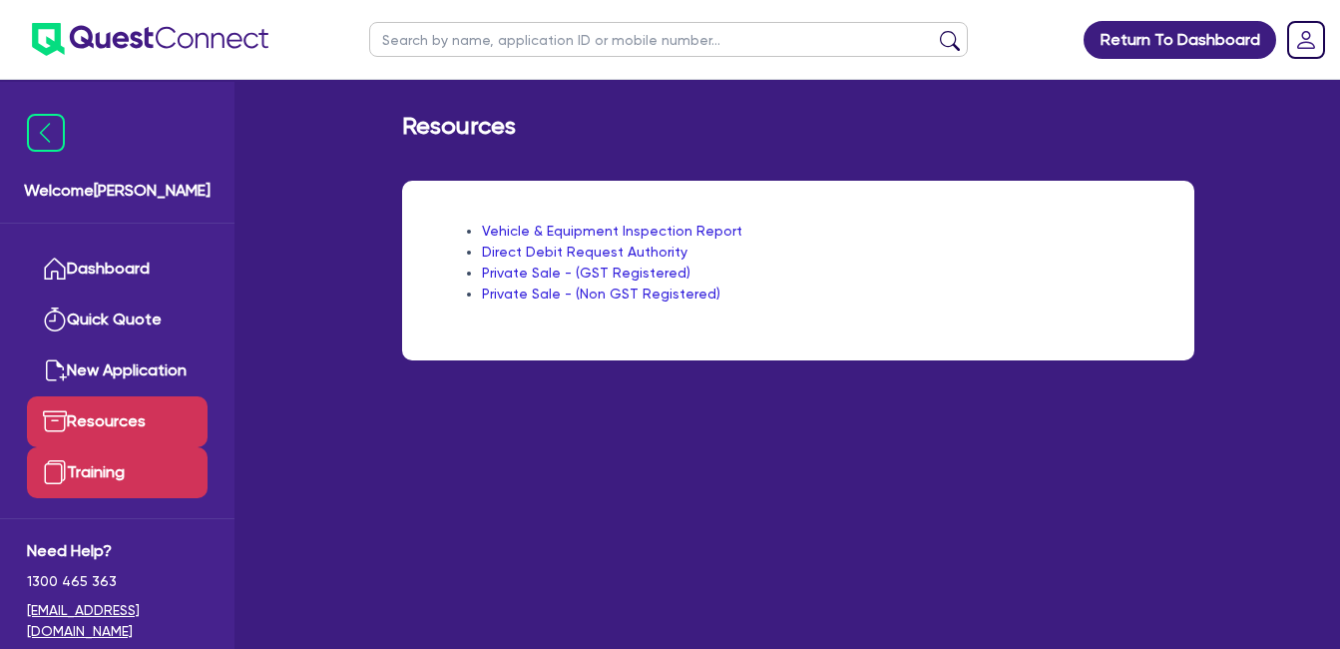
click at [96, 467] on link "Training" at bounding box center [117, 472] width 181 height 51
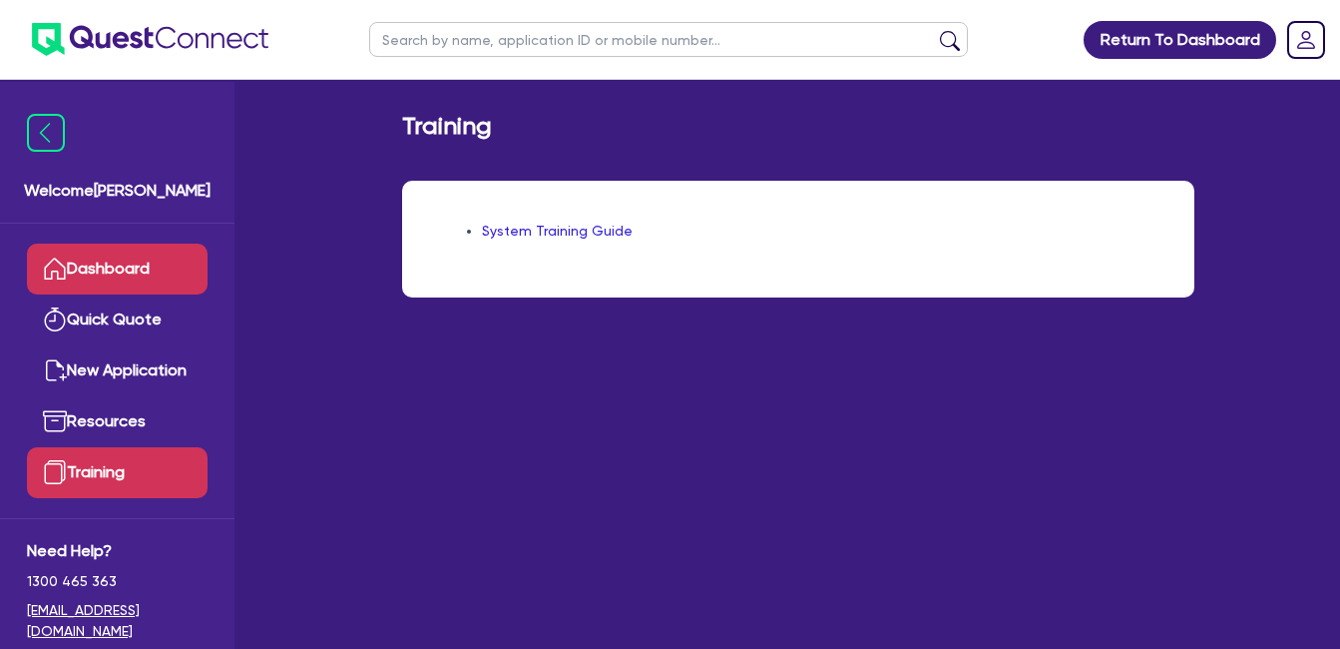
click at [112, 262] on link "Dashboard" at bounding box center [117, 268] width 181 height 51
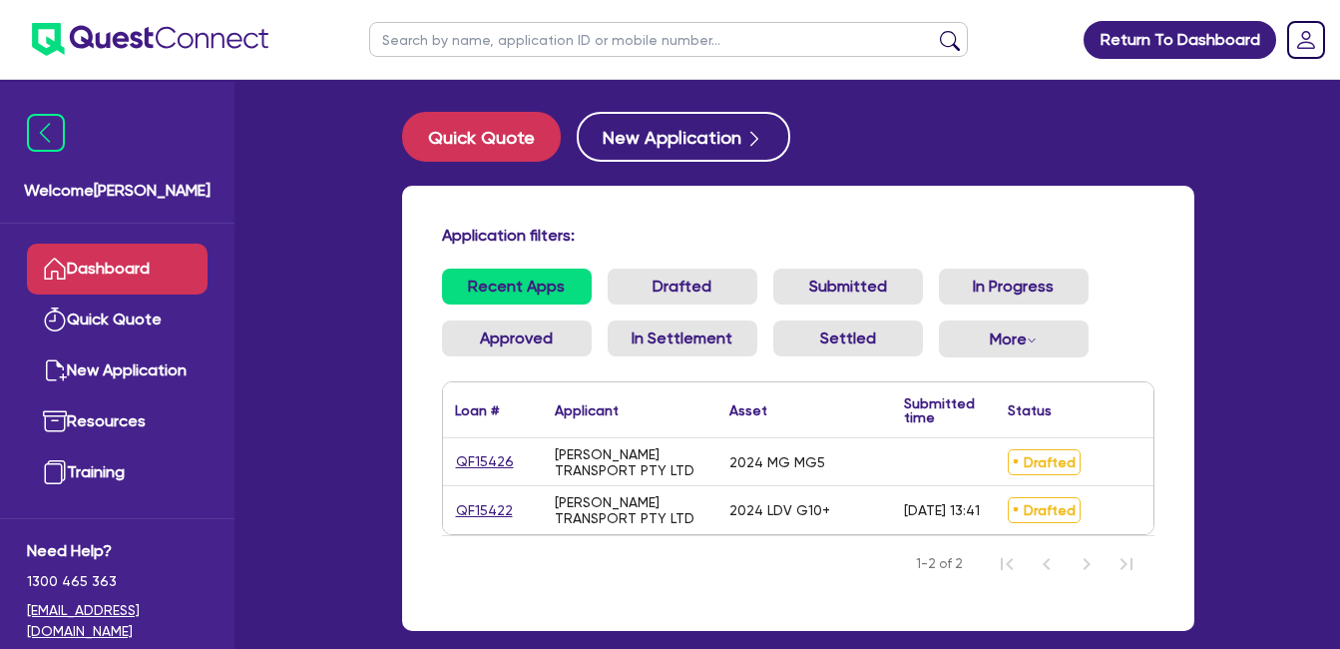
click at [765, 210] on div "Application filters: Recent Apps Drafted Submitted In Progress Approved In Sett…" at bounding box center [798, 408] width 792 height 445
click at [95, 263] on link "Dashboard" at bounding box center [117, 268] width 181 height 51
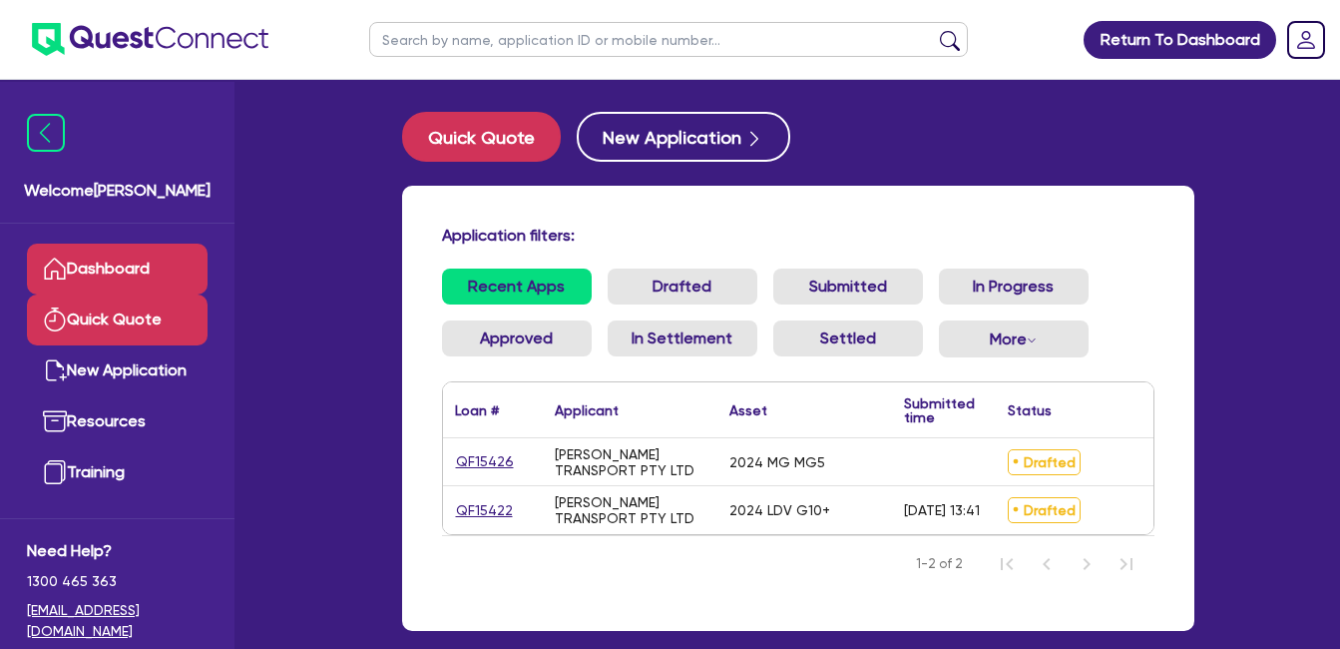
click at [127, 319] on link "Quick Quote" at bounding box center [117, 319] width 181 height 51
select select "Quest Finance - Own Book"
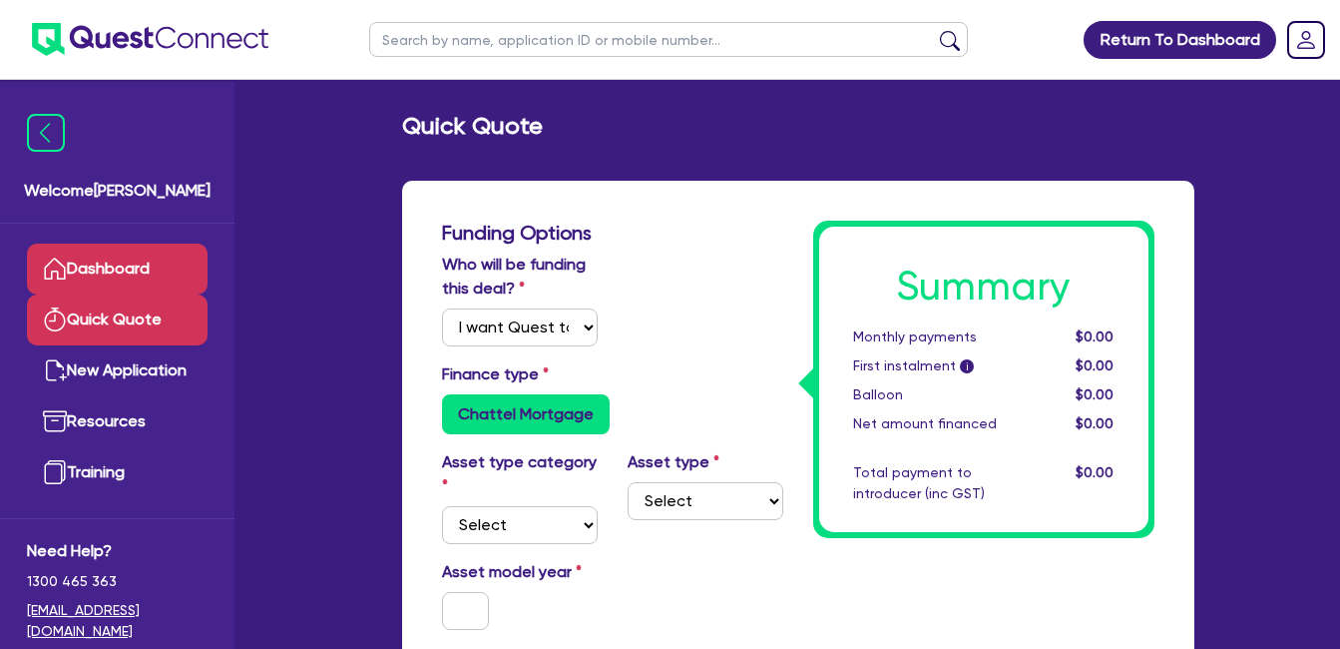
click at [122, 264] on link "Dashboard" at bounding box center [117, 268] width 181 height 51
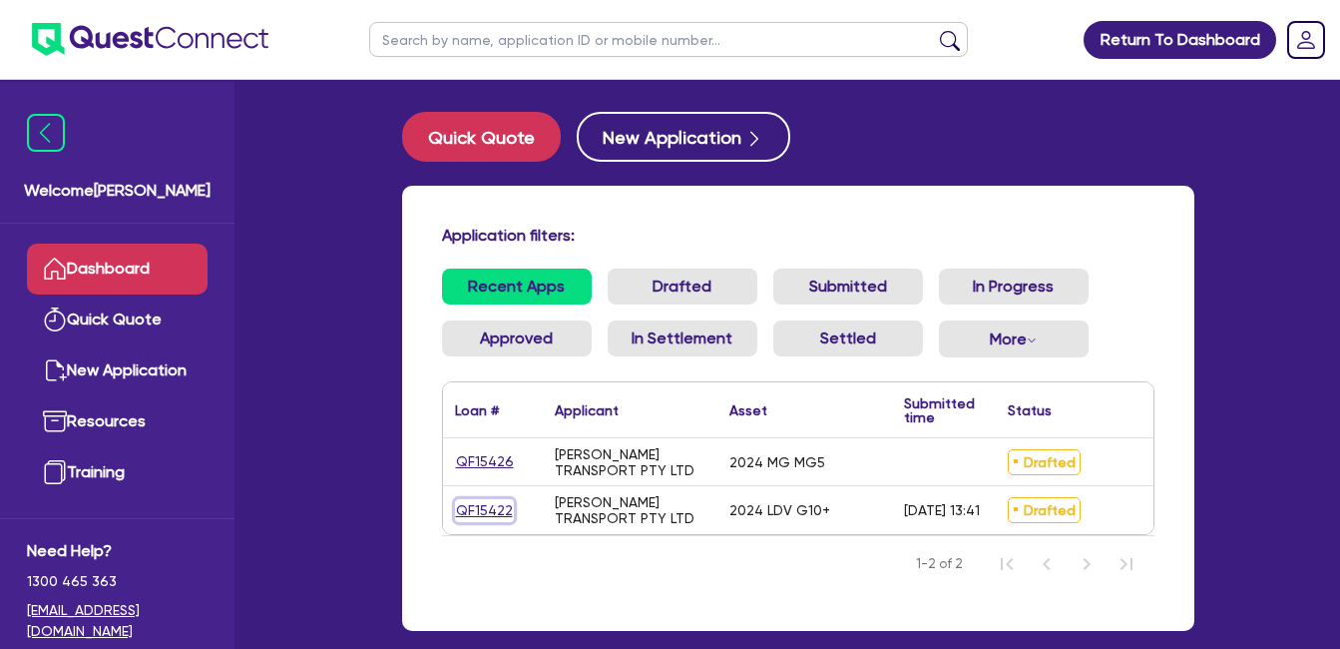
click at [493, 507] on link "QF15422" at bounding box center [484, 510] width 59 height 23
select select "Quest Finance - Own Book"
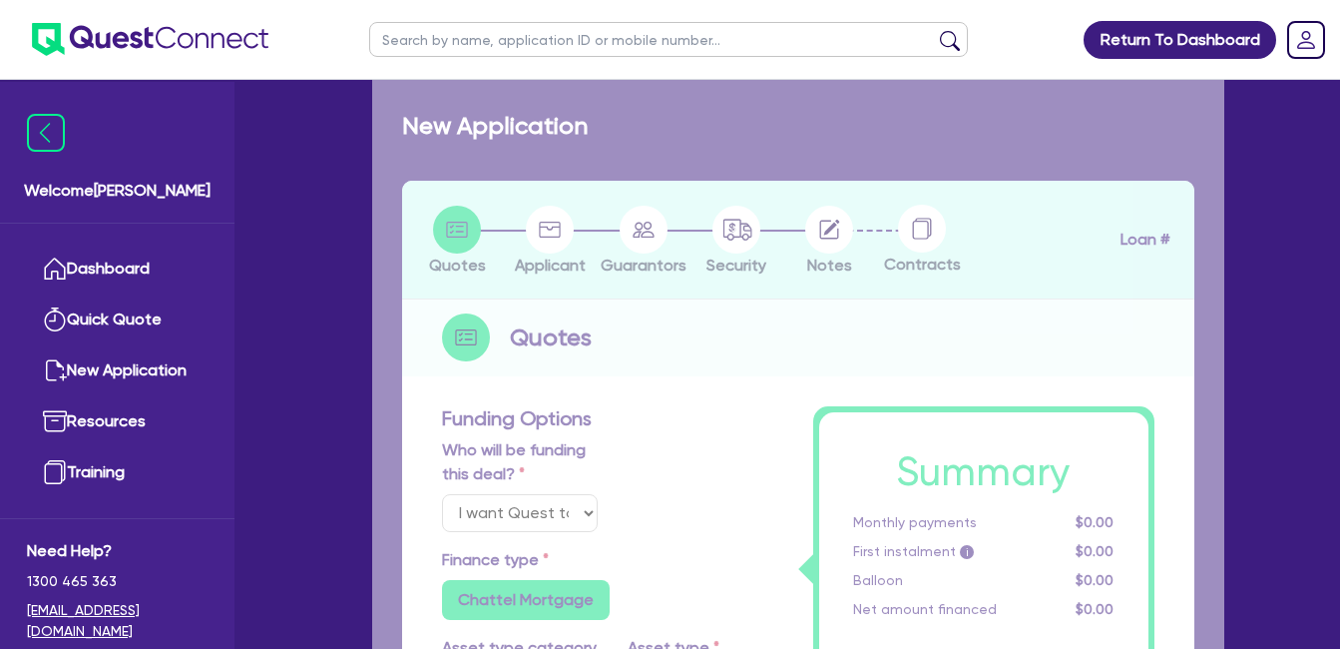
select select "CARS_AND_LIGHT_TRUCKS"
type input "2024"
radio input "false"
radio input "true"
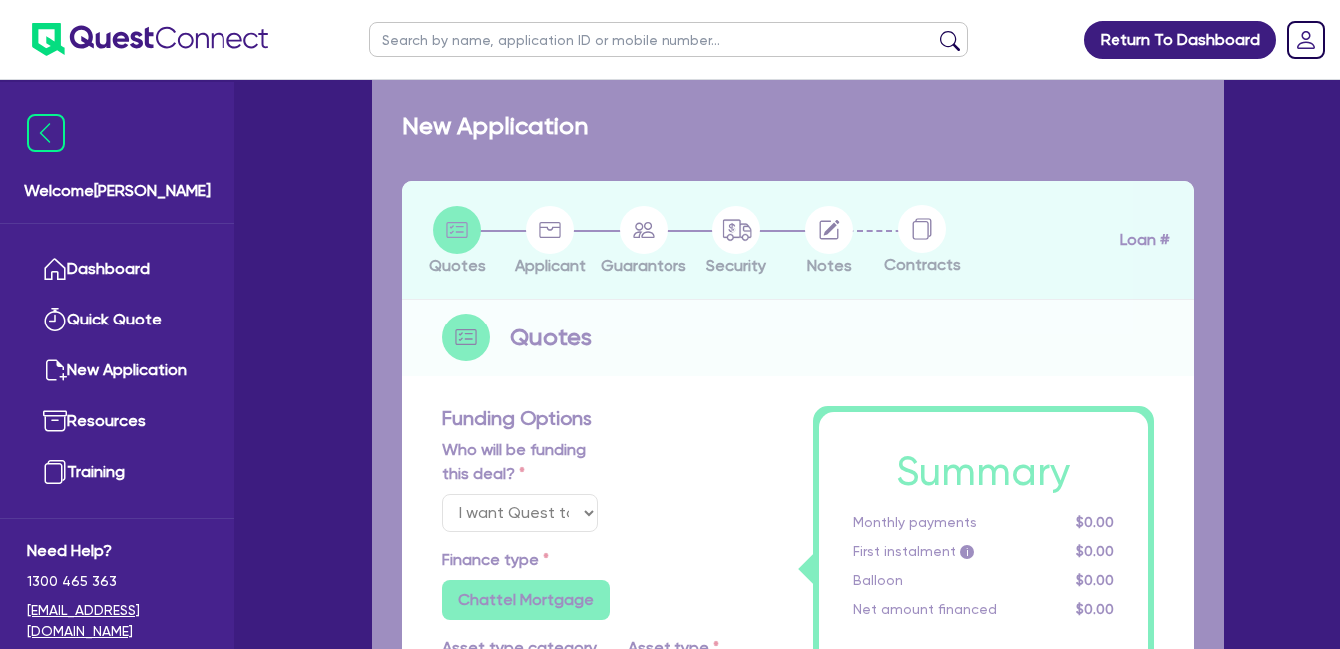
type input "30,000"
type input "30"
type input "9,000"
type input "10"
type input "3,000"
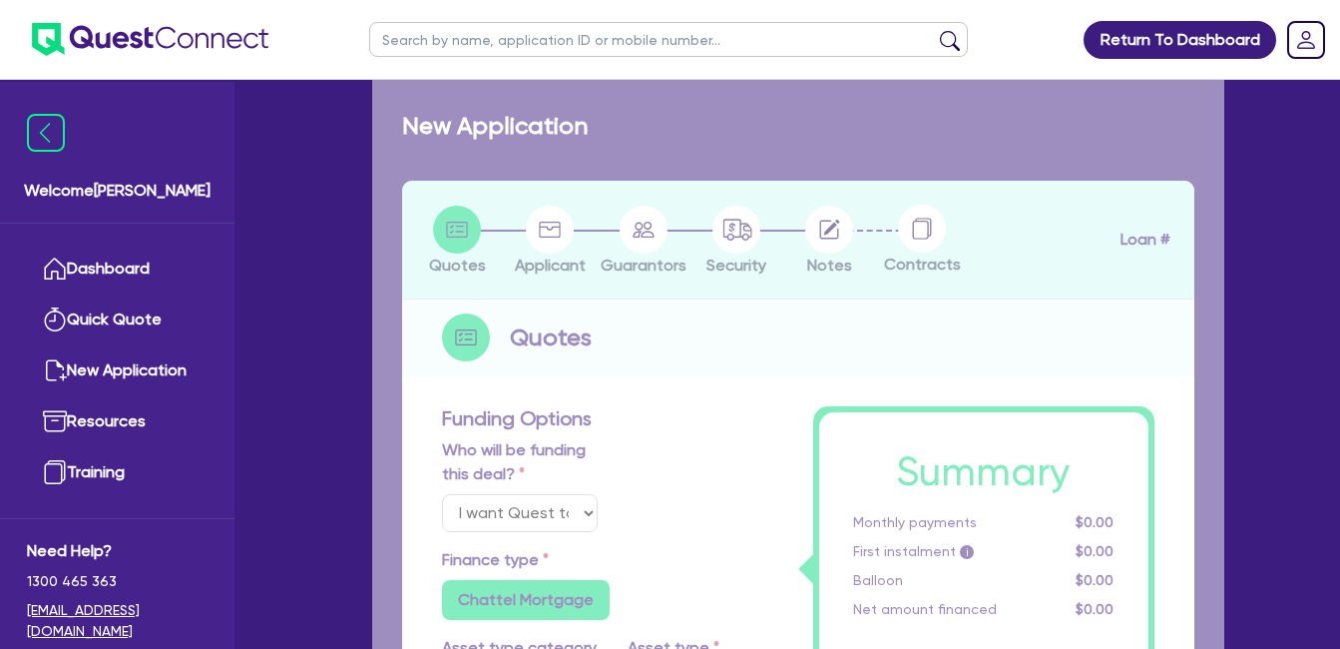
type input "17.95"
select select "VANS_AND_UTES"
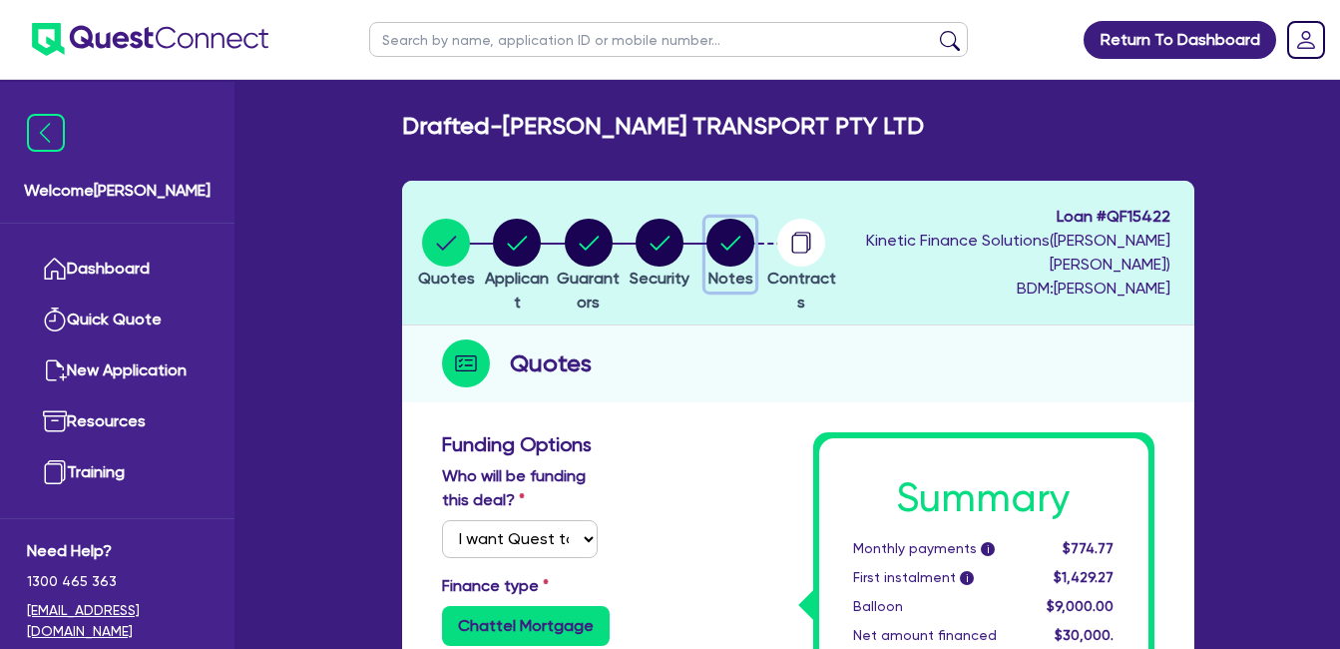
click at [754, 229] on circle "button" at bounding box center [730, 243] width 48 height 48
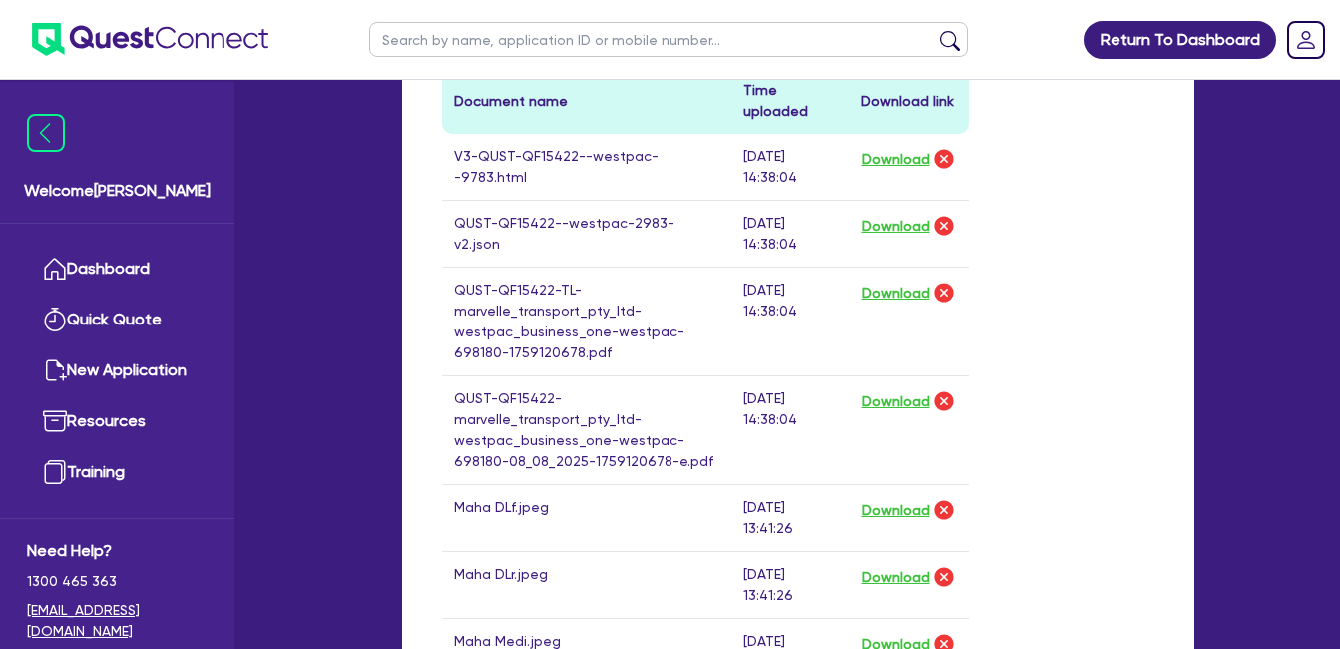
scroll to position [998, 0]
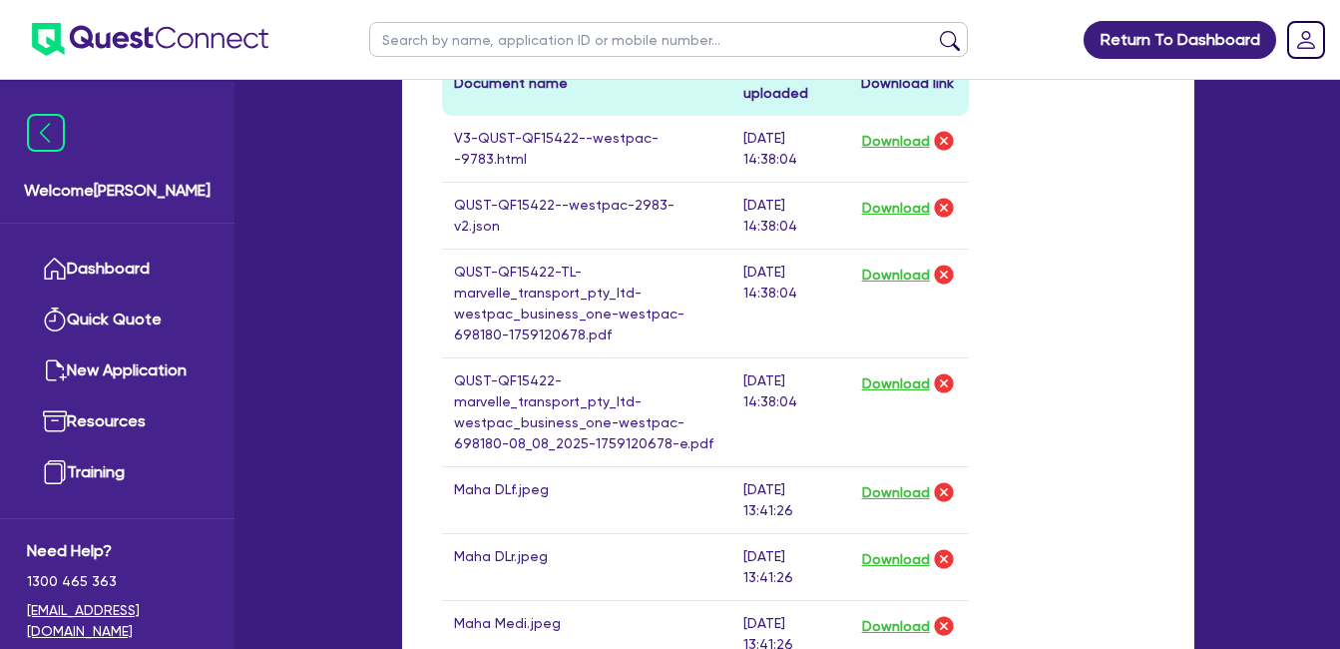
click at [1019, 246] on div "Drop files to upload or Select files Document name Time uploaded Download link …" at bounding box center [798, 288] width 742 height 956
click at [896, 139] on button "Download" at bounding box center [896, 141] width 70 height 26
click at [889, 207] on button "Download" at bounding box center [896, 208] width 70 height 26
click at [897, 275] on button "Download" at bounding box center [896, 274] width 70 height 26
click at [892, 380] on button "Download" at bounding box center [896, 383] width 70 height 26
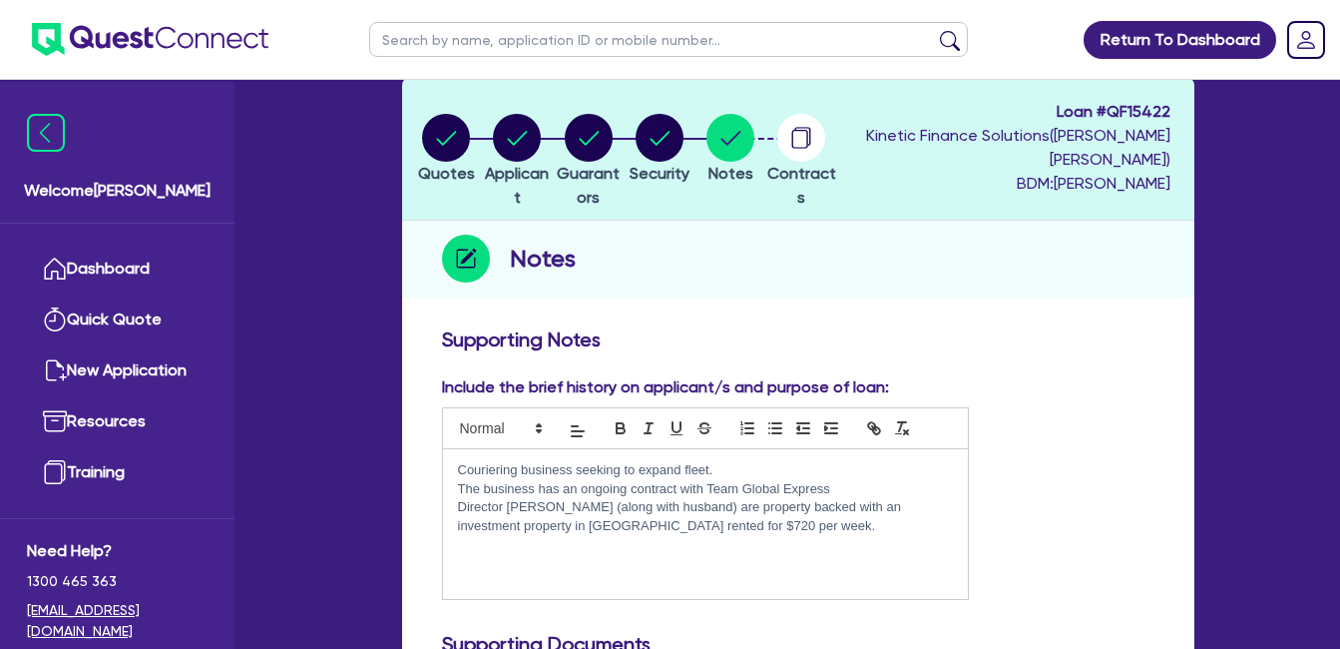
scroll to position [0, 0]
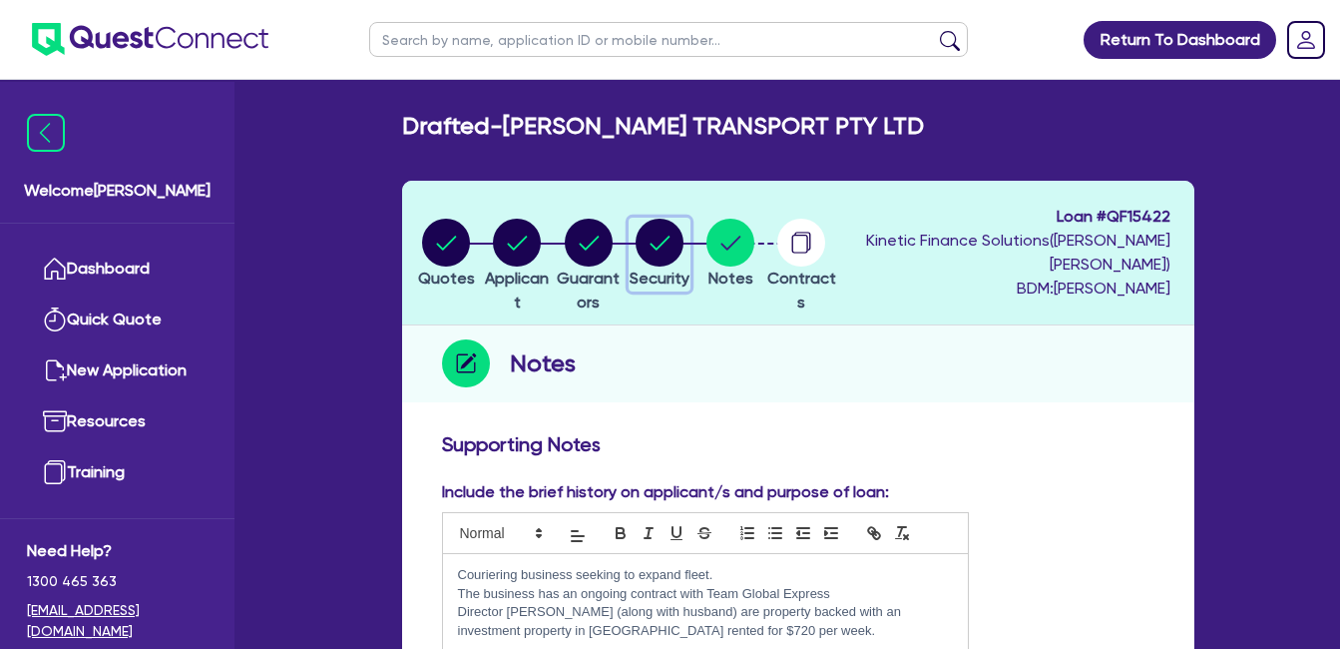
click at [684, 238] on circle "button" at bounding box center [660, 243] width 48 height 48
select select "CARS_AND_LIGHT_TRUCKS"
select select "VANS_AND_UTES"
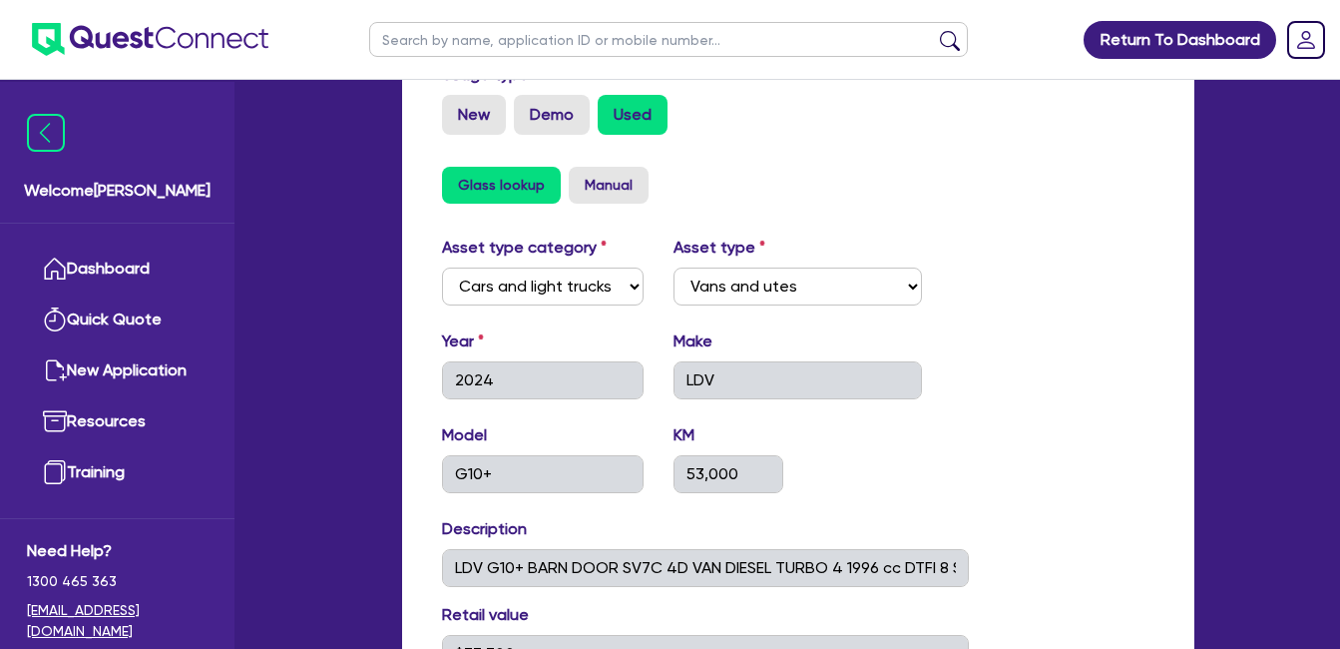
scroll to position [998, 0]
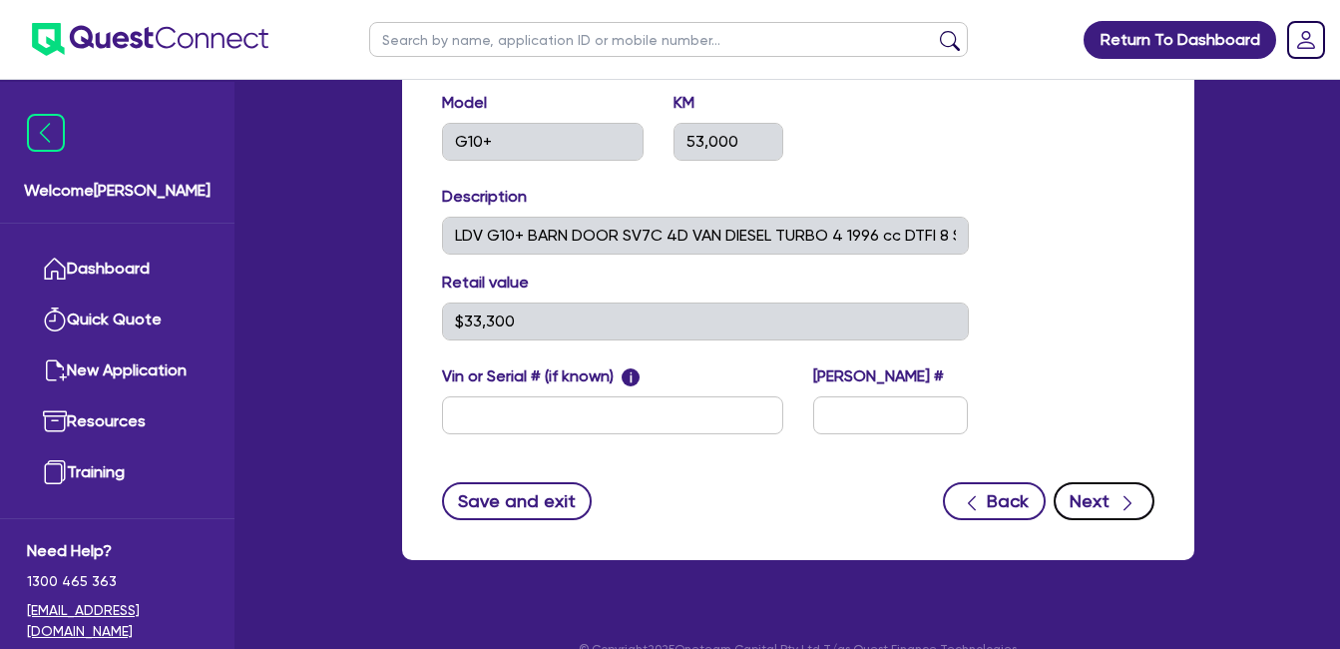
click at [1107, 510] on button "Next" at bounding box center [1104, 501] width 101 height 38
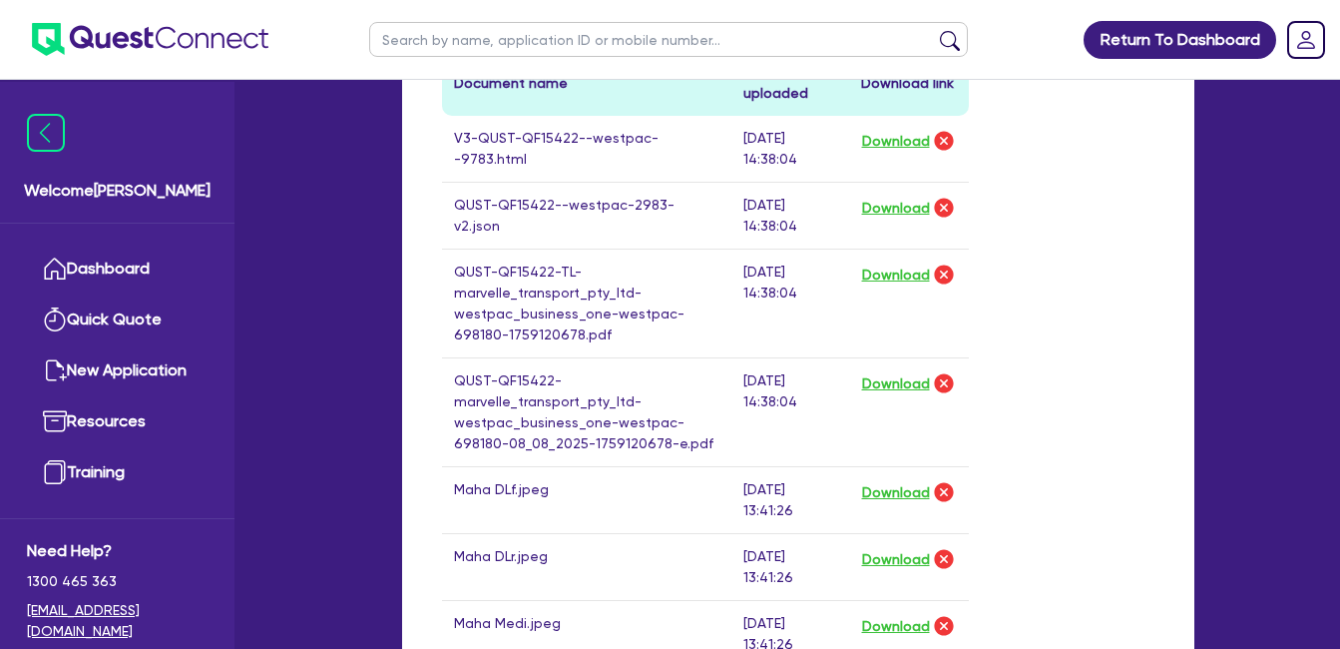
scroll to position [1781, 0]
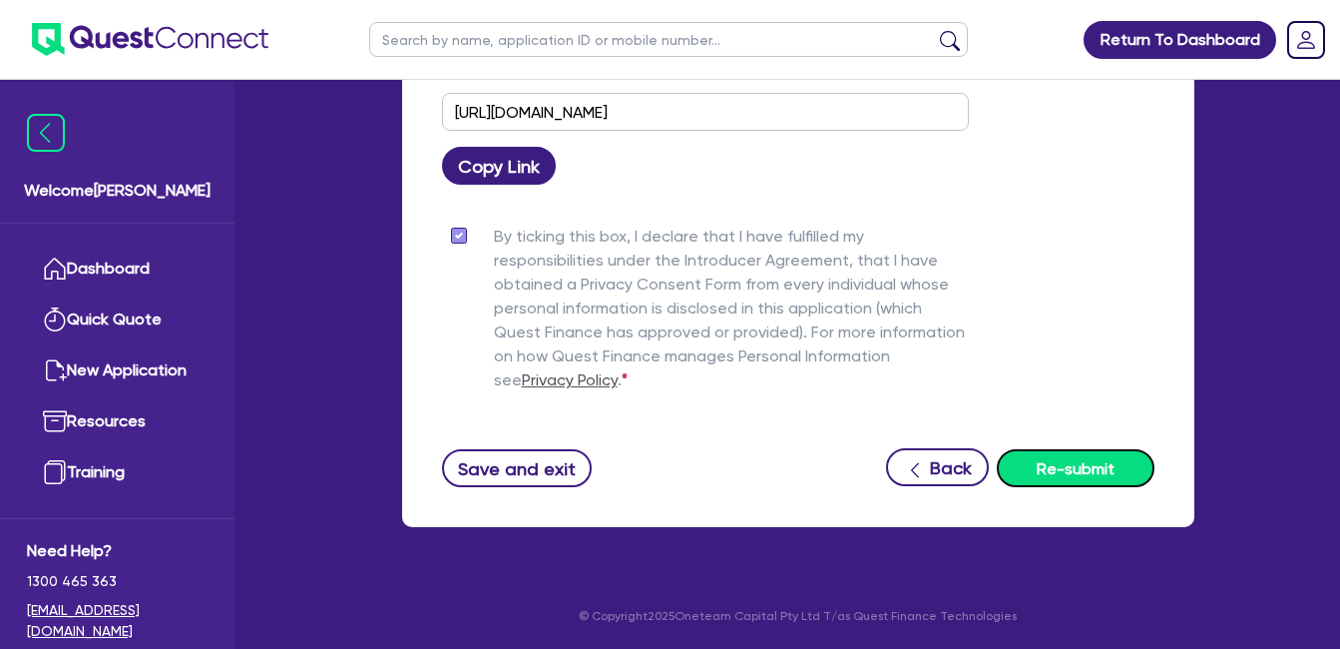
click at [1090, 470] on button "Re-submit" at bounding box center [1076, 468] width 158 height 38
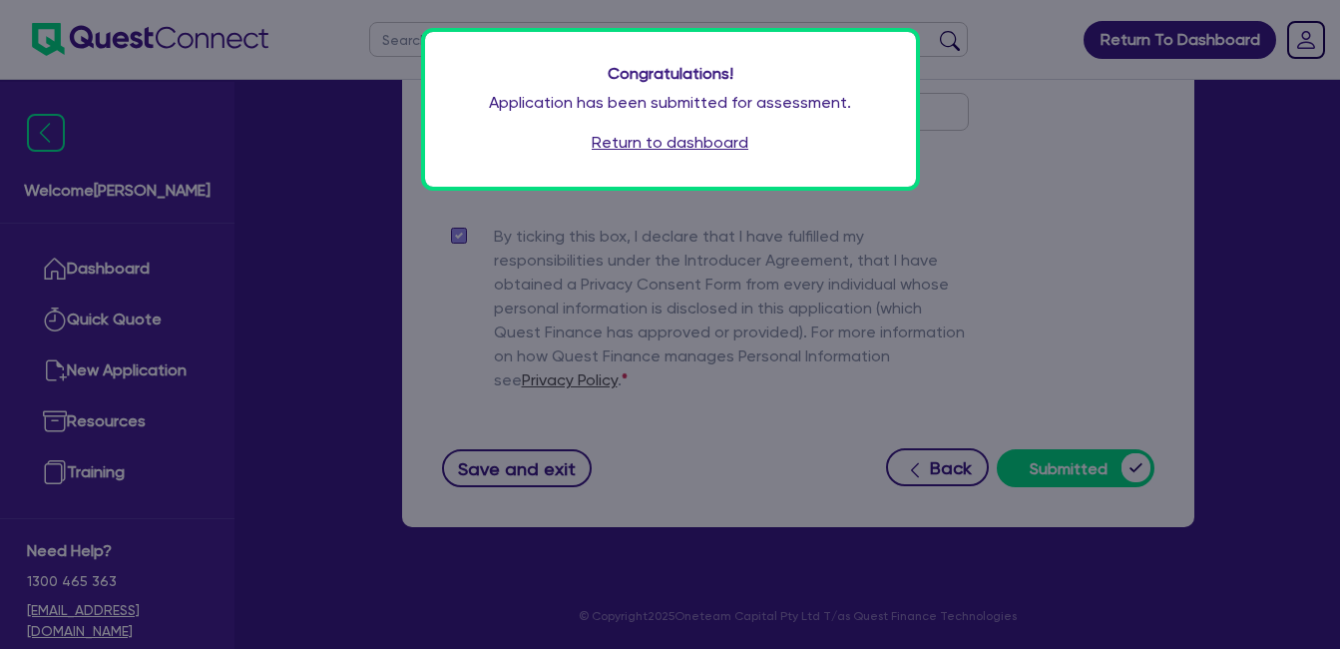
drag, startPoint x: 703, startPoint y: 141, endPoint x: 677, endPoint y: 140, distance: 27.0
click at [703, 141] on link "Return to dashboard" at bounding box center [670, 143] width 157 height 24
